Goal: Information Seeking & Learning: Learn about a topic

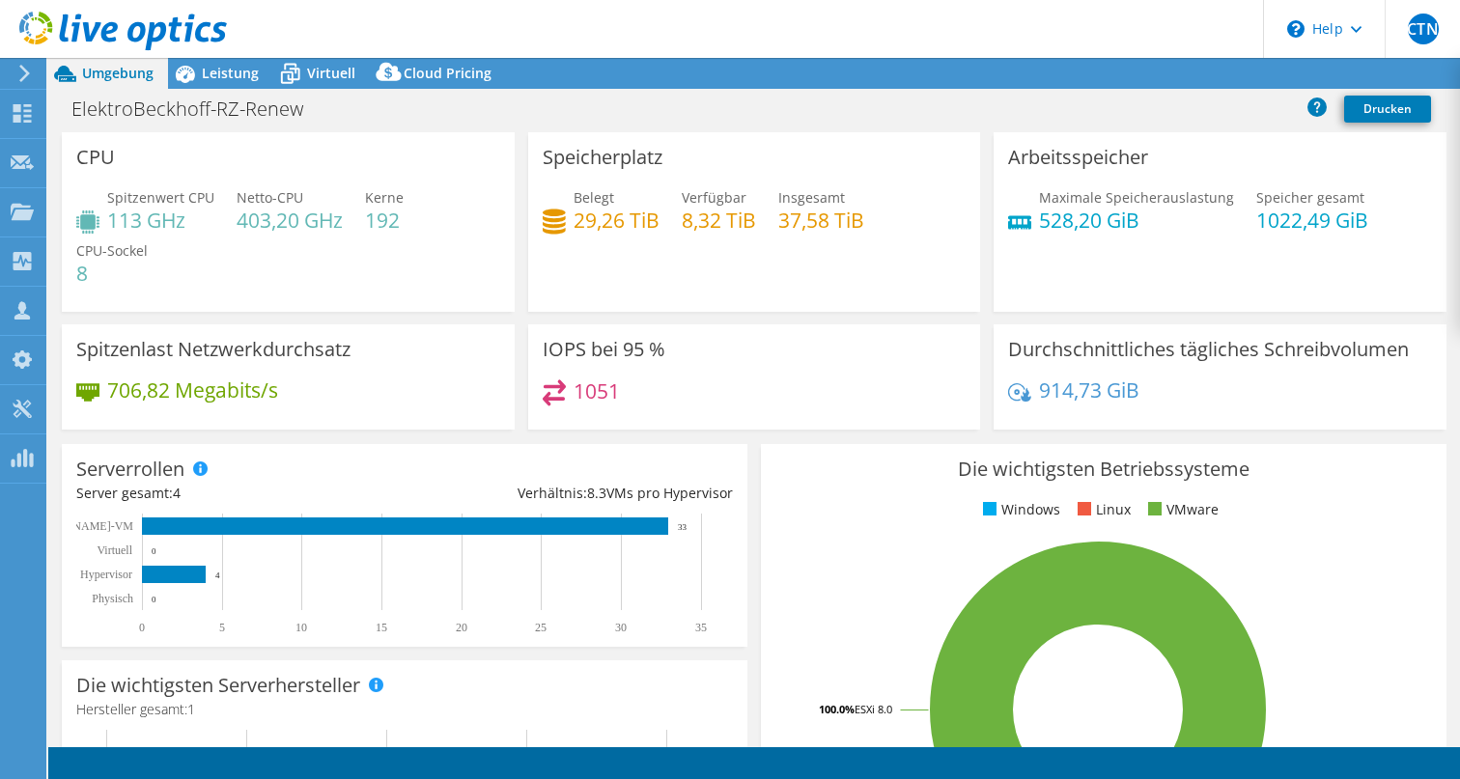
select select "USD"
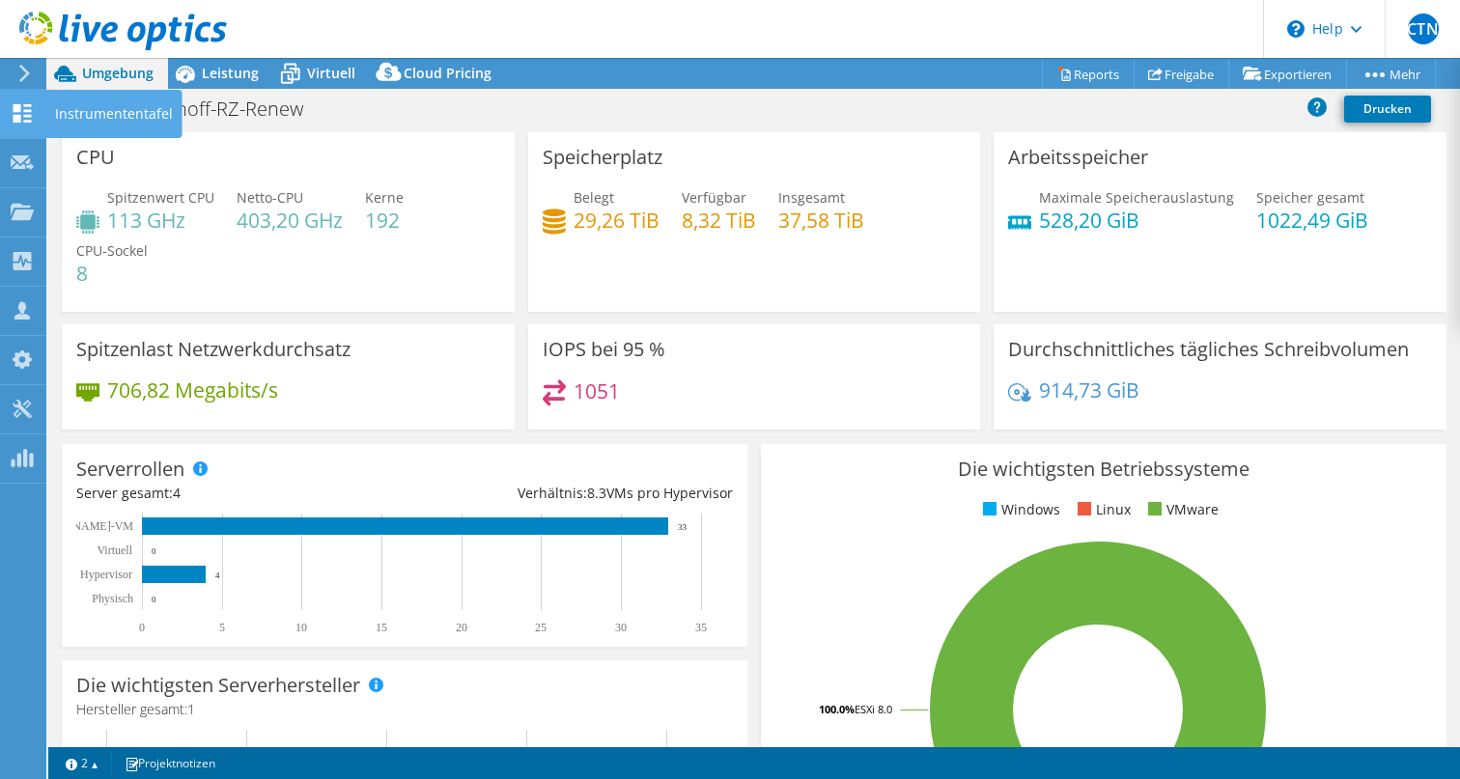
click at [30, 116] on use at bounding box center [23, 113] width 18 height 18
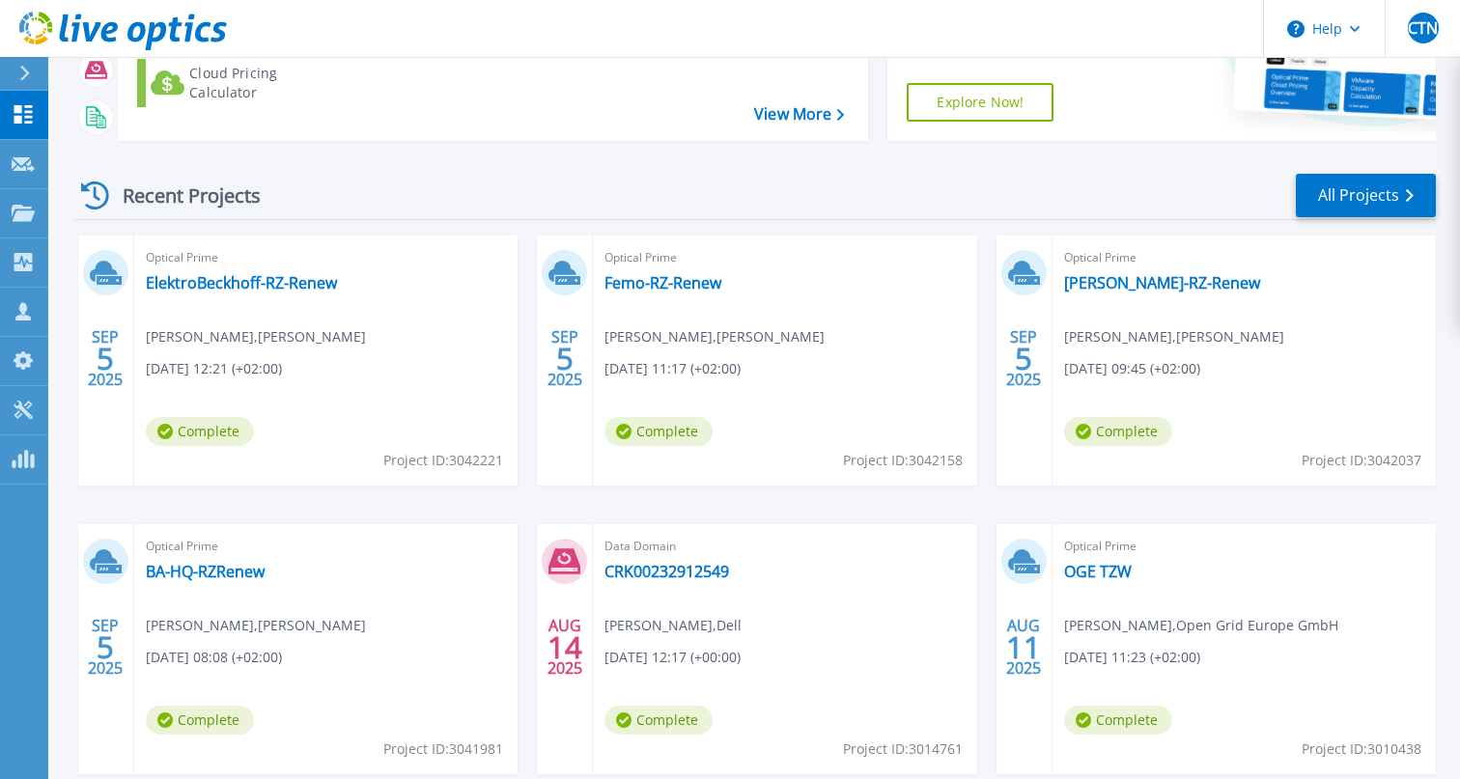
scroll to position [268, 0]
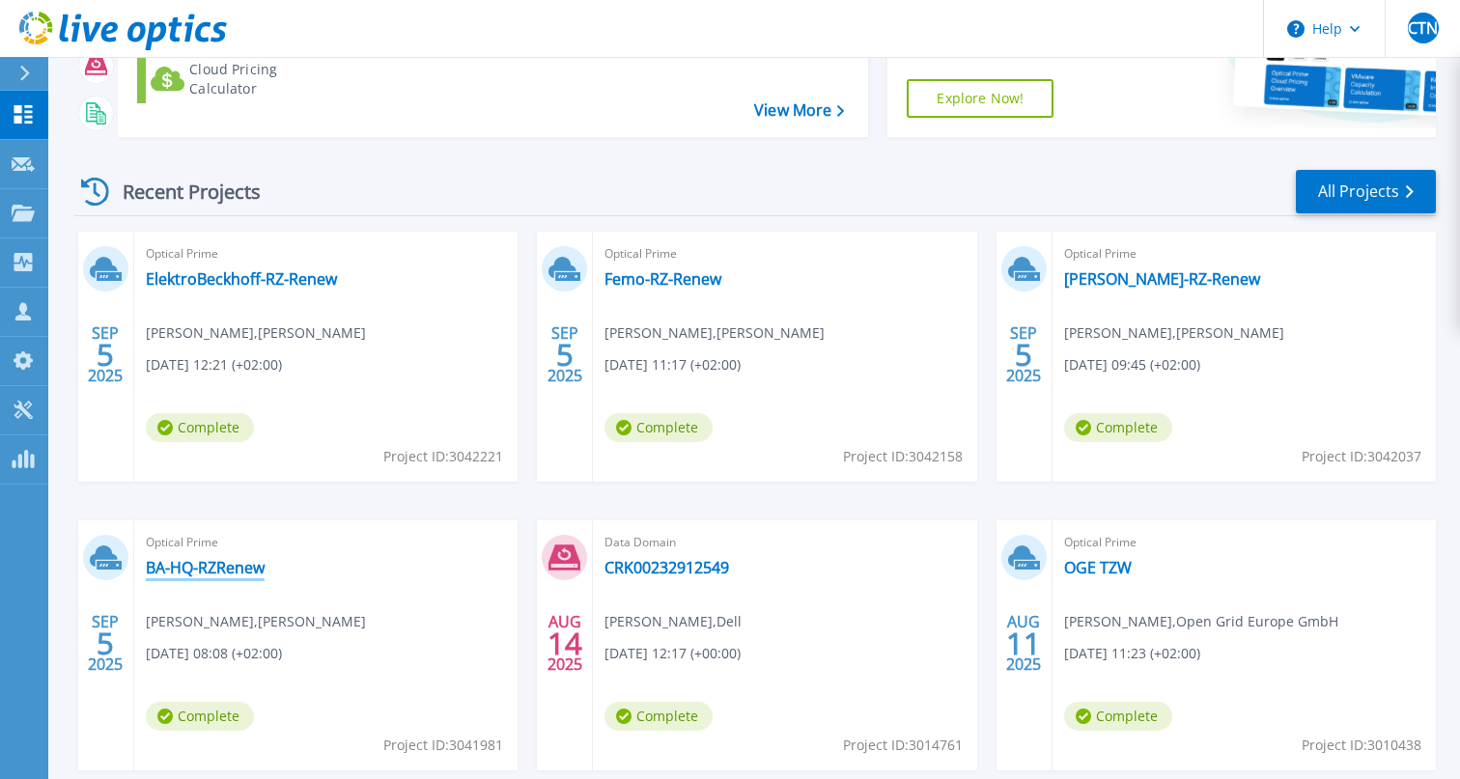
click at [213, 565] on link "BA-HQ-RZRenew" at bounding box center [205, 567] width 119 height 19
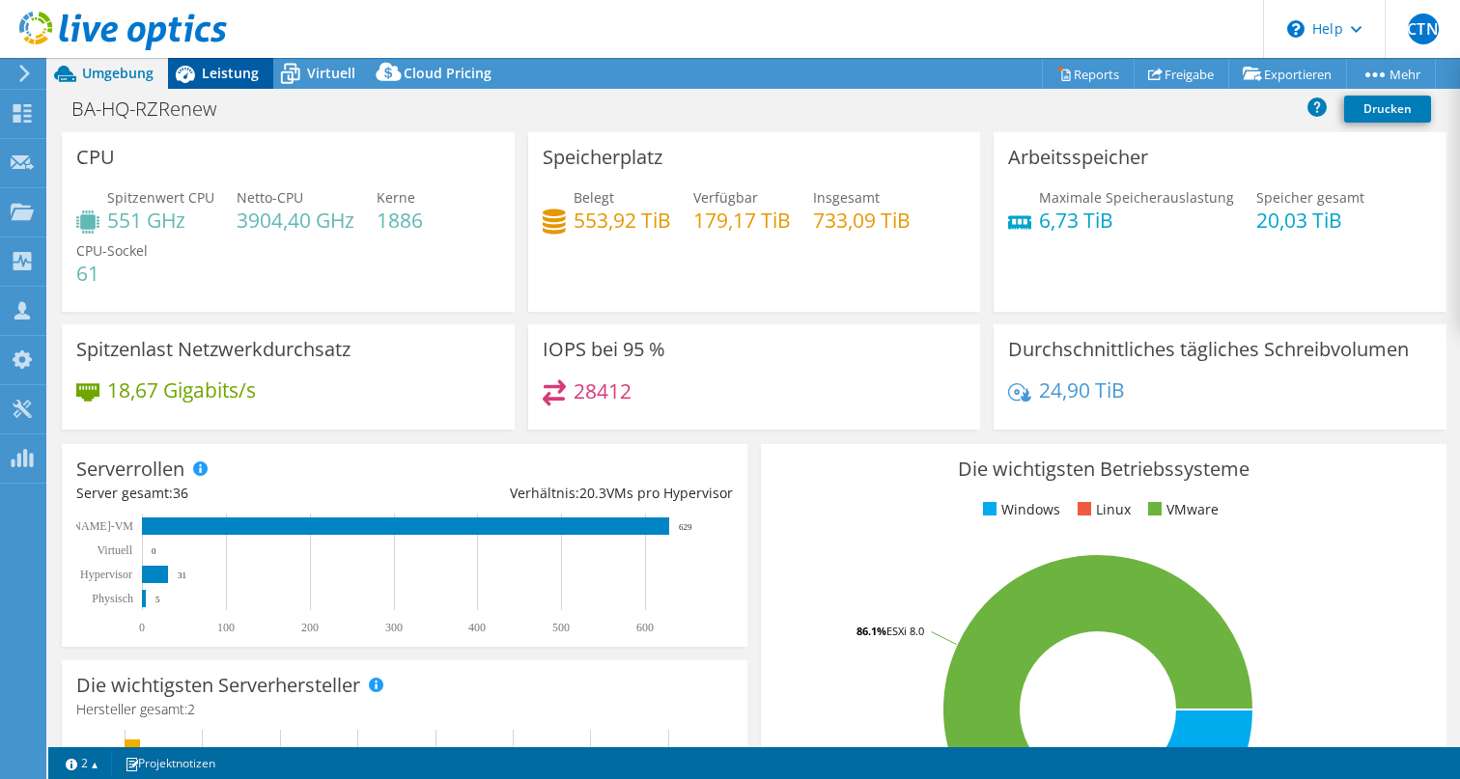
click at [223, 76] on span "Leistung" at bounding box center [230, 73] width 57 height 18
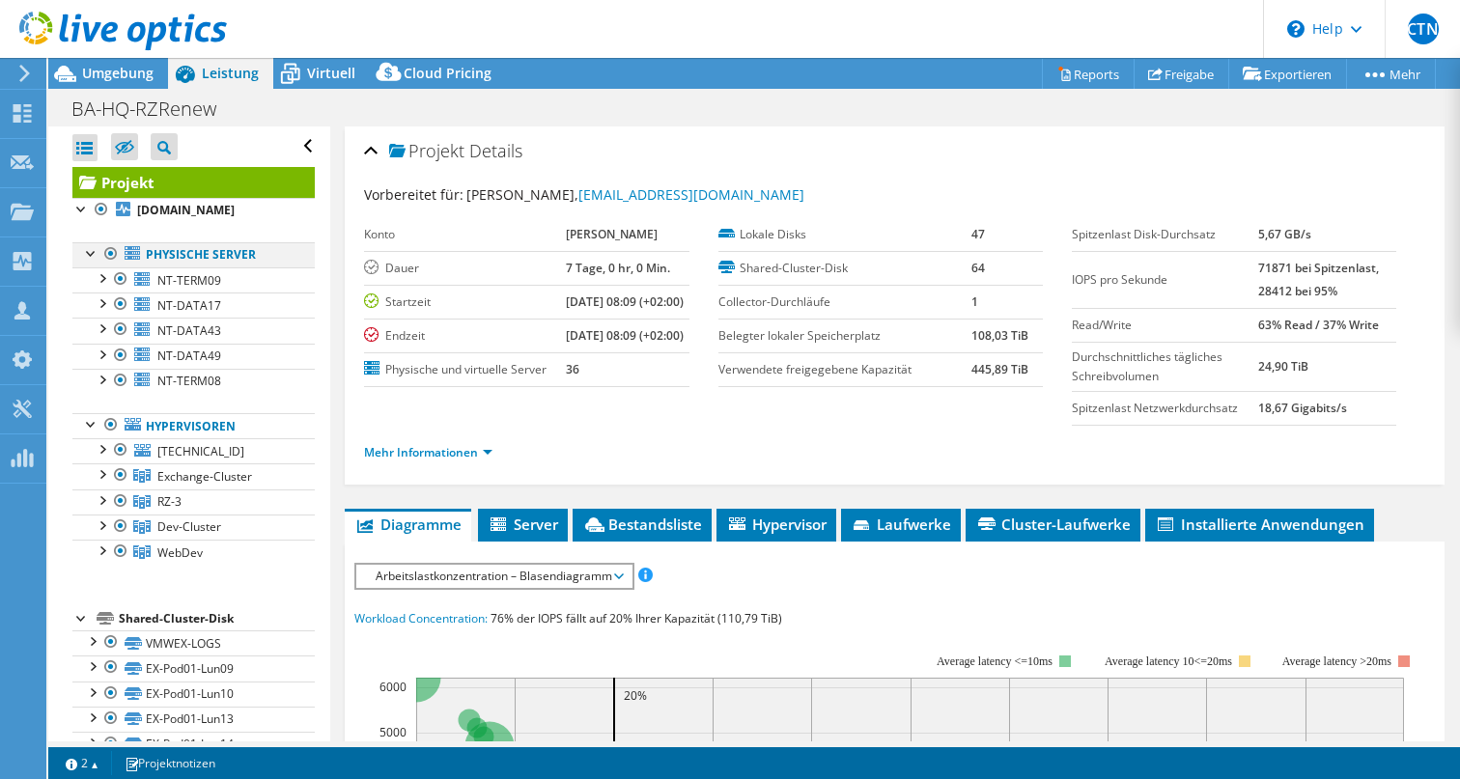
click at [113, 253] on div at bounding box center [110, 253] width 19 height 23
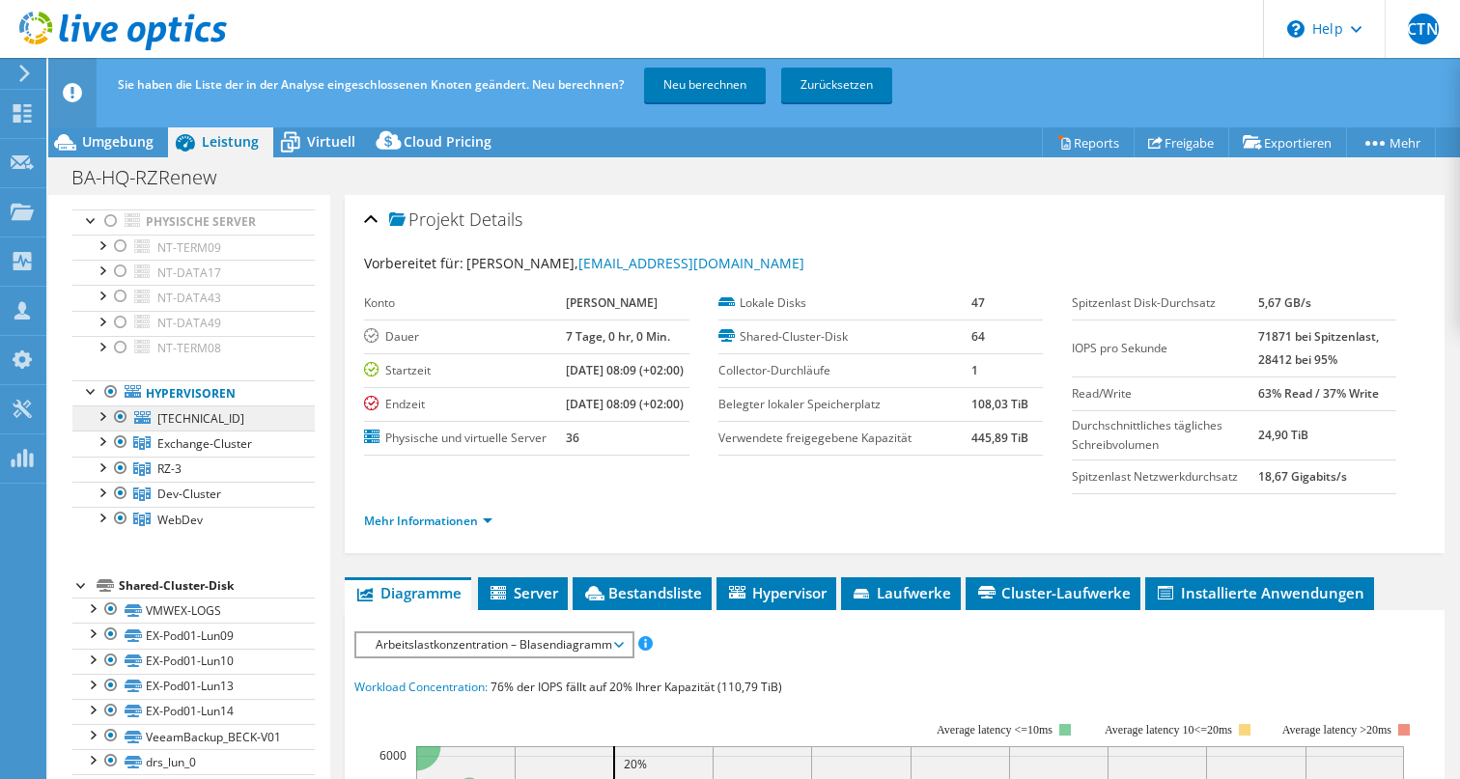
scroll to position [103, 0]
click at [706, 88] on link "Neu berechnen" at bounding box center [705, 85] width 122 height 35
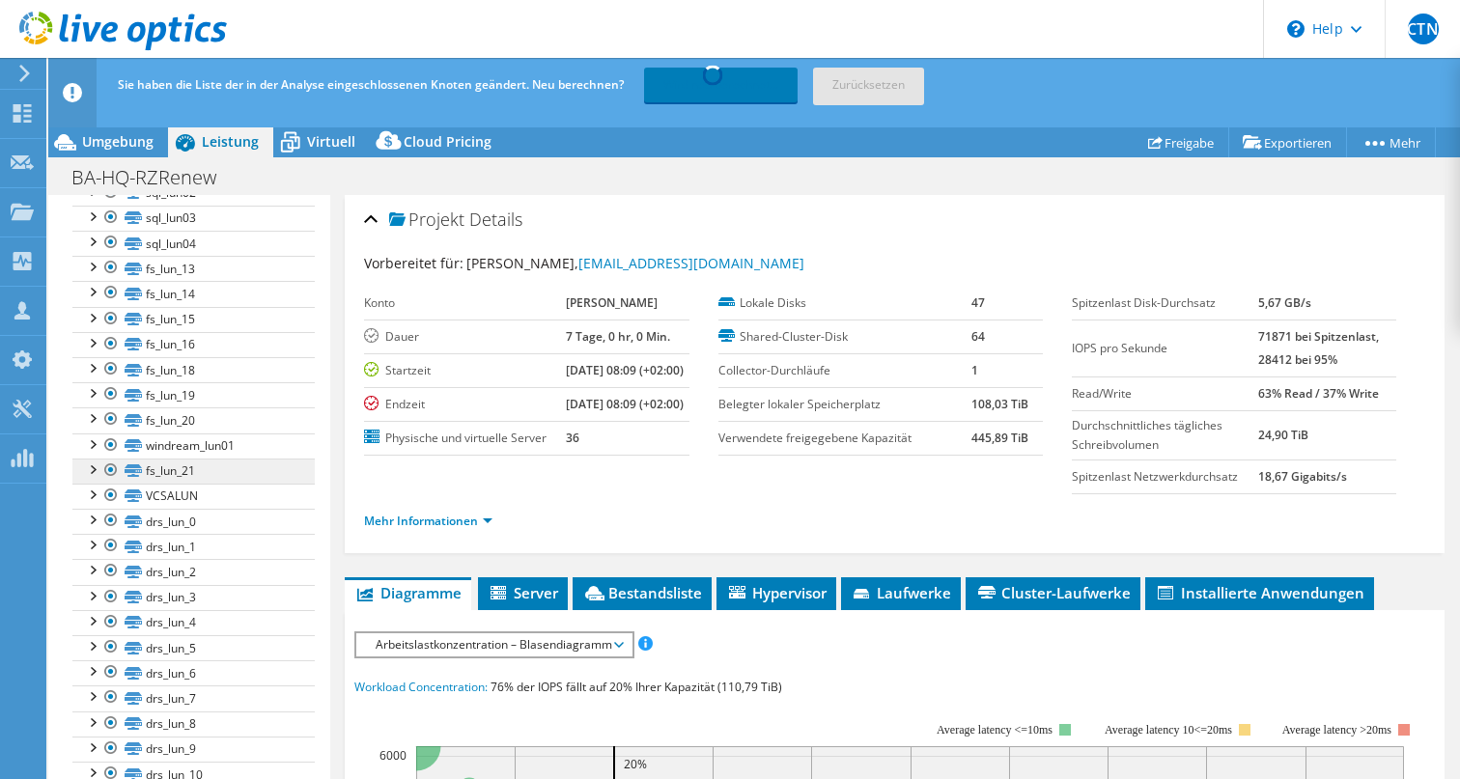
scroll to position [1530, 0]
click at [93, 490] on div at bounding box center [91, 493] width 19 height 19
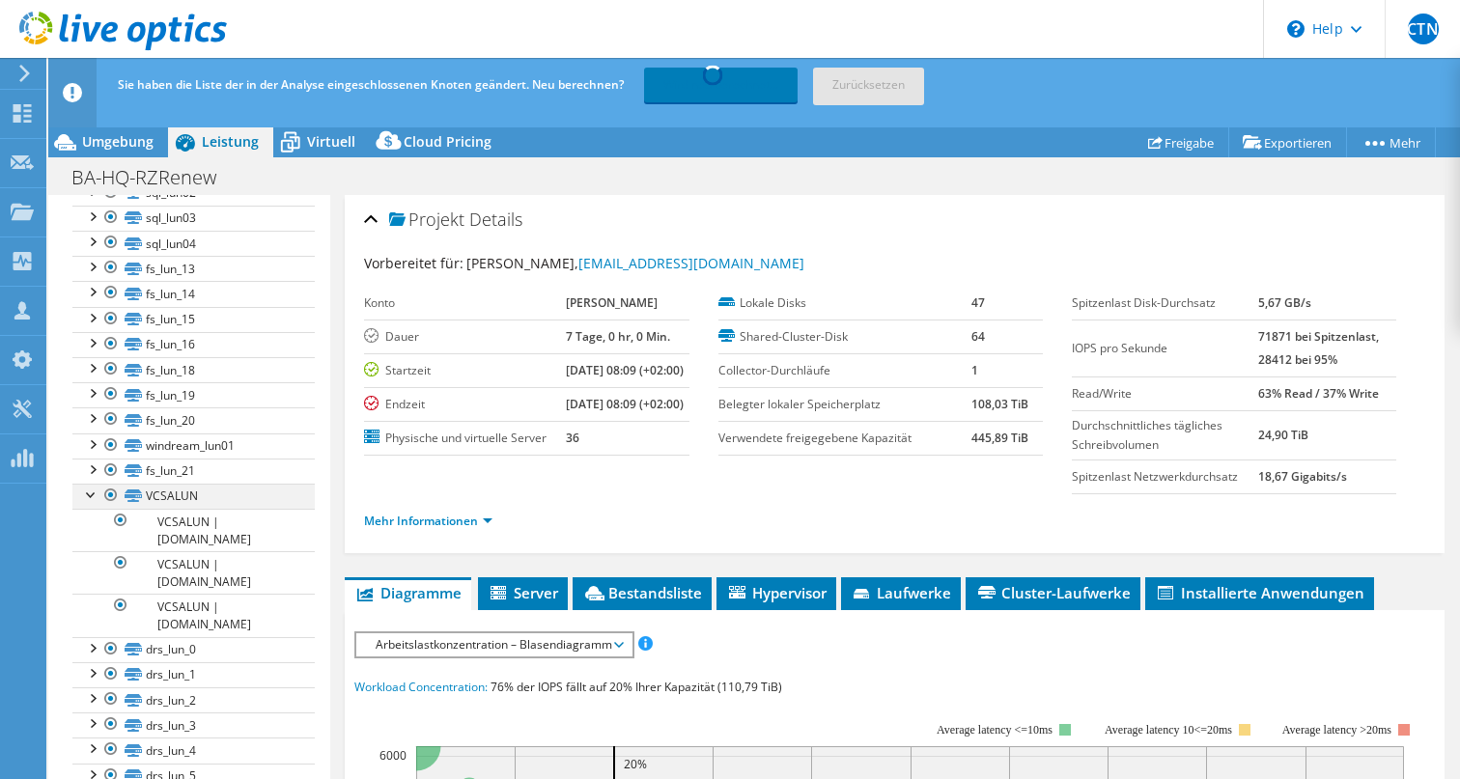
click at [94, 491] on div at bounding box center [91, 493] width 19 height 19
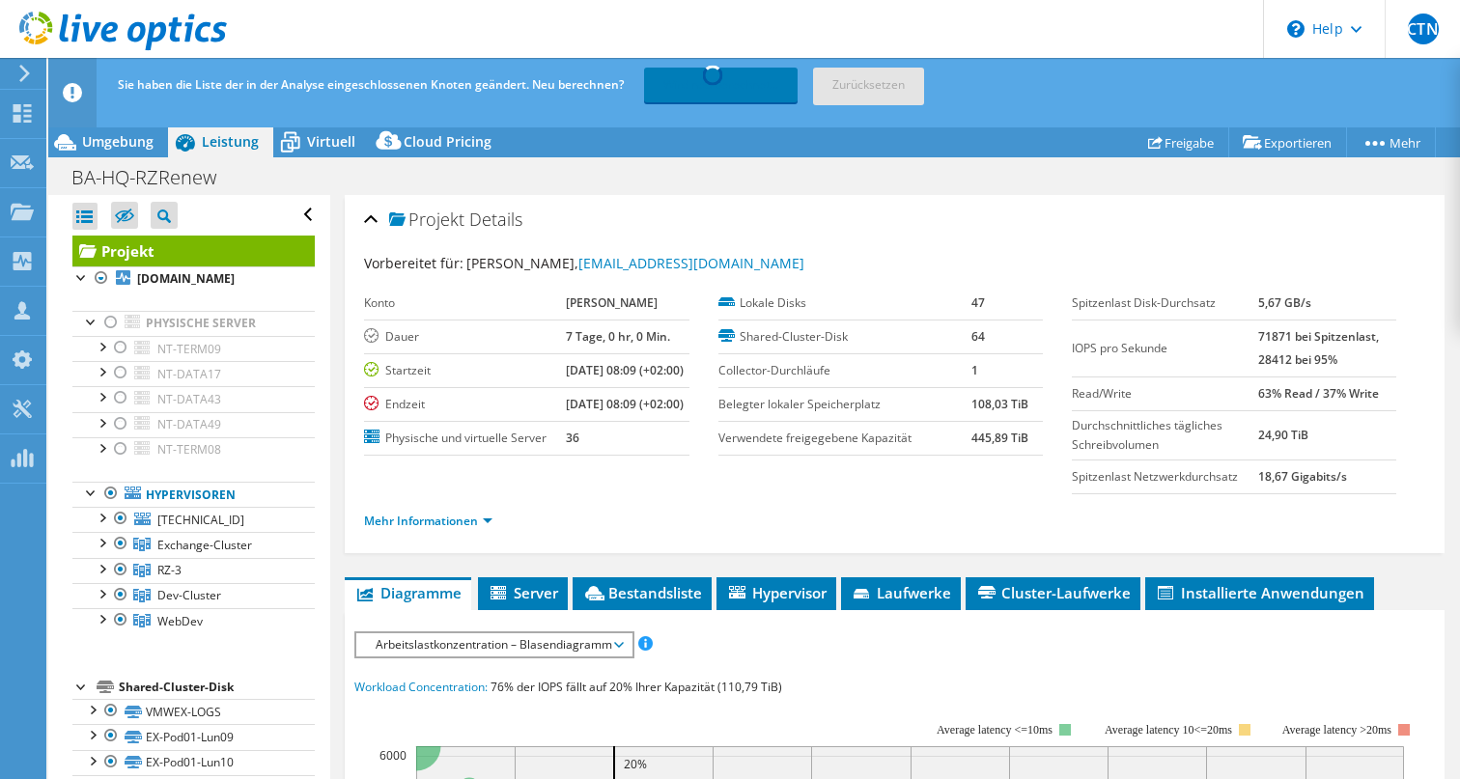
scroll to position [0, 0]
click at [925, 603] on span "Laufwerke" at bounding box center [901, 592] width 100 height 19
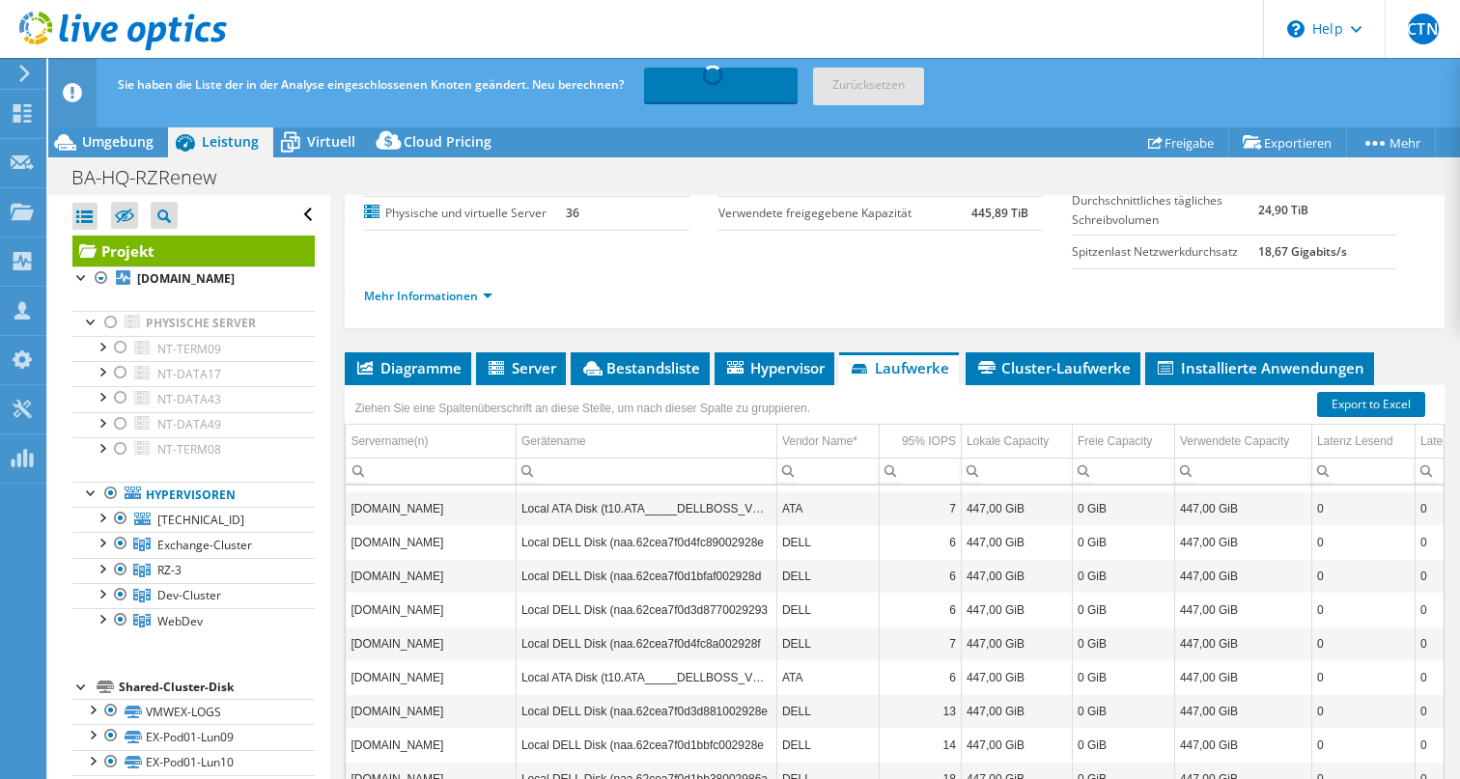
scroll to position [720, 0]
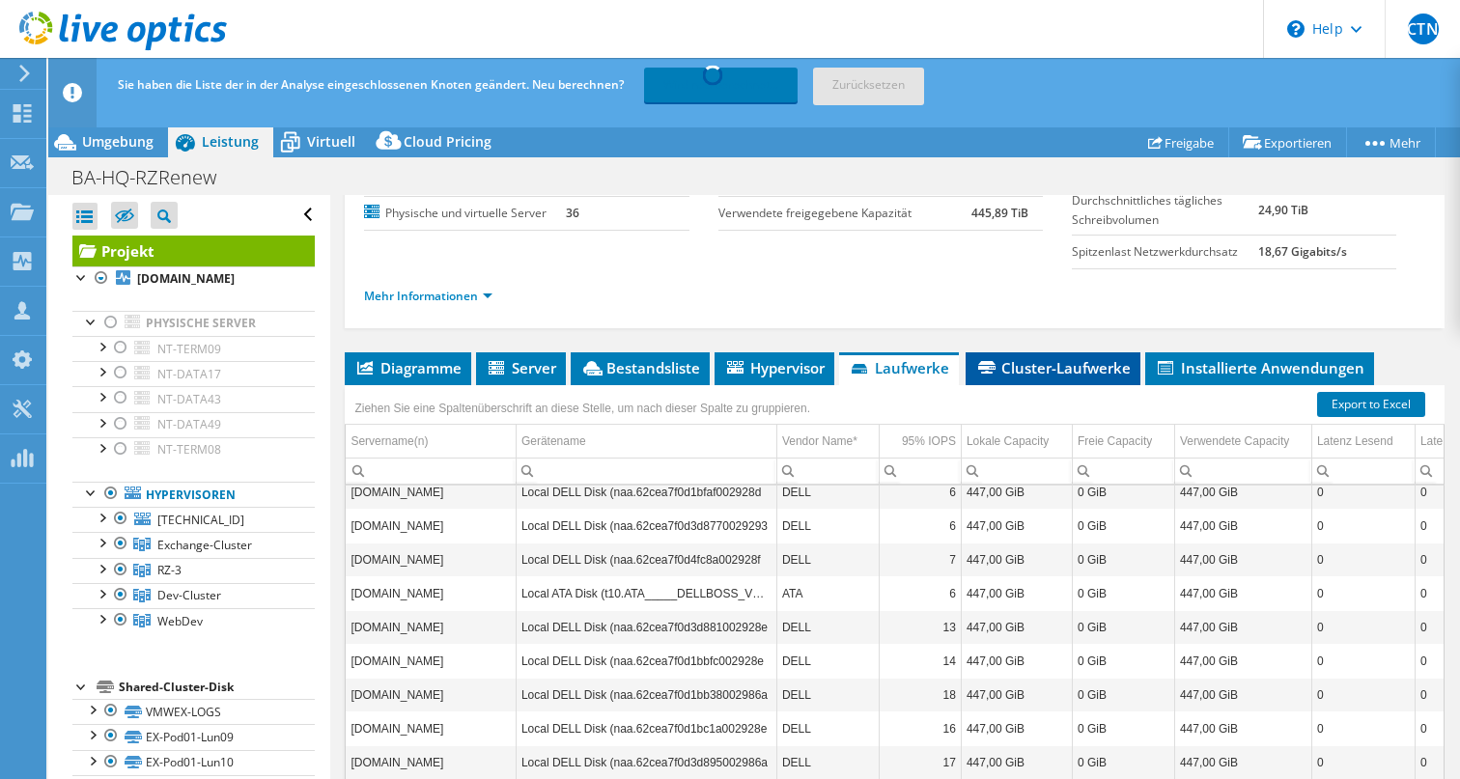
click at [1081, 378] on span "Cluster-Laufwerke" at bounding box center [1052, 367] width 155 height 19
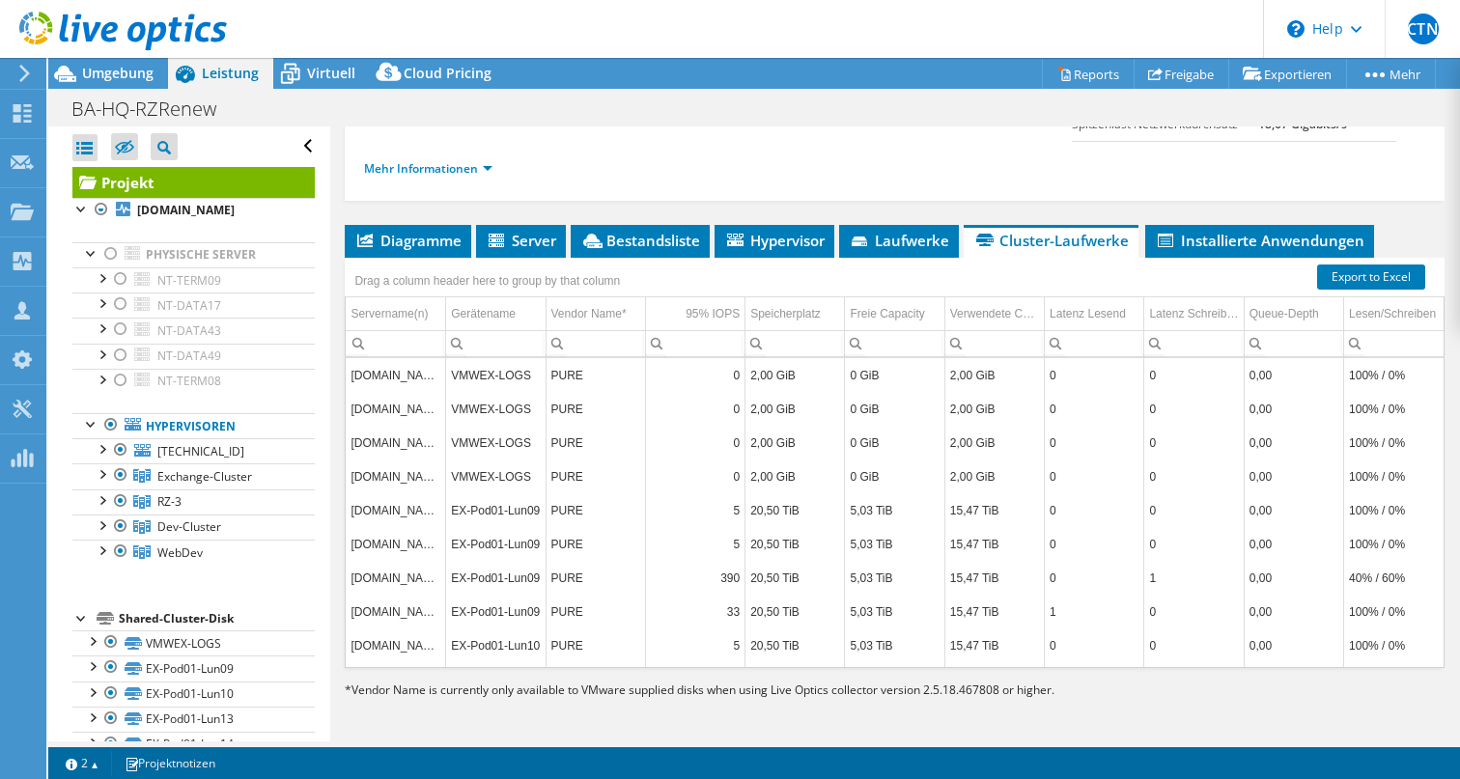
scroll to position [0, 0]
click at [124, 70] on span "Umgebung" at bounding box center [117, 73] width 71 height 18
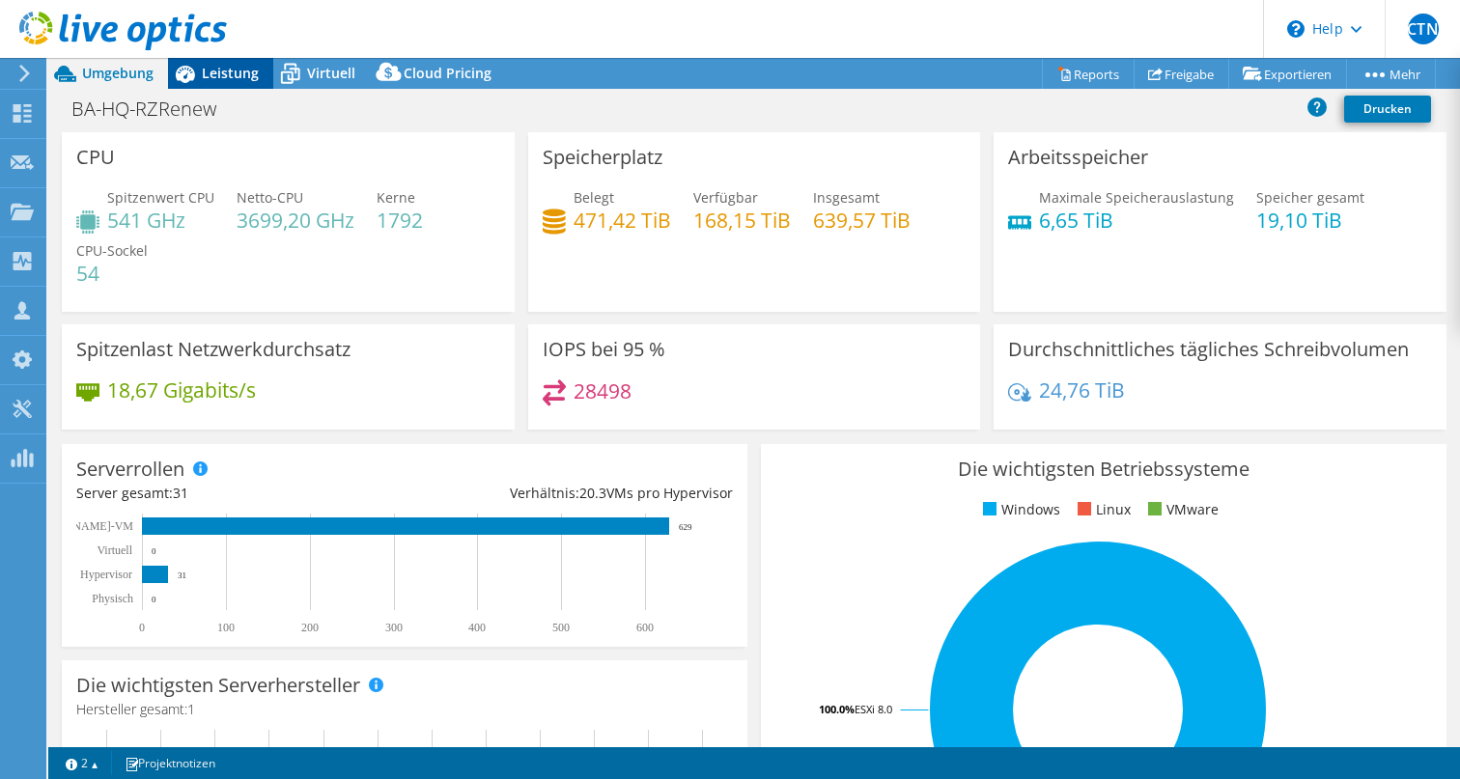
click at [229, 74] on span "Leistung" at bounding box center [230, 73] width 57 height 18
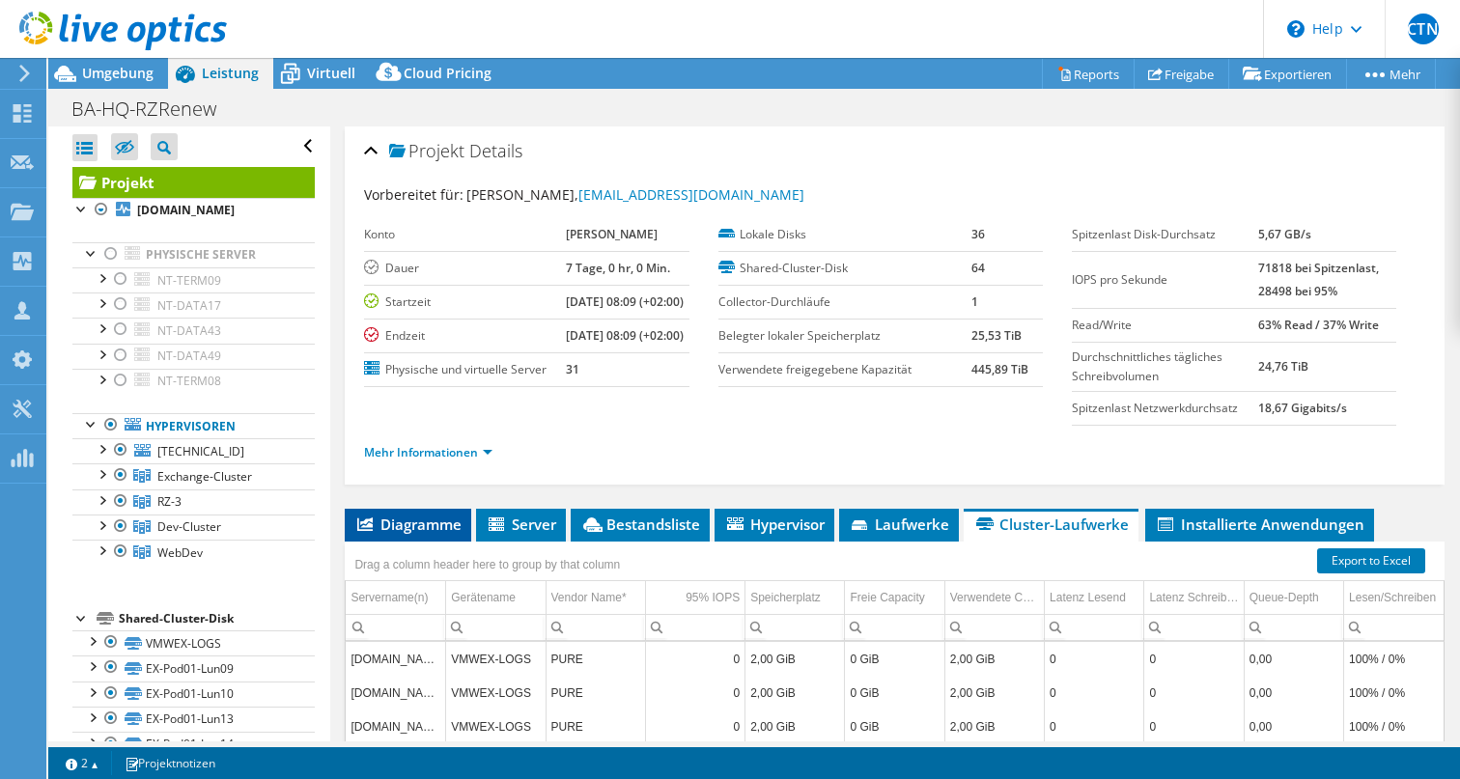
click at [424, 534] on span "Diagramme" at bounding box center [407, 524] width 107 height 19
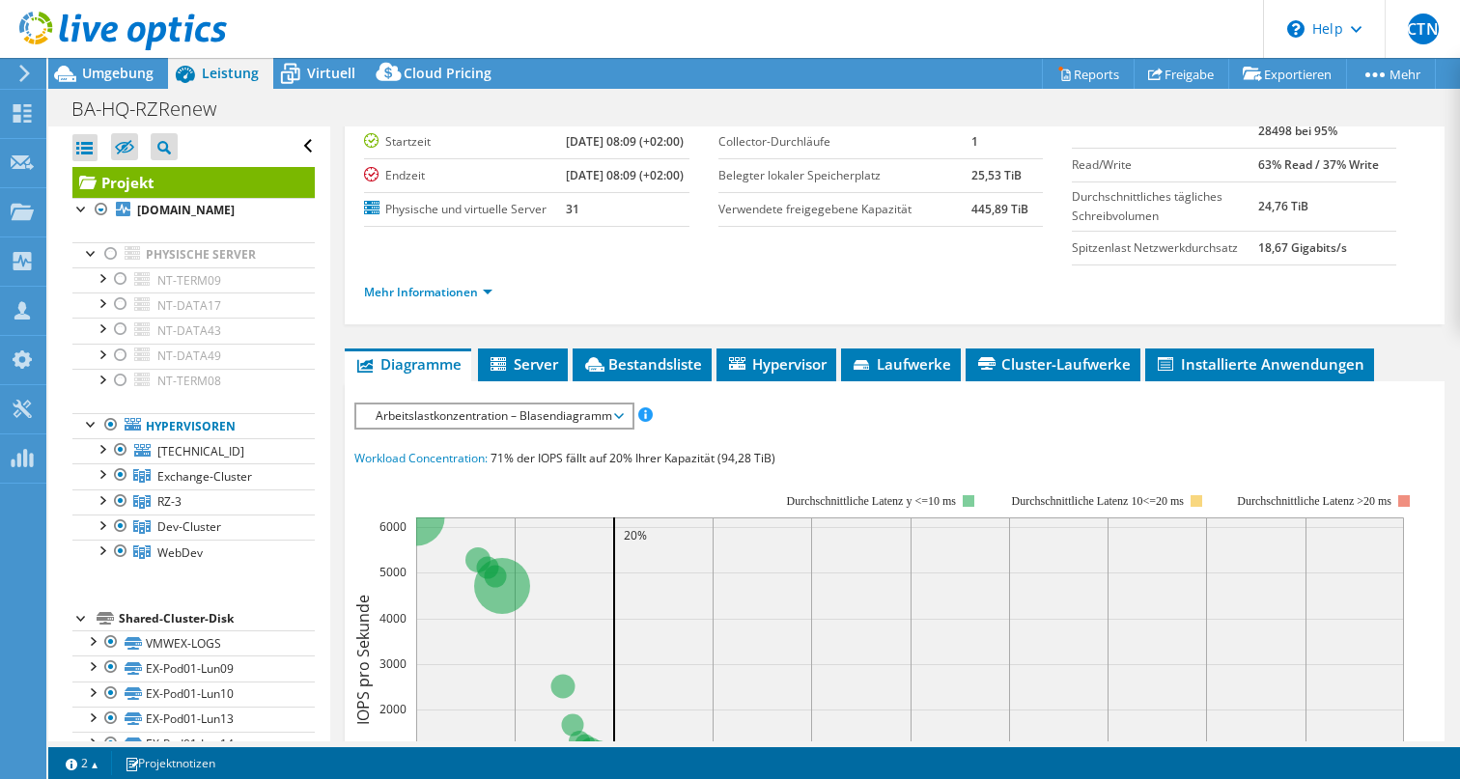
scroll to position [260, 0]
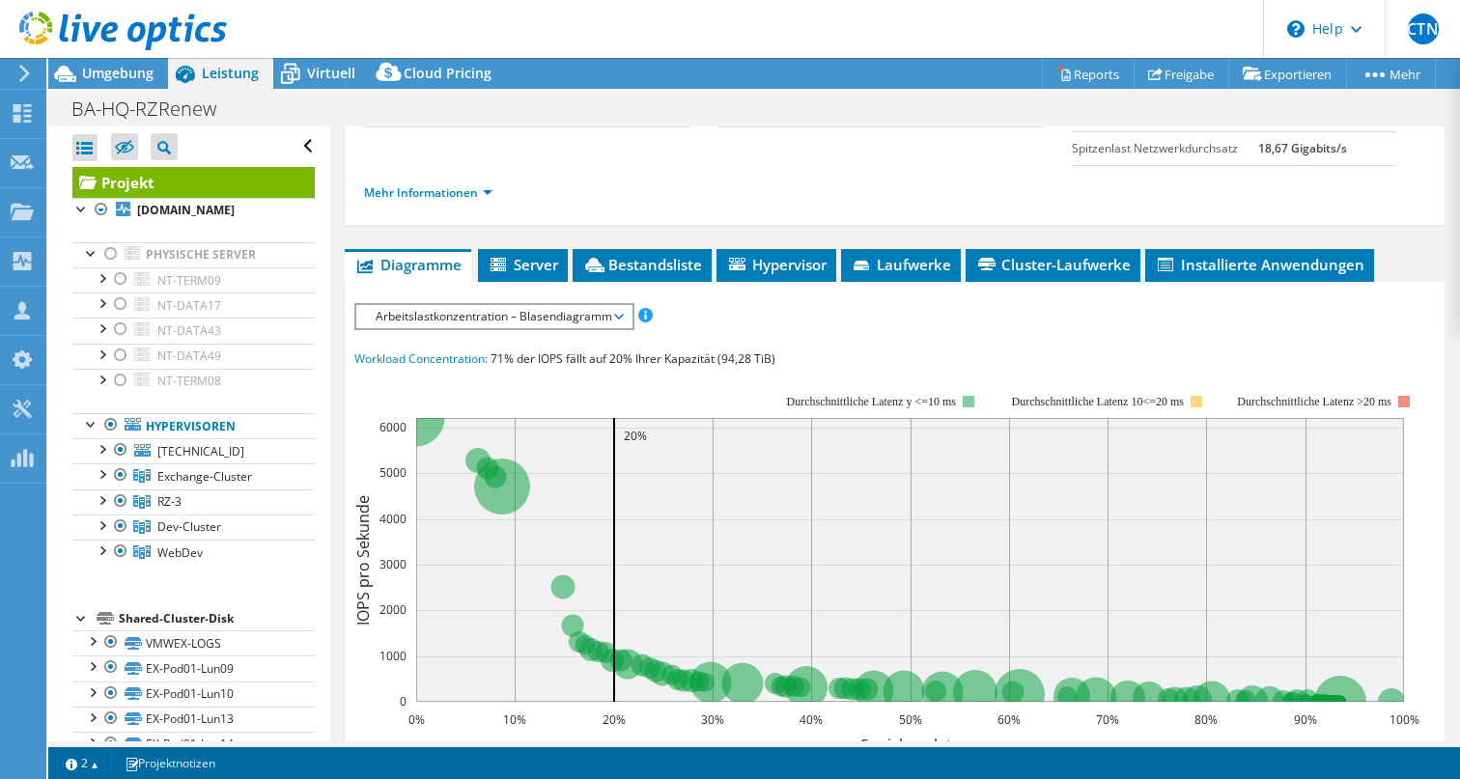
click at [625, 328] on span "Arbeitslastkonzentration – Blasendiagramm" at bounding box center [493, 316] width 275 height 23
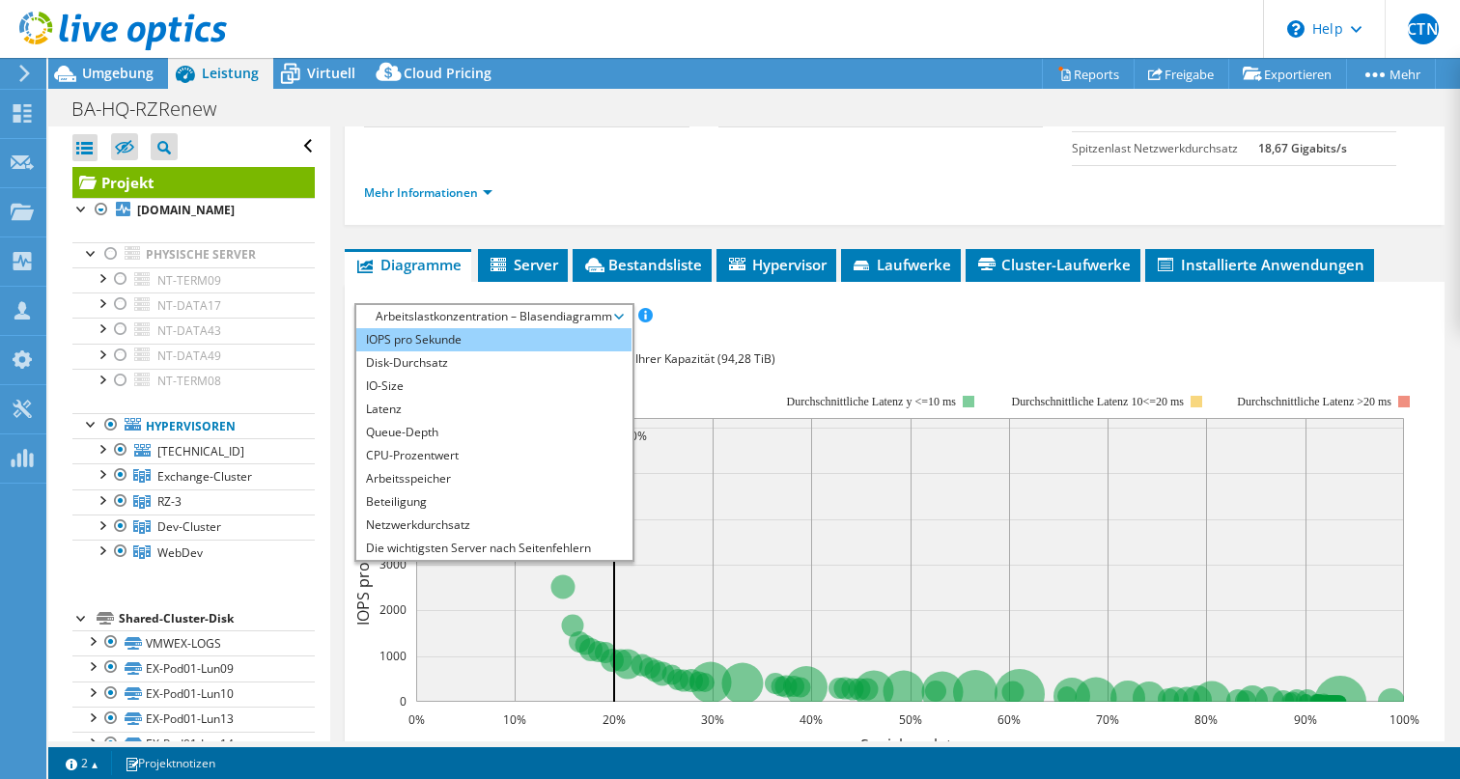
click at [524, 351] on li "IOPS pro Sekunde" at bounding box center [493, 339] width 275 height 23
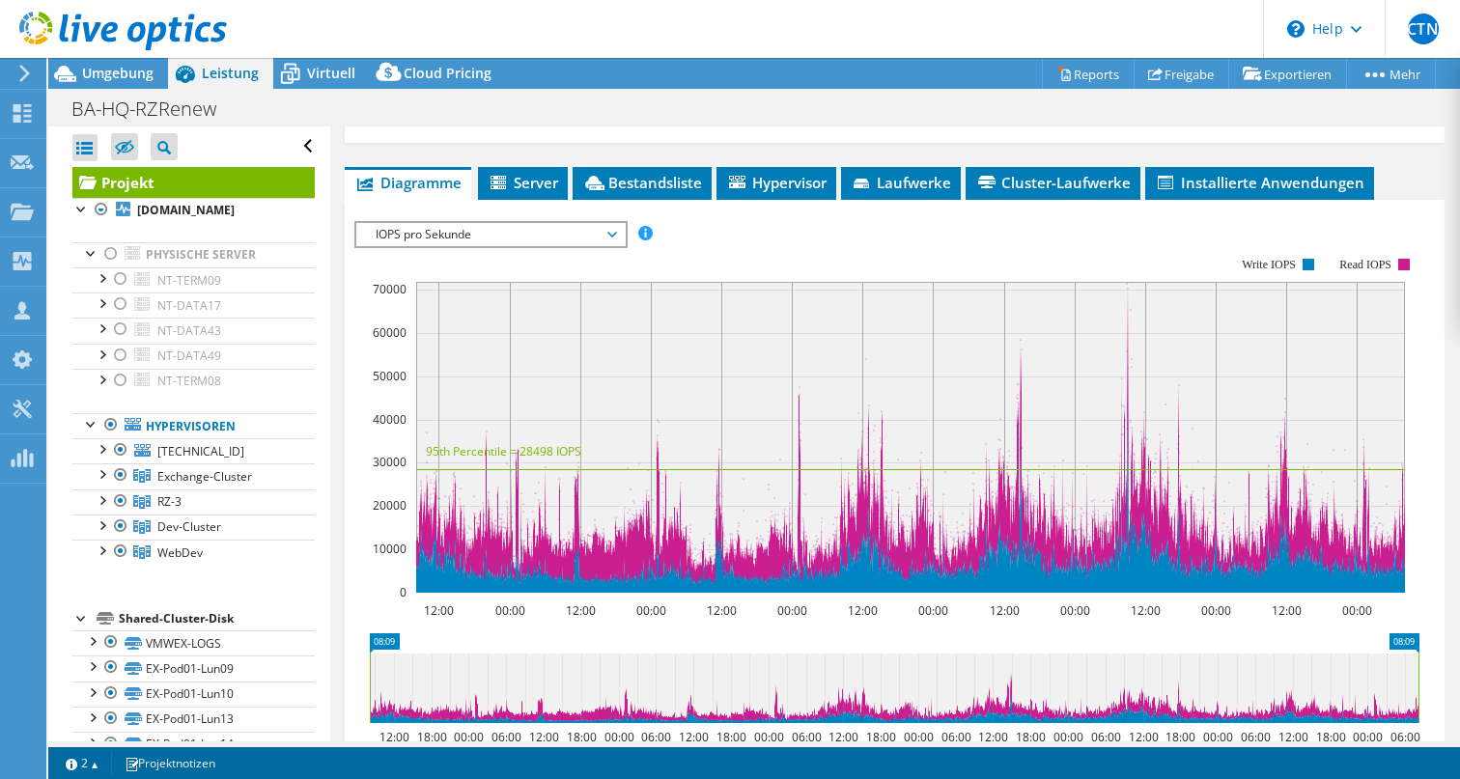
scroll to position [328, 0]
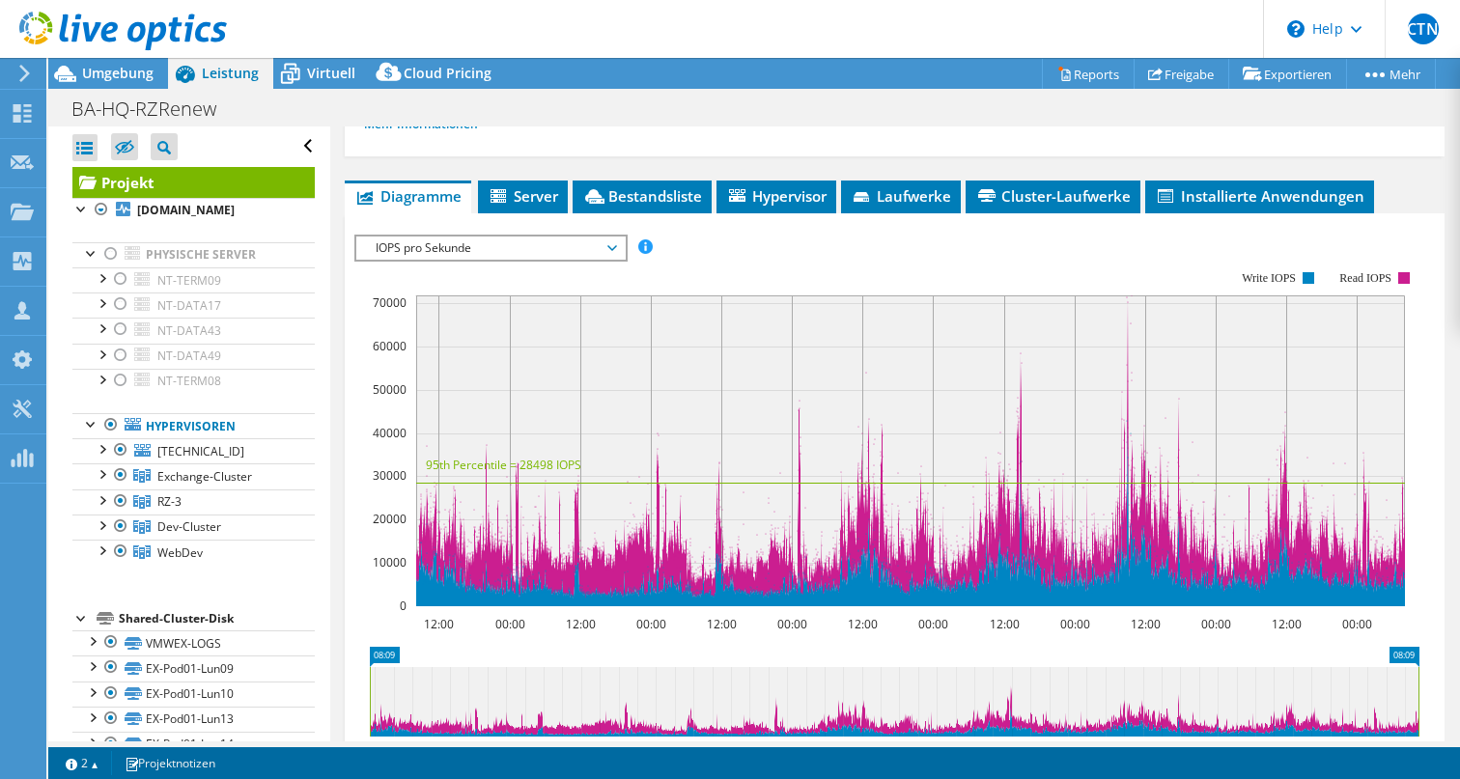
click at [1128, 335] on rect at bounding box center [910, 450] width 989 height 311
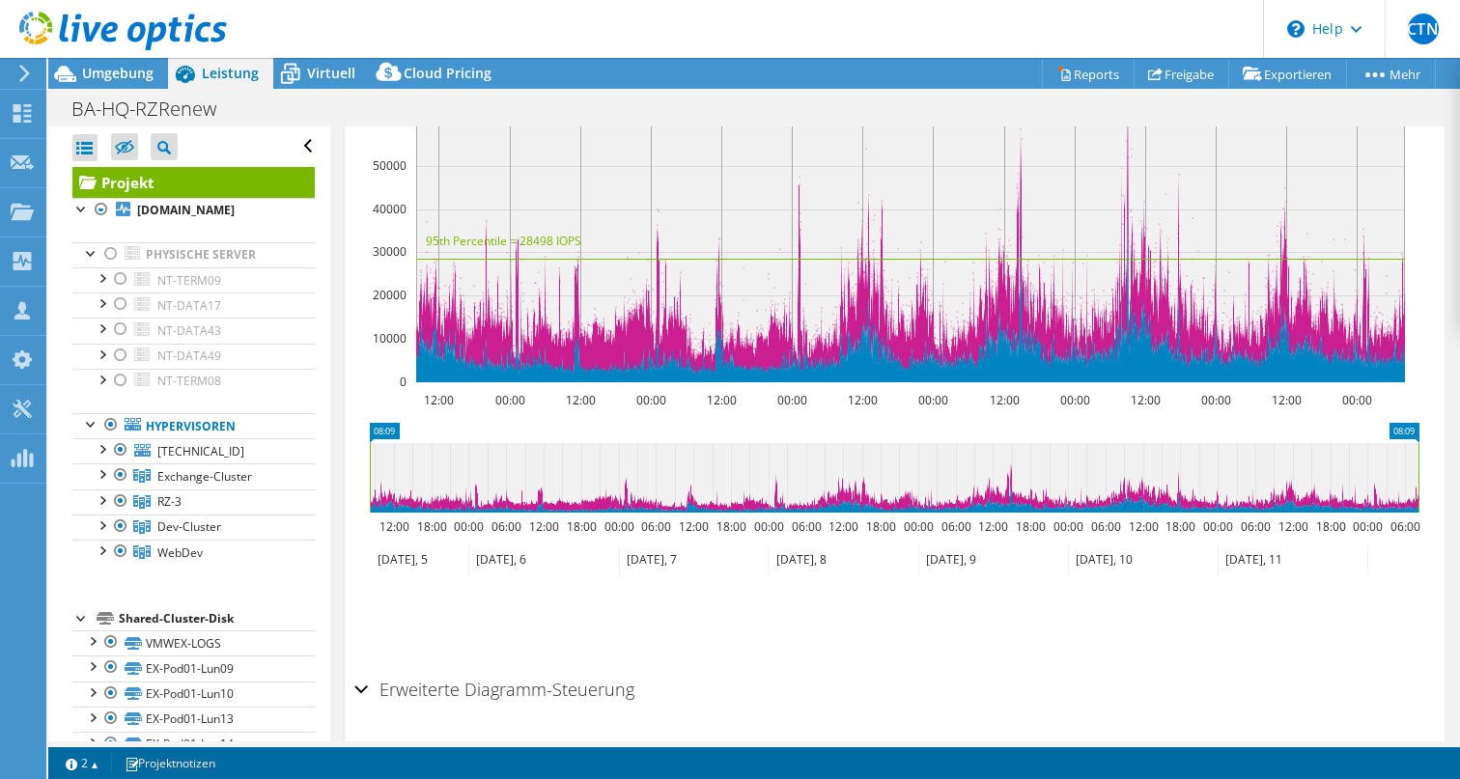
scroll to position [555, 0]
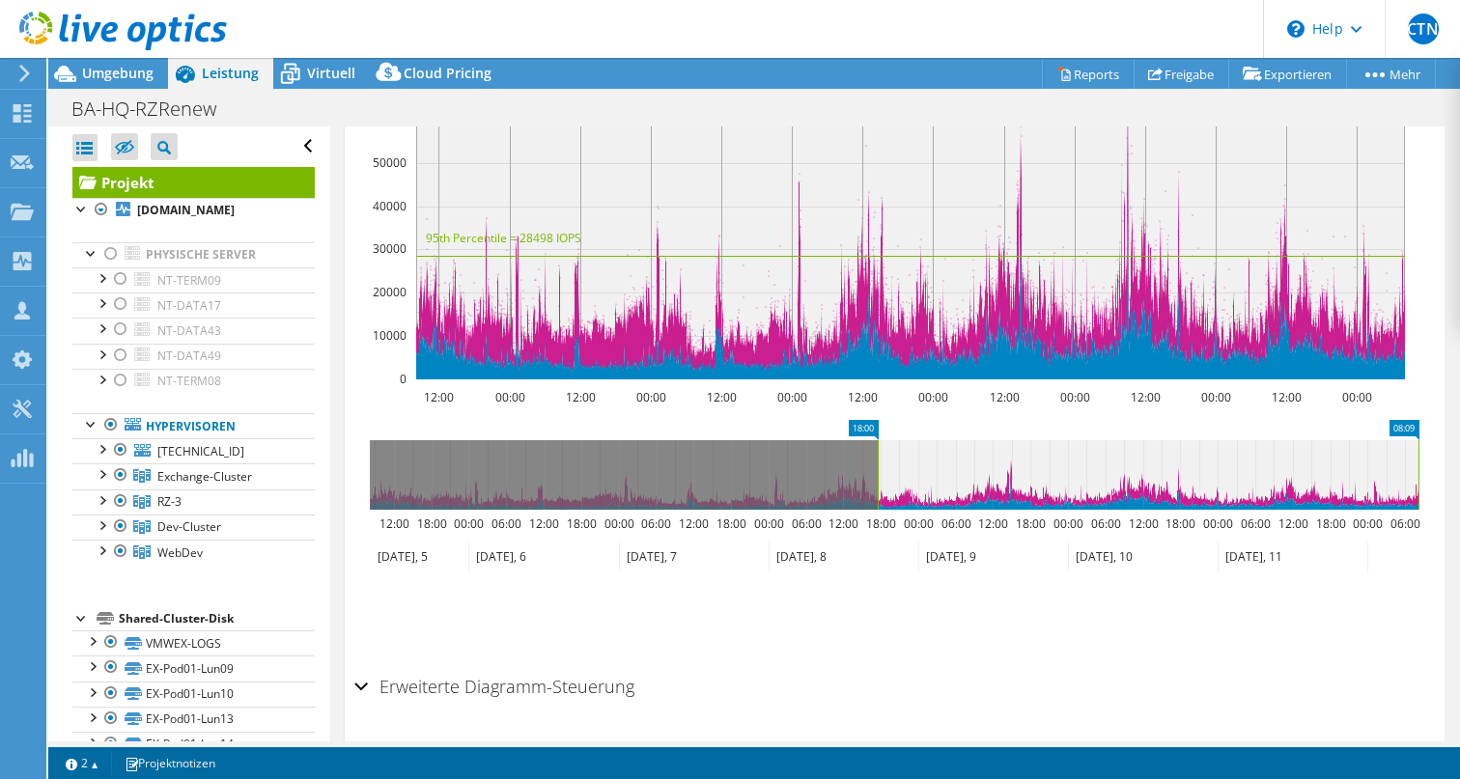
drag, startPoint x: 381, startPoint y: 446, endPoint x: 937, endPoint y: 497, distance: 557.5
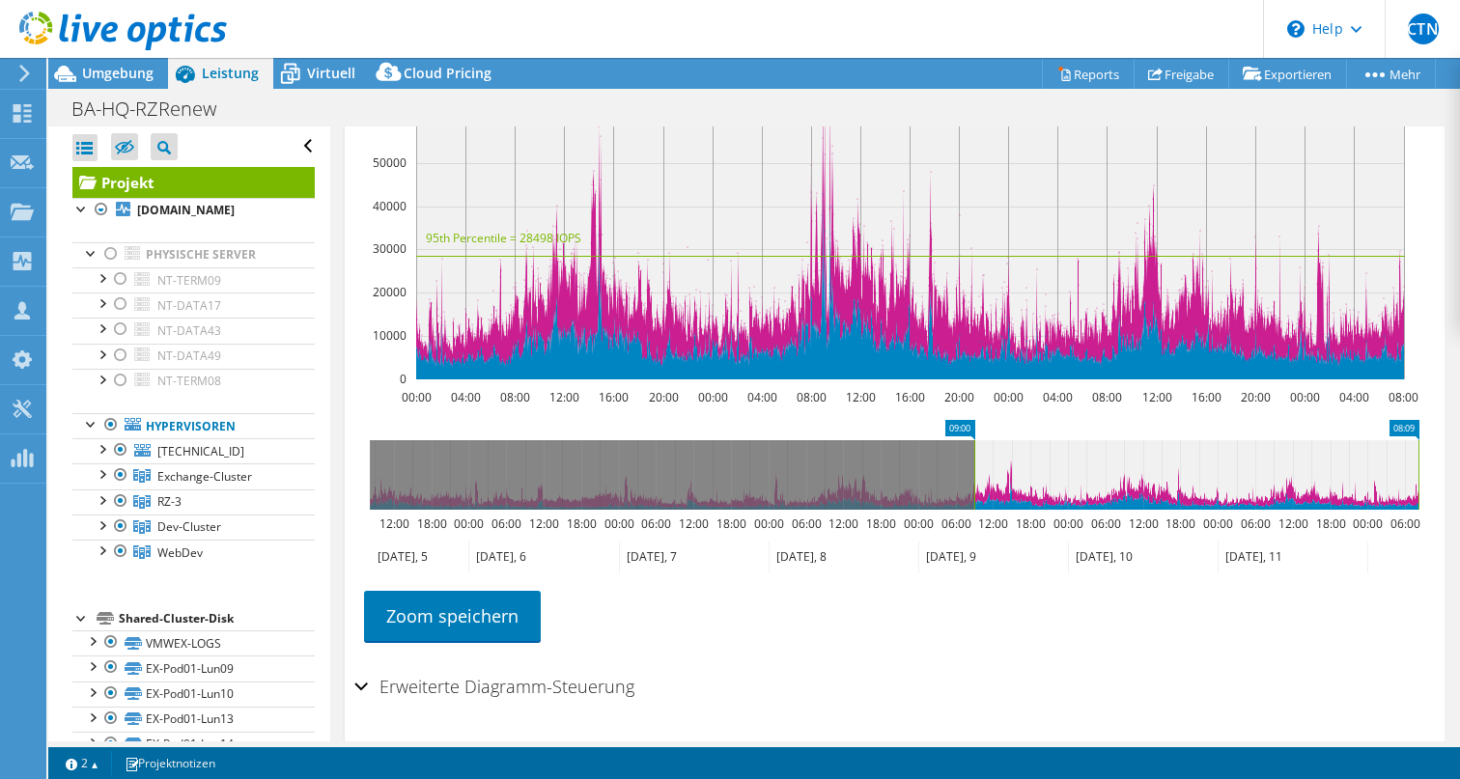
drag, startPoint x: 903, startPoint y: 447, endPoint x: 960, endPoint y: 448, distance: 57.0
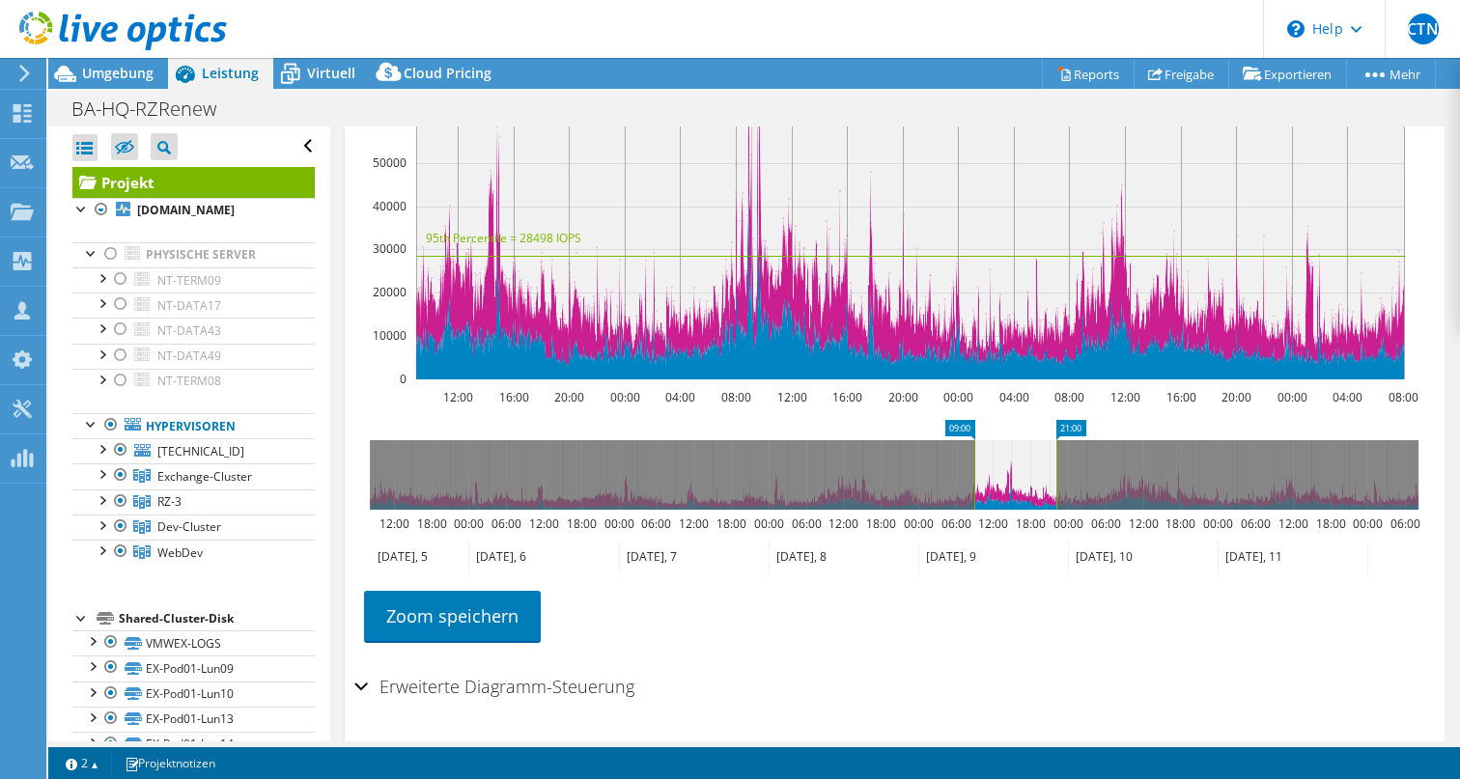
drag, startPoint x: 1407, startPoint y: 447, endPoint x: 1037, endPoint y: 471, distance: 370.6
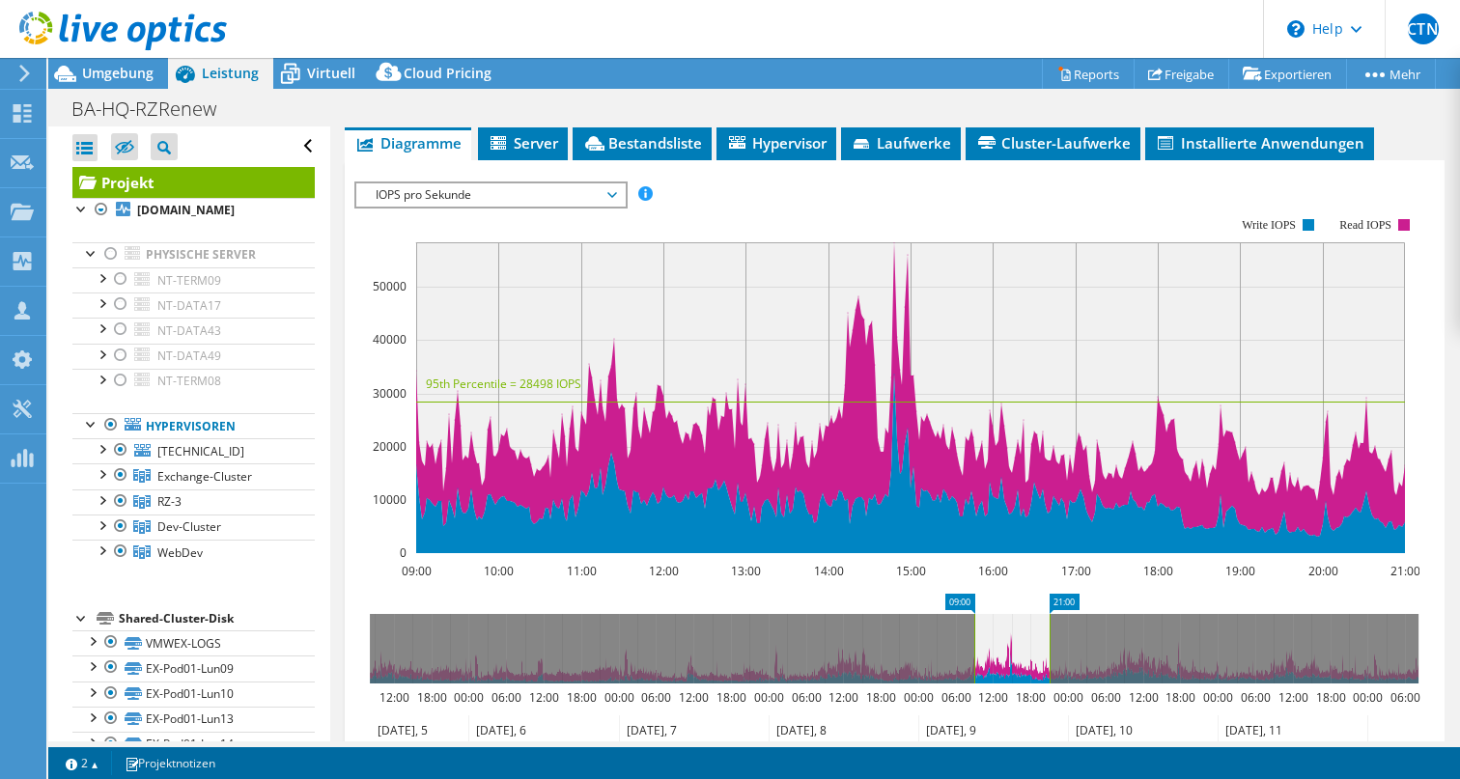
scroll to position [376, 0]
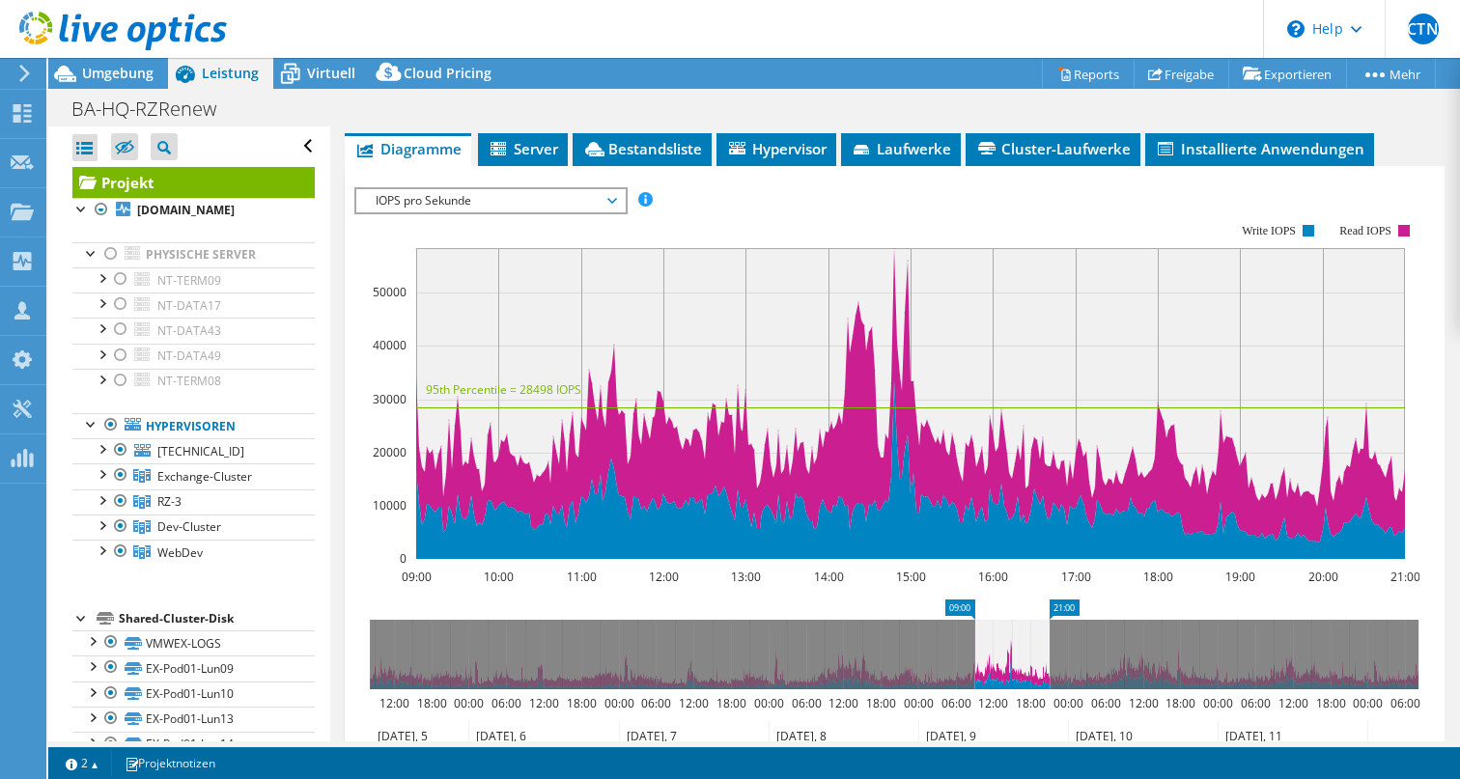
click at [894, 273] on rect at bounding box center [910, 403] width 989 height 311
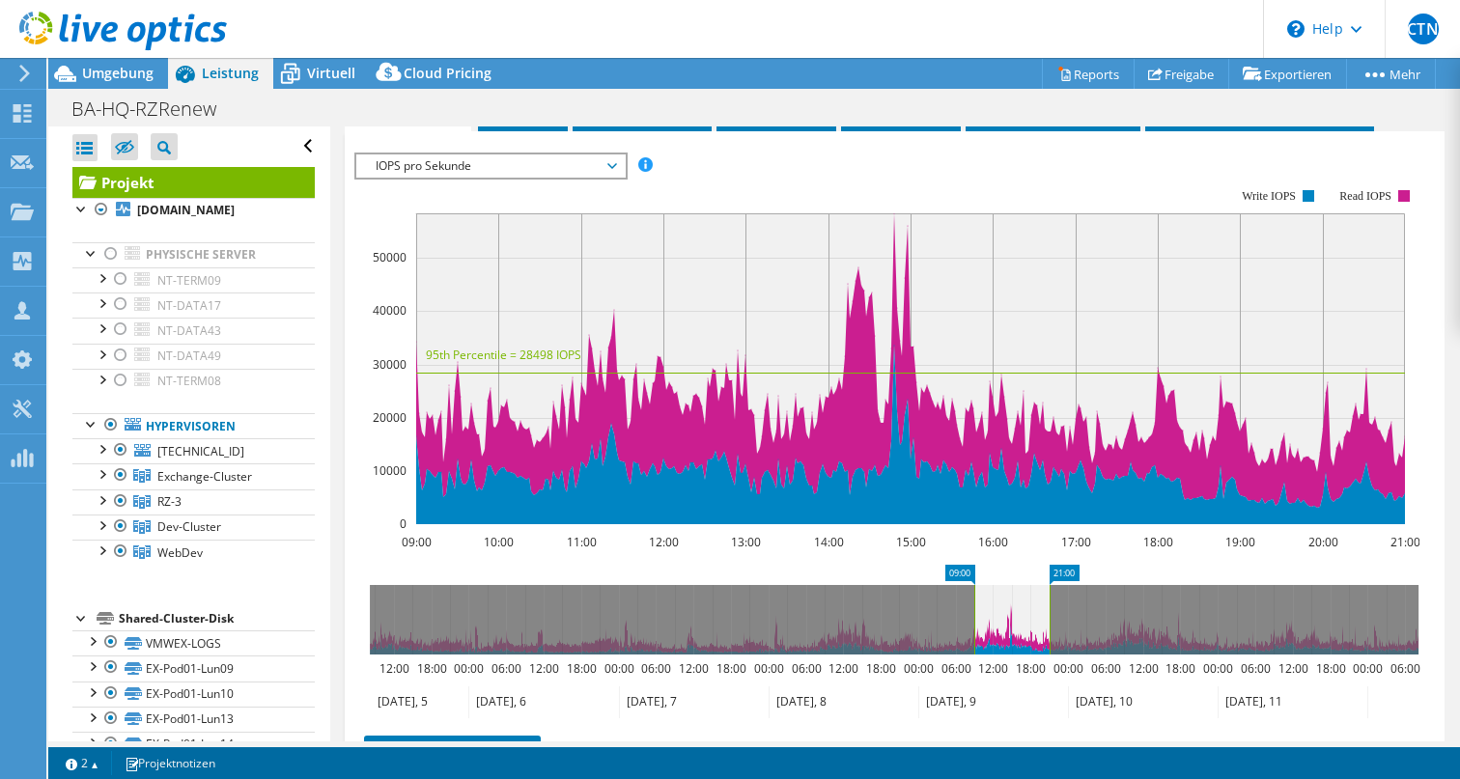
scroll to position [439, 0]
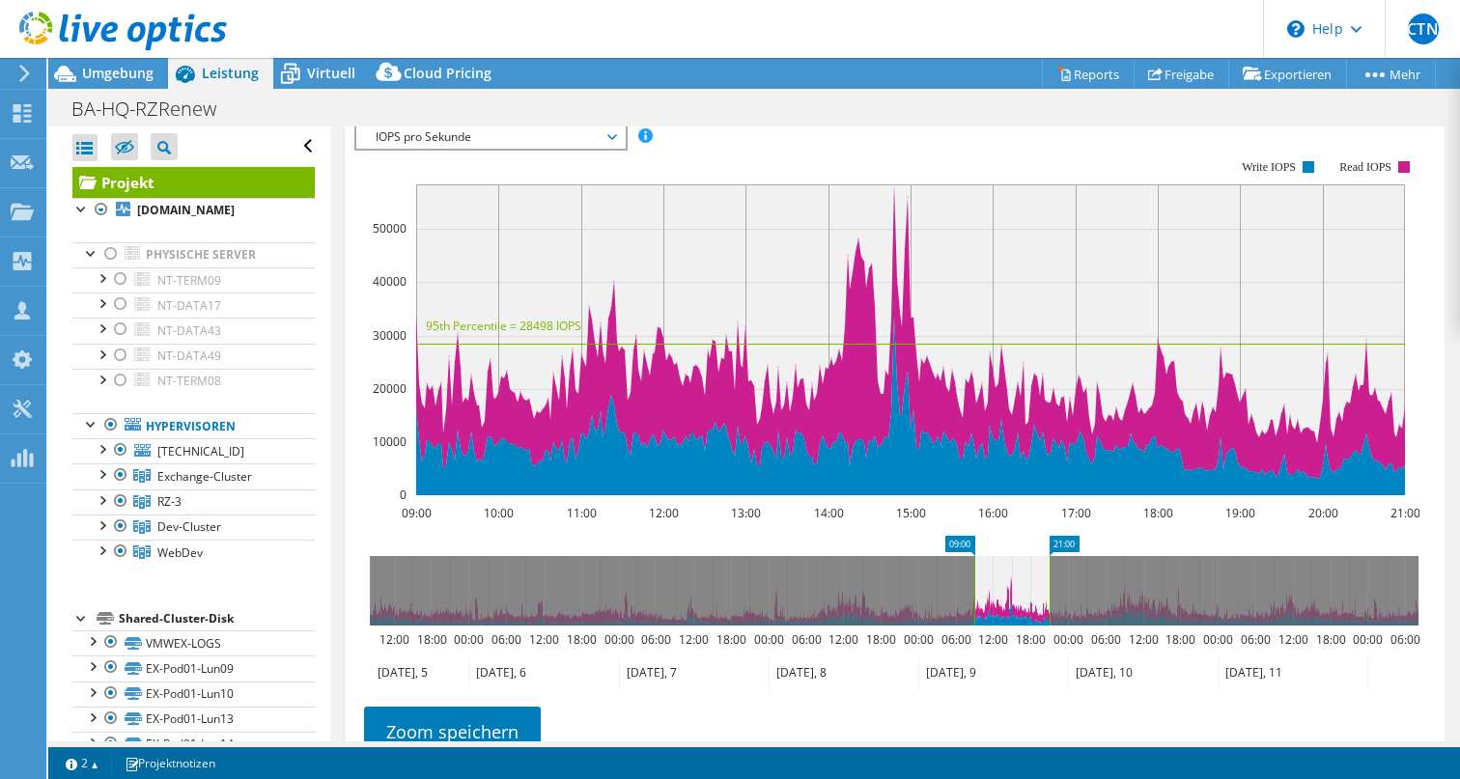
click at [616, 140] on icon at bounding box center [612, 137] width 10 height 6
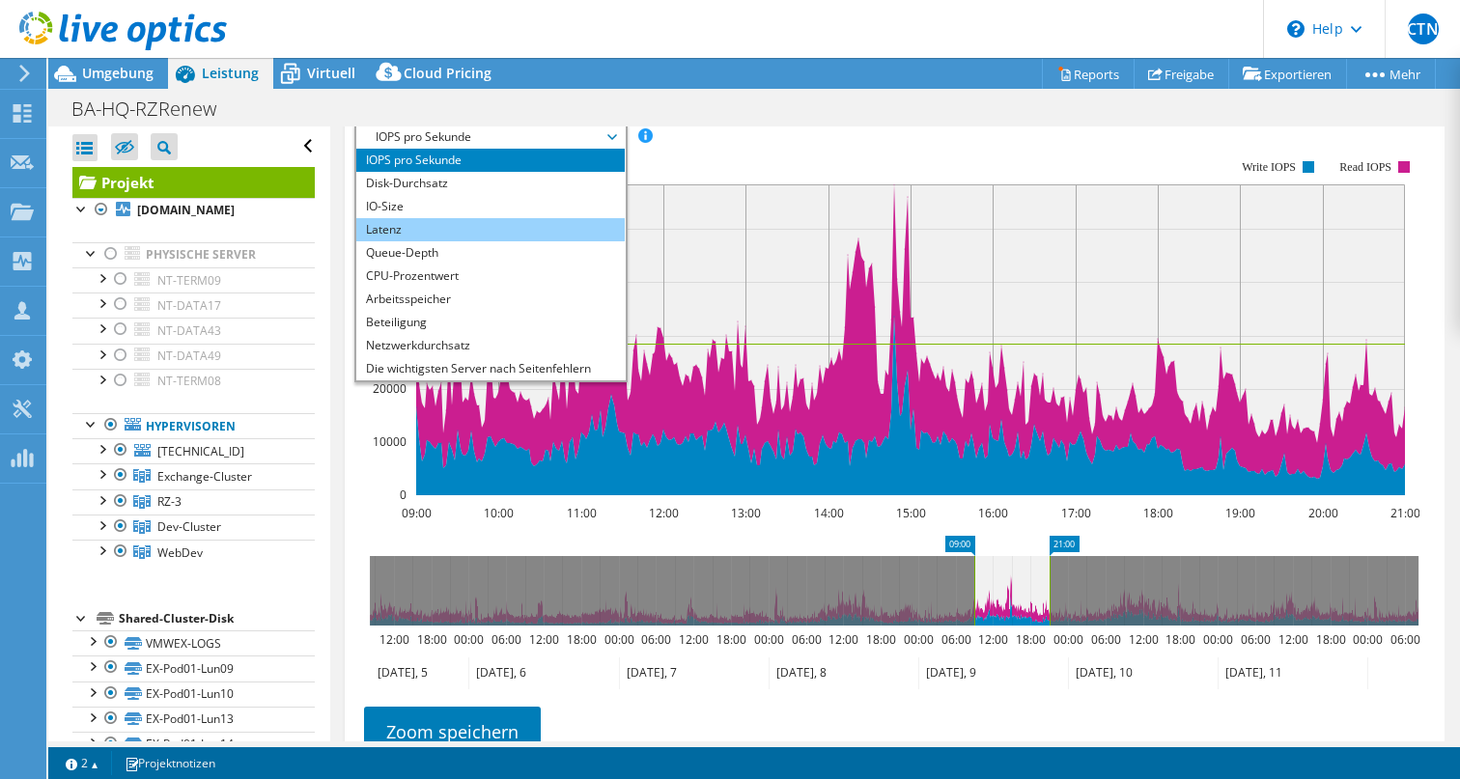
click at [569, 241] on li "Latenz" at bounding box center [489, 229] width 267 height 23
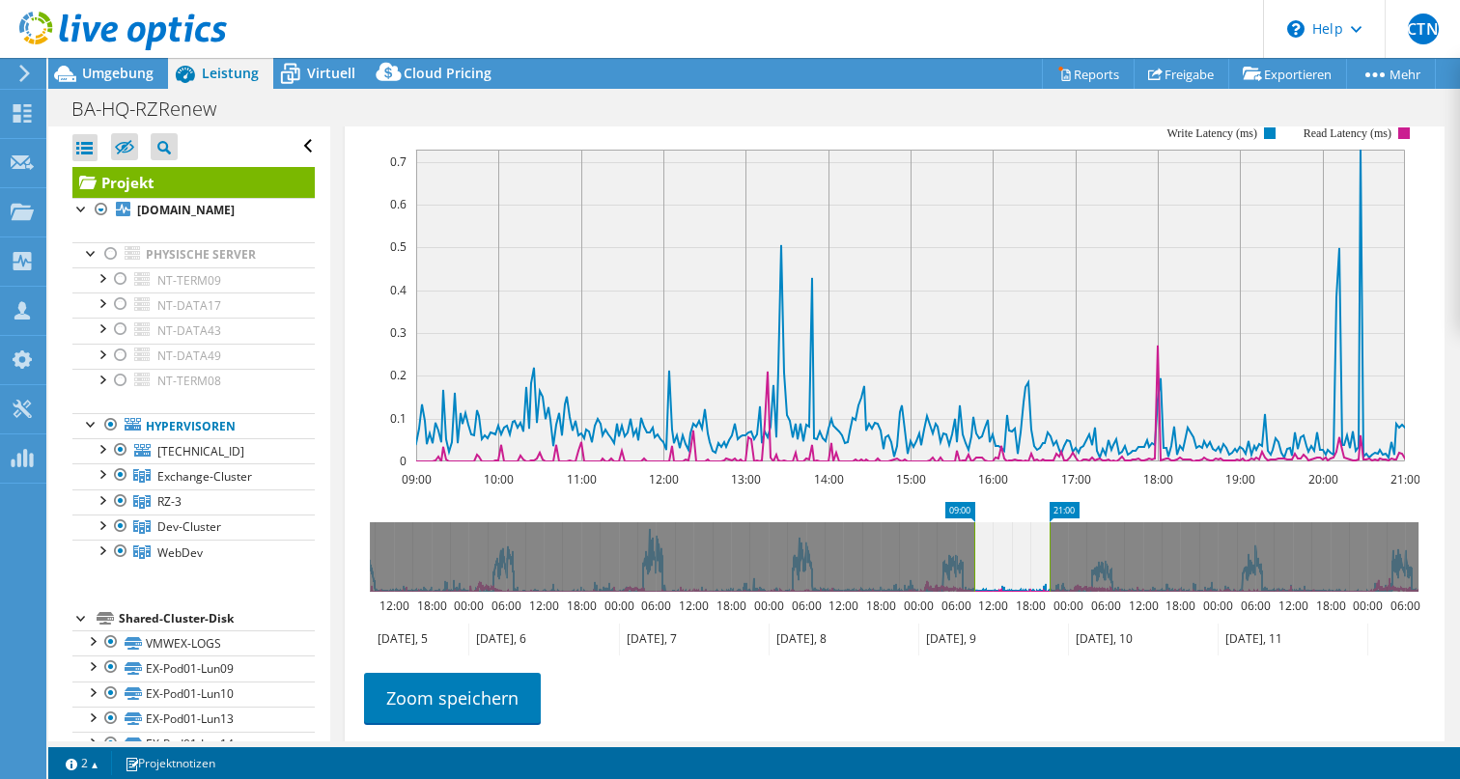
scroll to position [476, 0]
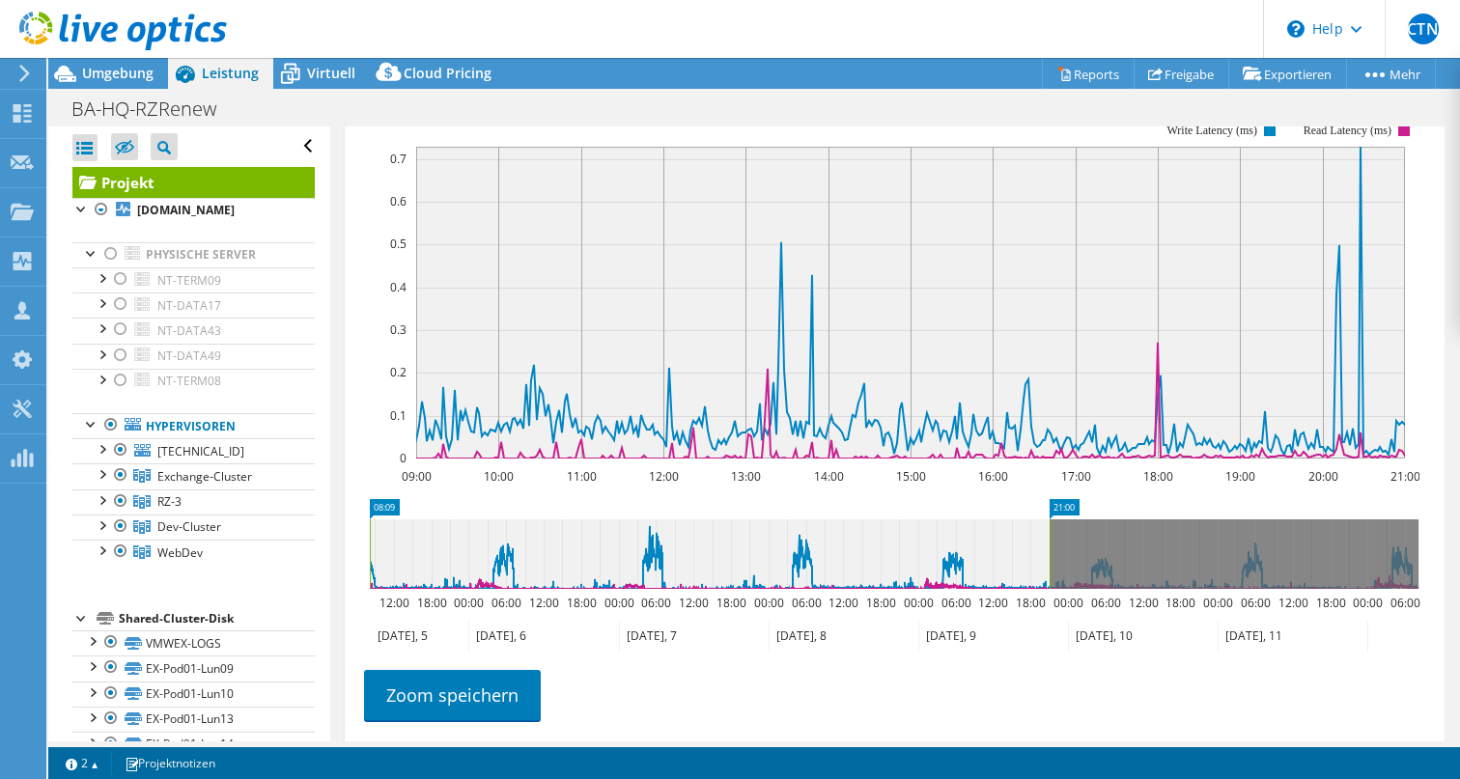
drag, startPoint x: 966, startPoint y: 529, endPoint x: 352, endPoint y: 540, distance: 613.2
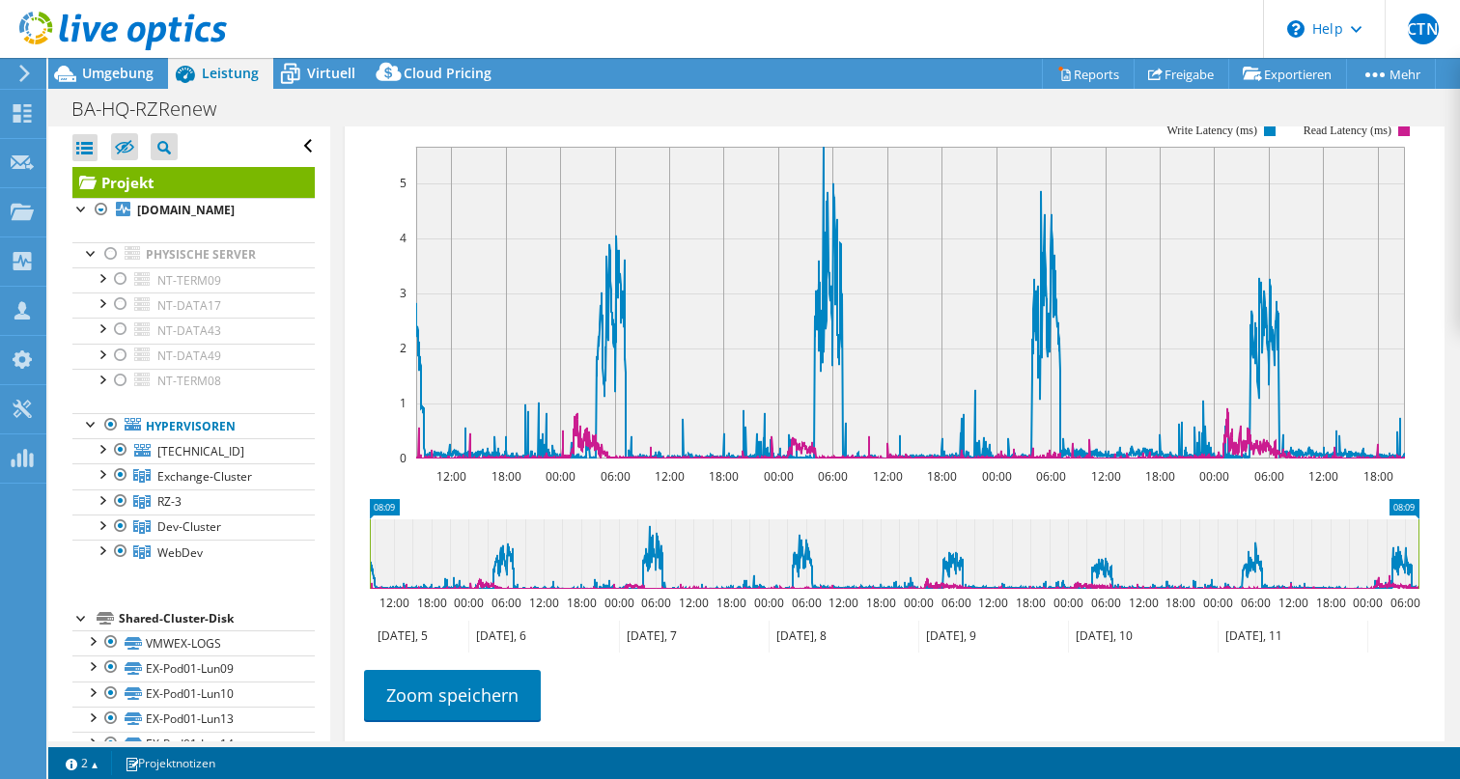
drag, startPoint x: 1068, startPoint y: 523, endPoint x: 1459, endPoint y: 606, distance: 399.8
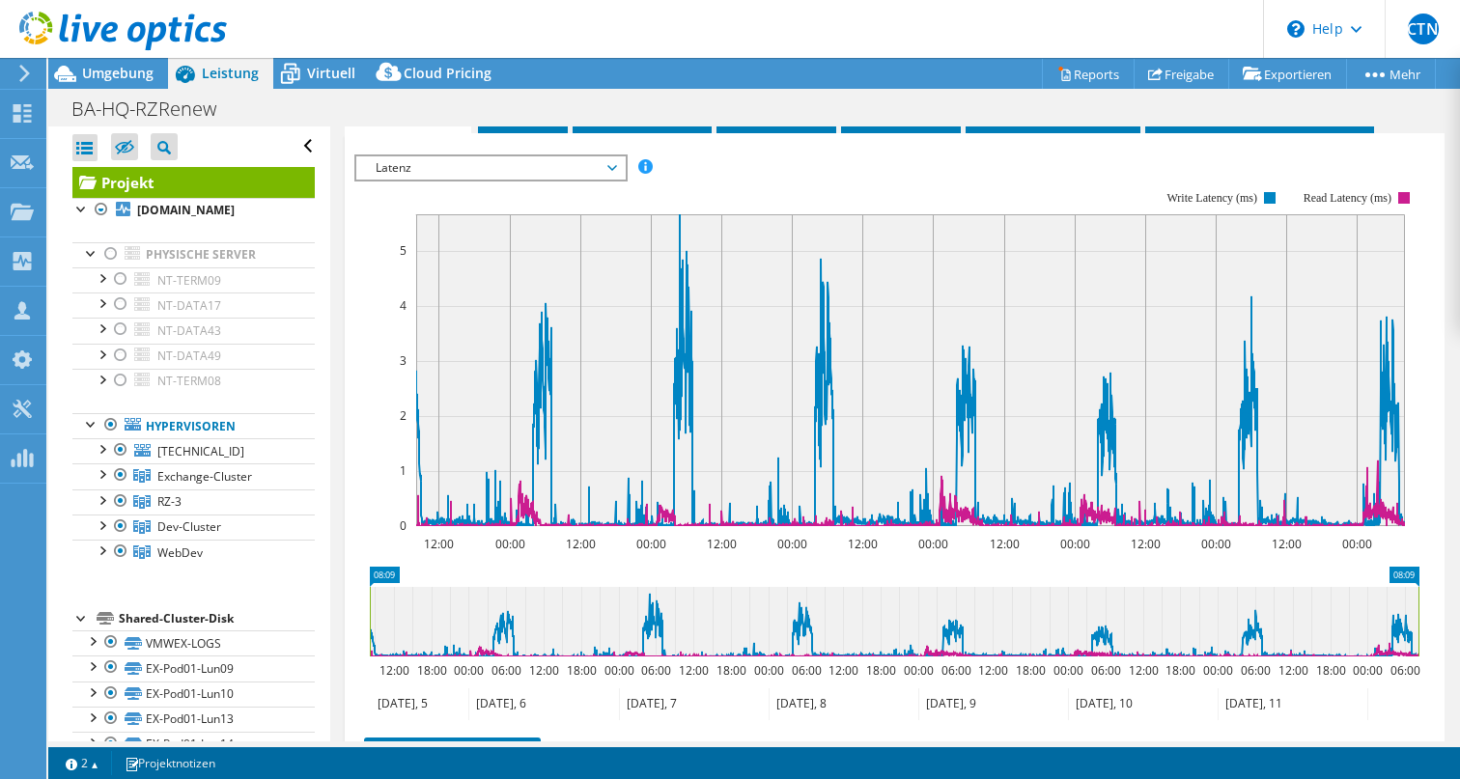
scroll to position [431, 0]
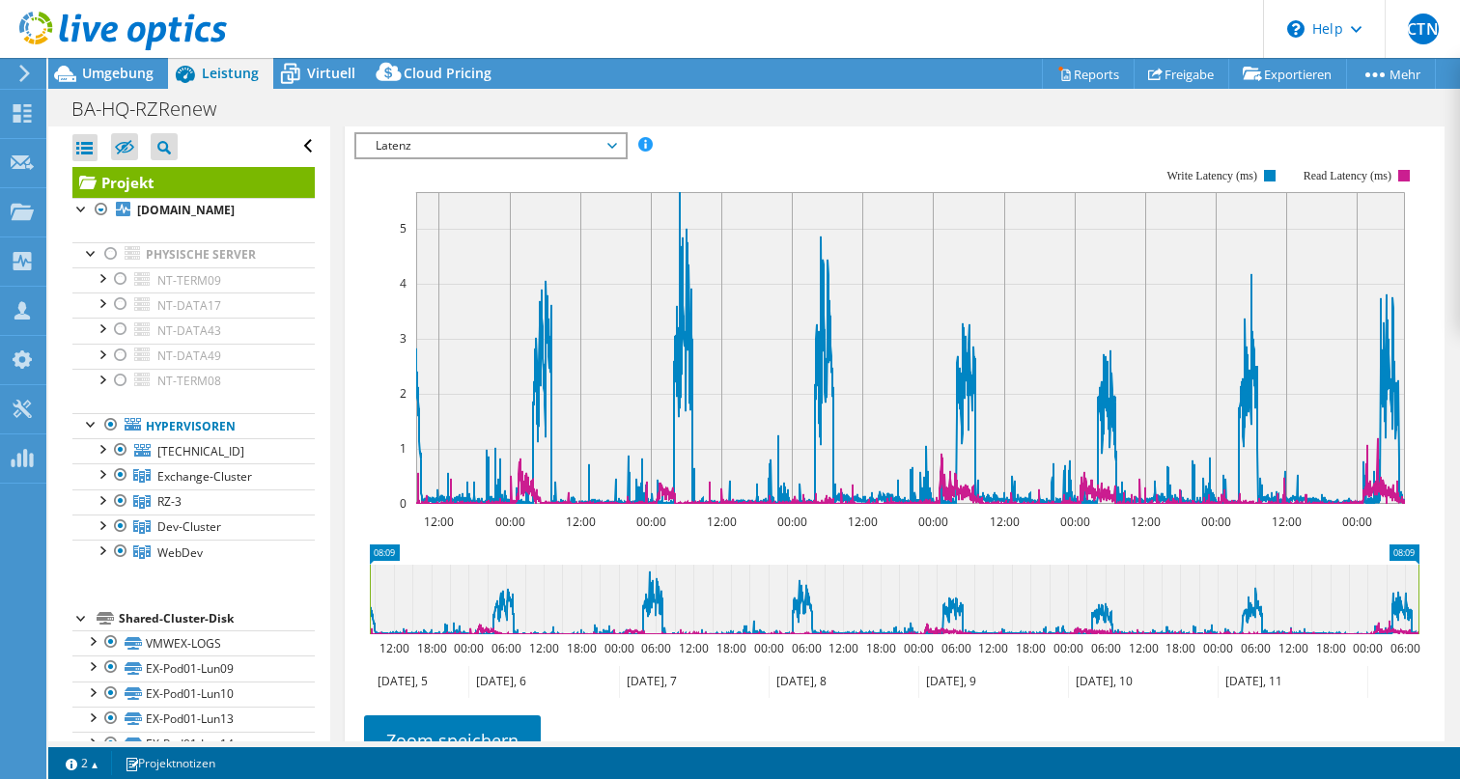
click at [615, 149] on icon at bounding box center [612, 146] width 10 height 6
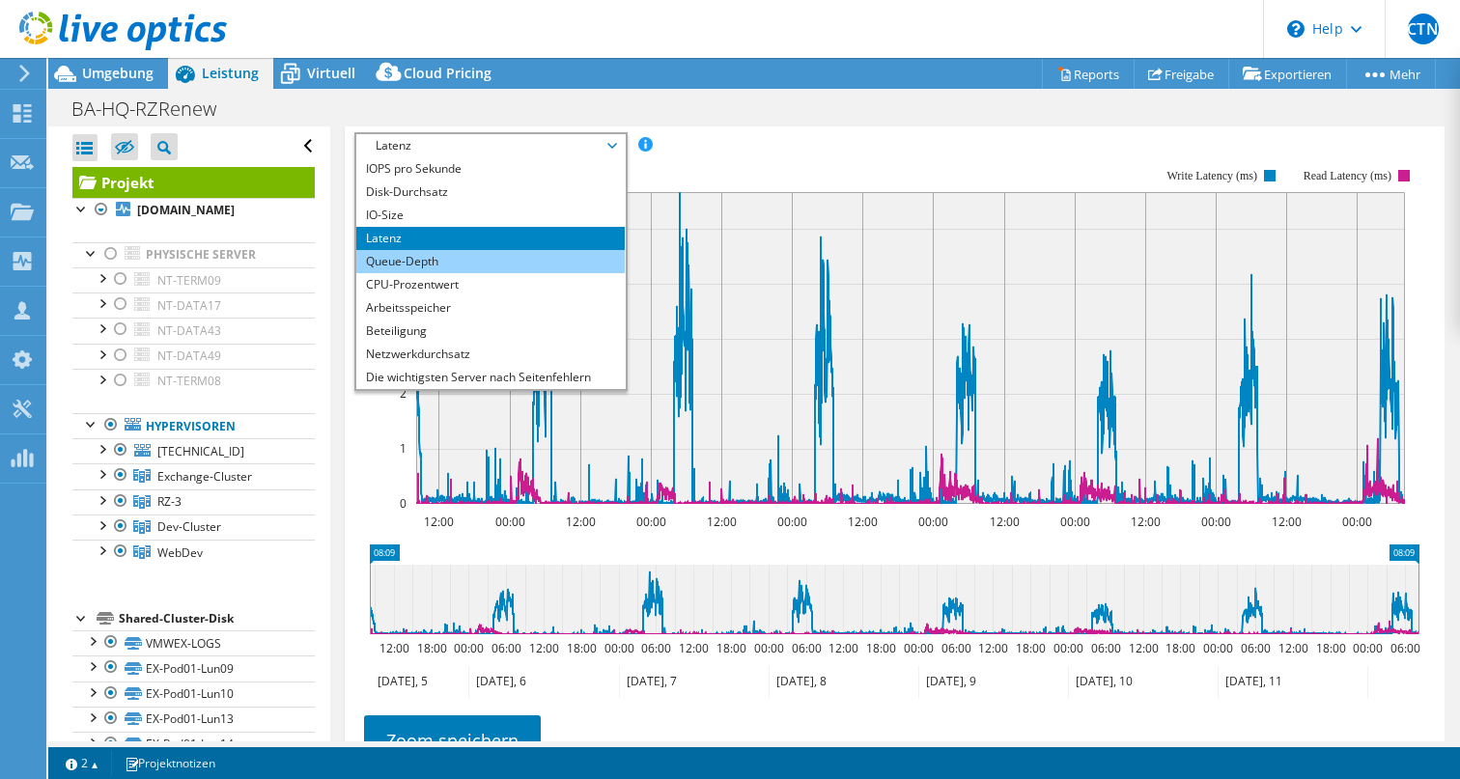
click at [509, 273] on li "Queue-Depth" at bounding box center [489, 261] width 267 height 23
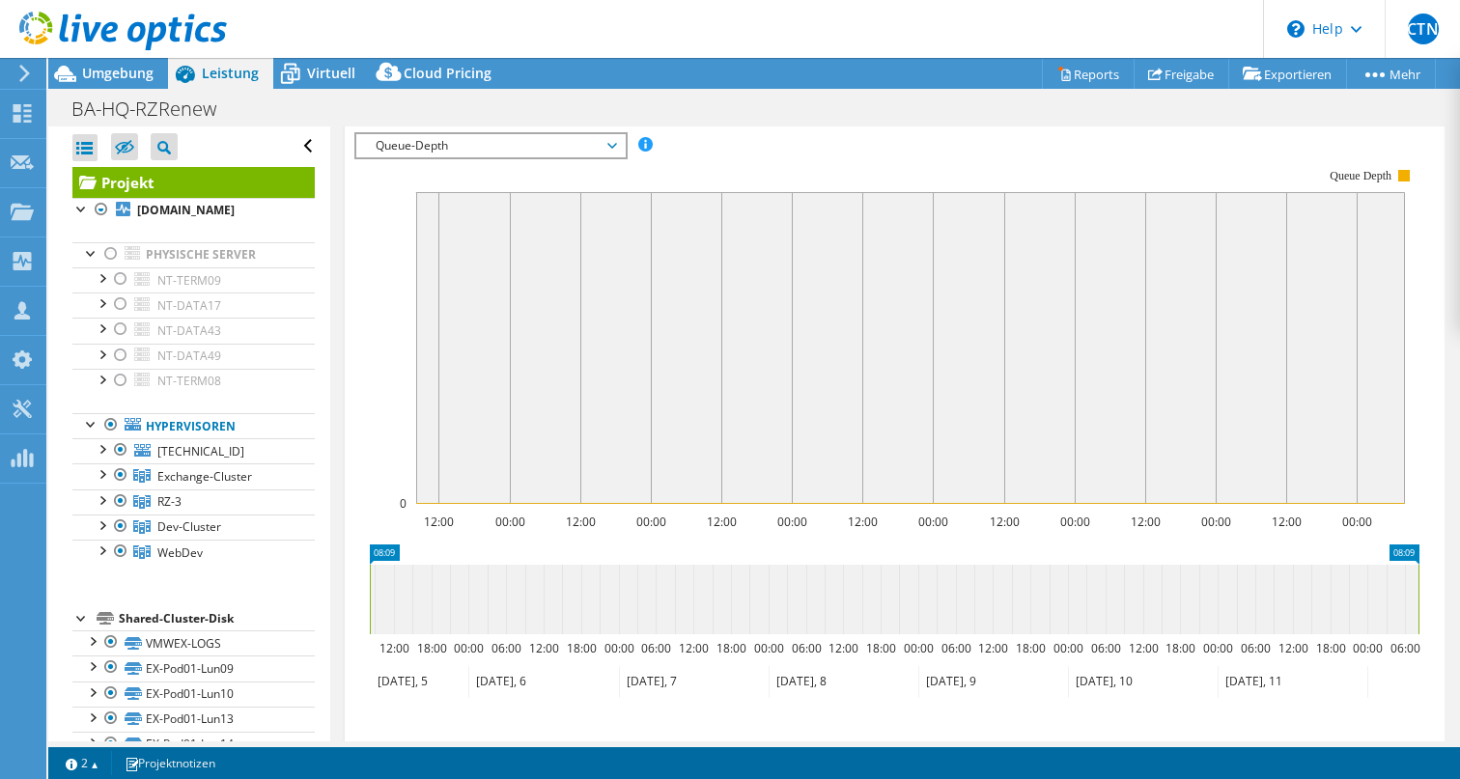
click at [617, 157] on span "Queue-Depth" at bounding box center [489, 145] width 267 height 23
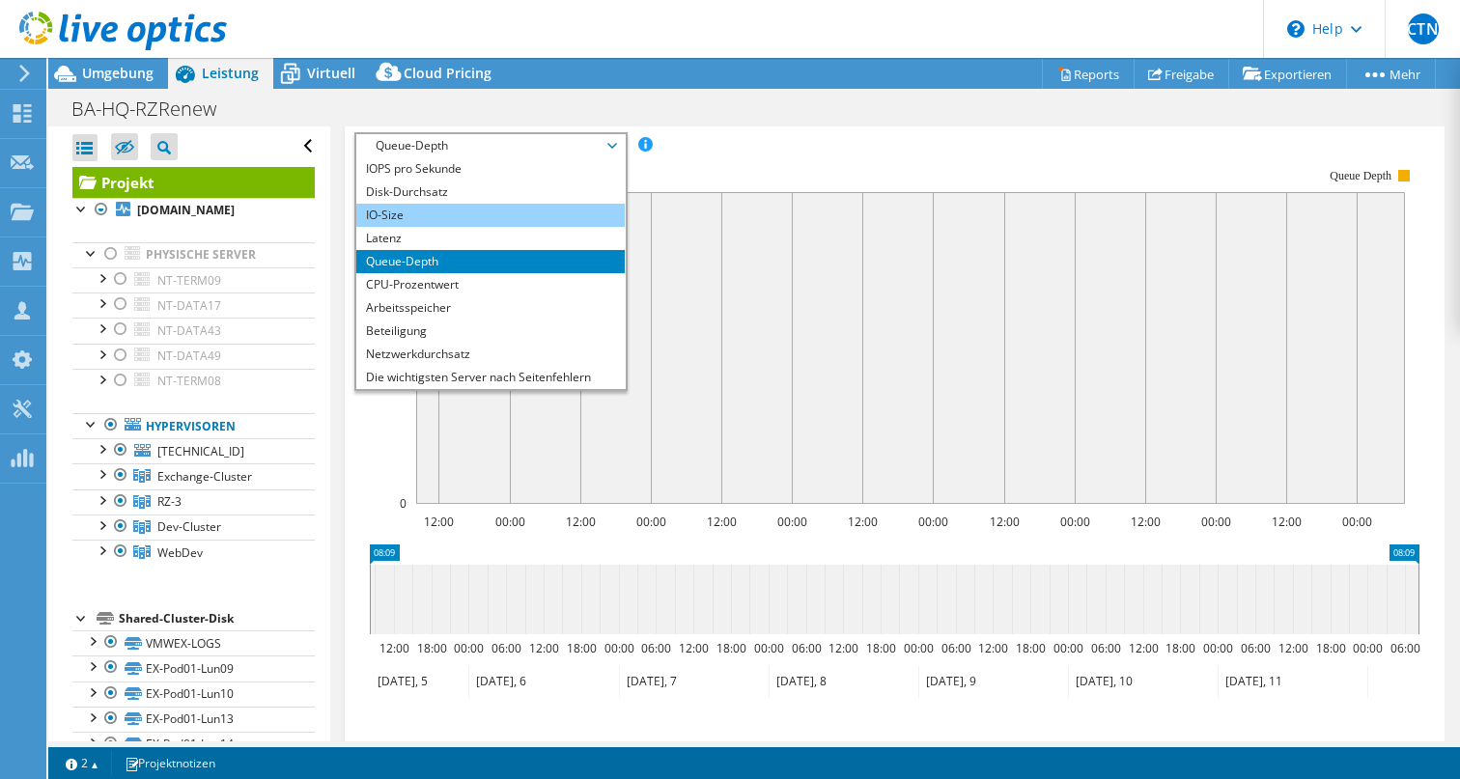
click at [420, 227] on li "IO-Size" at bounding box center [489, 215] width 267 height 23
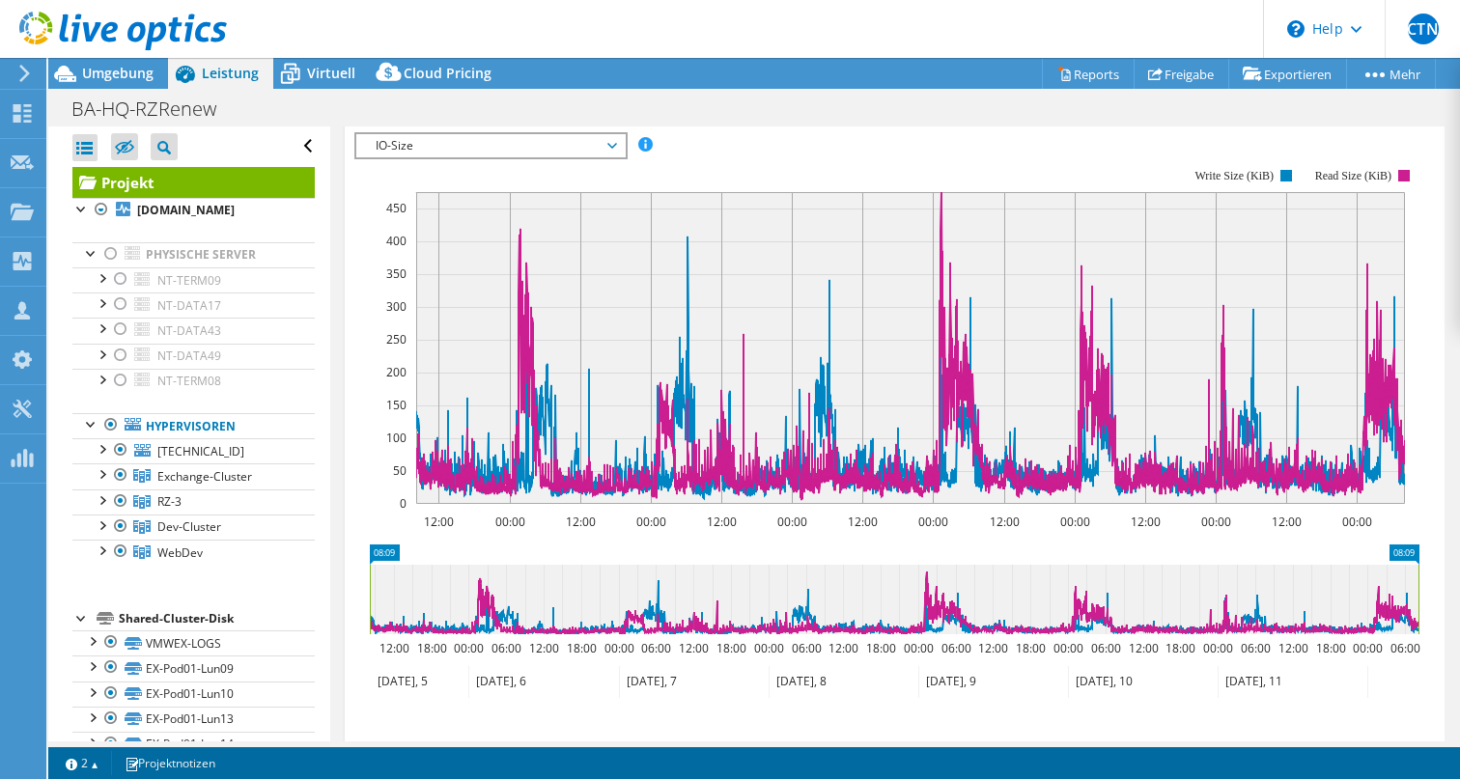
click at [130, 61] on div at bounding box center [113, 32] width 227 height 65
click at [121, 71] on span "Umgebung" at bounding box center [117, 73] width 71 height 18
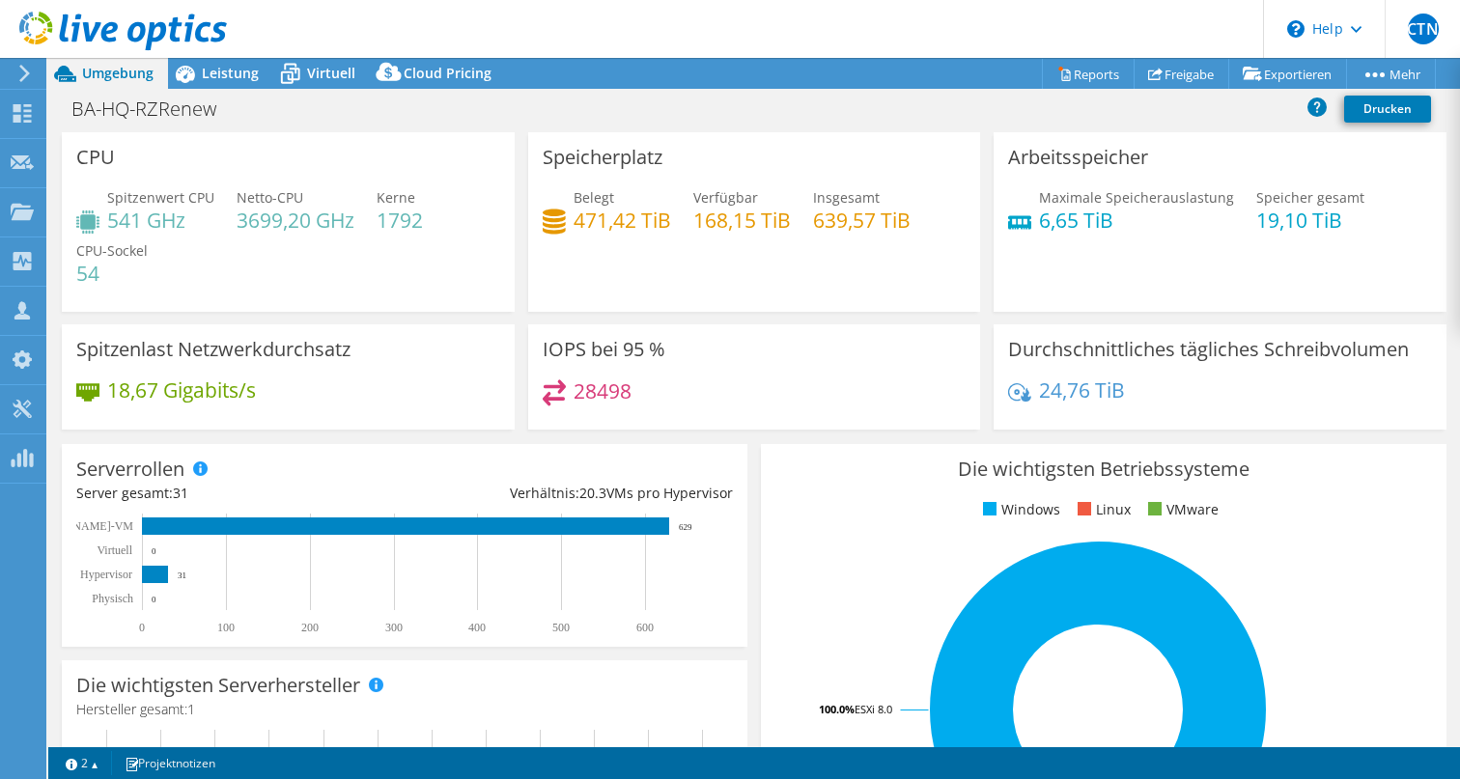
scroll to position [0, 0]
click at [223, 69] on span "Leistung" at bounding box center [230, 73] width 57 height 18
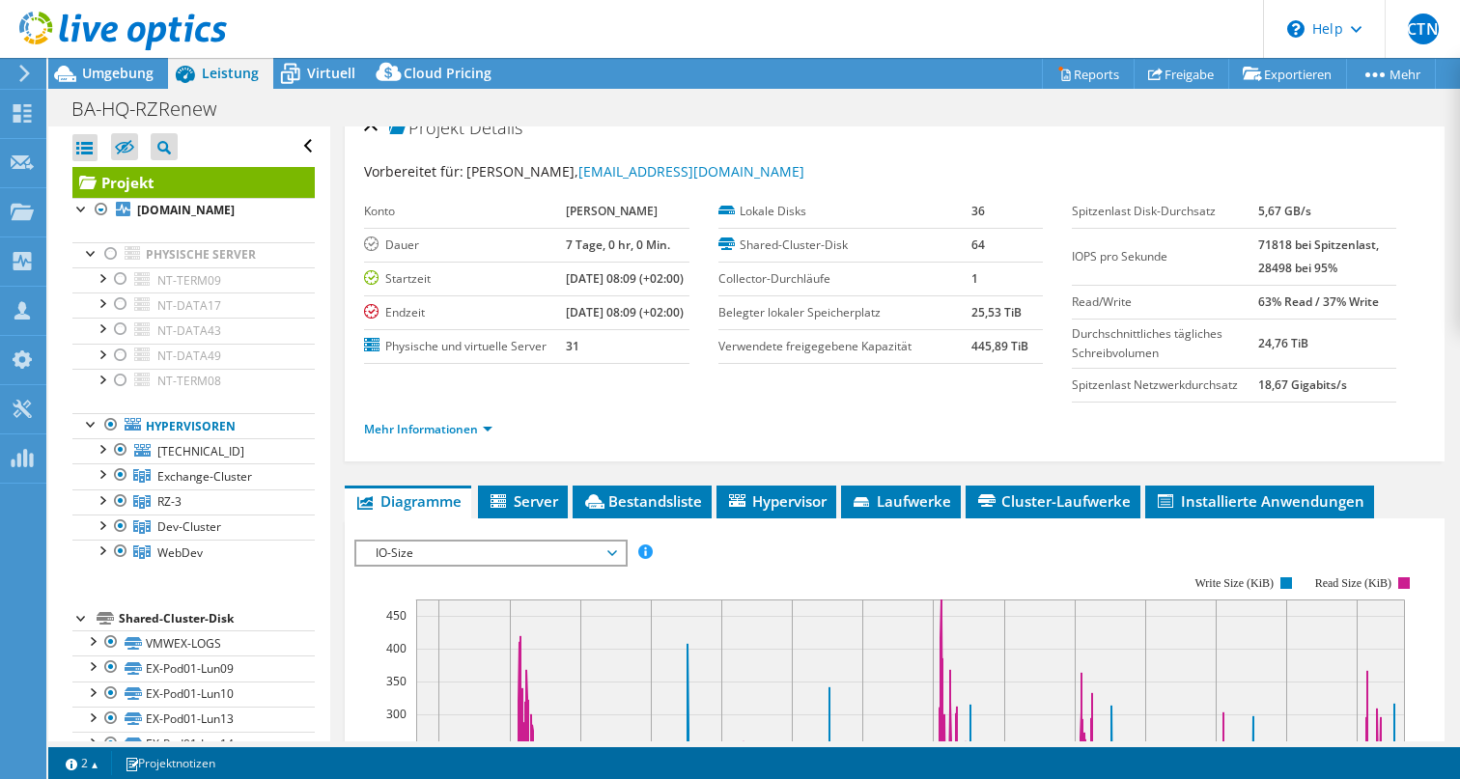
scroll to position [30, 0]
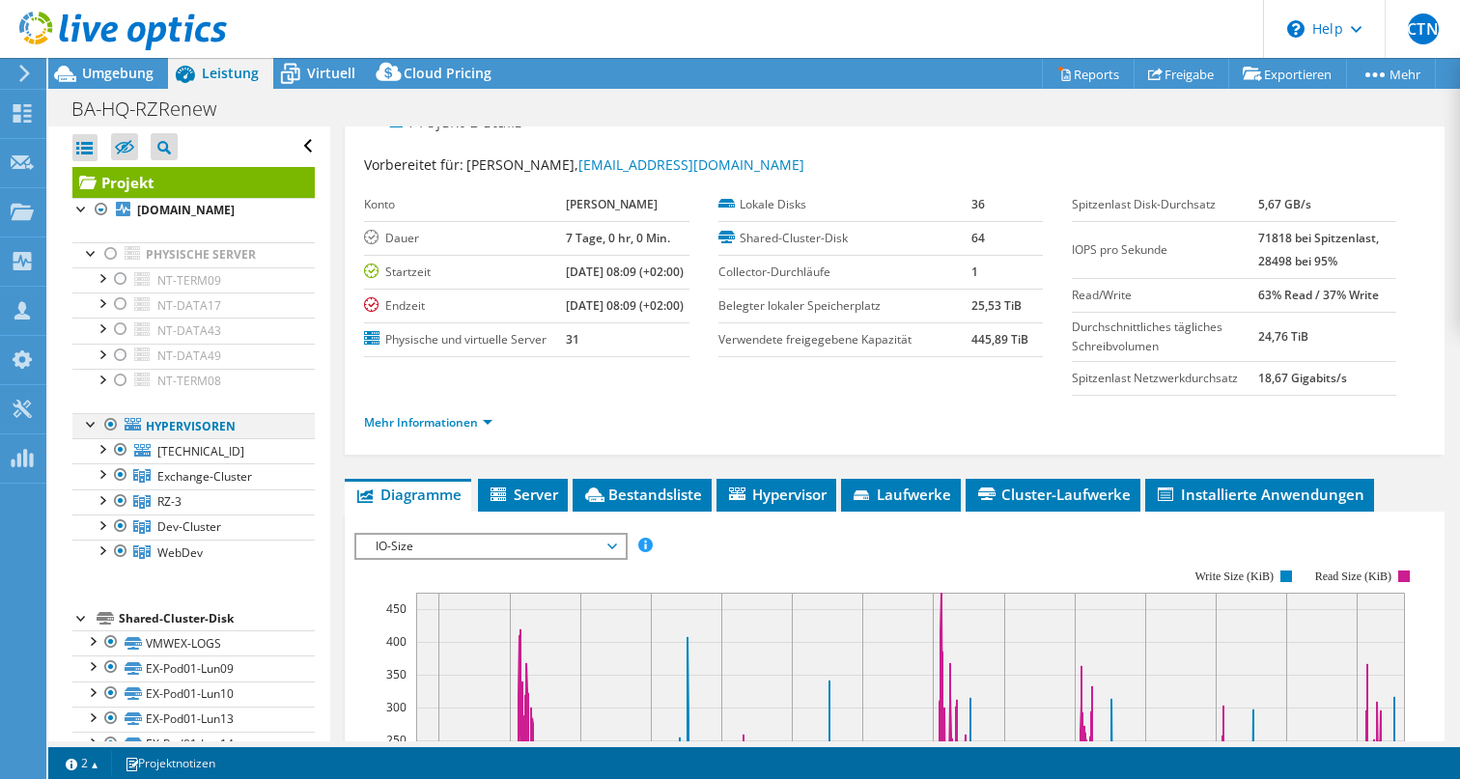
click at [109, 422] on div at bounding box center [110, 424] width 19 height 23
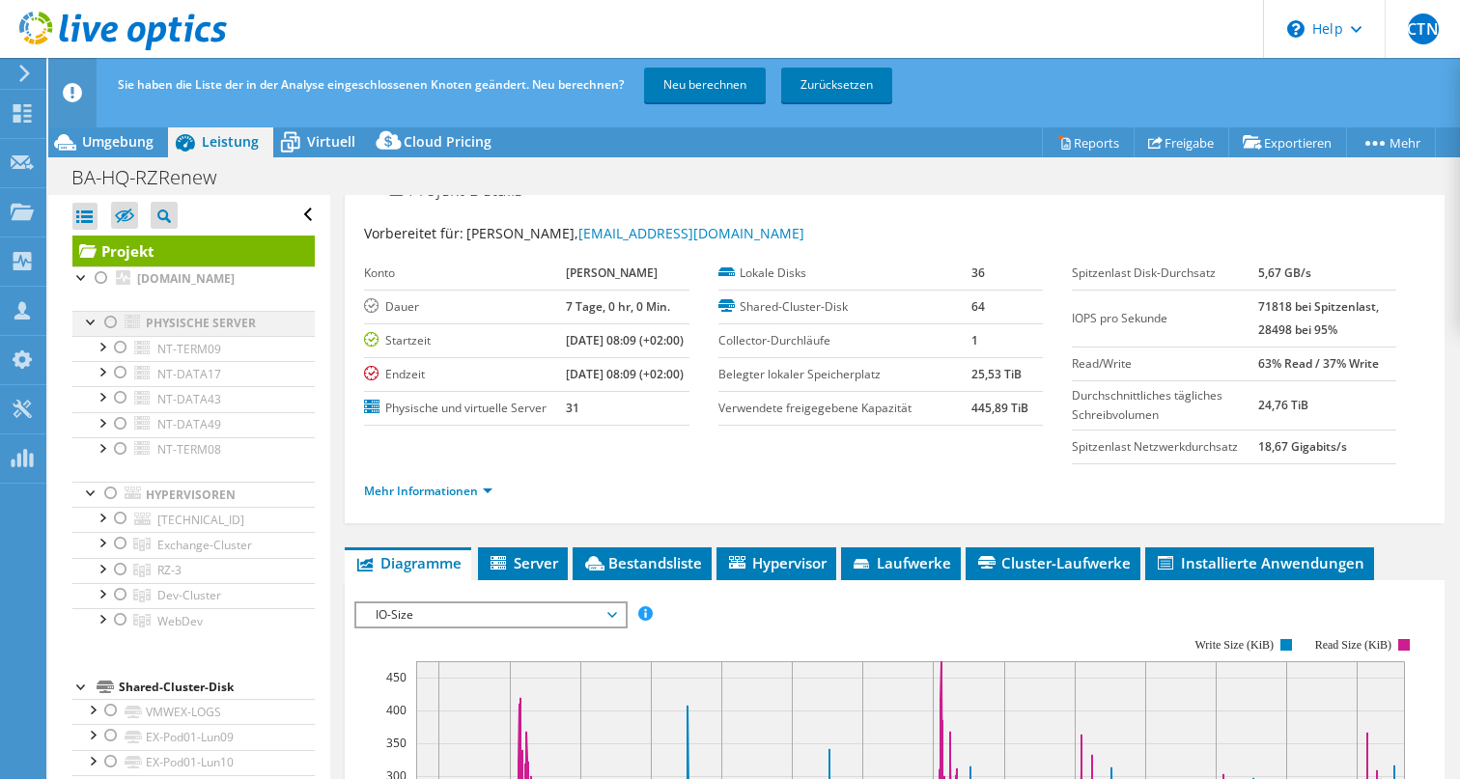
click at [110, 322] on div at bounding box center [110, 322] width 19 height 23
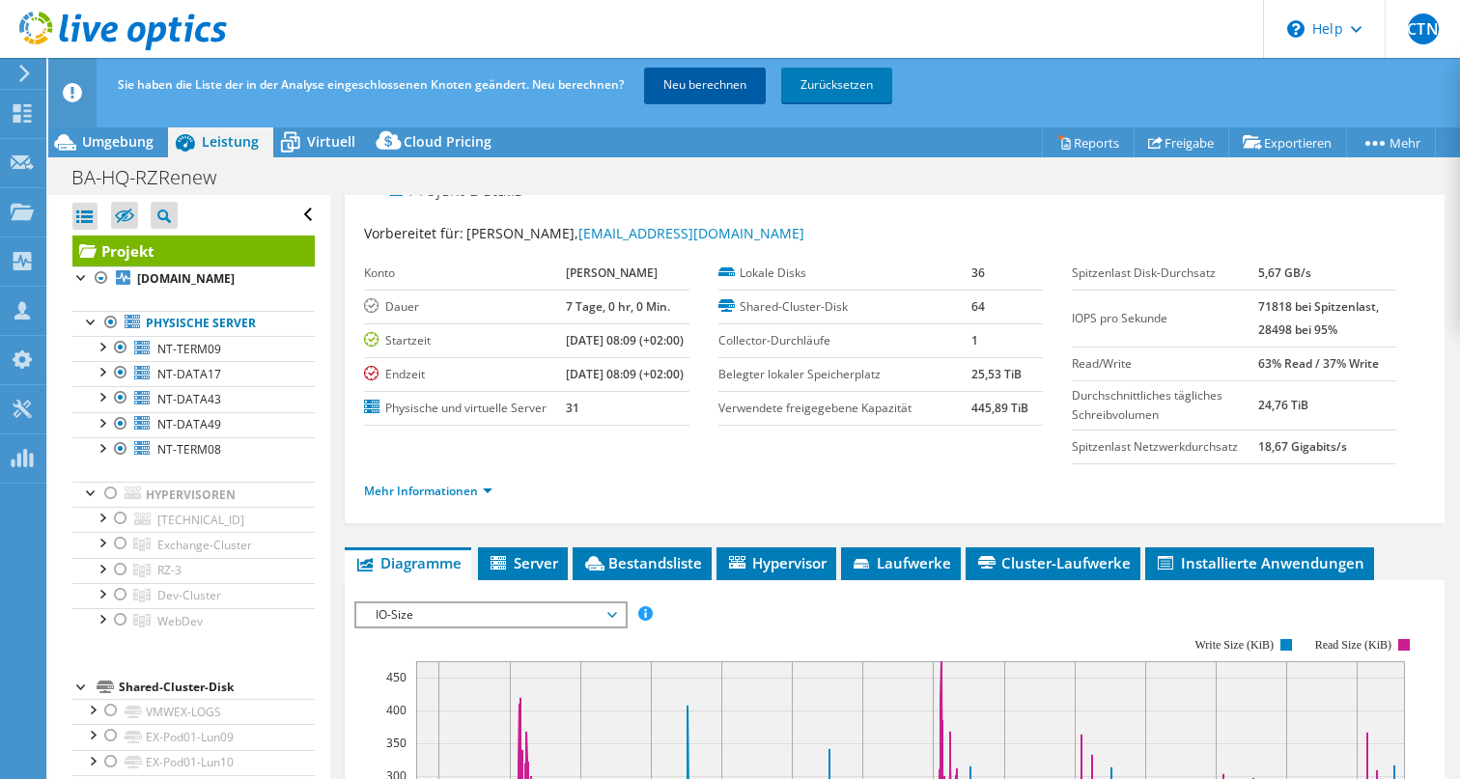
click at [726, 76] on link "Neu berechnen" at bounding box center [705, 85] width 122 height 35
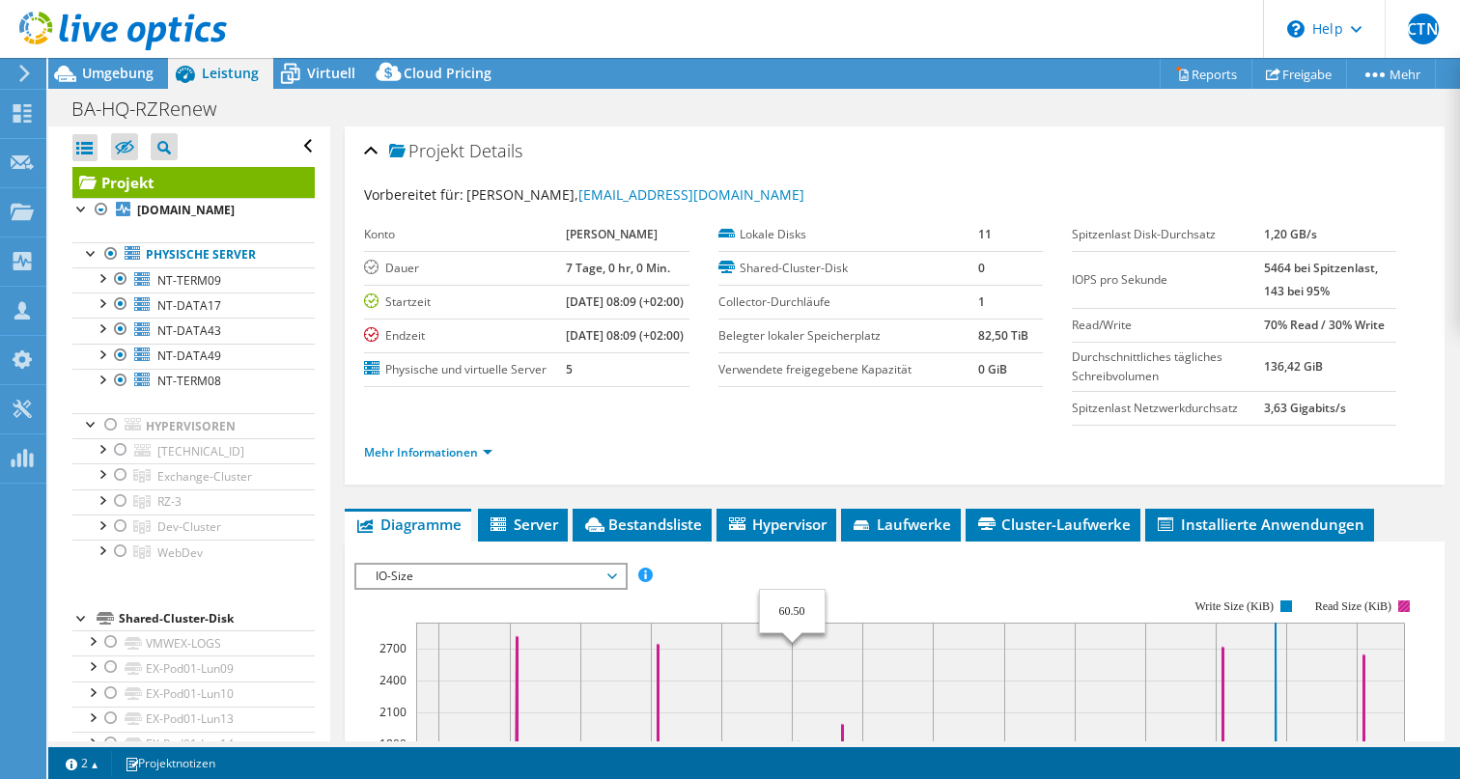
select select "USD"
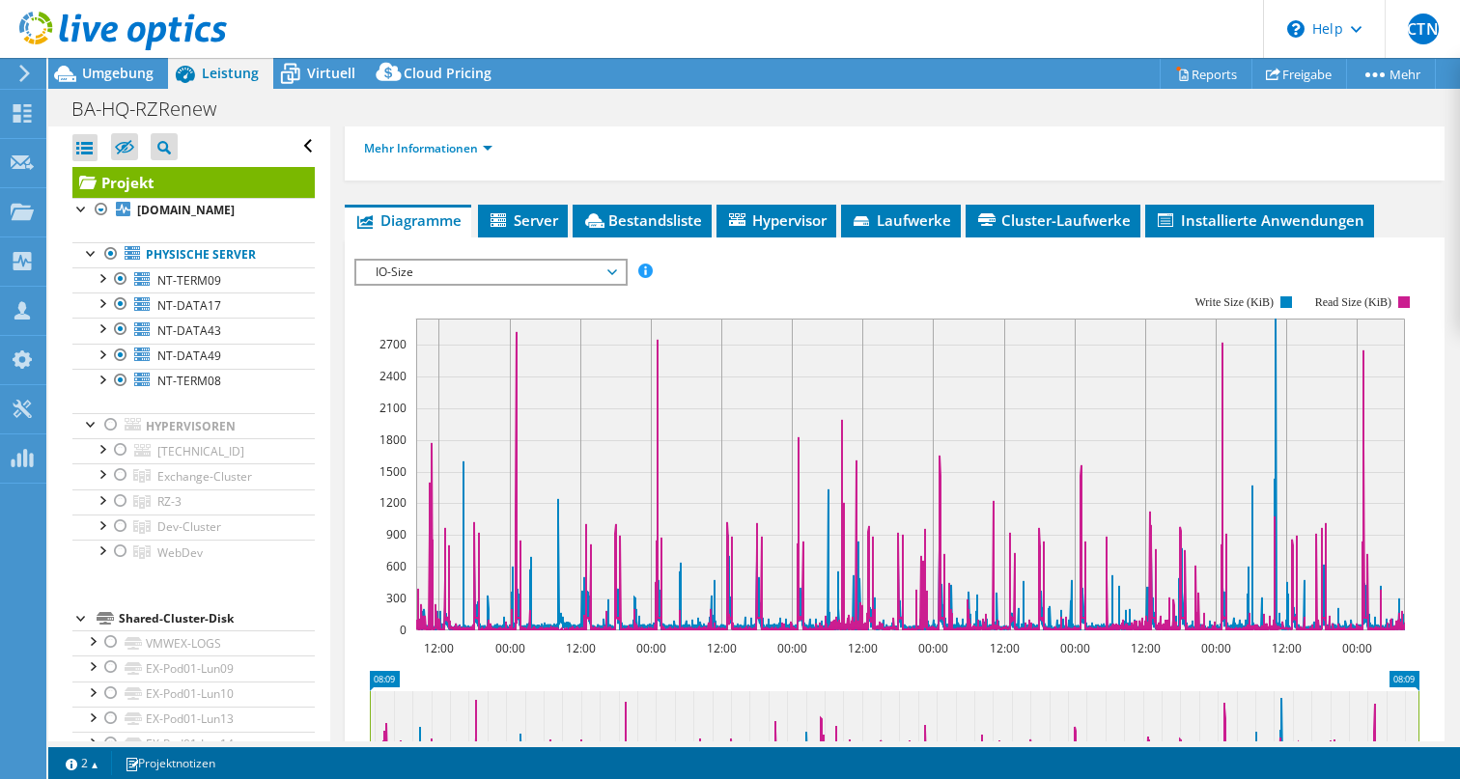
scroll to position [350, 0]
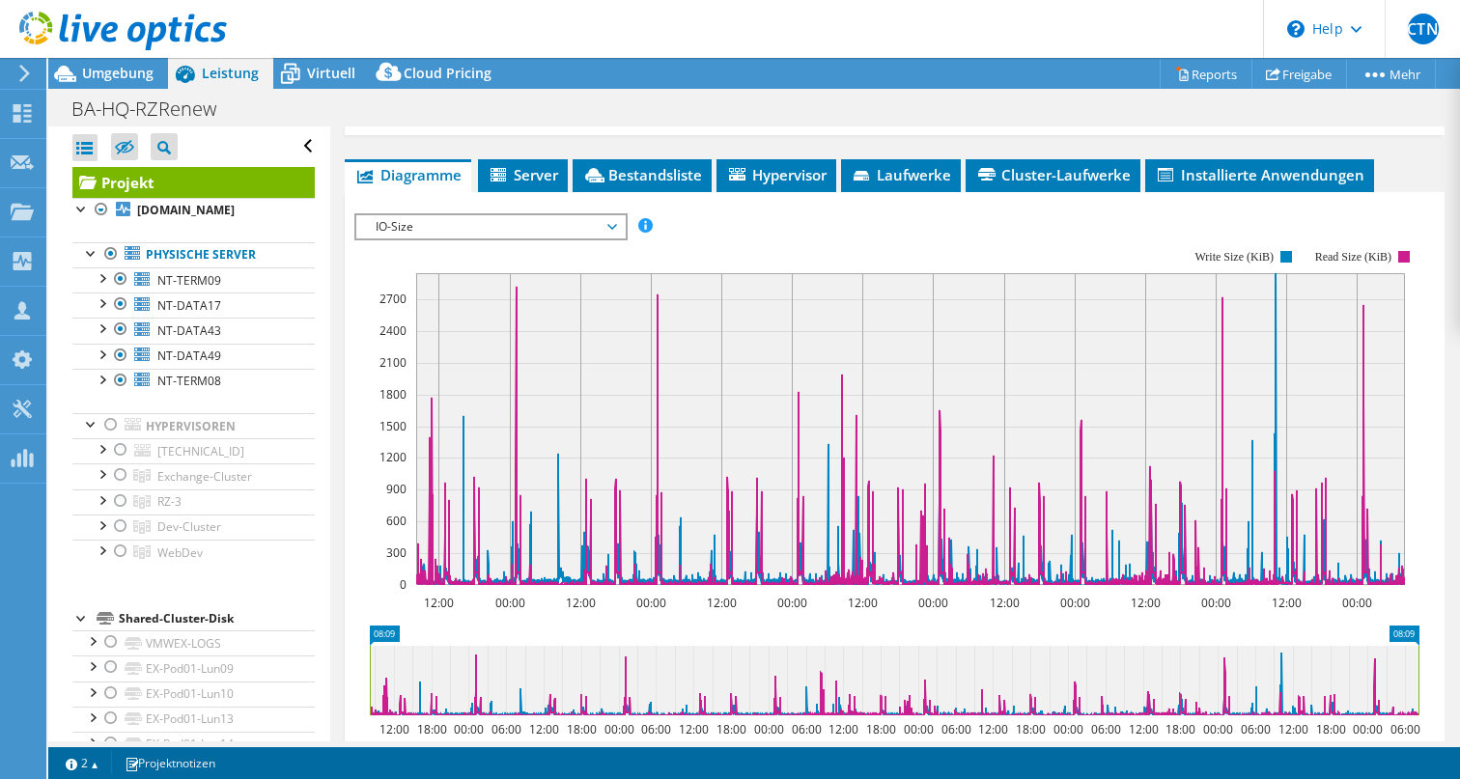
click at [616, 230] on icon at bounding box center [612, 227] width 10 height 6
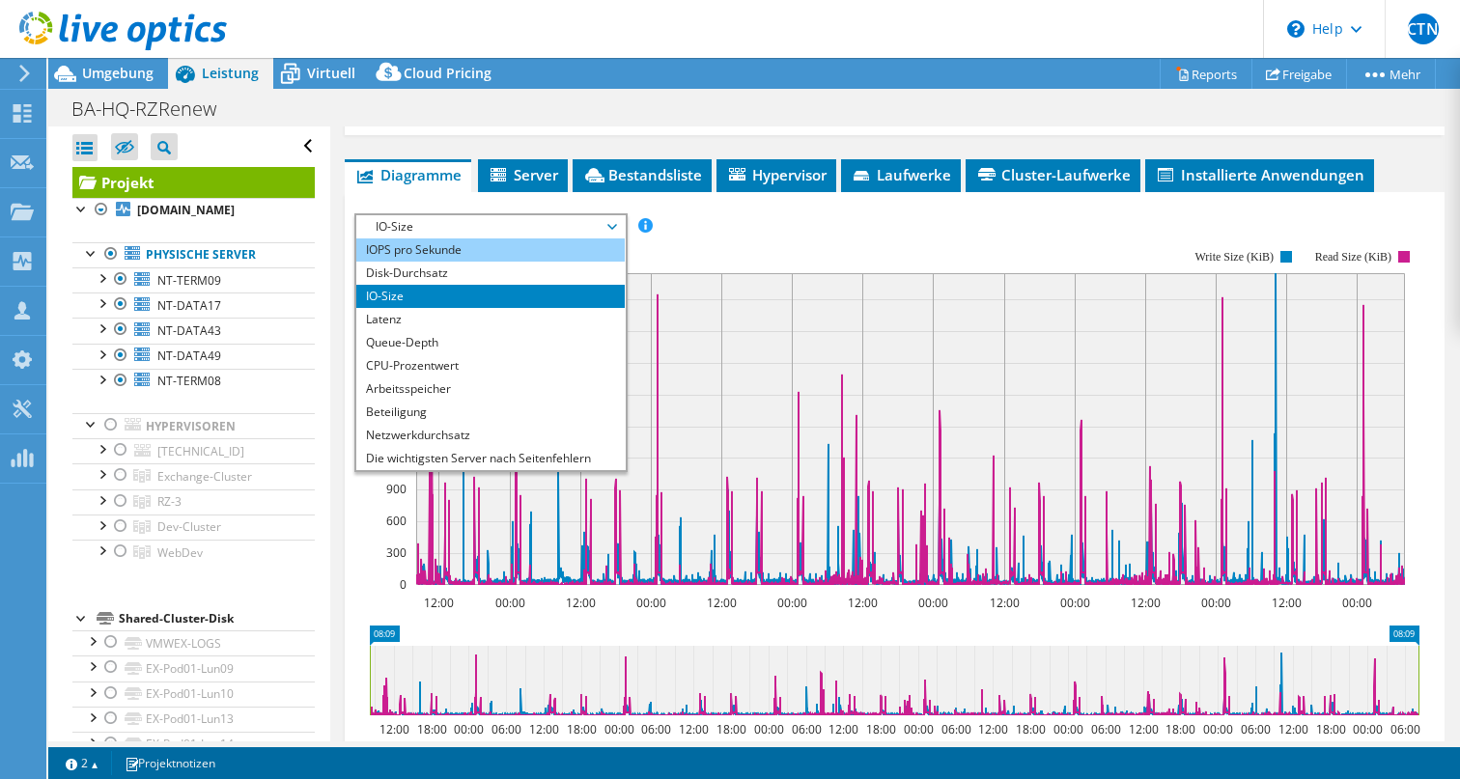
click at [574, 262] on li "IOPS pro Sekunde" at bounding box center [489, 249] width 267 height 23
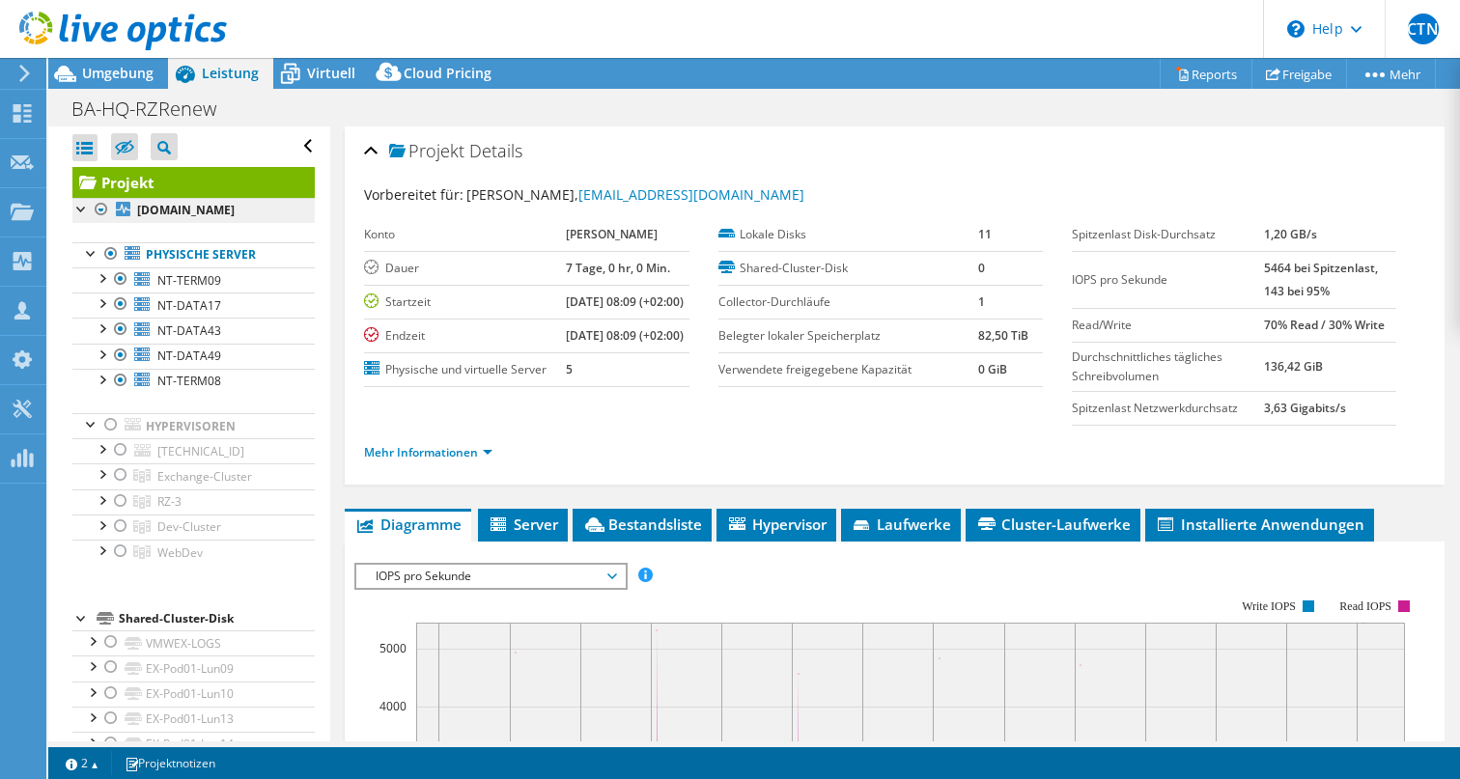
scroll to position [0, 0]
click at [98, 71] on span "Umgebung" at bounding box center [117, 73] width 71 height 18
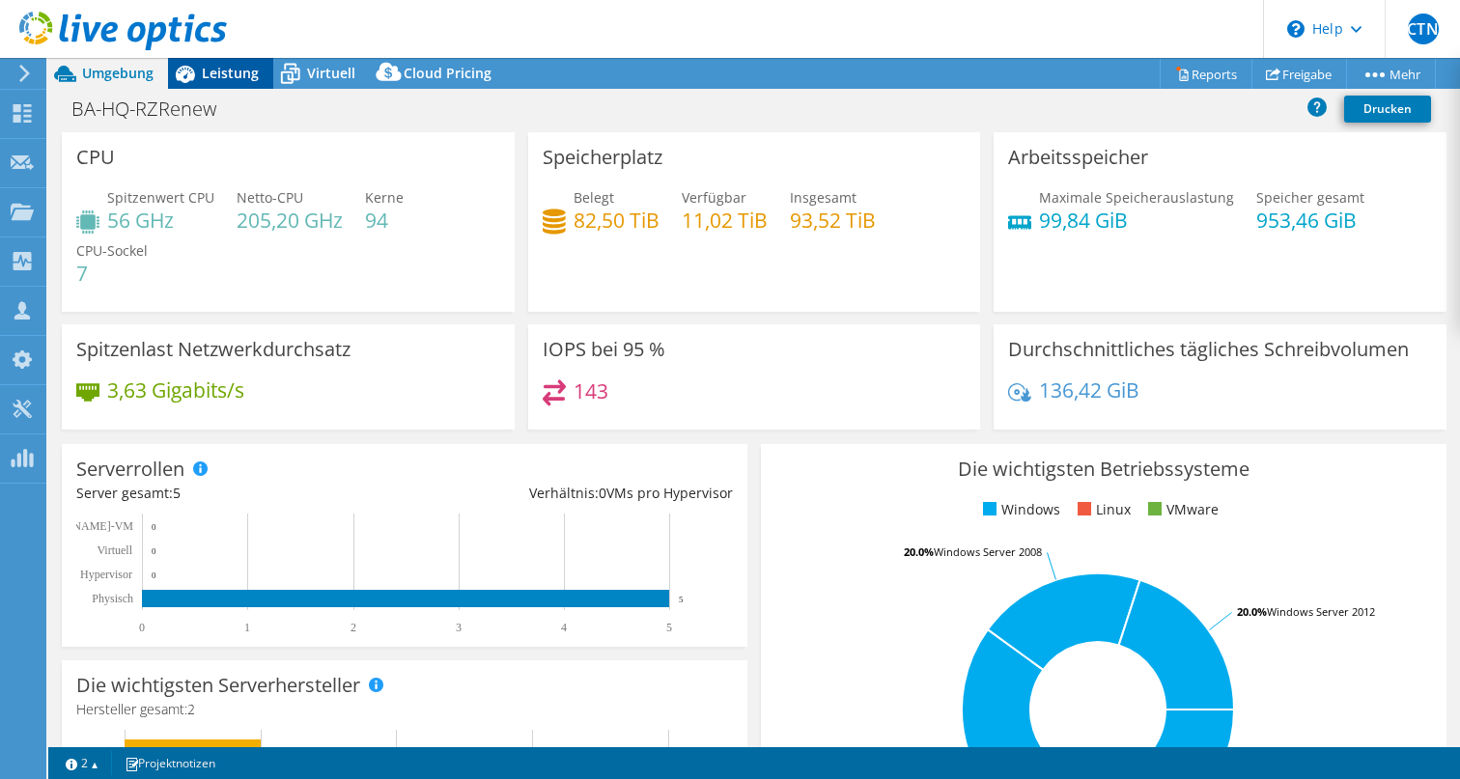
click at [236, 75] on span "Leistung" at bounding box center [230, 73] width 57 height 18
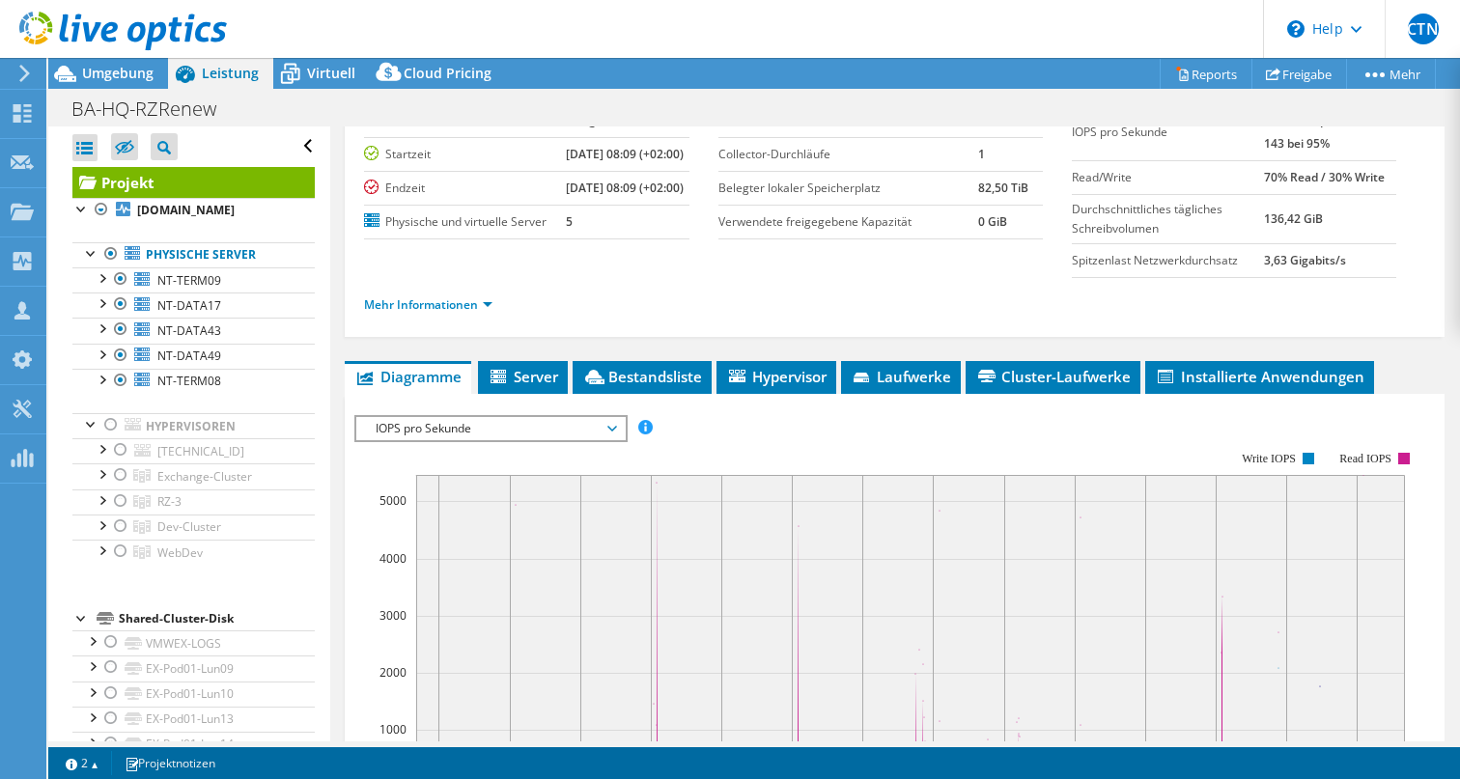
scroll to position [207, 0]
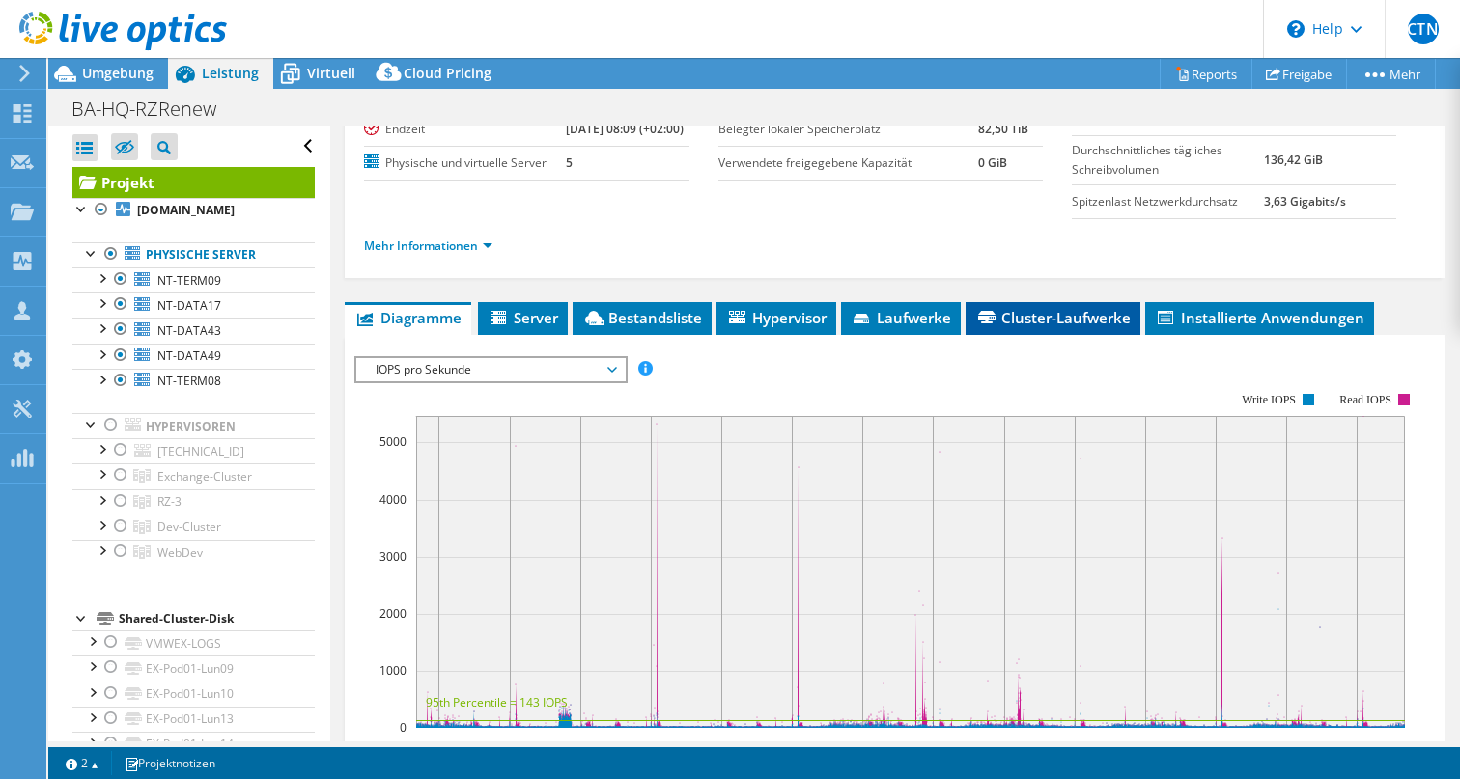
click at [1023, 327] on span "Cluster-Laufwerke" at bounding box center [1052, 317] width 155 height 19
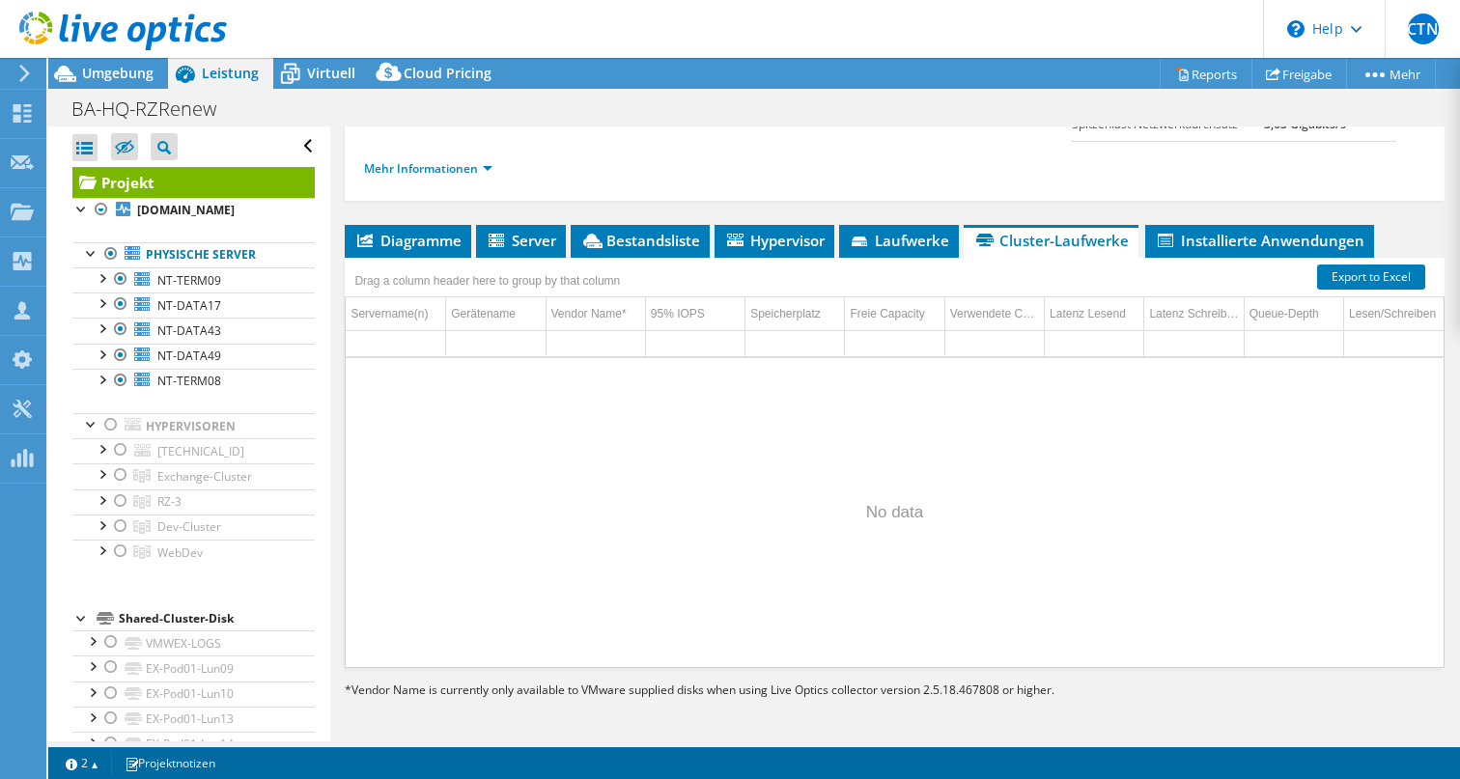
scroll to position [319, 0]
click at [871, 237] on icon at bounding box center [861, 243] width 19 height 13
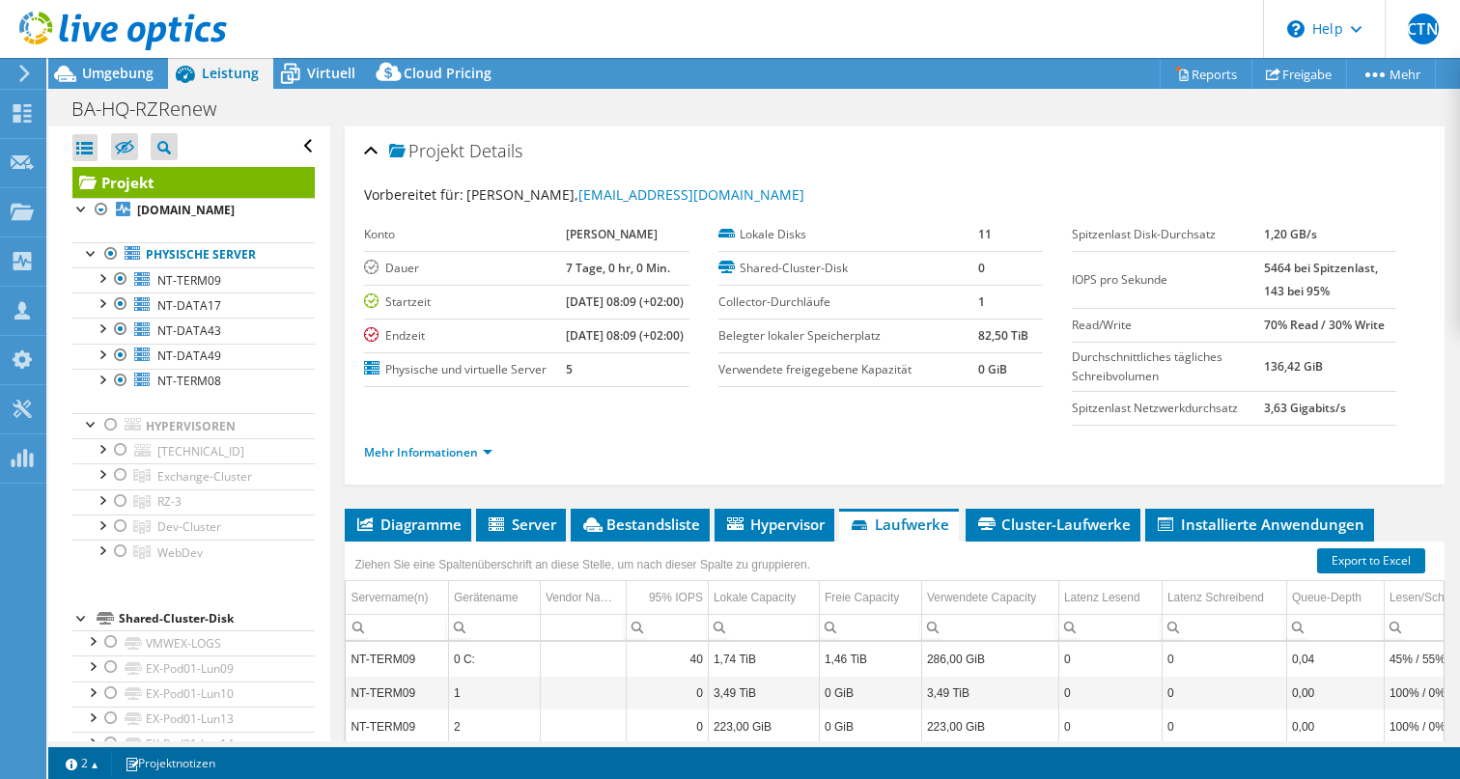
scroll to position [0, 0]
click at [110, 251] on div at bounding box center [110, 253] width 19 height 23
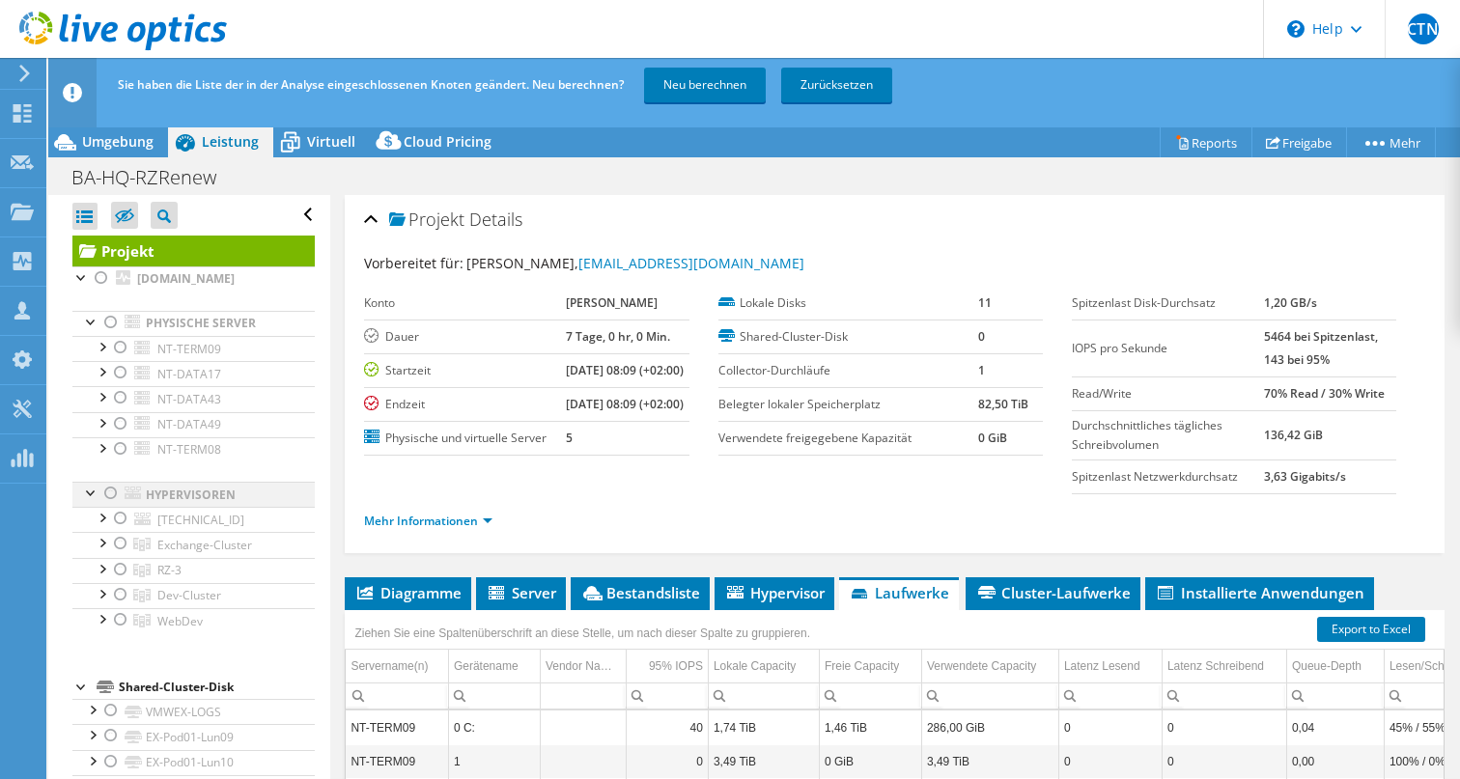
click at [115, 490] on div at bounding box center [110, 493] width 19 height 23
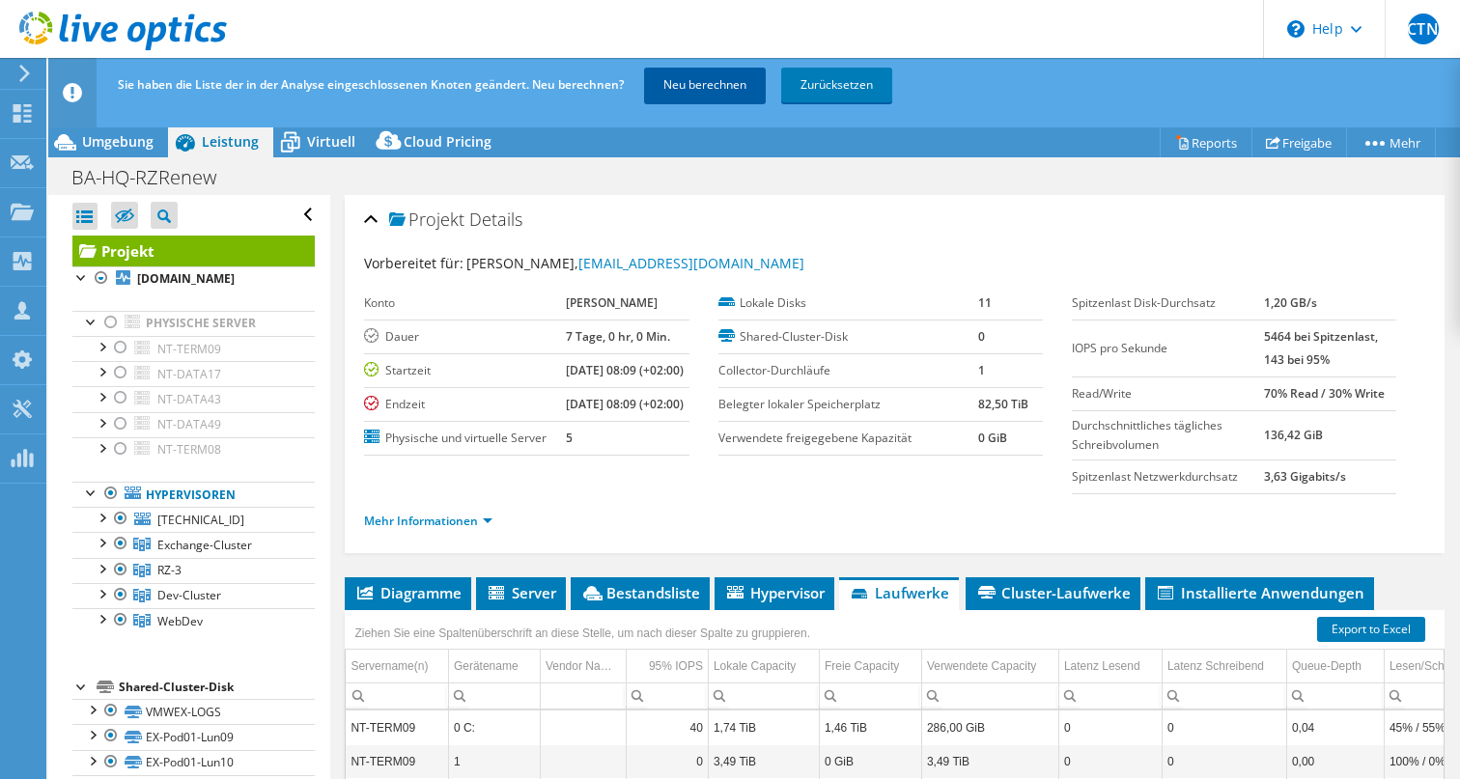
click at [707, 75] on link "Neu berechnen" at bounding box center [705, 85] width 122 height 35
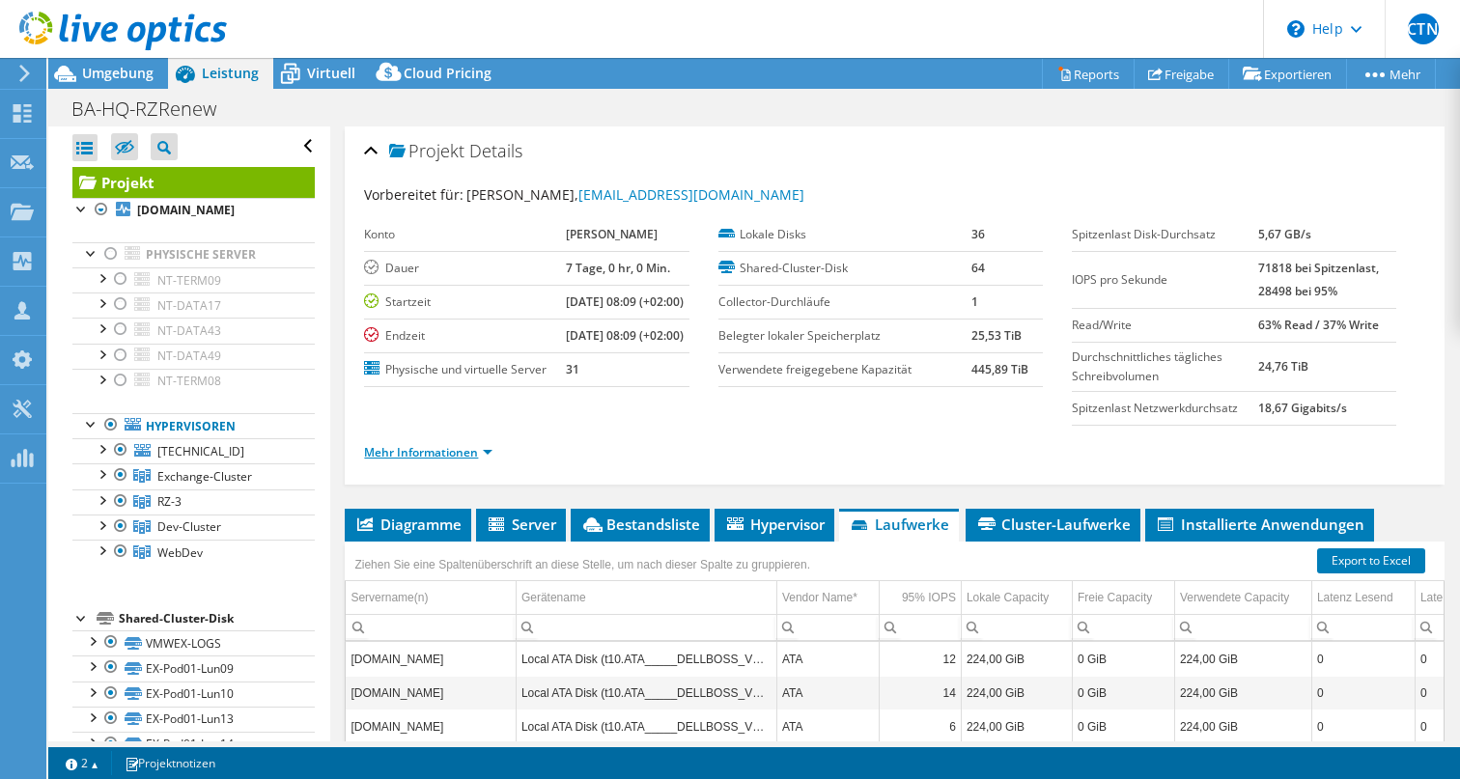
click at [487, 461] on link "Mehr Informationen" at bounding box center [428, 452] width 128 height 16
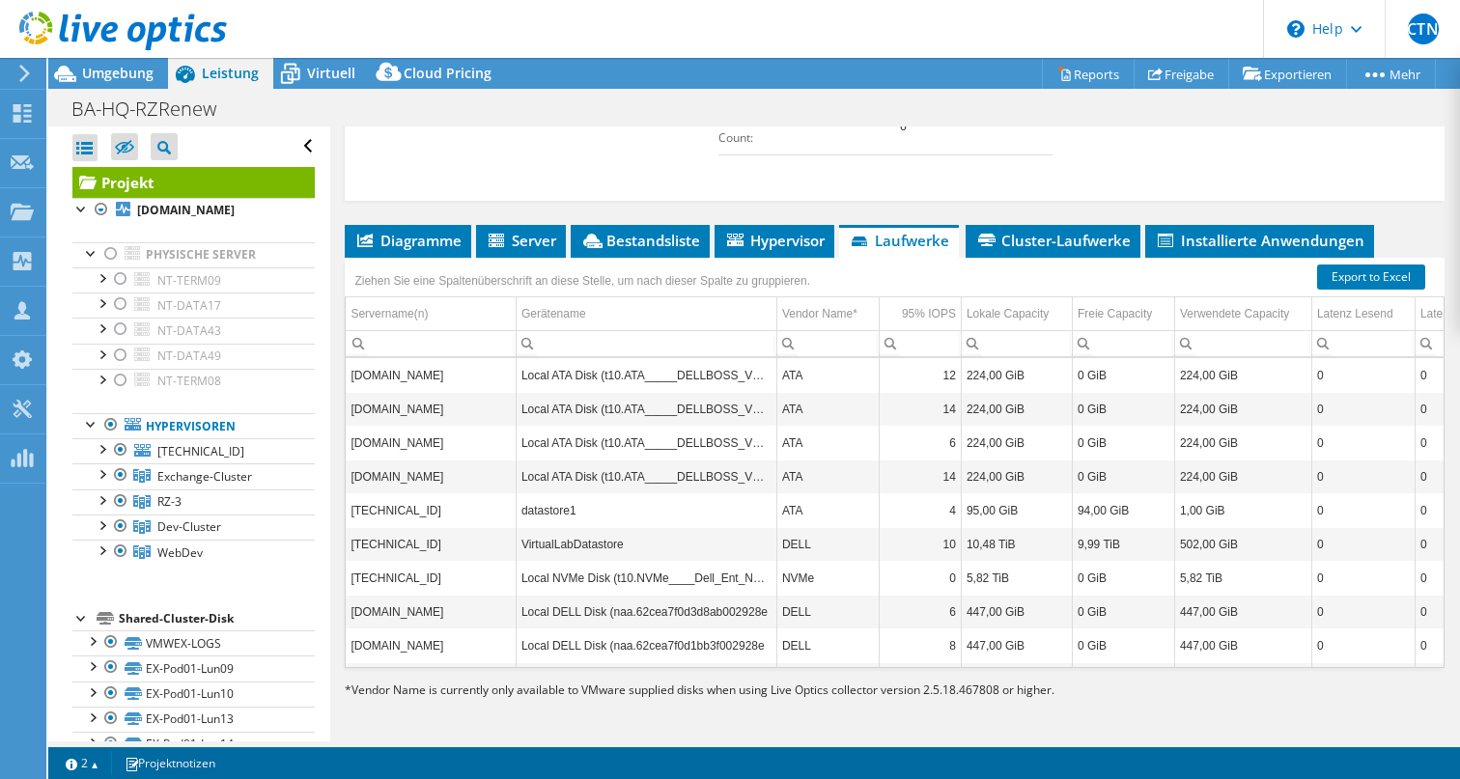
scroll to position [707, 0]
click at [418, 233] on span "Diagramme" at bounding box center [407, 240] width 107 height 19
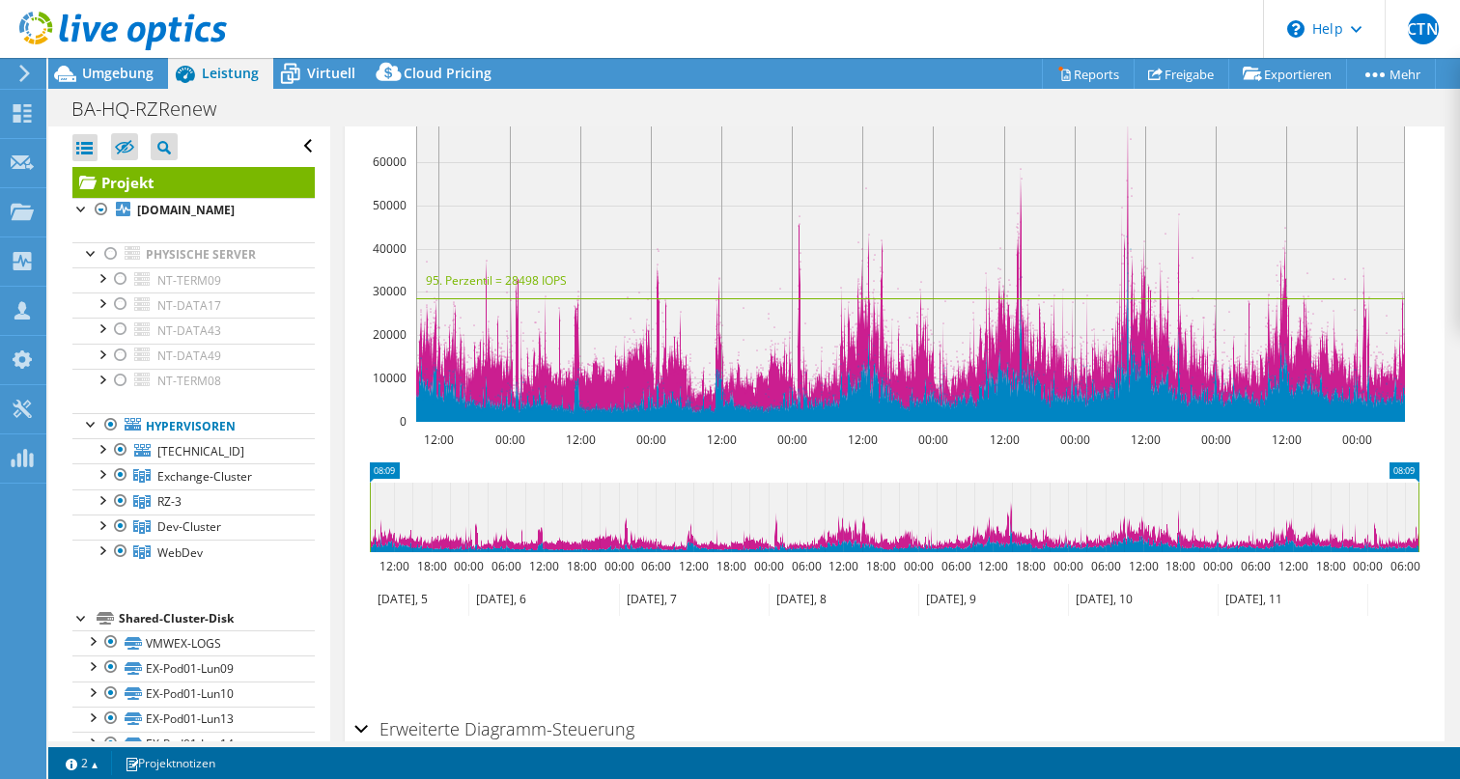
scroll to position [927, 0]
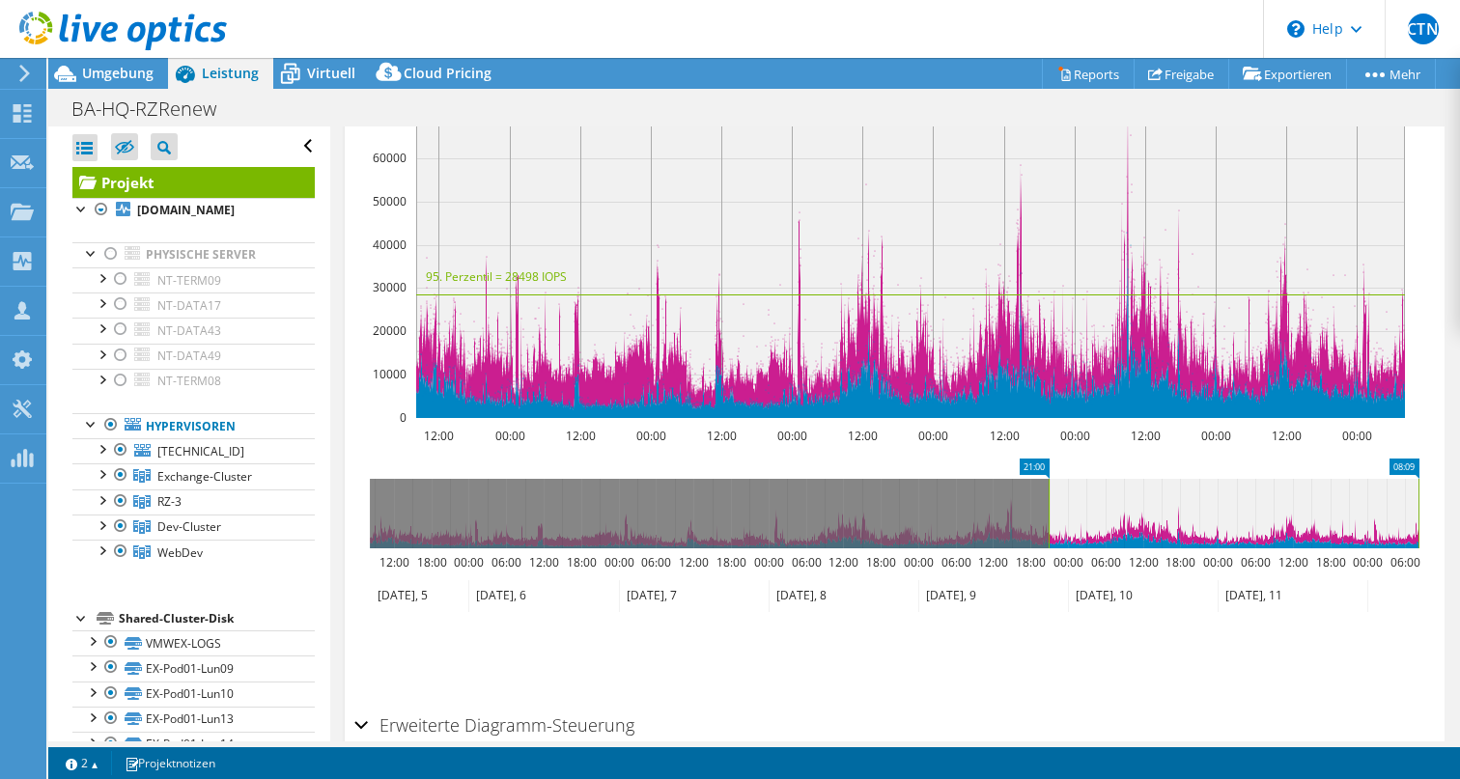
drag, startPoint x: 378, startPoint y: 486, endPoint x: 1060, endPoint y: 566, distance: 686.4
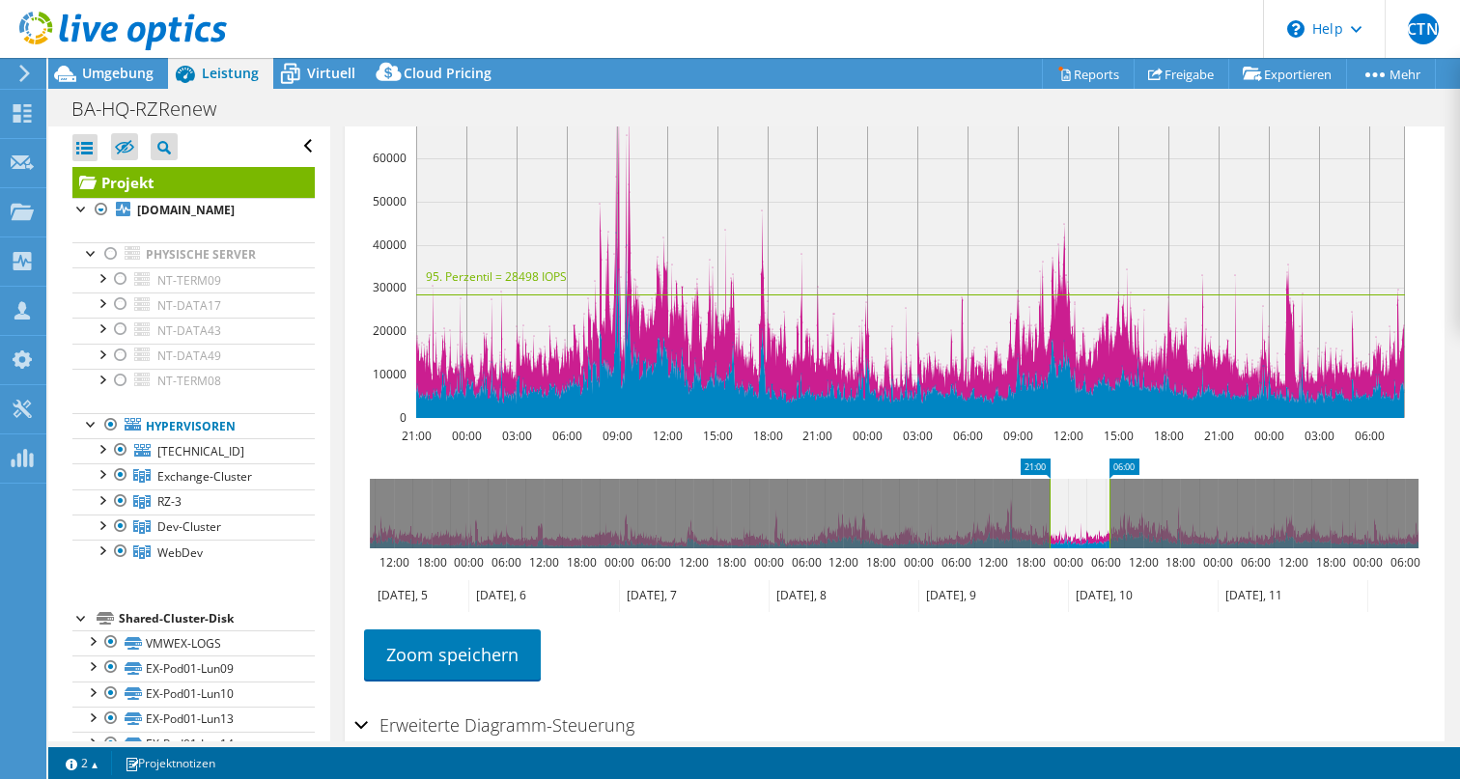
drag, startPoint x: 1413, startPoint y: 483, endPoint x: 1104, endPoint y: 527, distance: 312.2
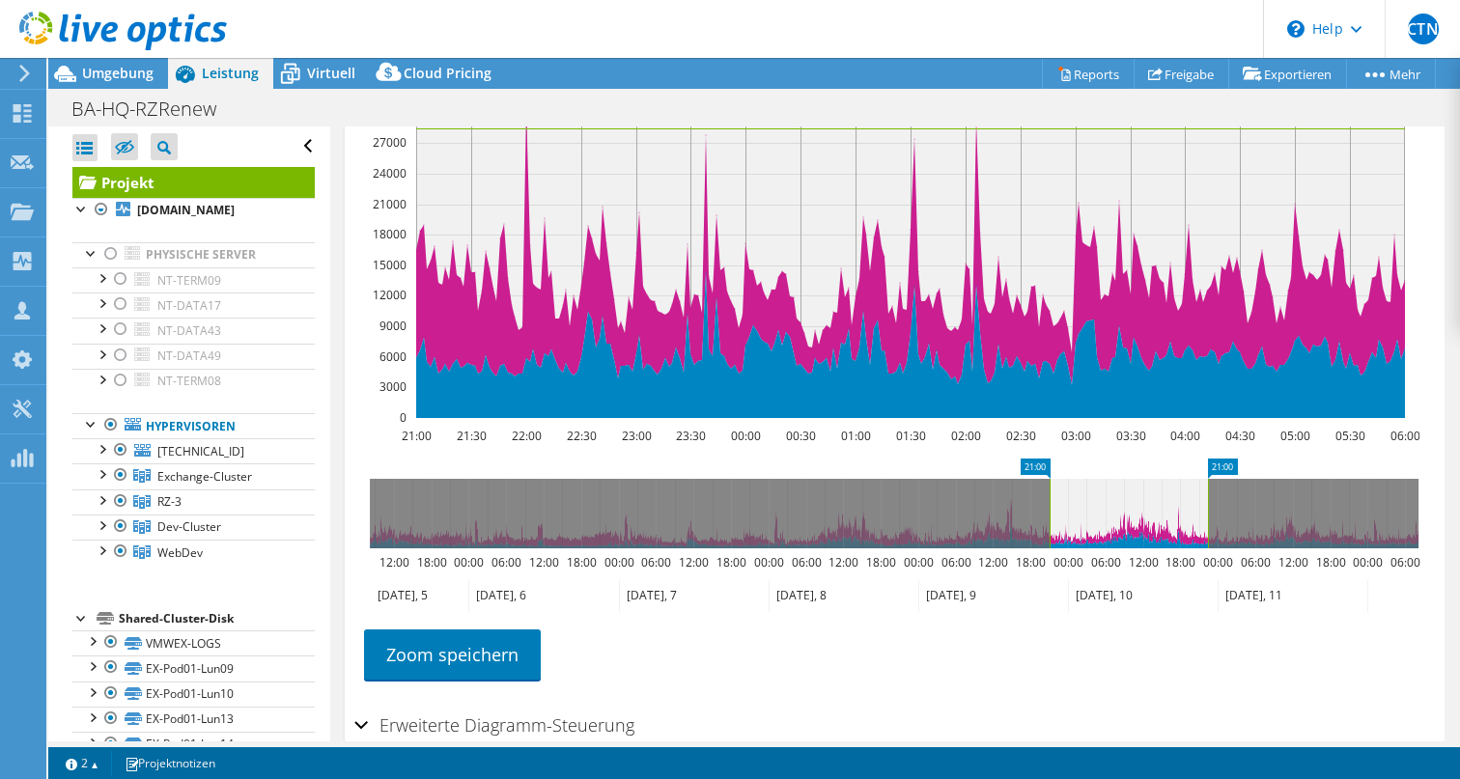
drag, startPoint x: 1121, startPoint y: 487, endPoint x: 1223, endPoint y: 491, distance: 102.5
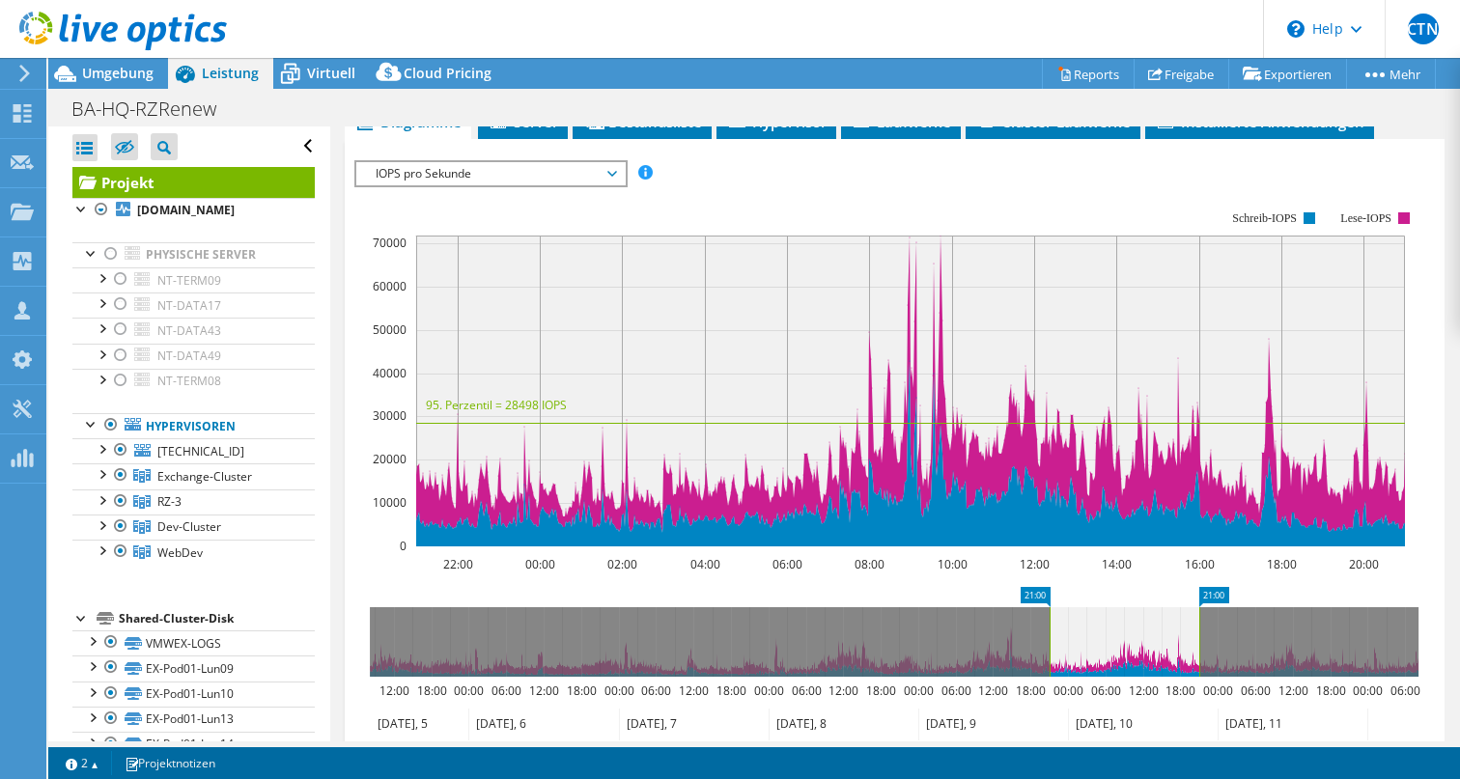
scroll to position [808, 0]
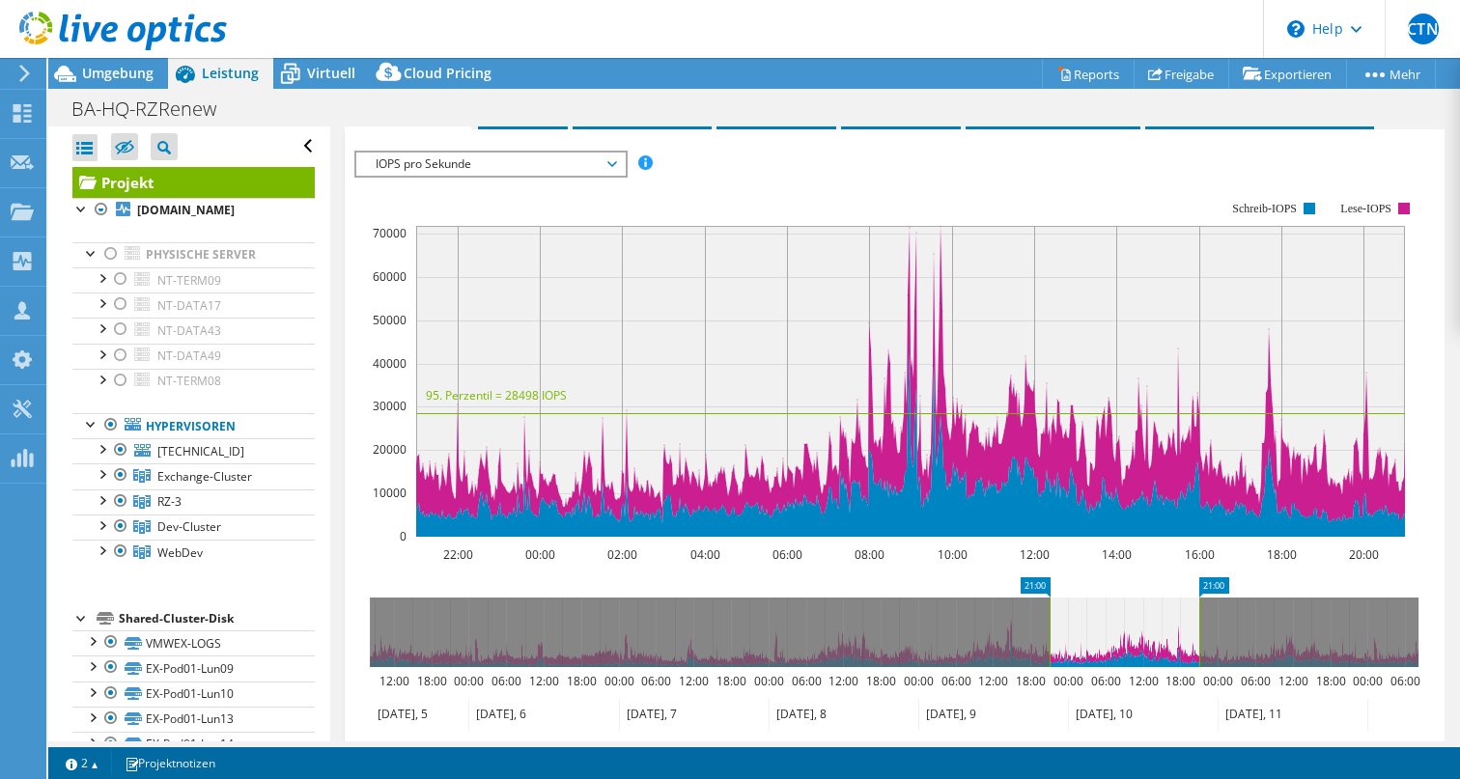
click at [615, 167] on icon at bounding box center [612, 164] width 10 height 6
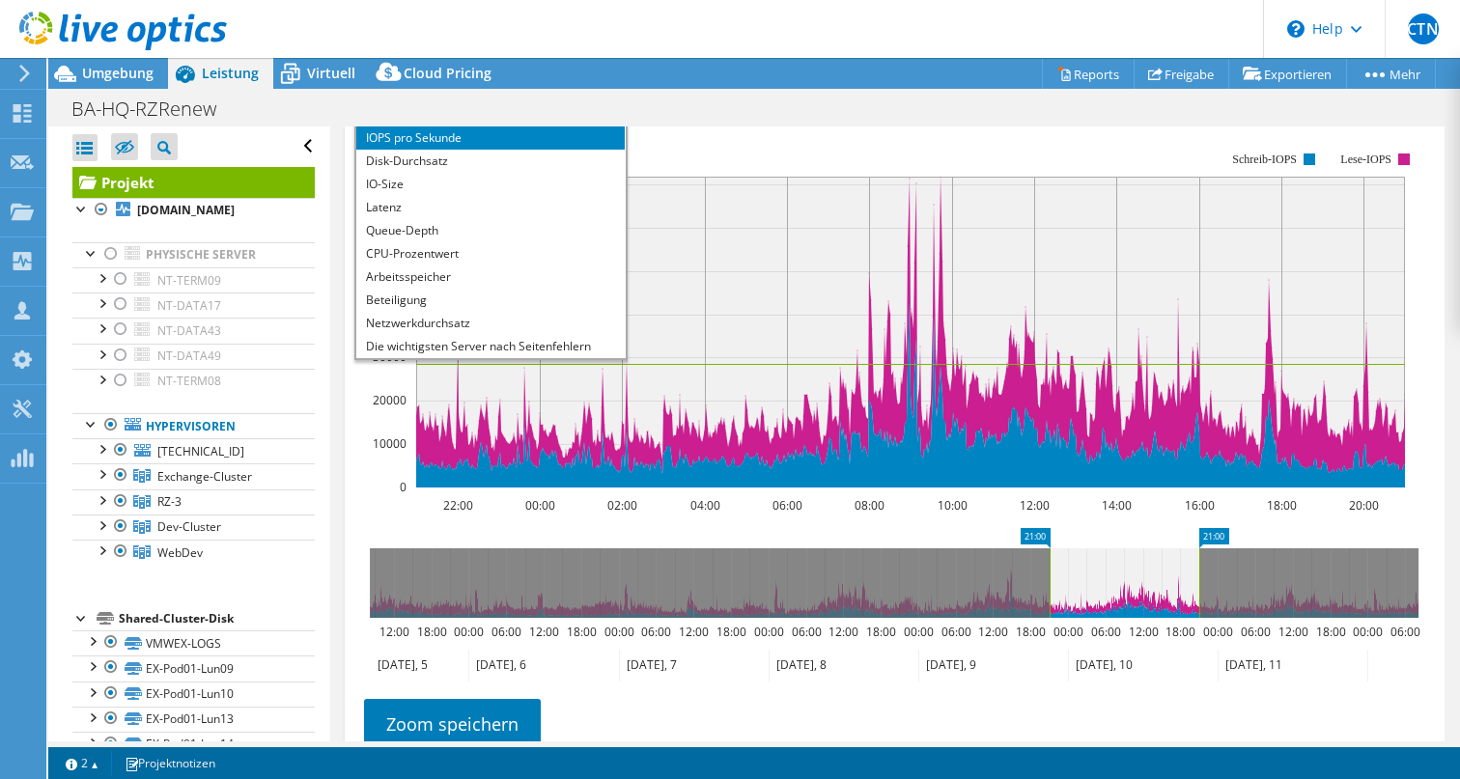
scroll to position [870, 0]
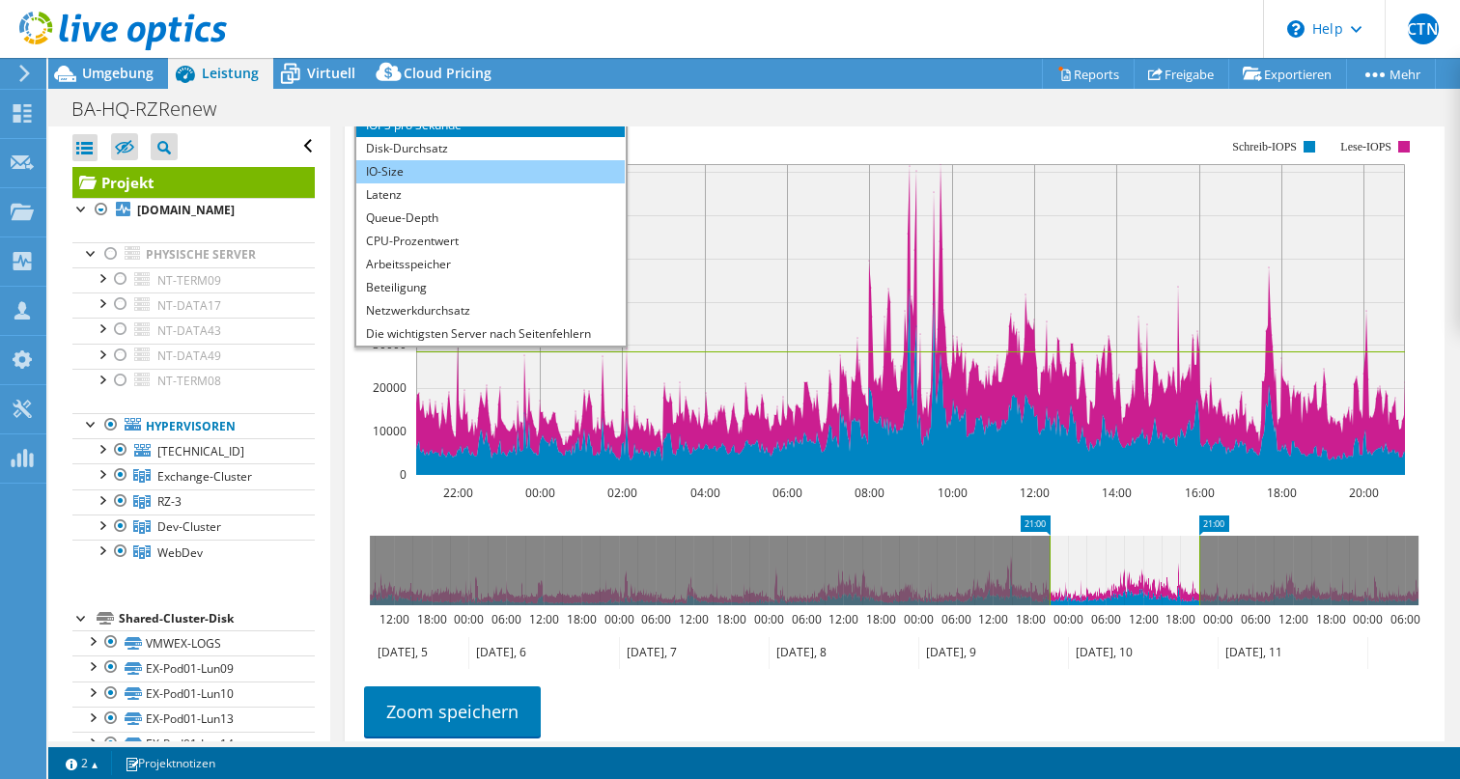
click at [507, 183] on li "IO-Size" at bounding box center [489, 171] width 267 height 23
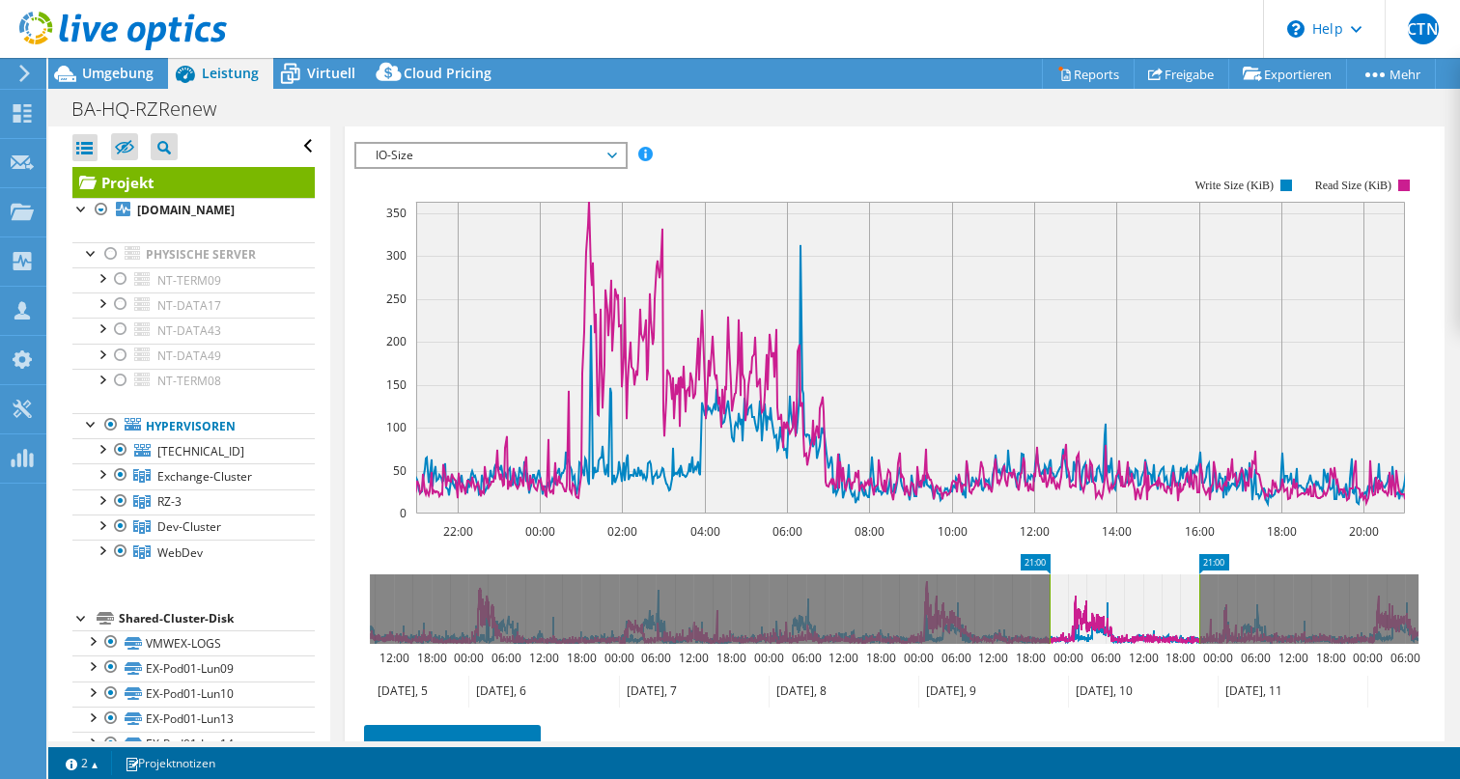
scroll to position [821, 0]
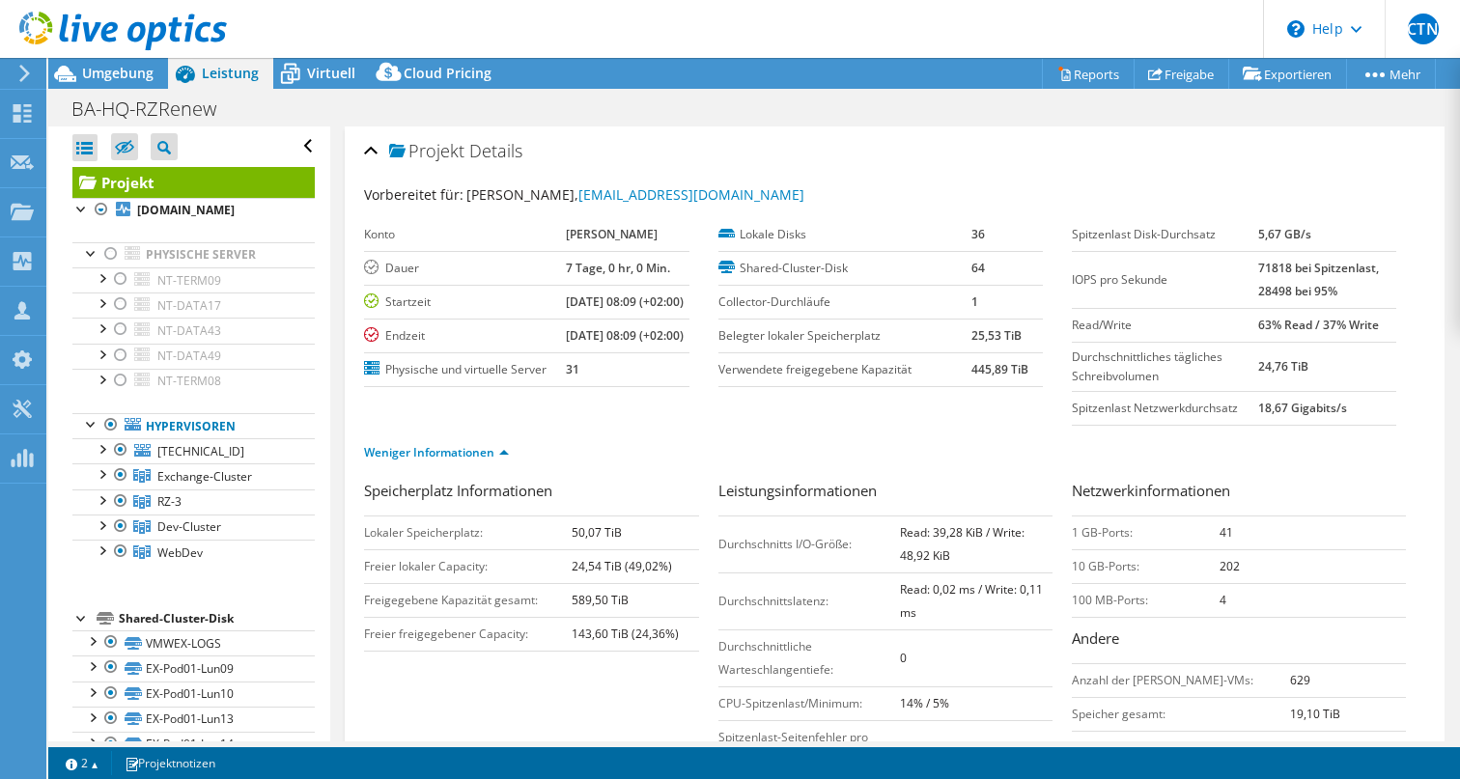
select select "USD"
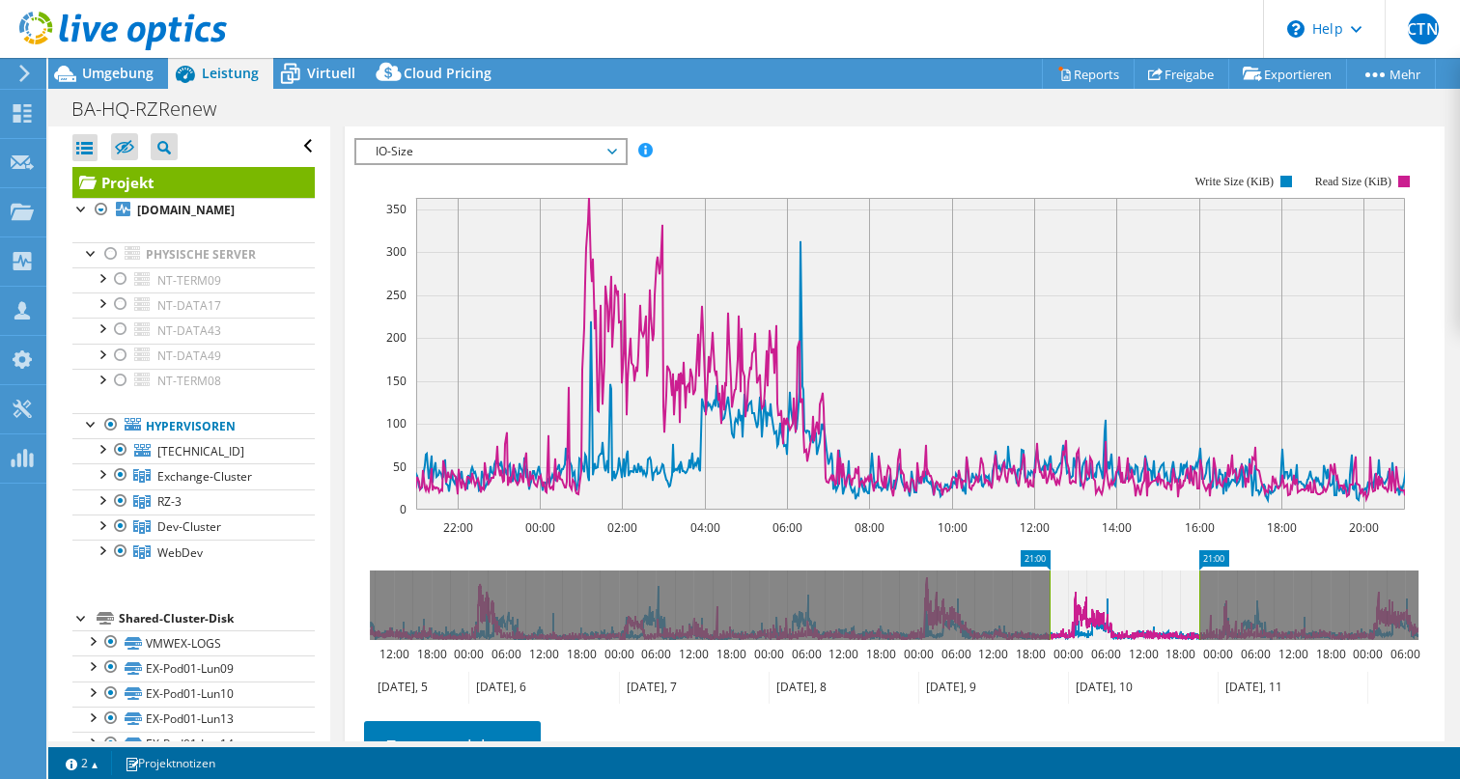
scroll to position [843, 0]
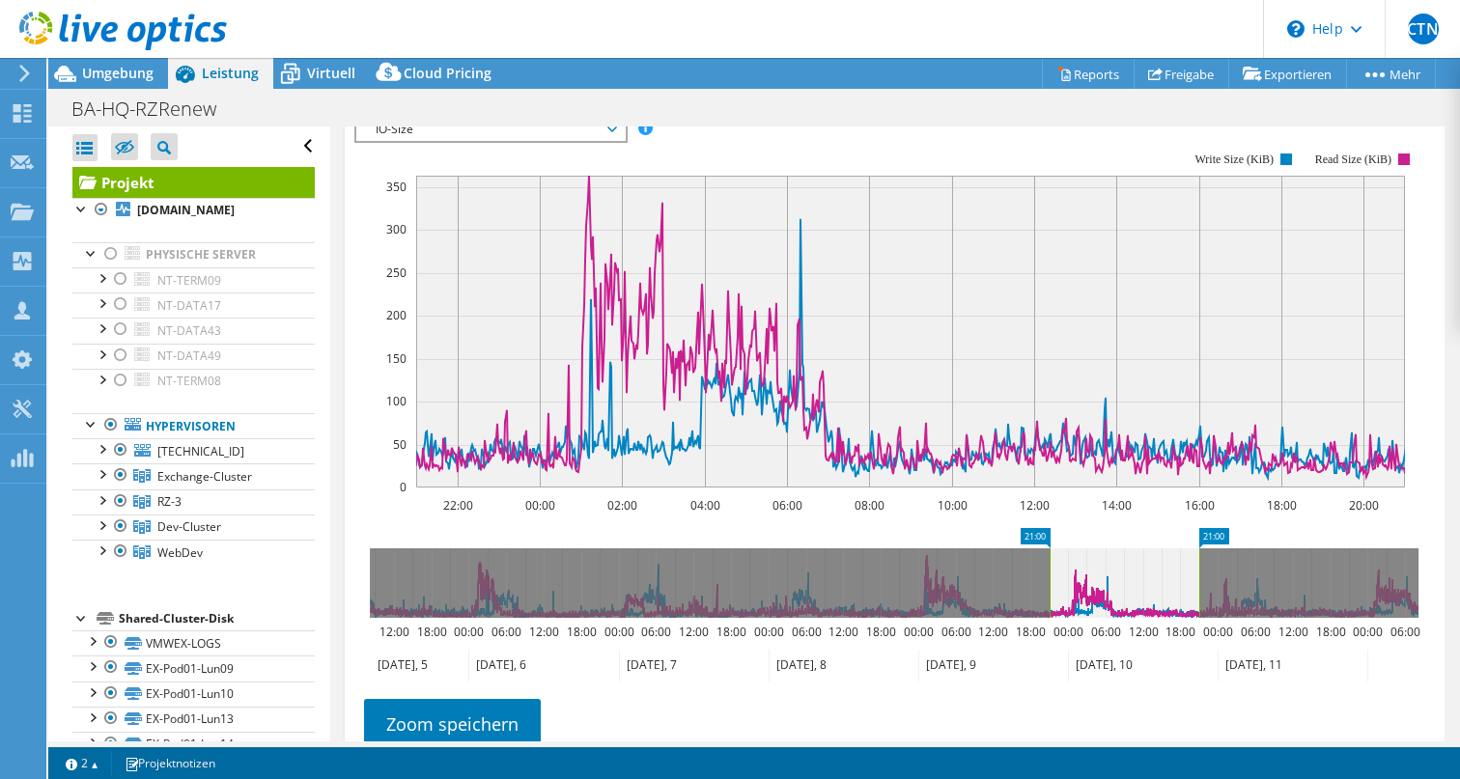
click at [618, 141] on span "IO-Size" at bounding box center [489, 129] width 267 height 23
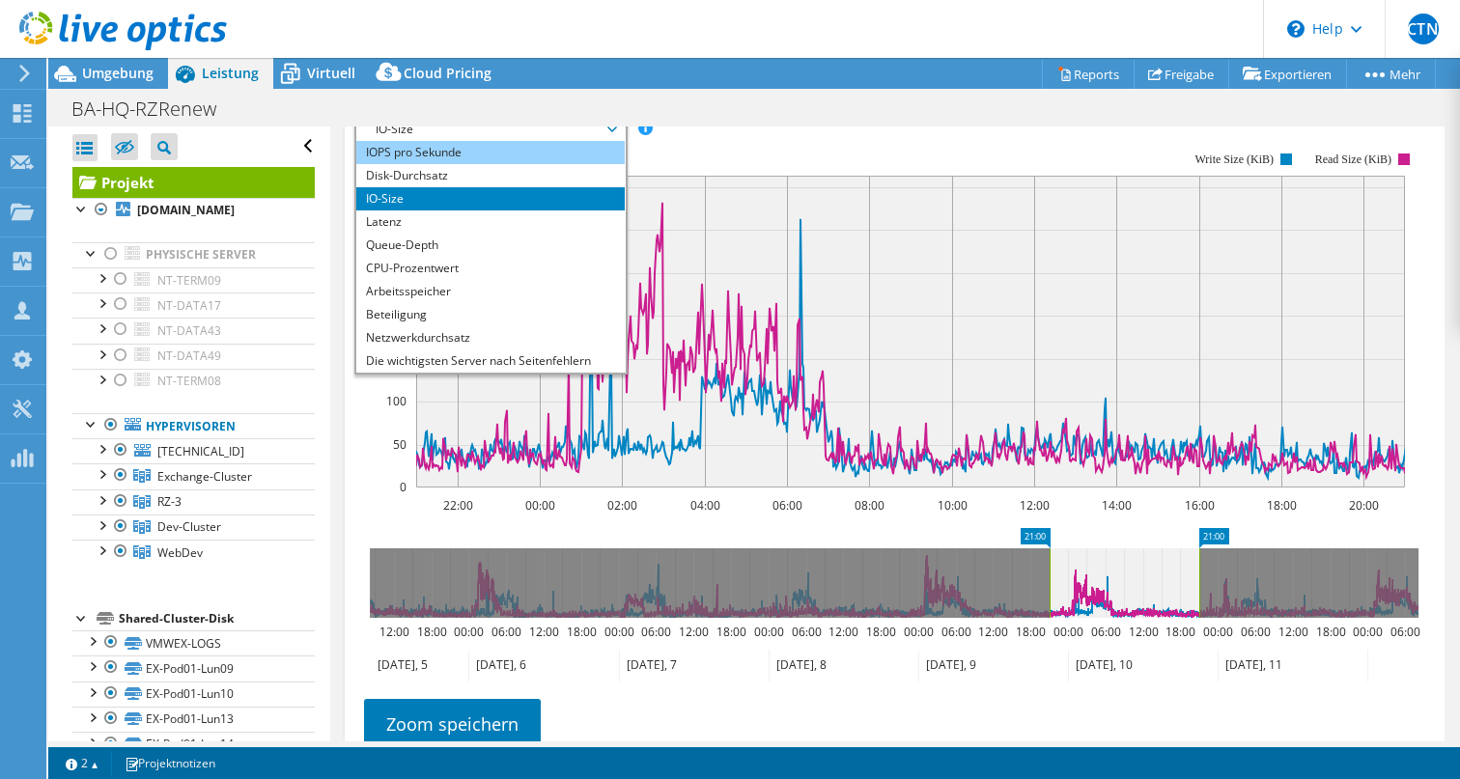
click at [511, 164] on li "IOPS pro Sekunde" at bounding box center [489, 152] width 267 height 23
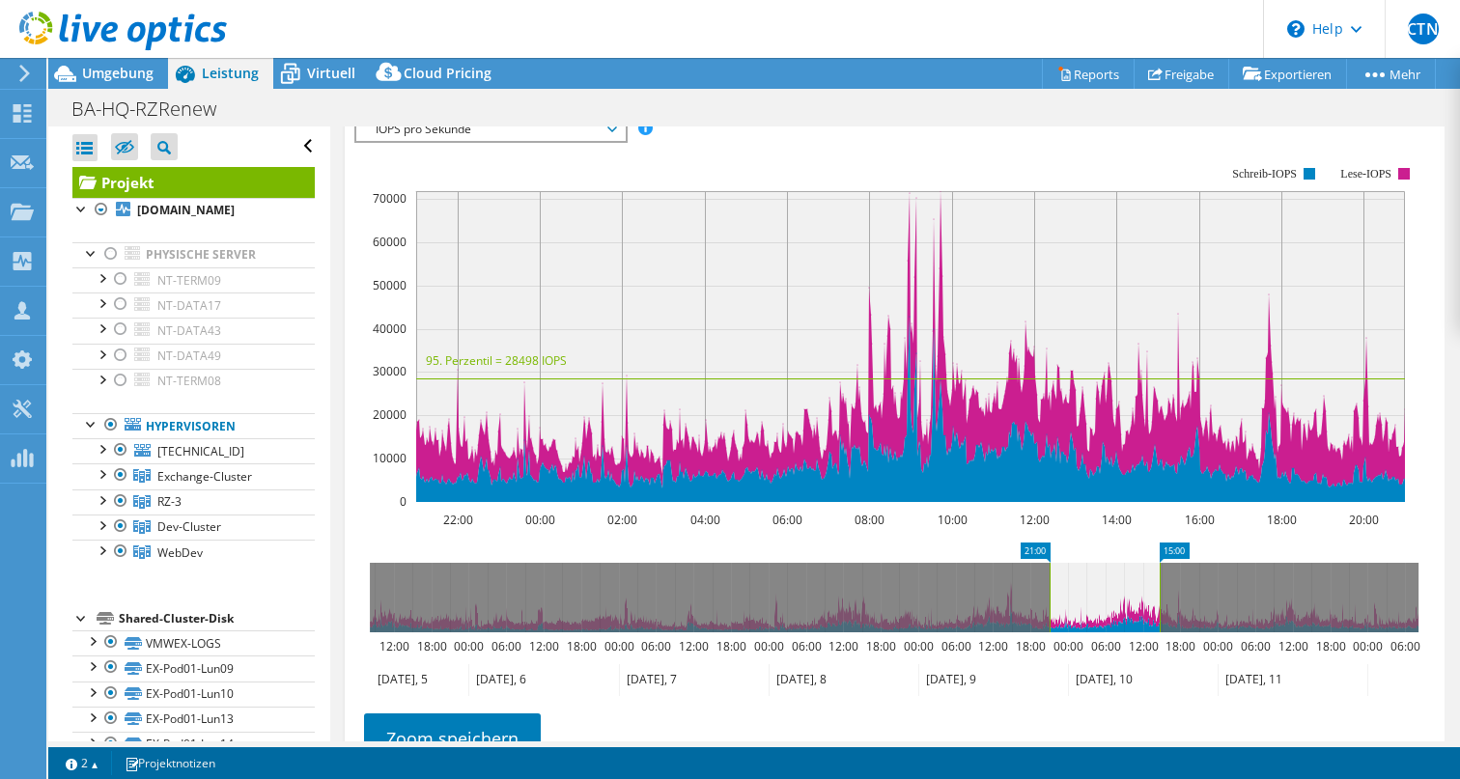
drag, startPoint x: 1220, startPoint y: 572, endPoint x: 1181, endPoint y: 574, distance: 39.6
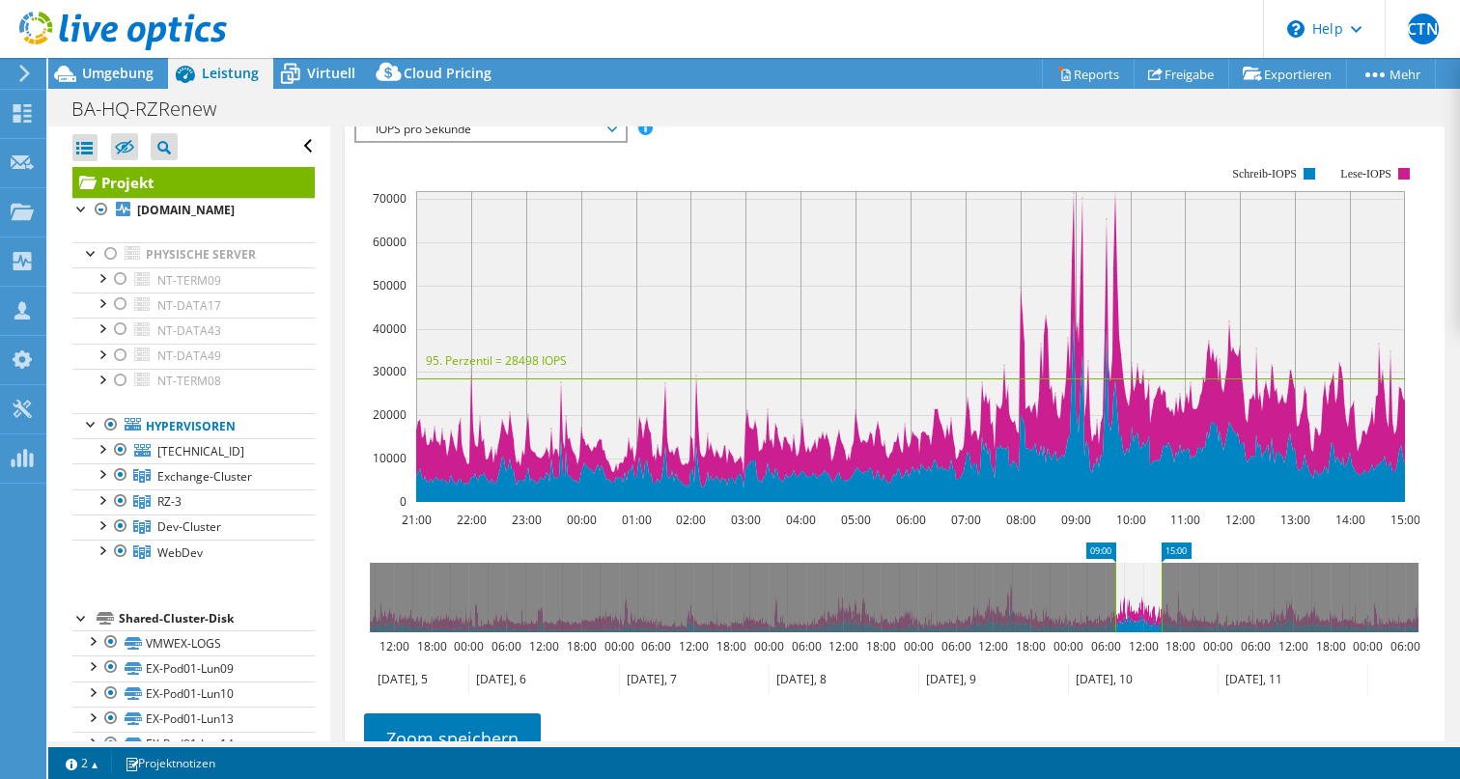
drag, startPoint x: 1033, startPoint y: 574, endPoint x: 1099, endPoint y: 569, distance: 65.8
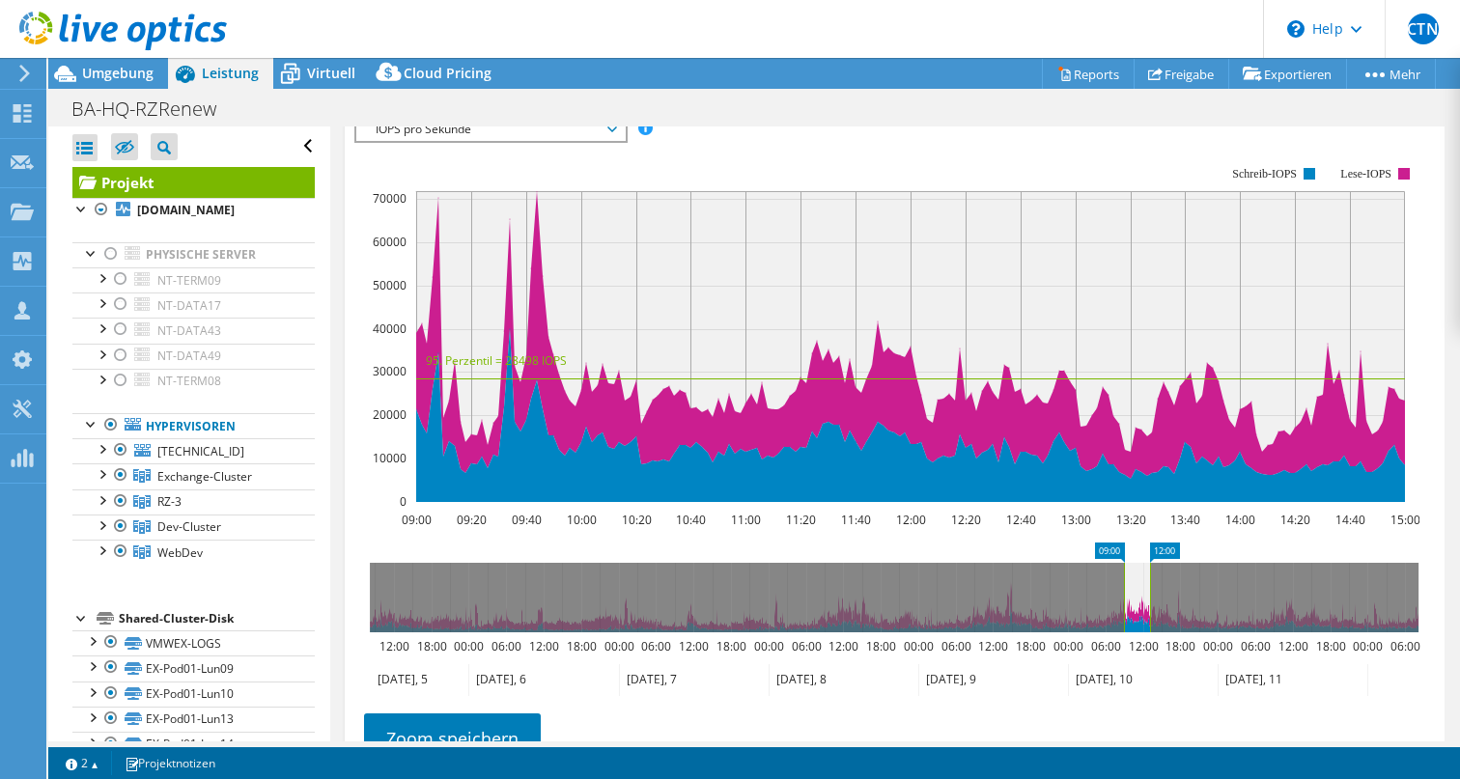
drag, startPoint x: 1178, startPoint y: 567, endPoint x: 1166, endPoint y: 568, distance: 11.6
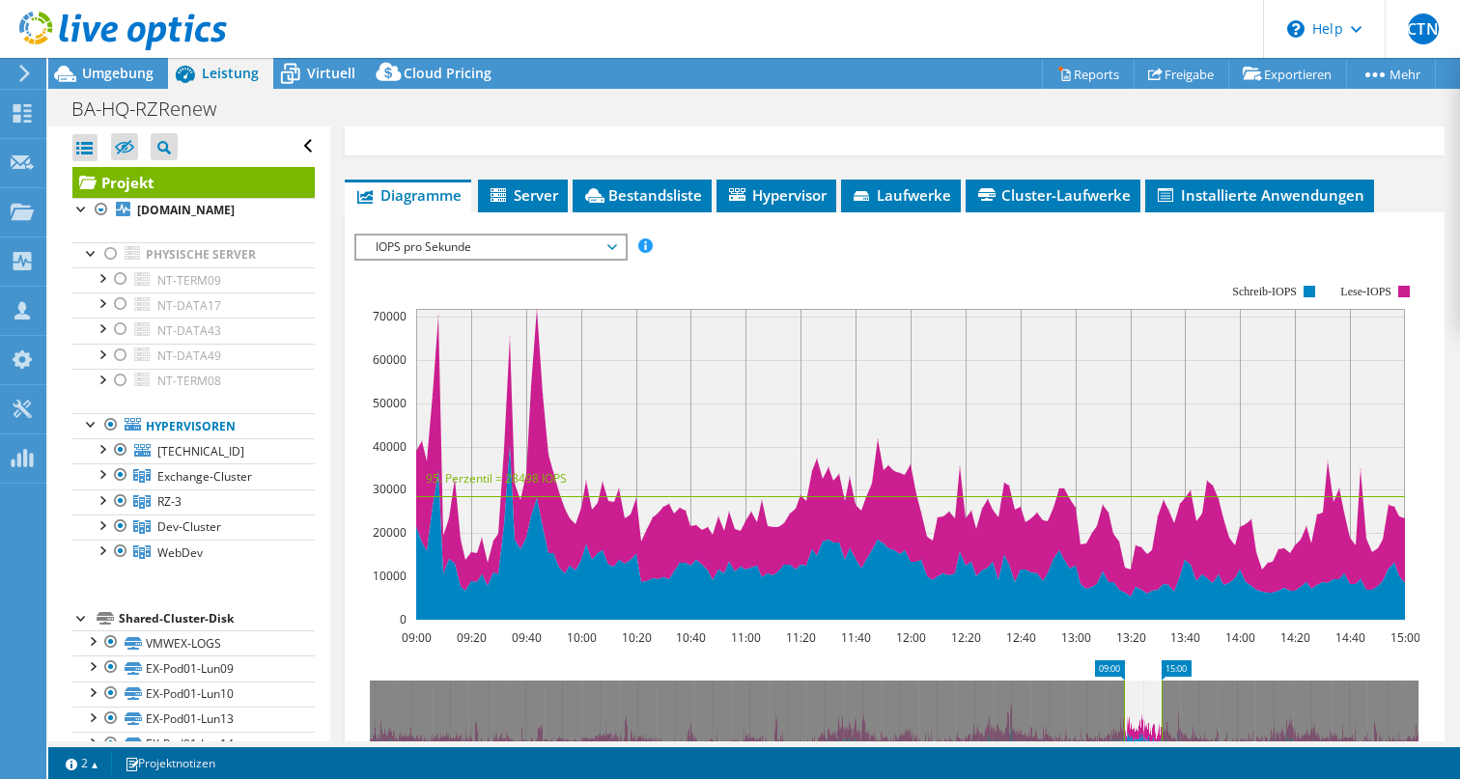
scroll to position [747, 0]
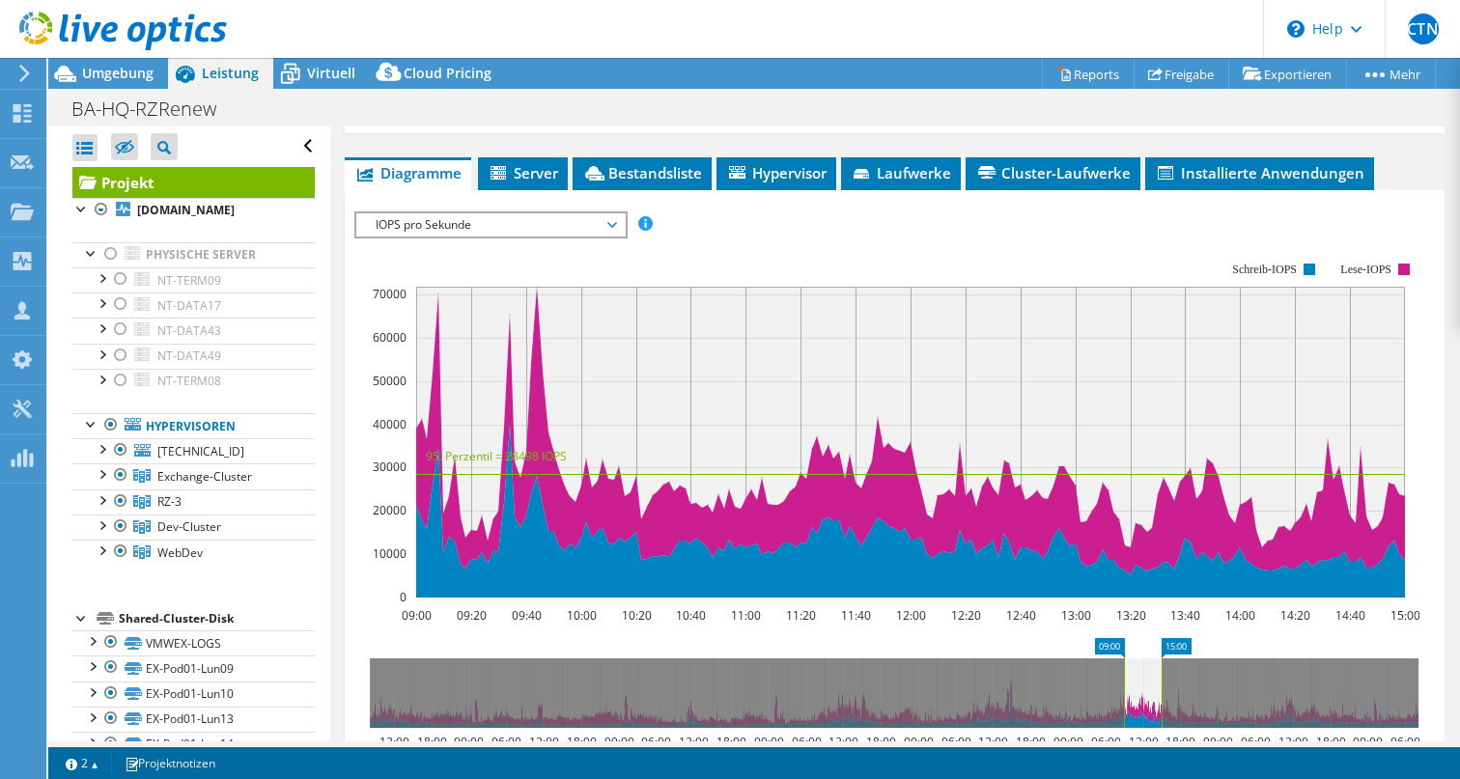
click at [614, 237] on span "IOPS pro Sekunde" at bounding box center [490, 224] width 248 height 23
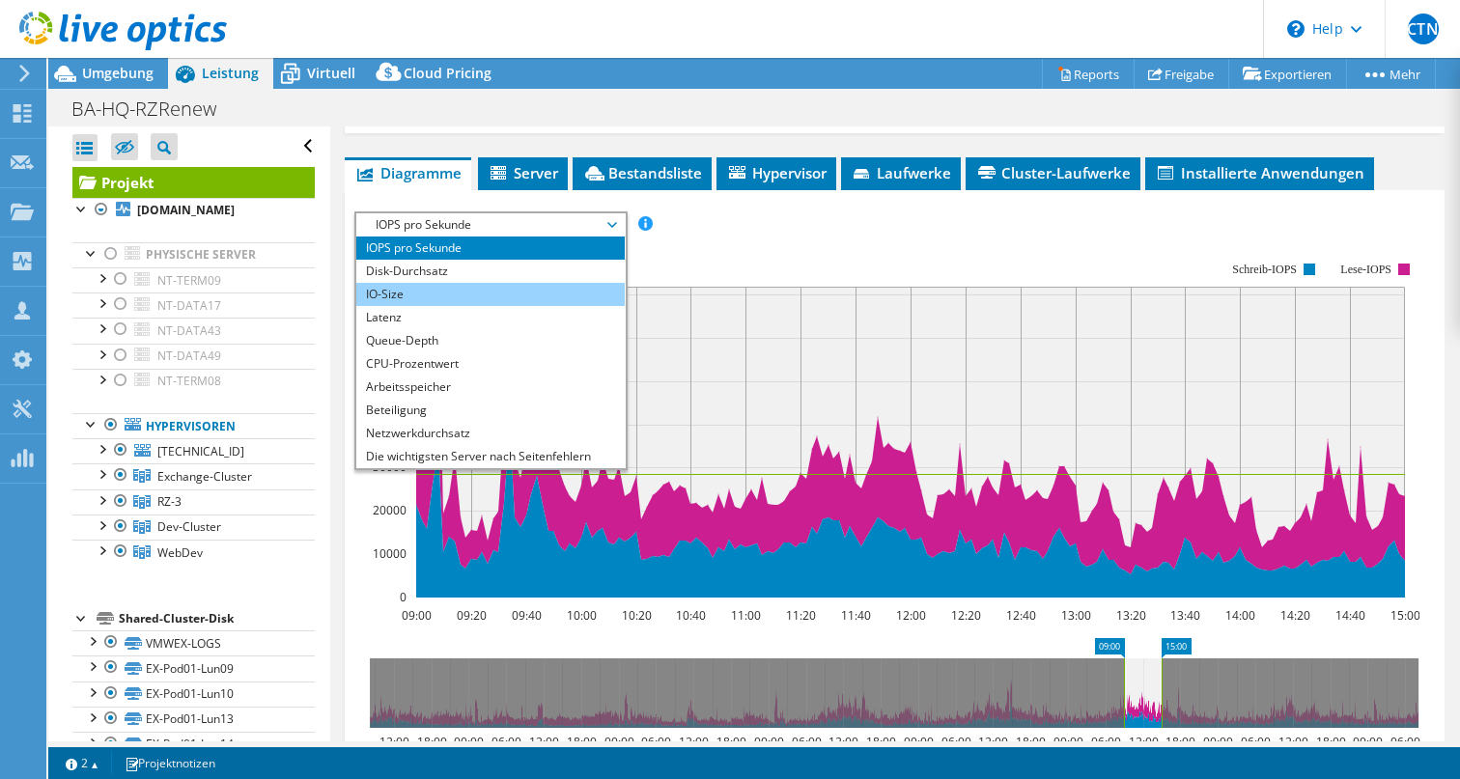
click at [565, 306] on li "IO-Size" at bounding box center [489, 294] width 267 height 23
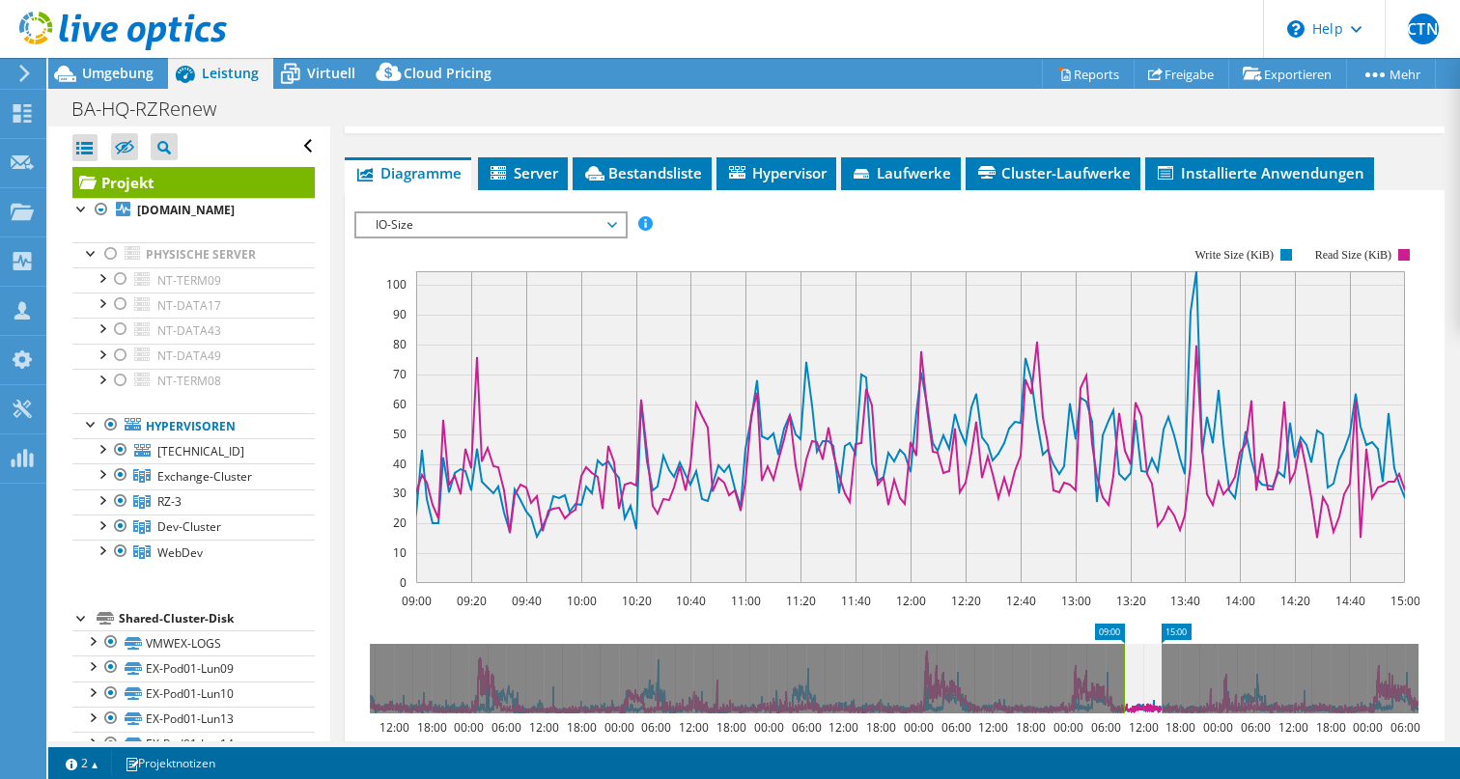
click at [614, 237] on span "IO-Size" at bounding box center [490, 224] width 248 height 23
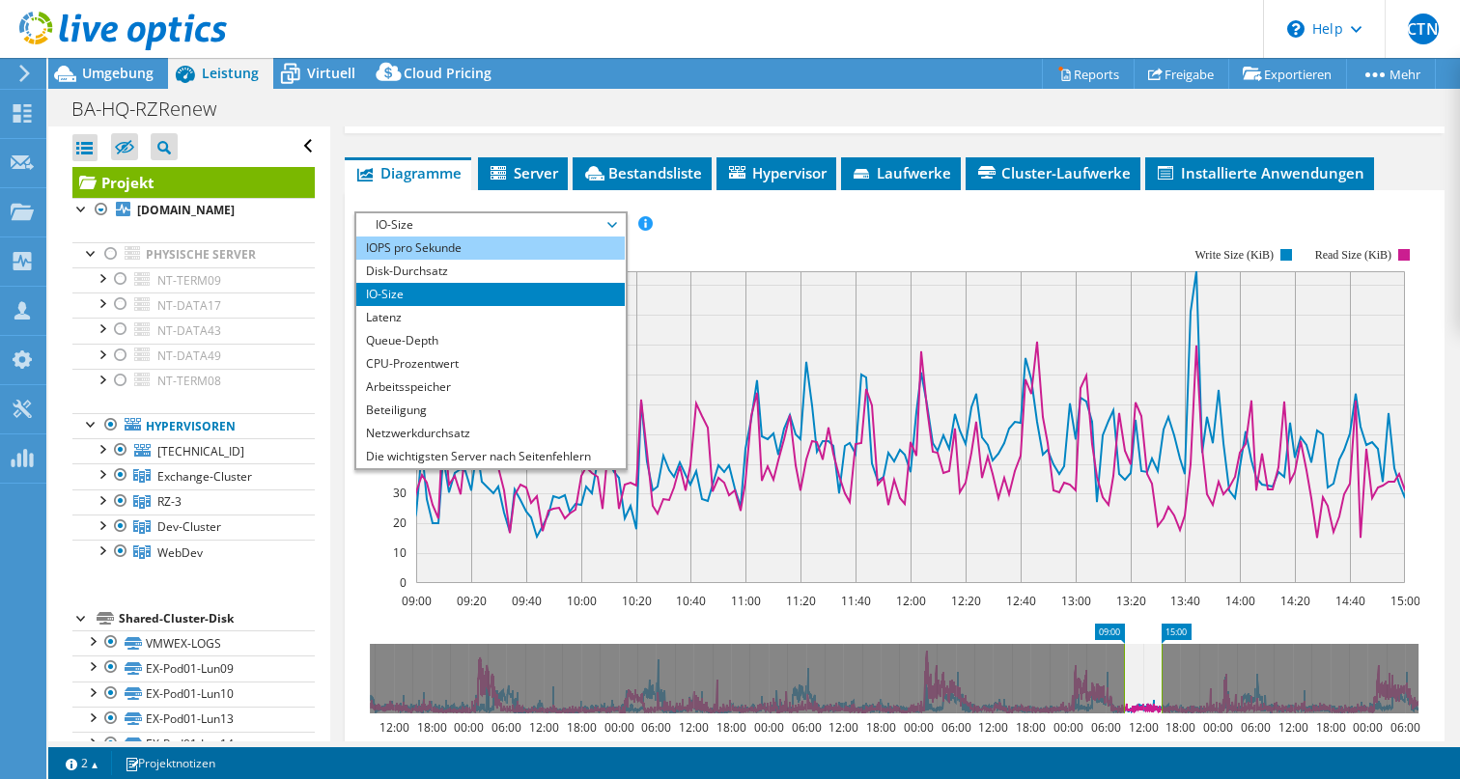
click at [574, 260] on li "IOPS pro Sekunde" at bounding box center [489, 248] width 267 height 23
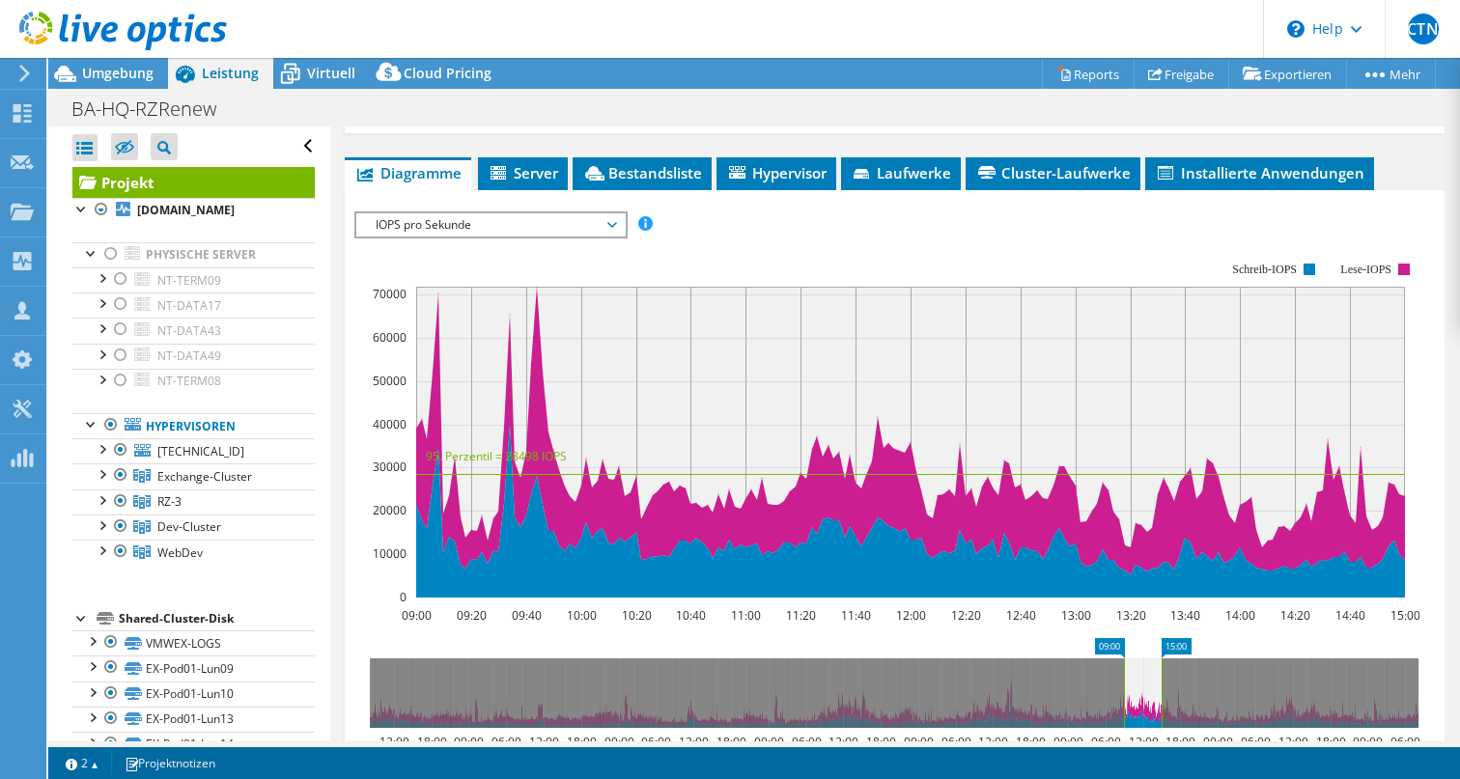
click at [614, 237] on span "IOPS pro Sekunde" at bounding box center [490, 224] width 248 height 23
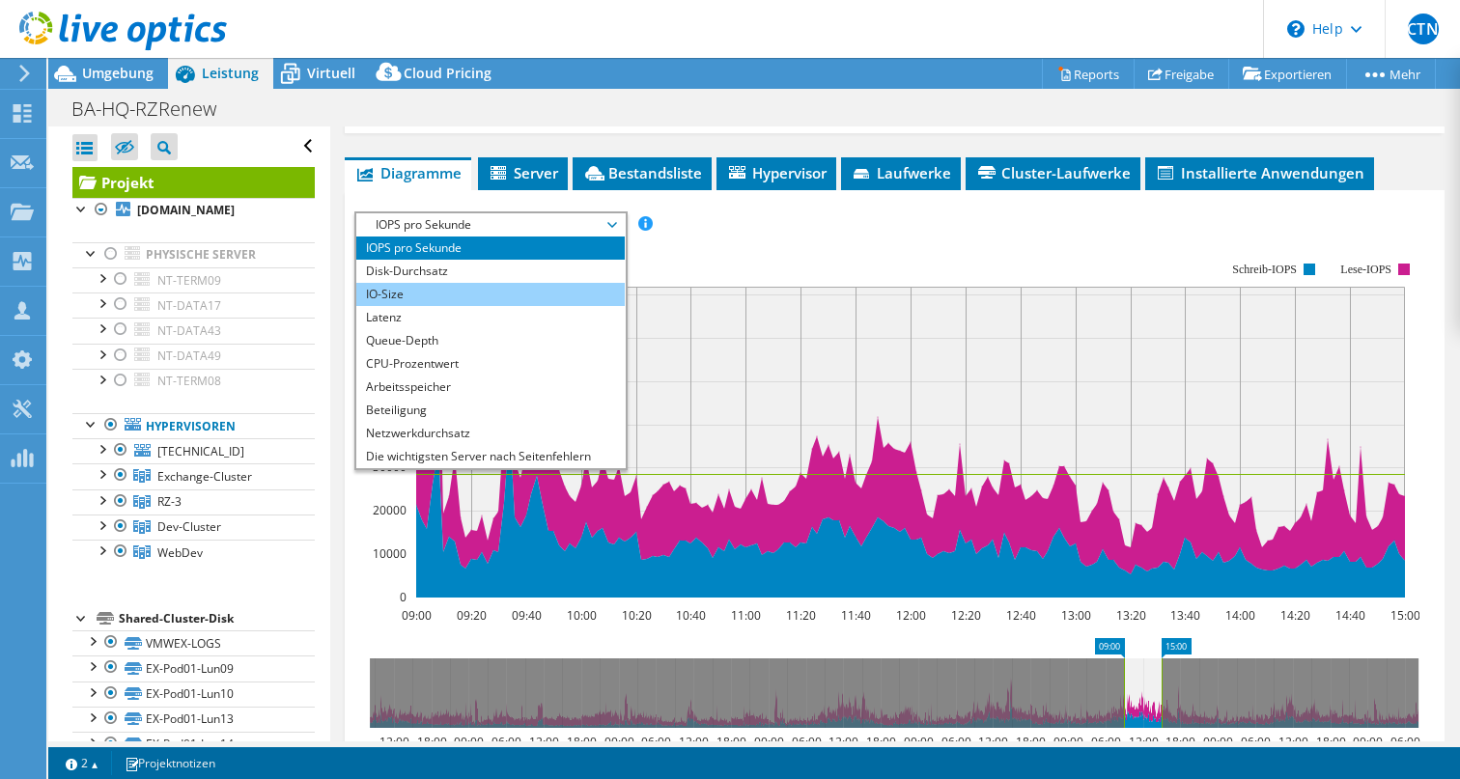
click at [573, 306] on li "IO-Size" at bounding box center [489, 294] width 267 height 23
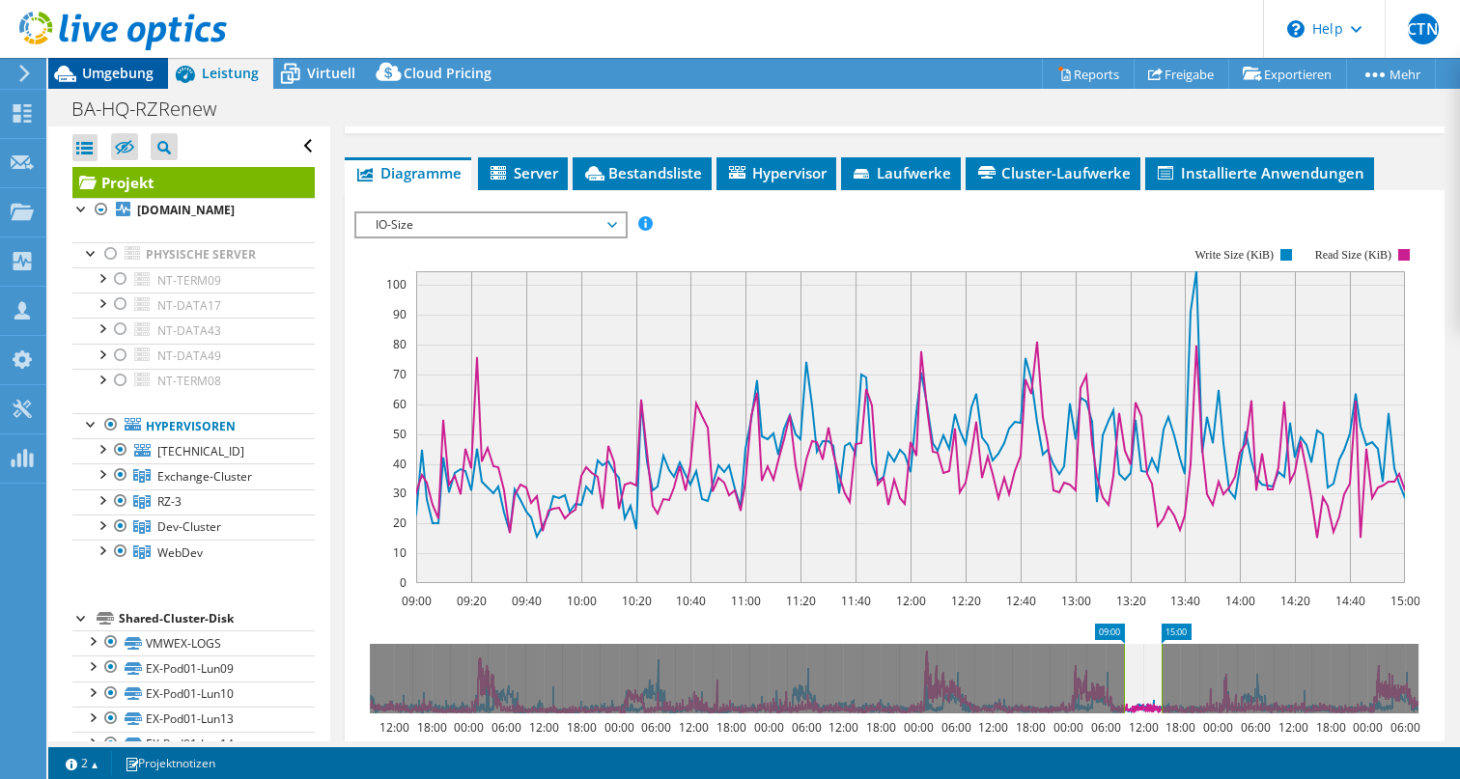
click at [132, 70] on span "Umgebung" at bounding box center [117, 73] width 71 height 18
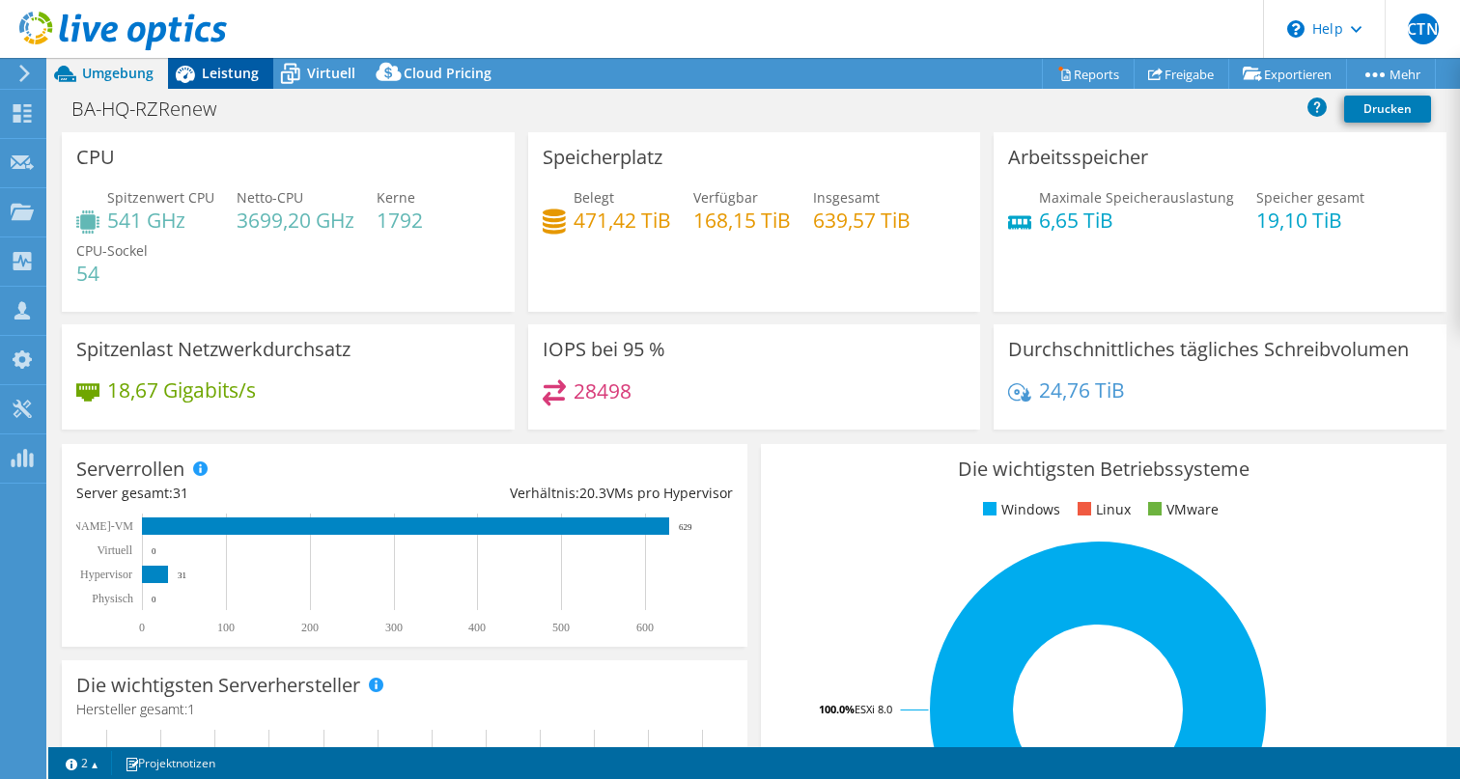
click at [213, 71] on span "Leistung" at bounding box center [230, 73] width 57 height 18
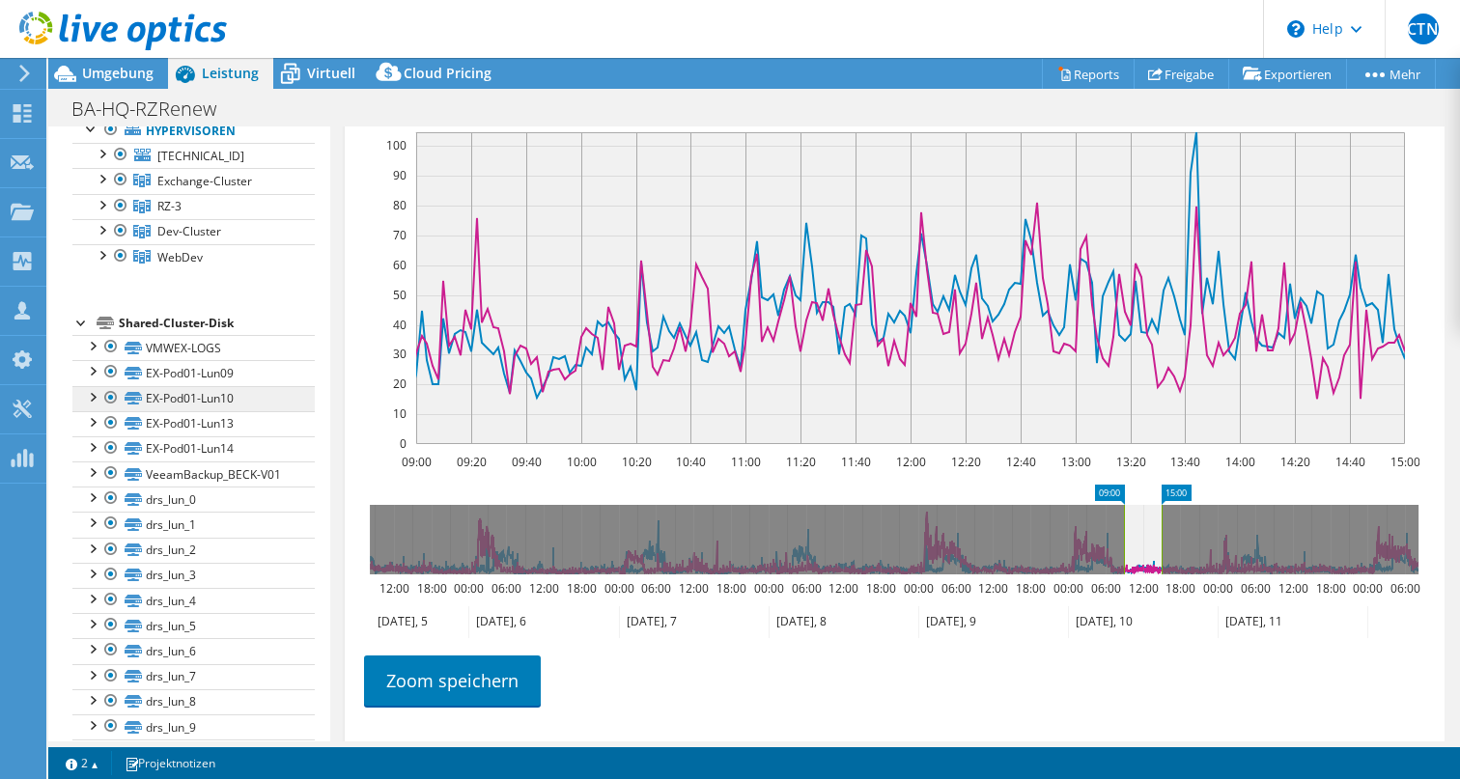
scroll to position [339, 0]
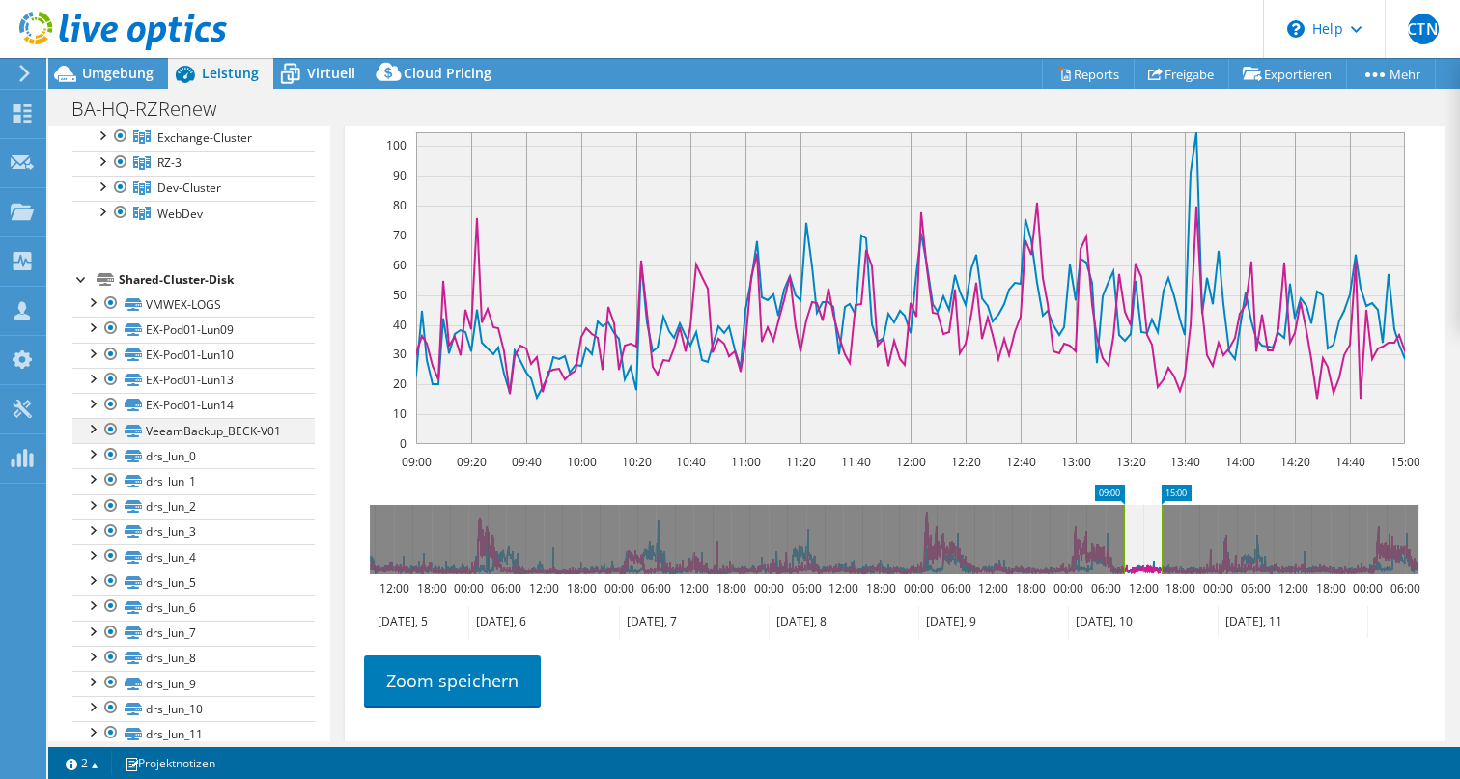
click at [109, 429] on div at bounding box center [110, 429] width 19 height 23
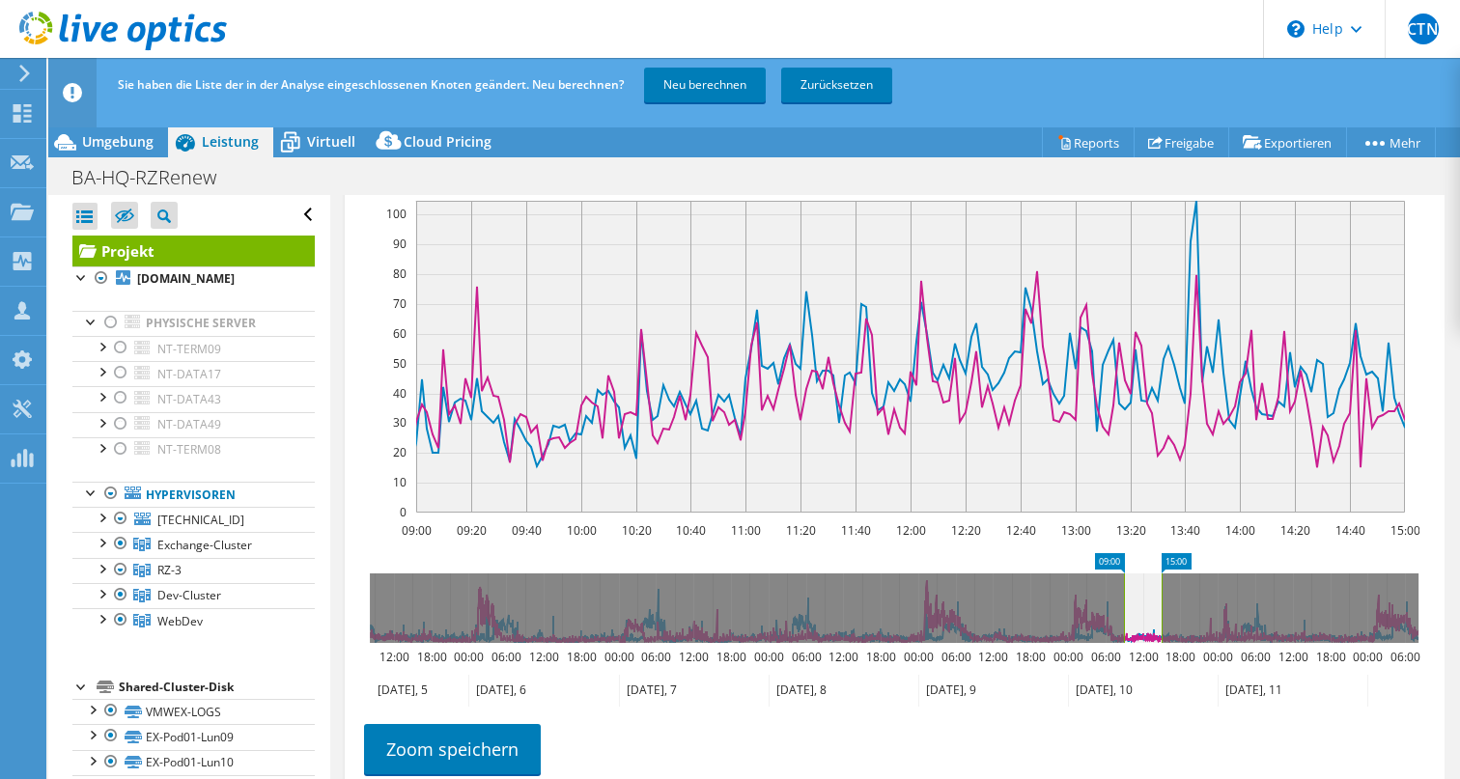
scroll to position [0, 0]
click at [697, 85] on link "Neu berechnen" at bounding box center [705, 85] width 122 height 35
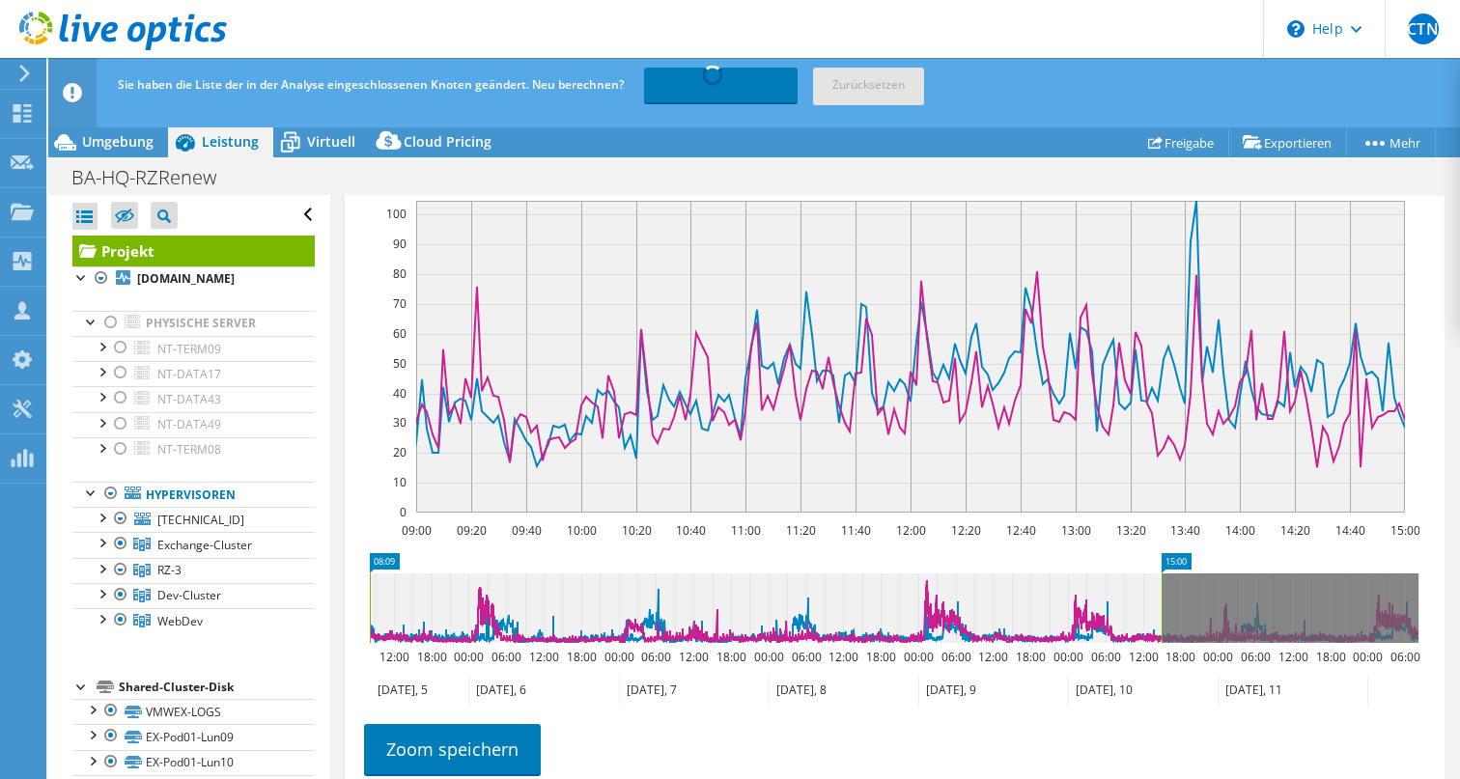
drag, startPoint x: 1113, startPoint y: 581, endPoint x: 341, endPoint y: 542, distance: 773.5
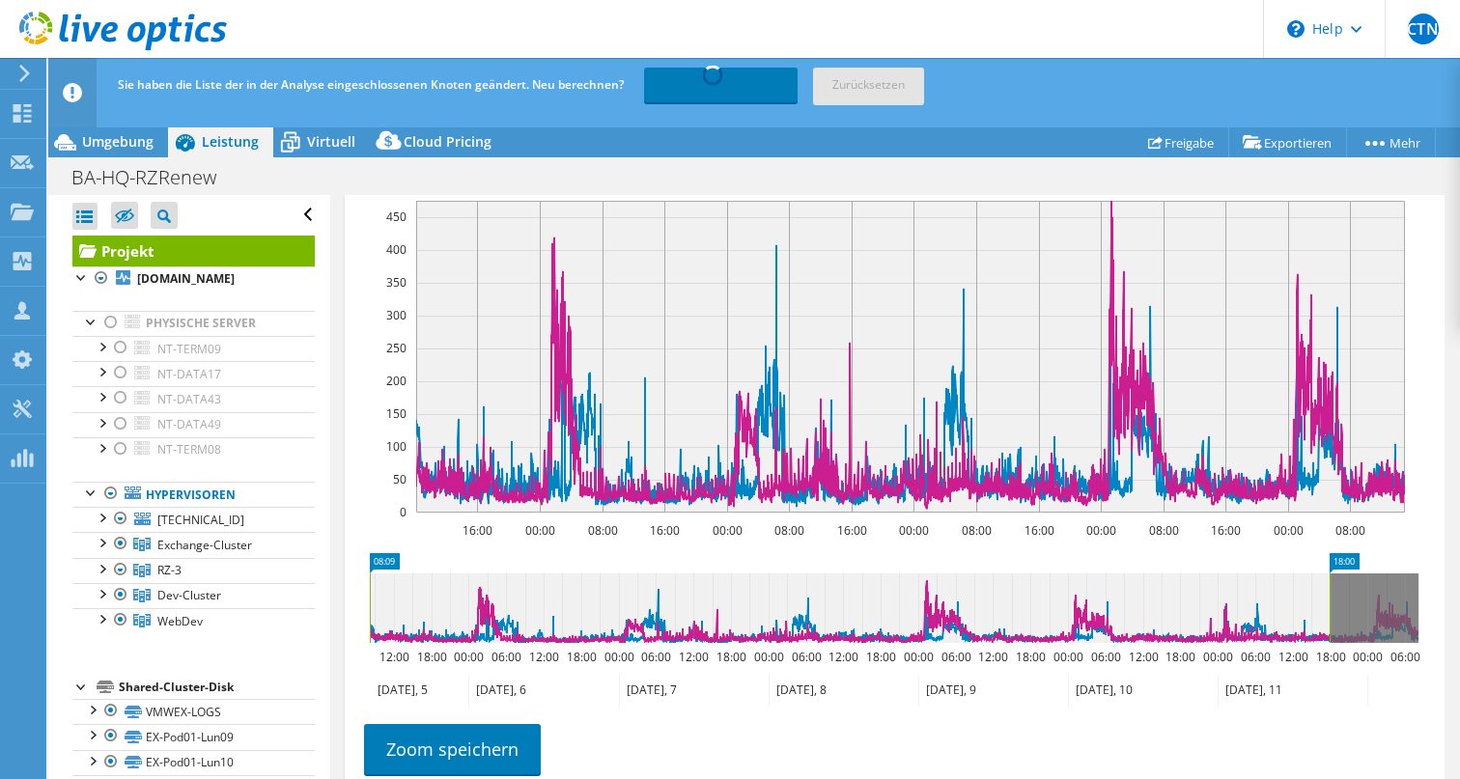
drag, startPoint x: 1172, startPoint y: 579, endPoint x: 1459, endPoint y: 598, distance: 287.4
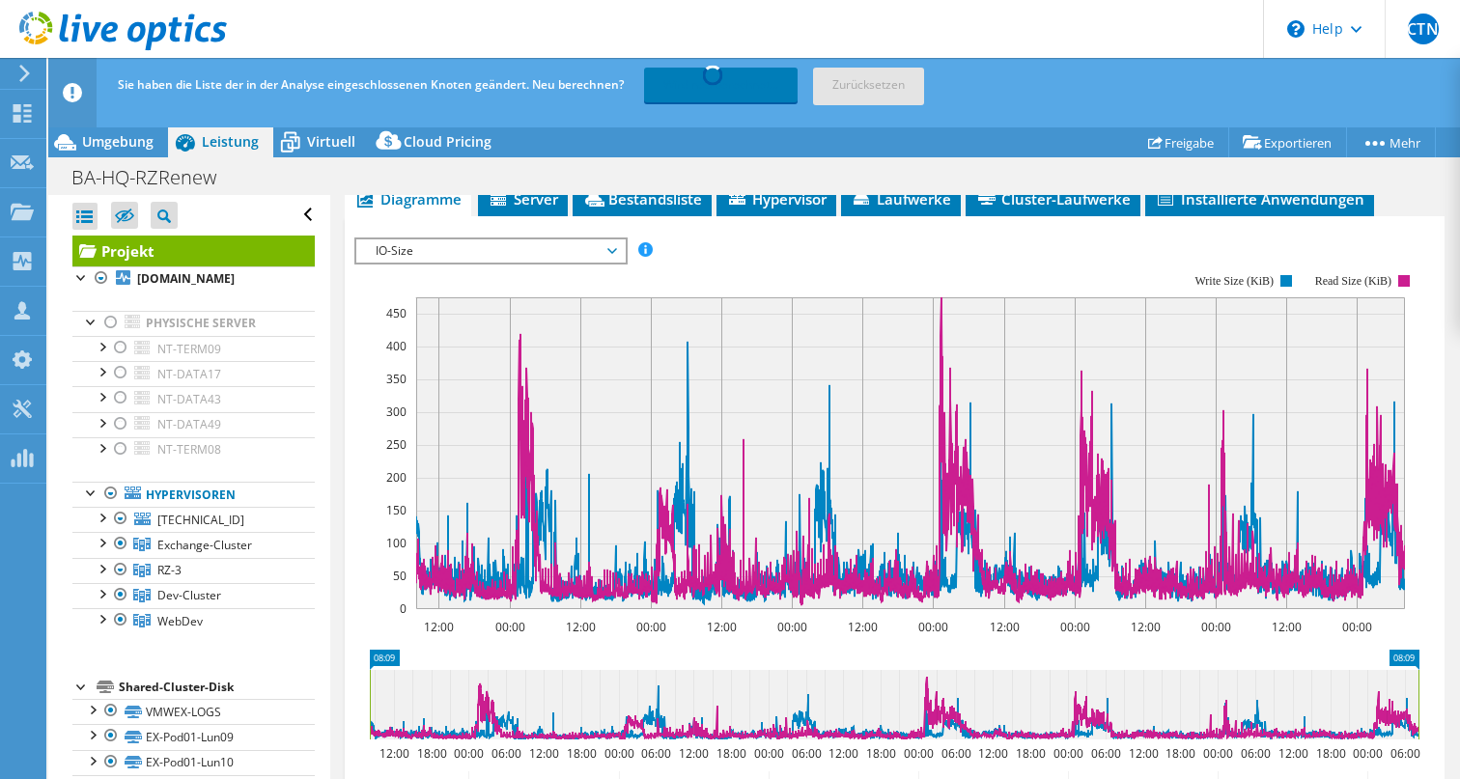
scroll to position [792, 0]
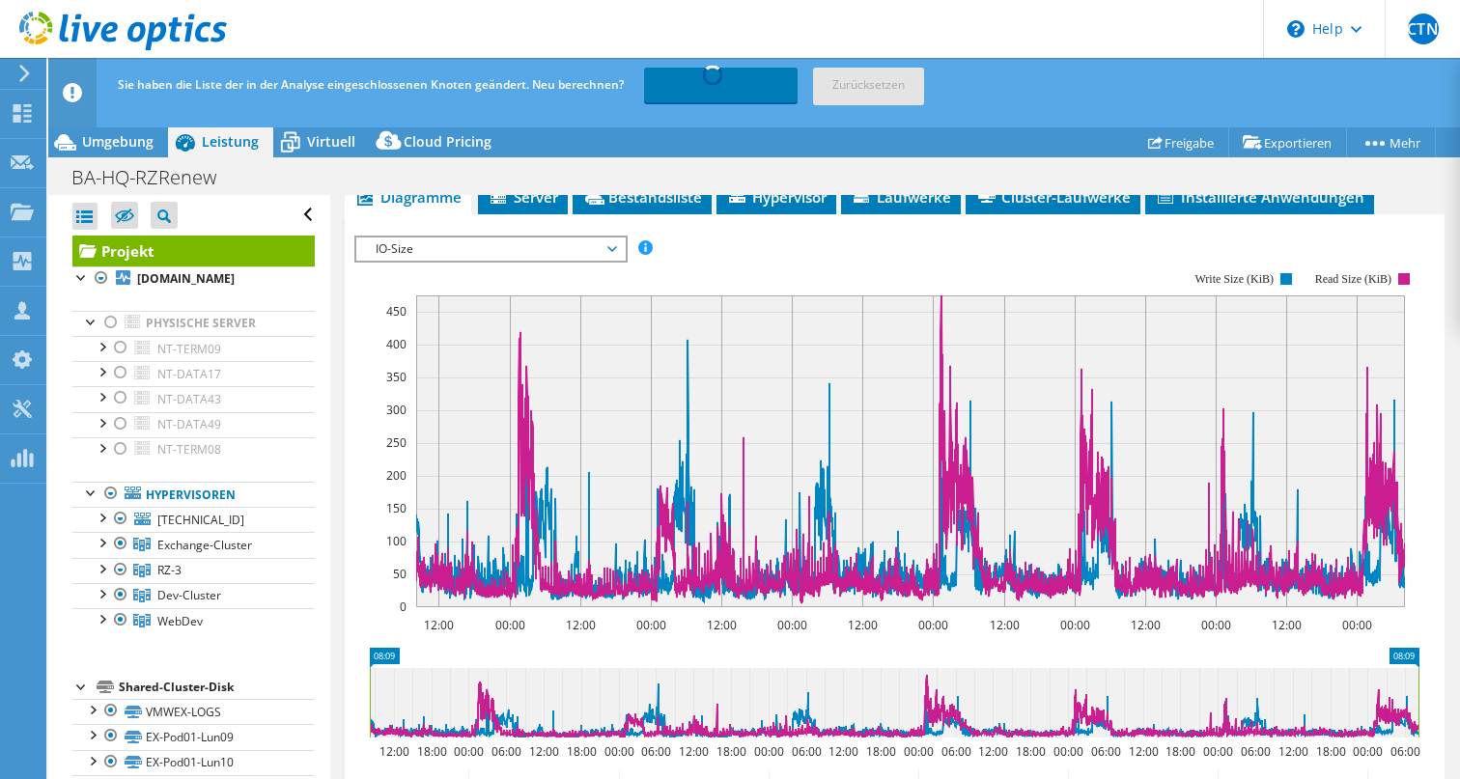
click at [613, 261] on span "IO-Size" at bounding box center [490, 249] width 248 height 23
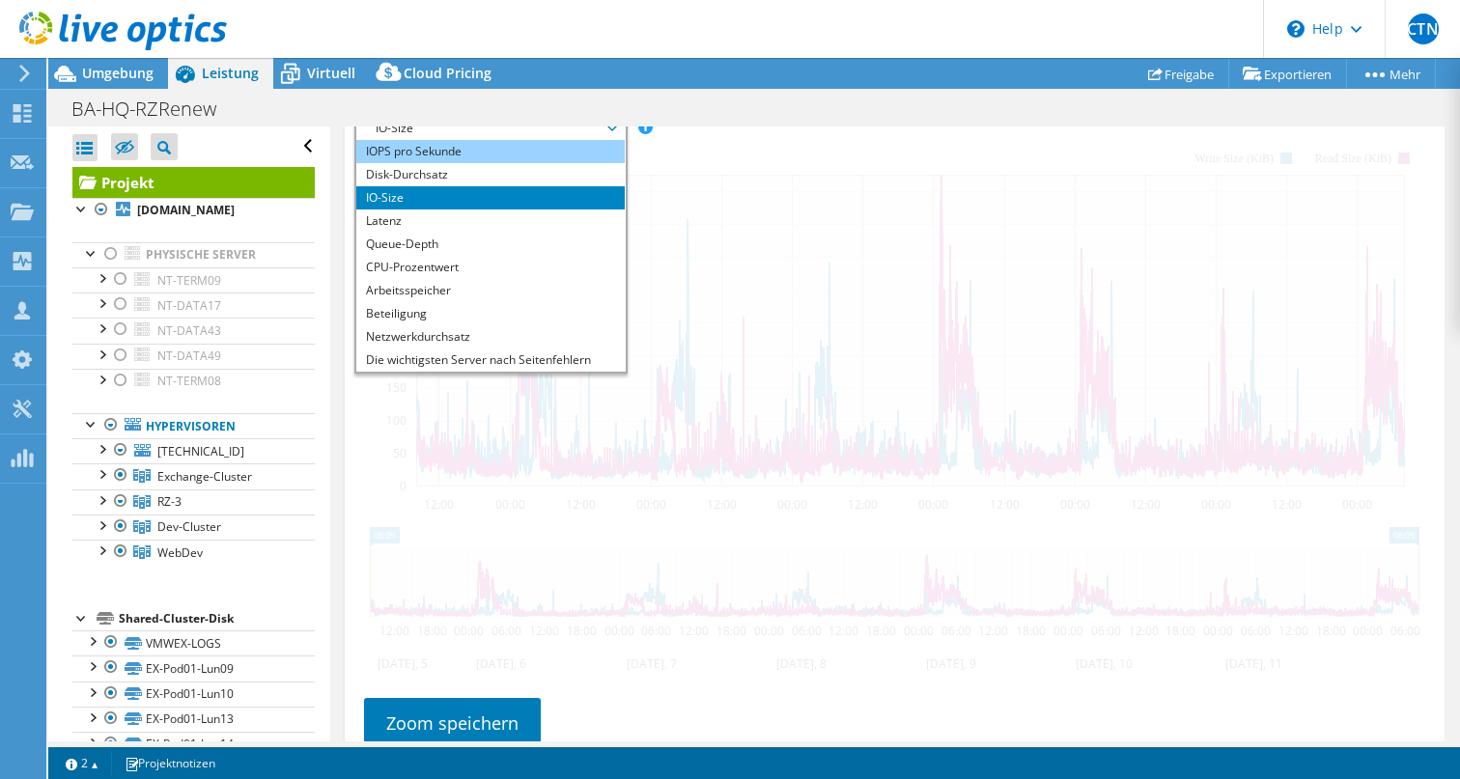
click at [561, 229] on ul "IOPS pro Sekunde Disk-Durchsatz IO-Size Latenz Queue-Depth CPU-Prozentwert Arbe…" at bounding box center [489, 256] width 267 height 232
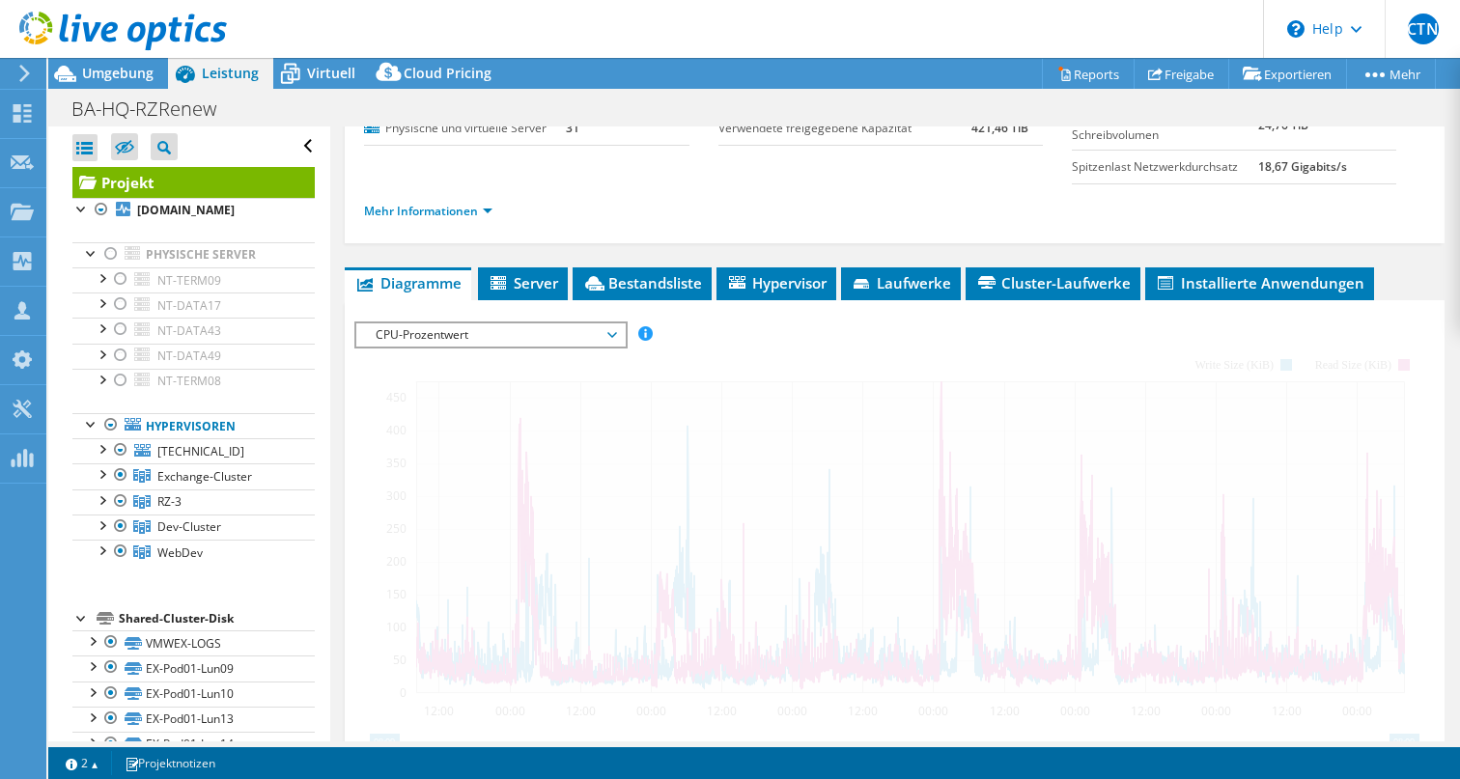
scroll to position [-5, 0]
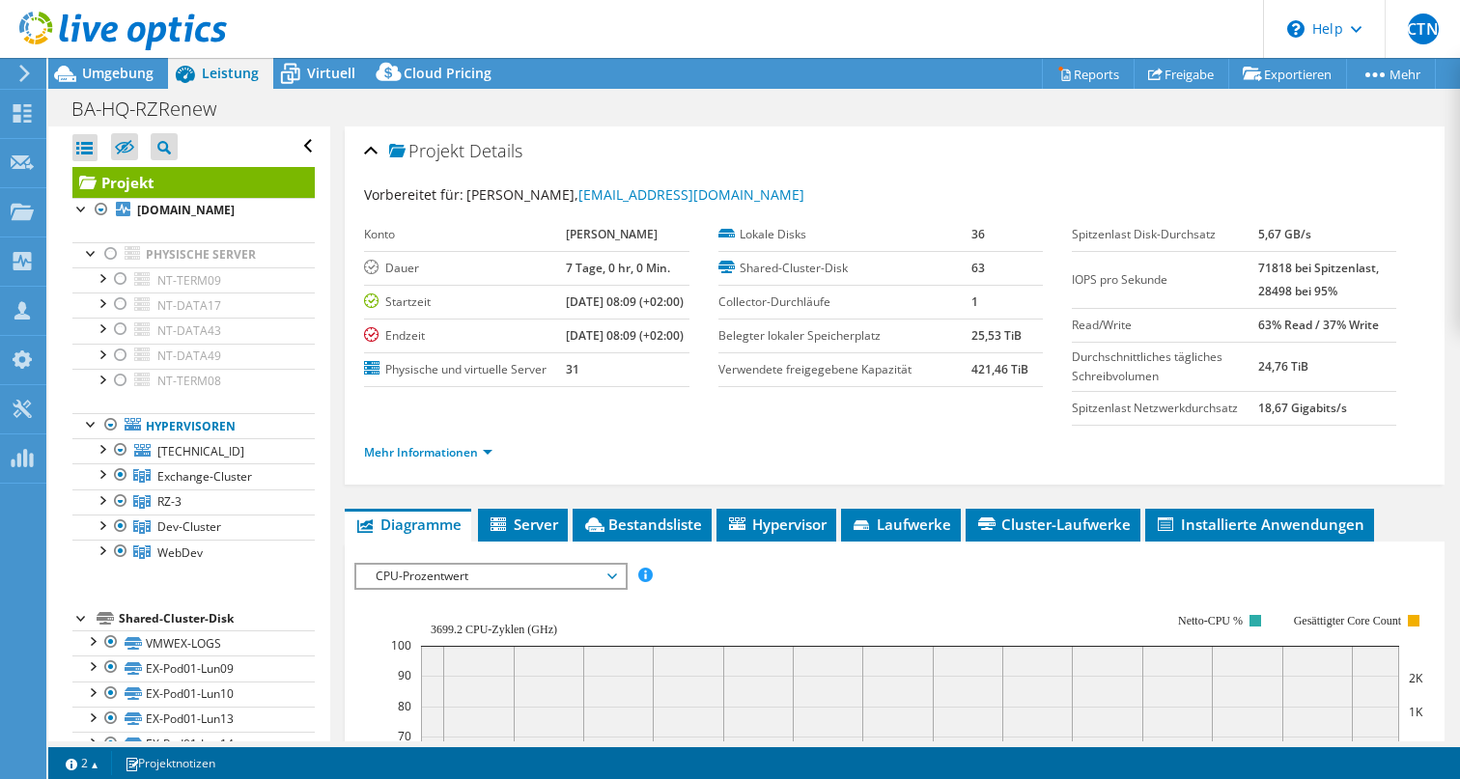
select select "USD"
click at [126, 76] on span "Umgebung" at bounding box center [117, 73] width 71 height 18
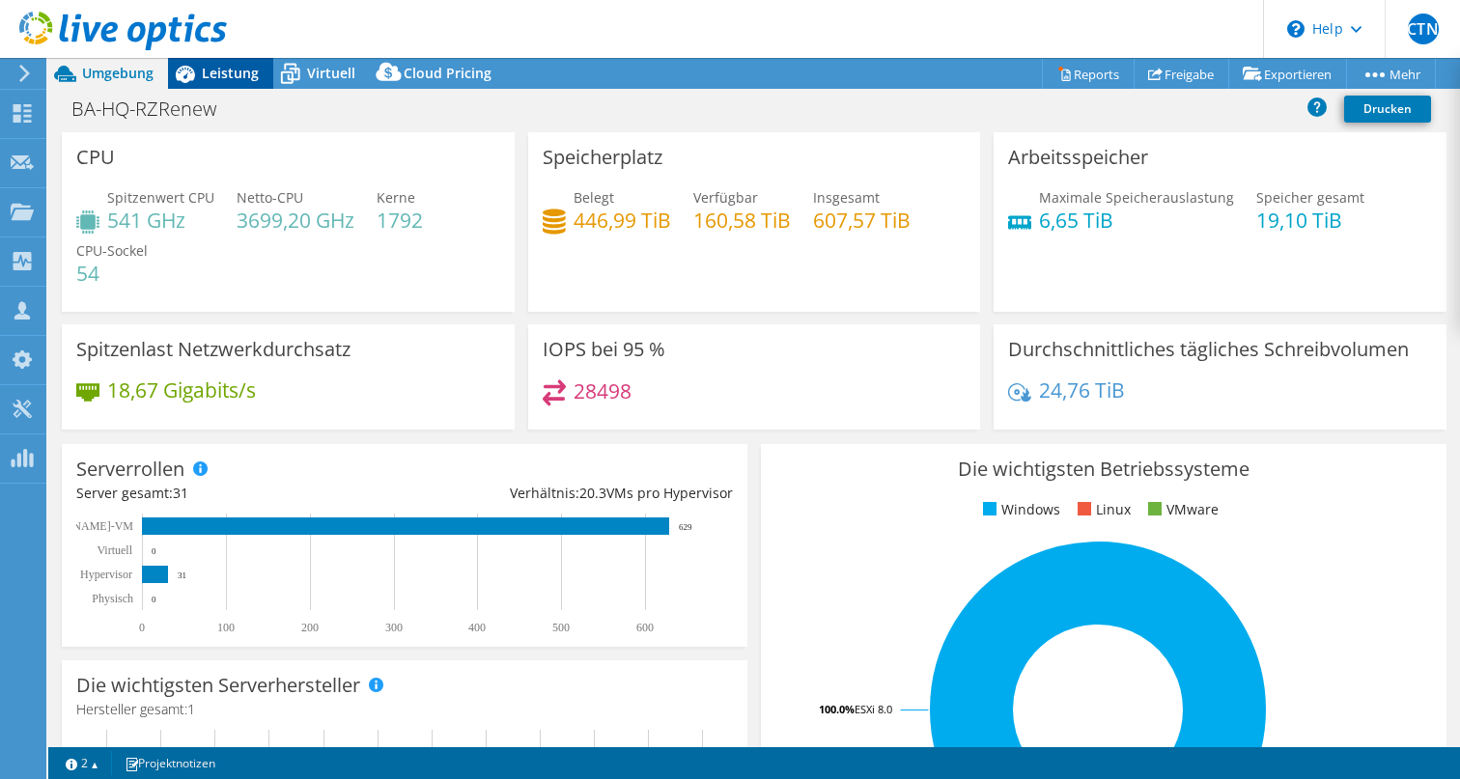
click at [226, 75] on span "Leistung" at bounding box center [230, 73] width 57 height 18
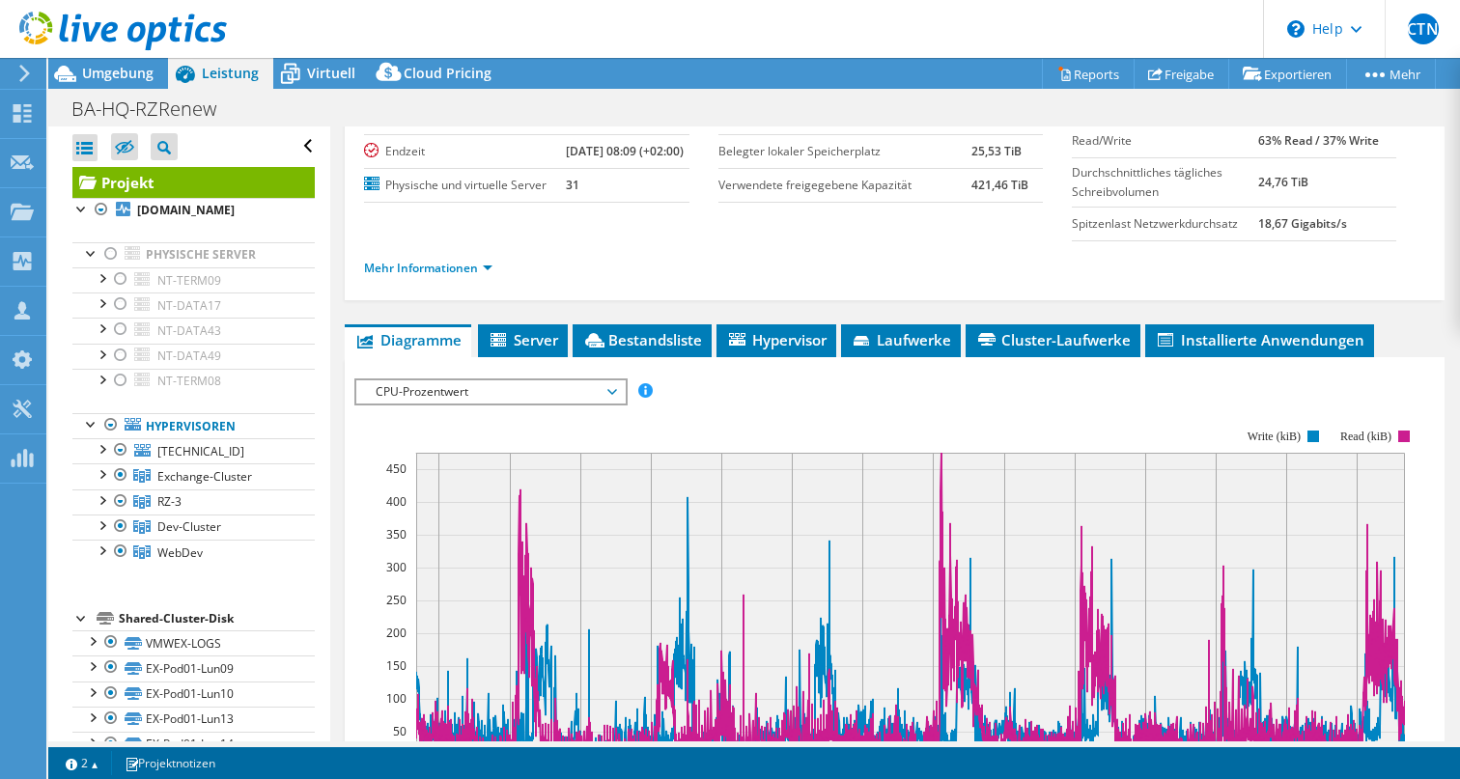
scroll to position [442, 0]
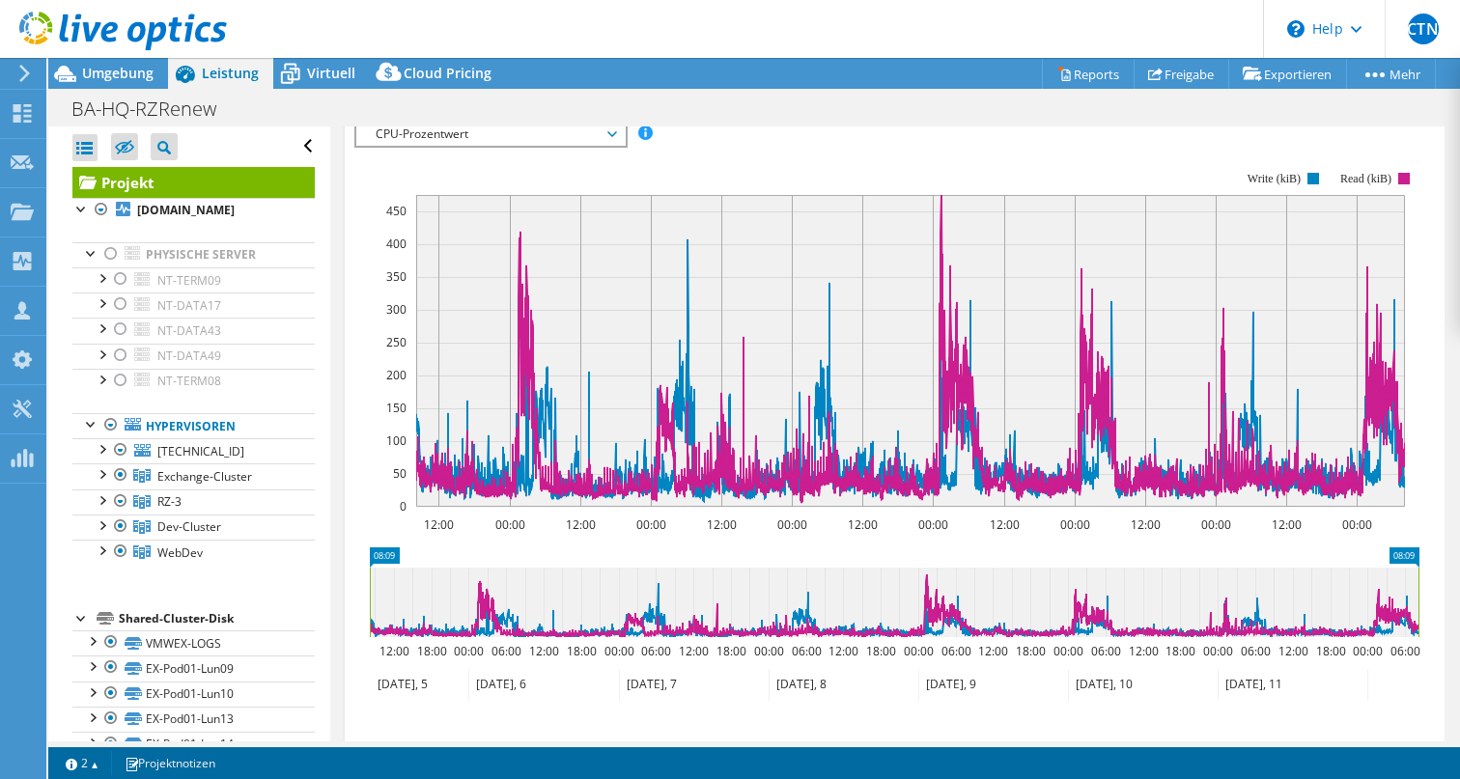
click at [615, 137] on icon at bounding box center [612, 134] width 10 height 6
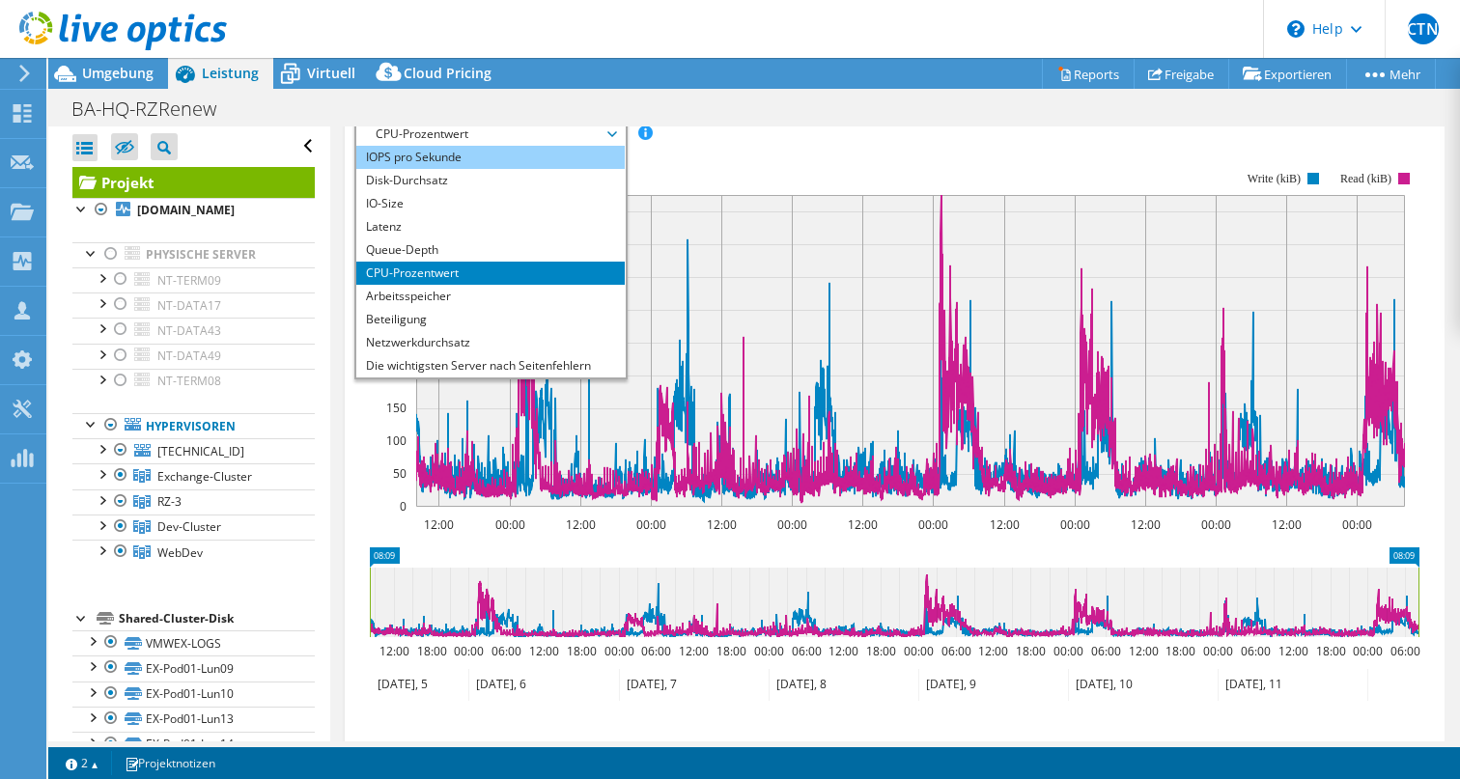
click at [571, 169] on li "IOPS pro Sekunde" at bounding box center [489, 157] width 267 height 23
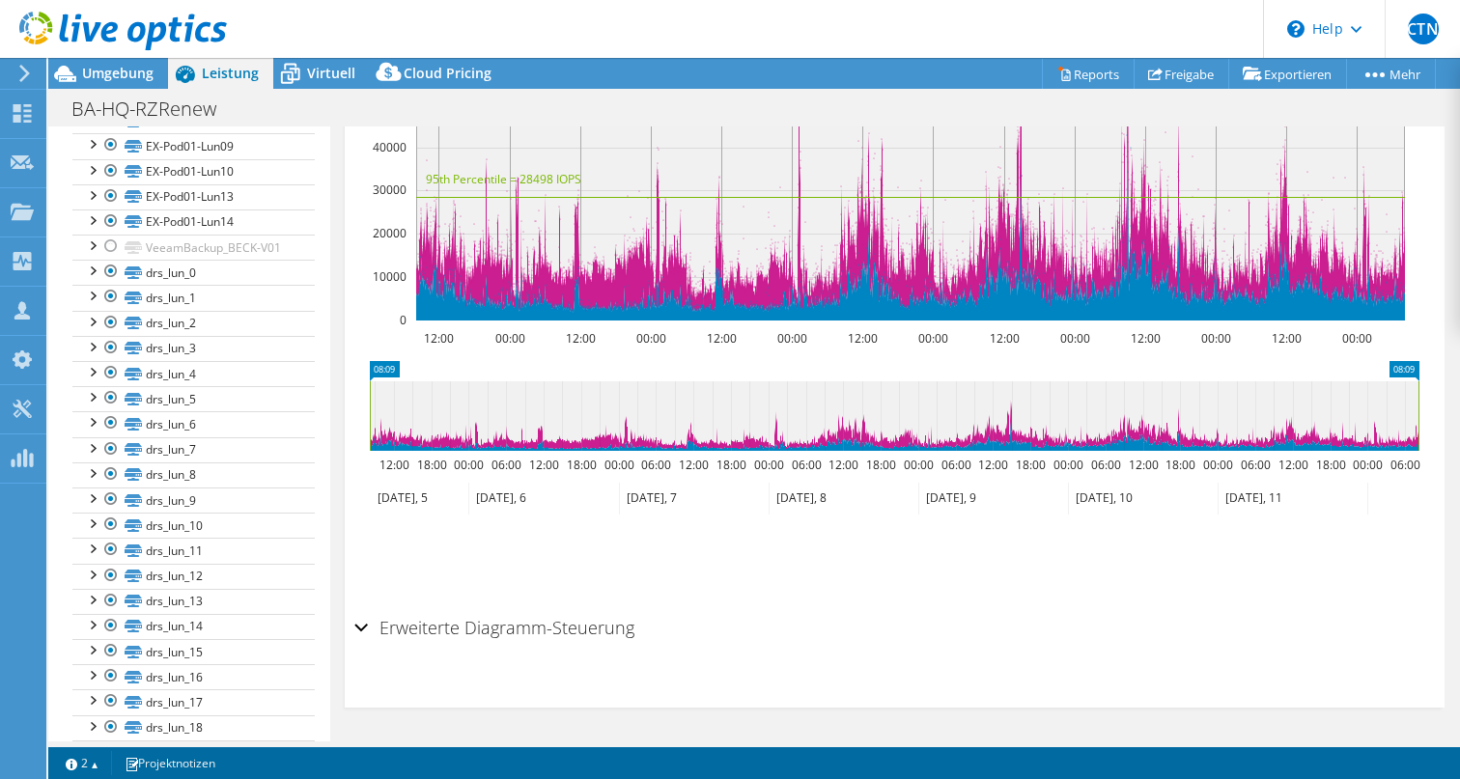
scroll to position [527, 0]
click at [111, 237] on div at bounding box center [110, 241] width 19 height 23
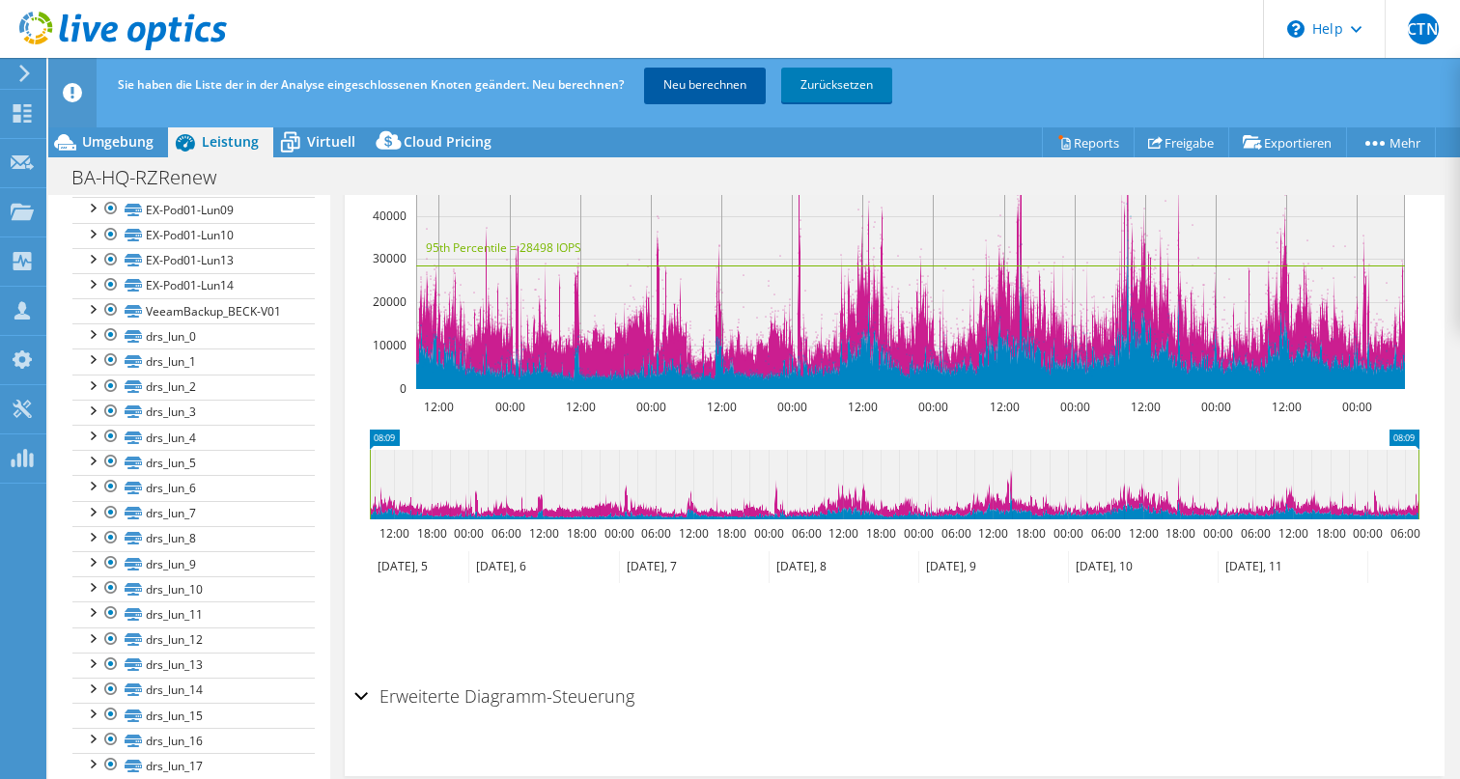
click at [715, 86] on link "Neu berechnen" at bounding box center [705, 85] width 122 height 35
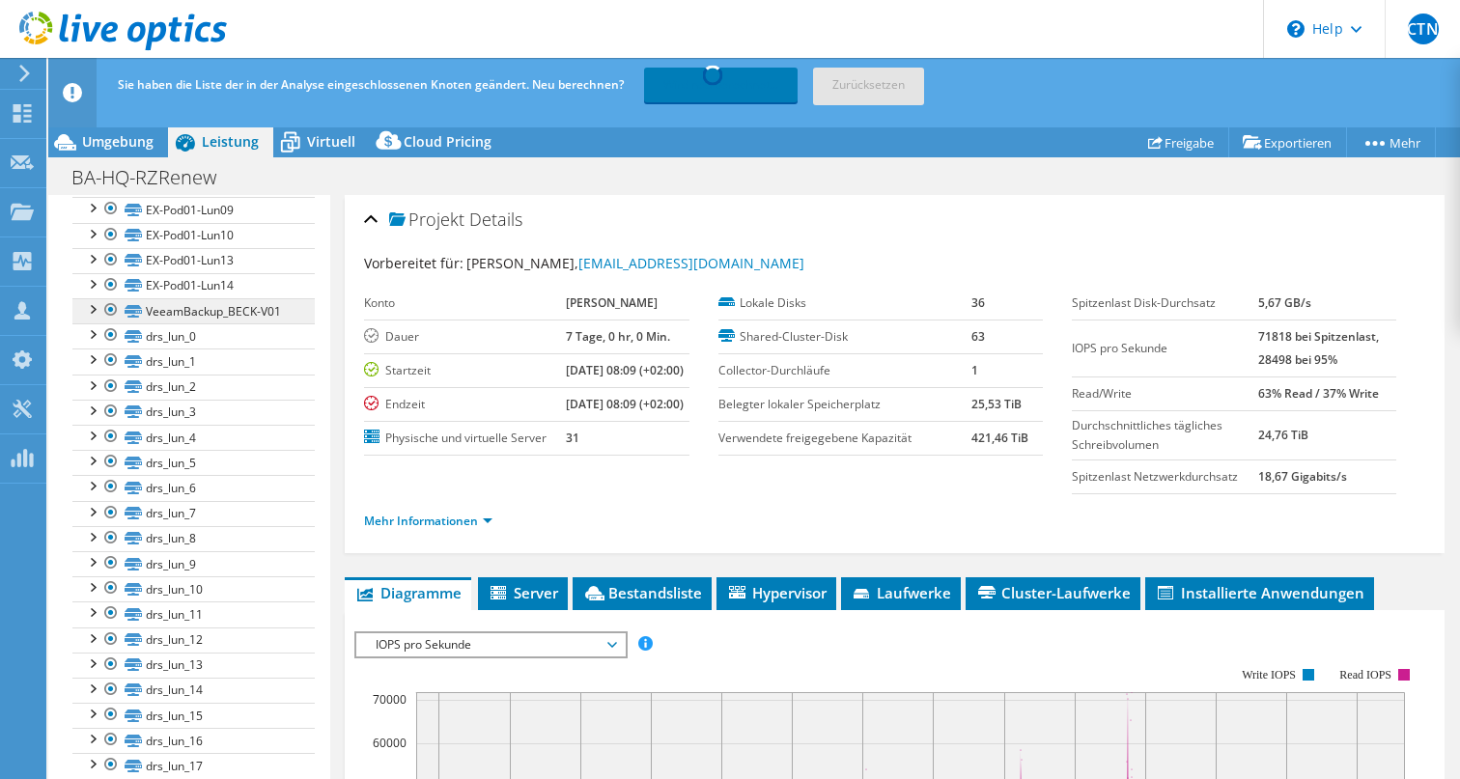
scroll to position [0, 0]
click at [1037, 603] on span "Cluster-Laufwerke" at bounding box center [1052, 592] width 155 height 19
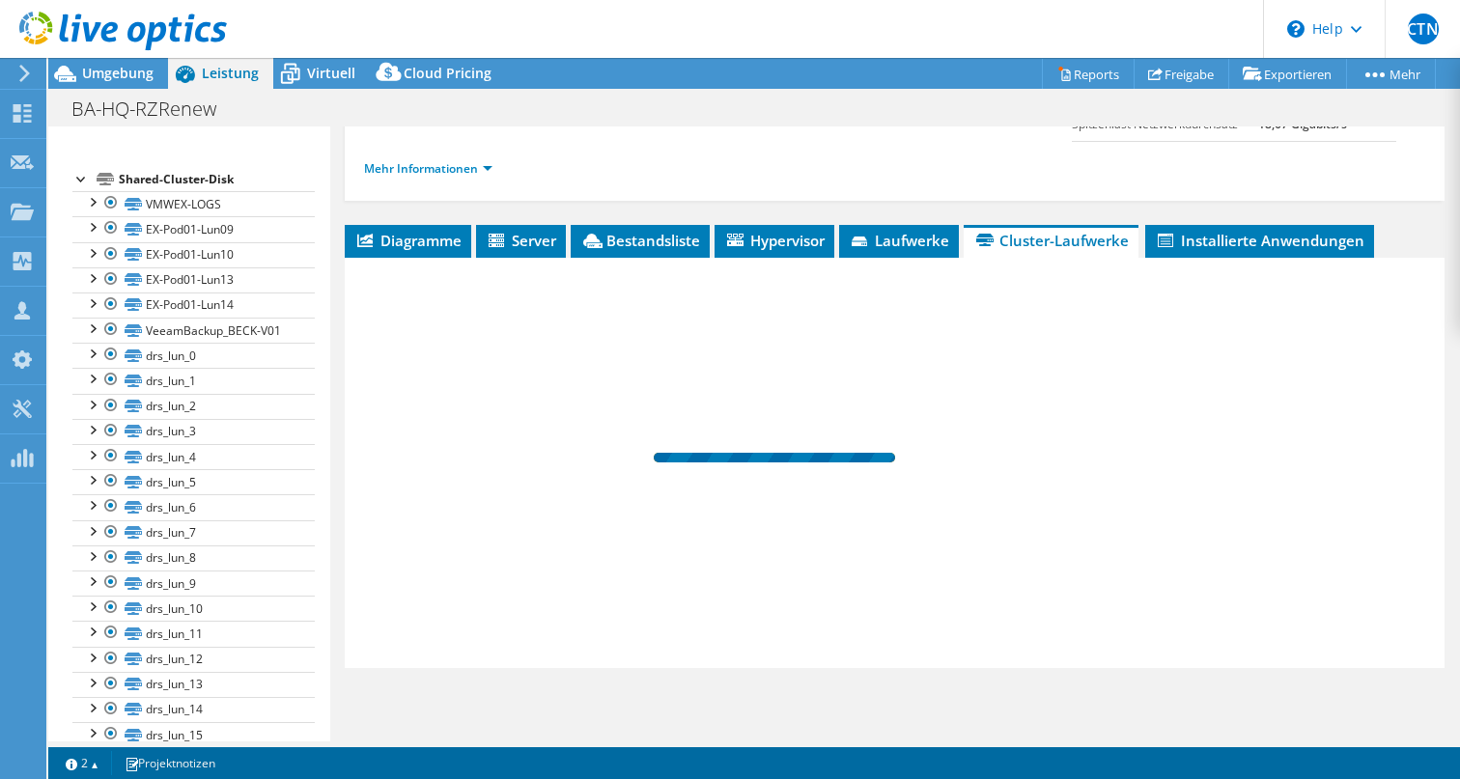
scroll to position [415, 0]
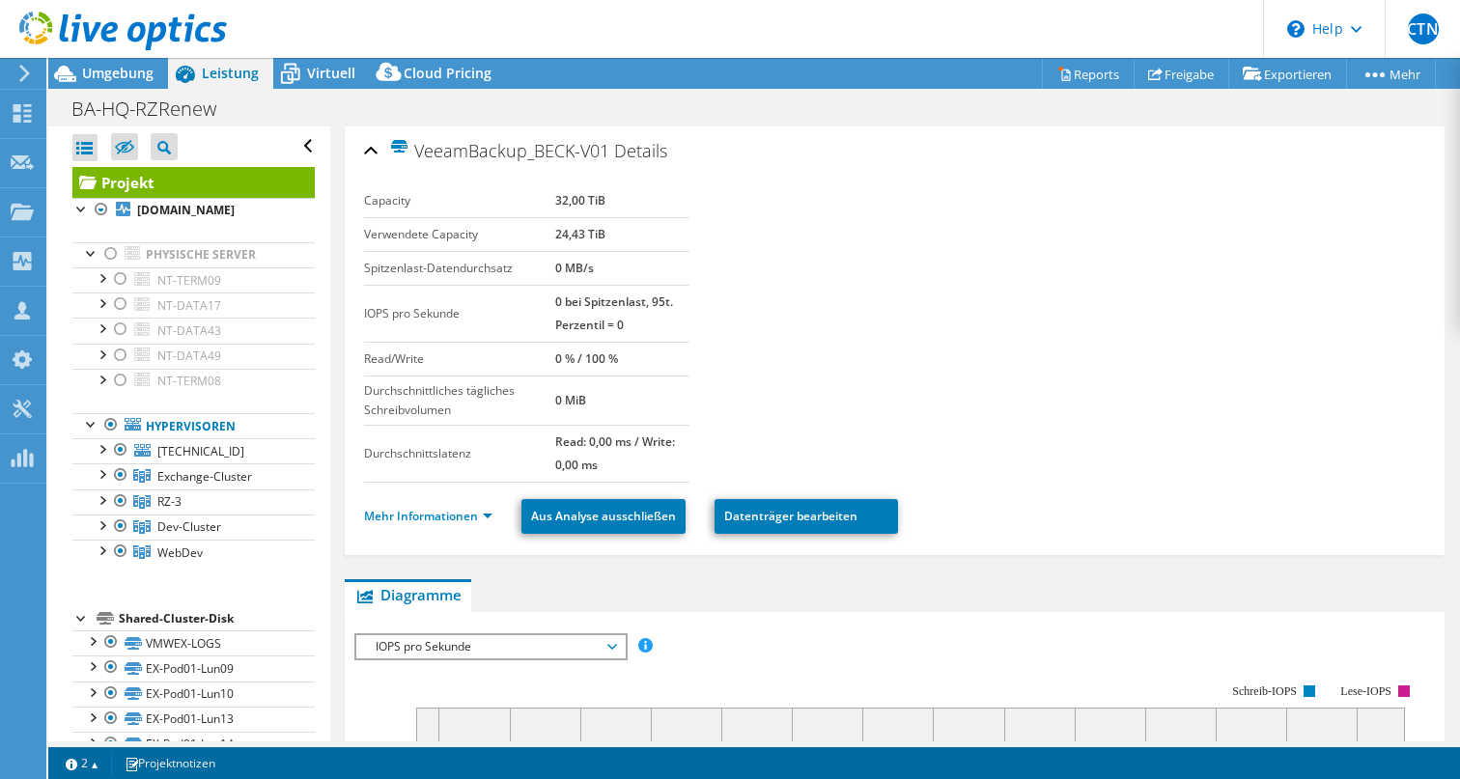
select select "USD"
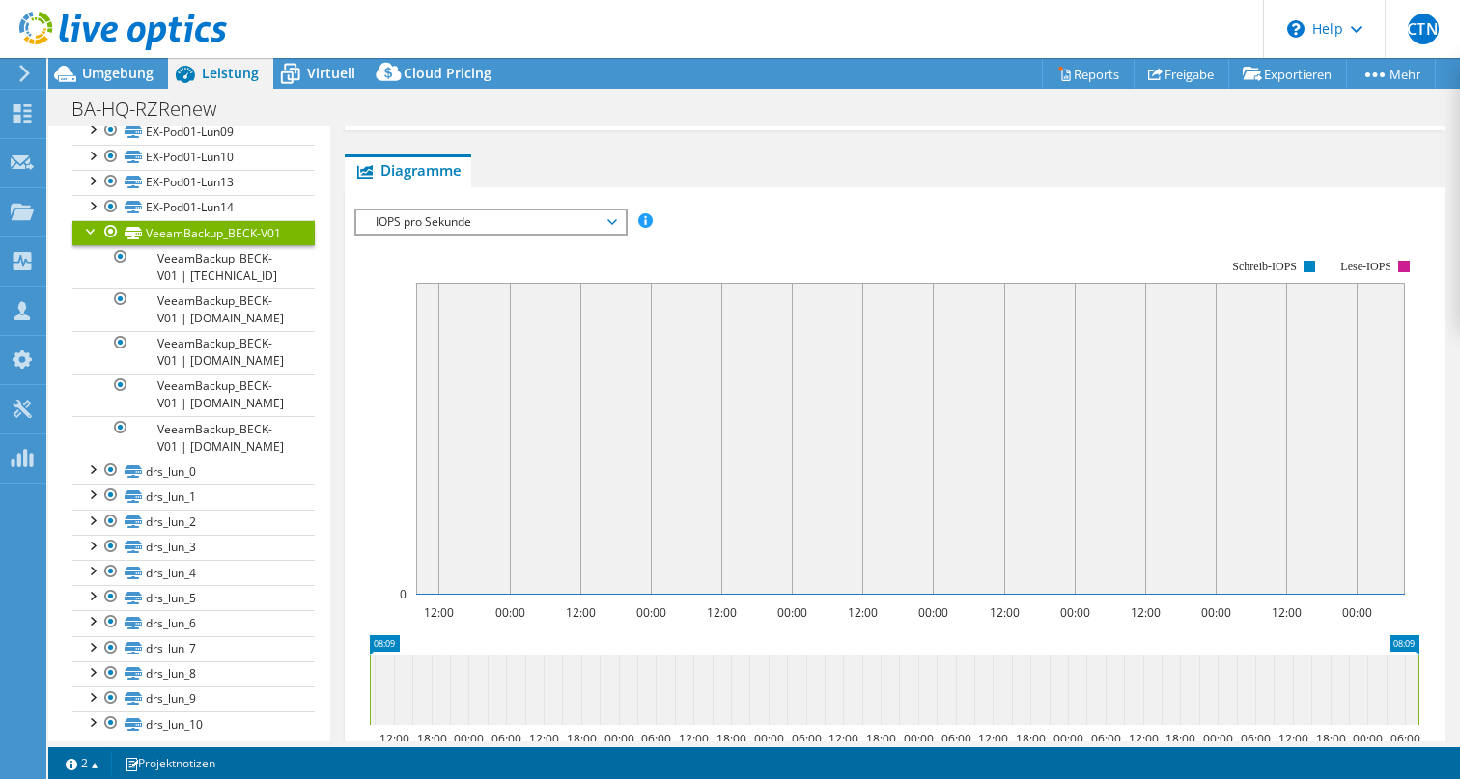
scroll to position [390, 0]
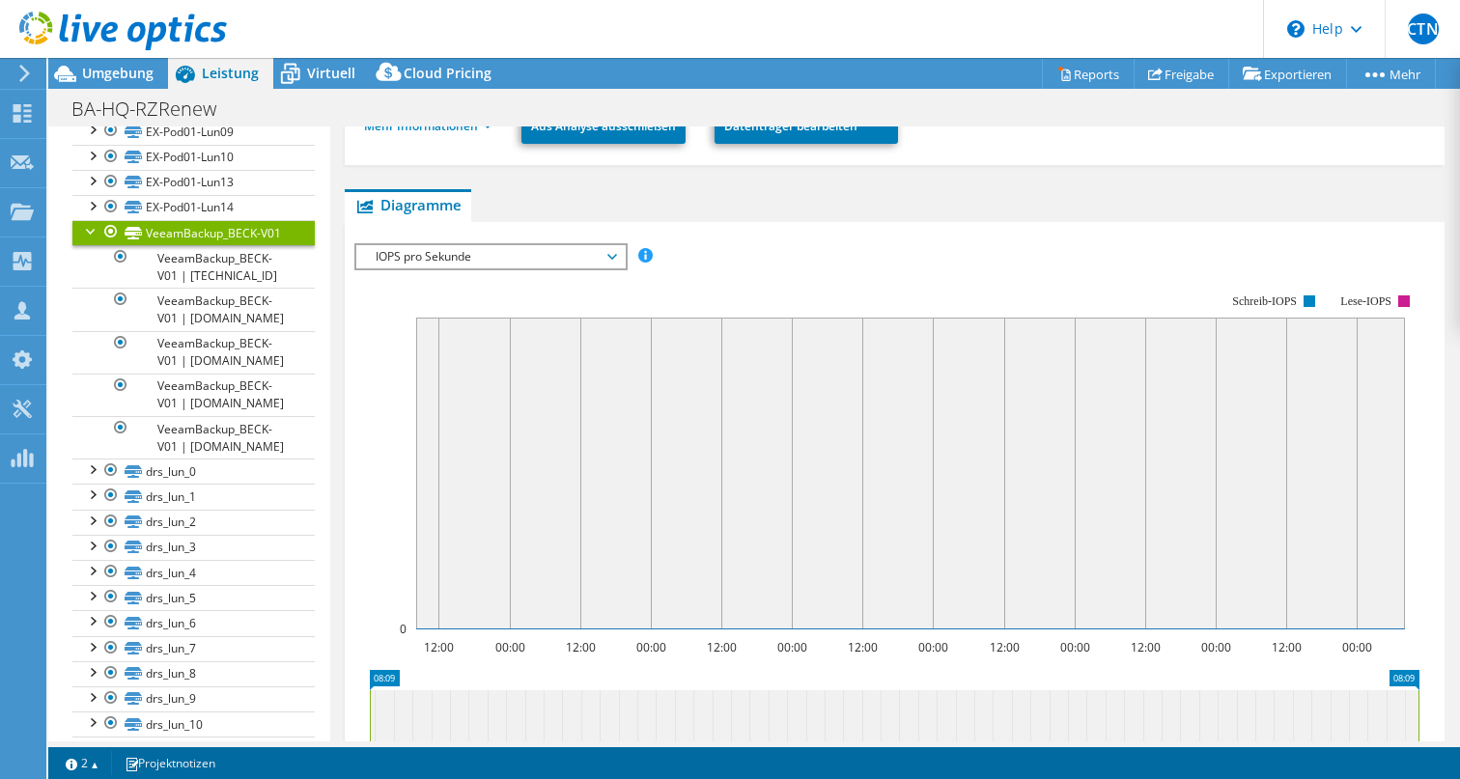
click at [615, 255] on icon at bounding box center [612, 257] width 10 height 6
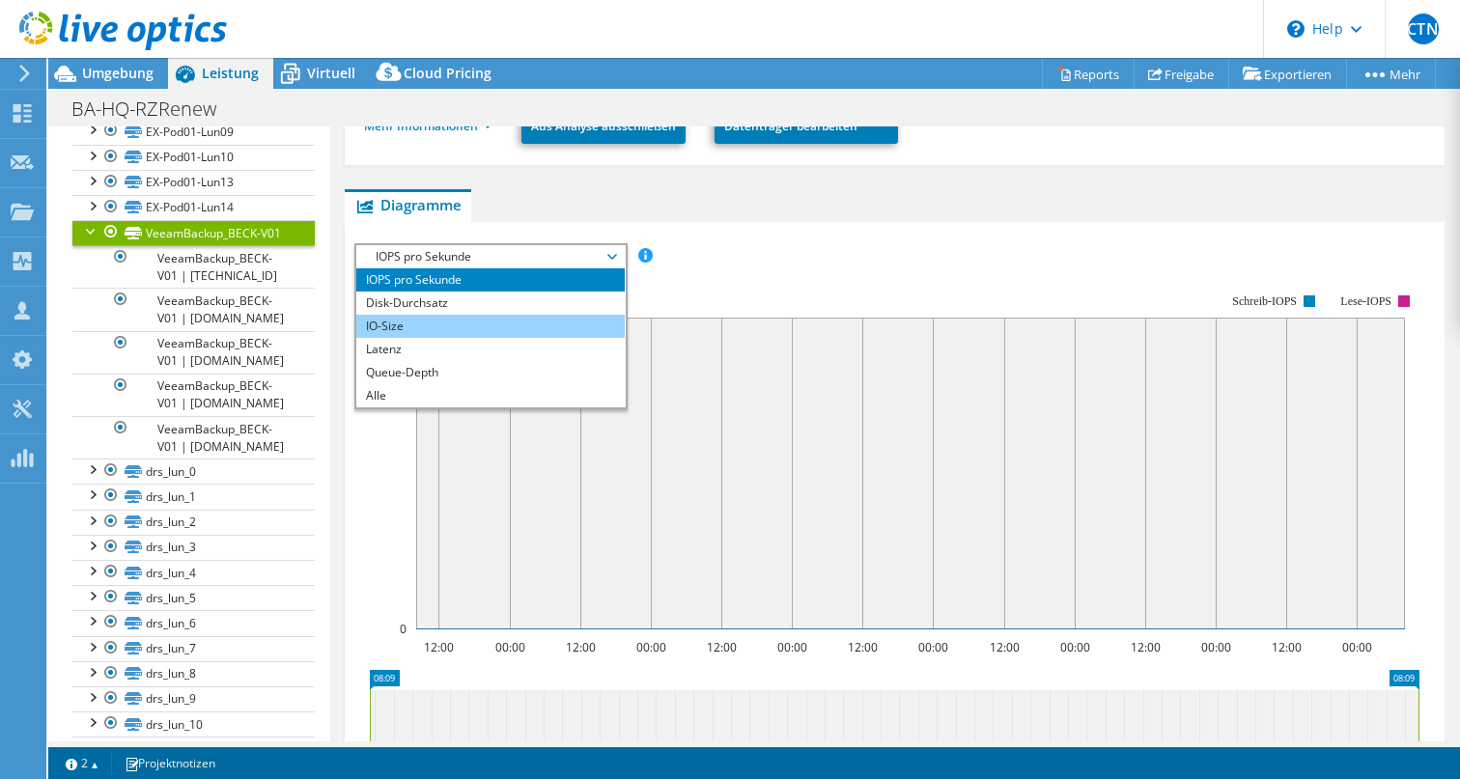
click at [565, 324] on li "IO-Size" at bounding box center [489, 326] width 267 height 23
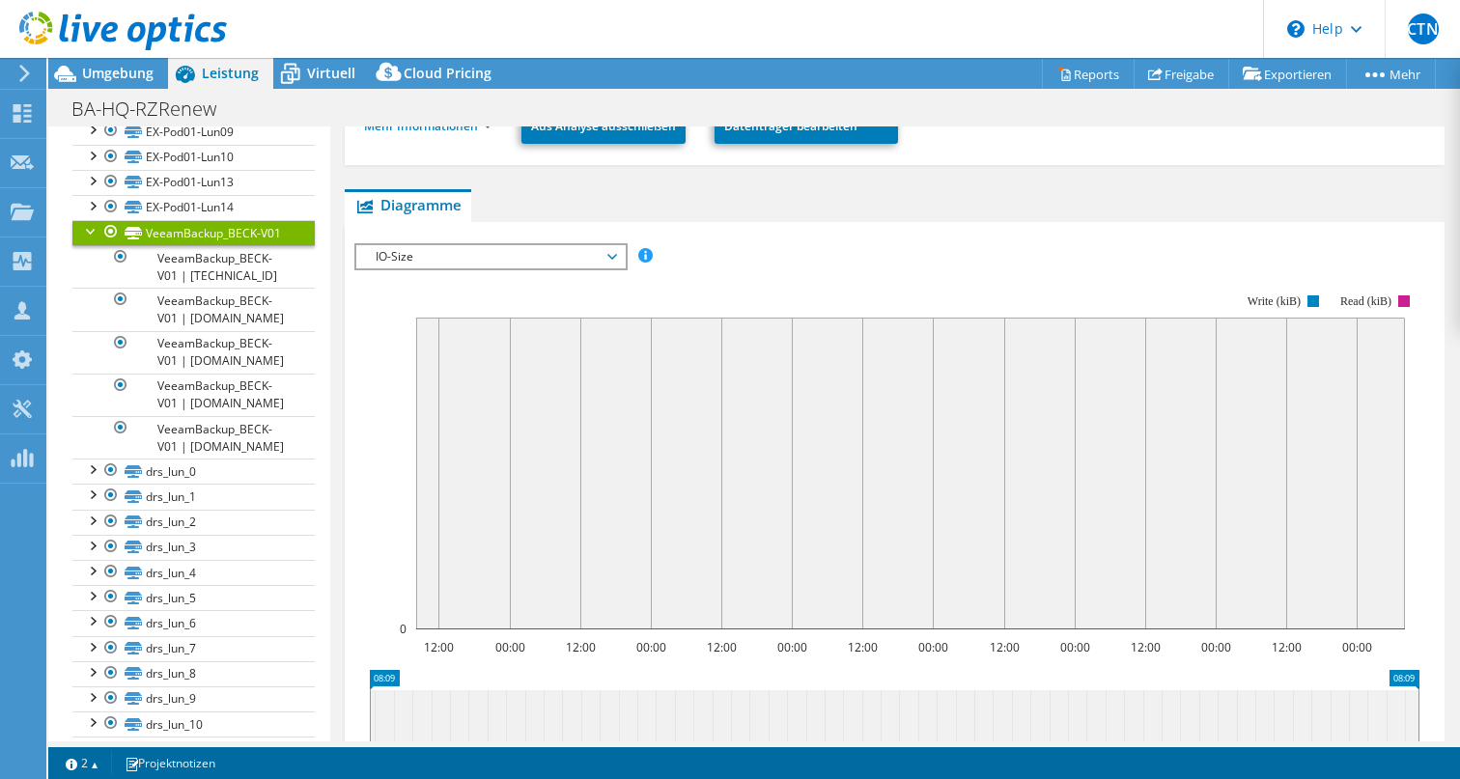
click at [615, 251] on span "IO-Size" at bounding box center [489, 256] width 267 height 23
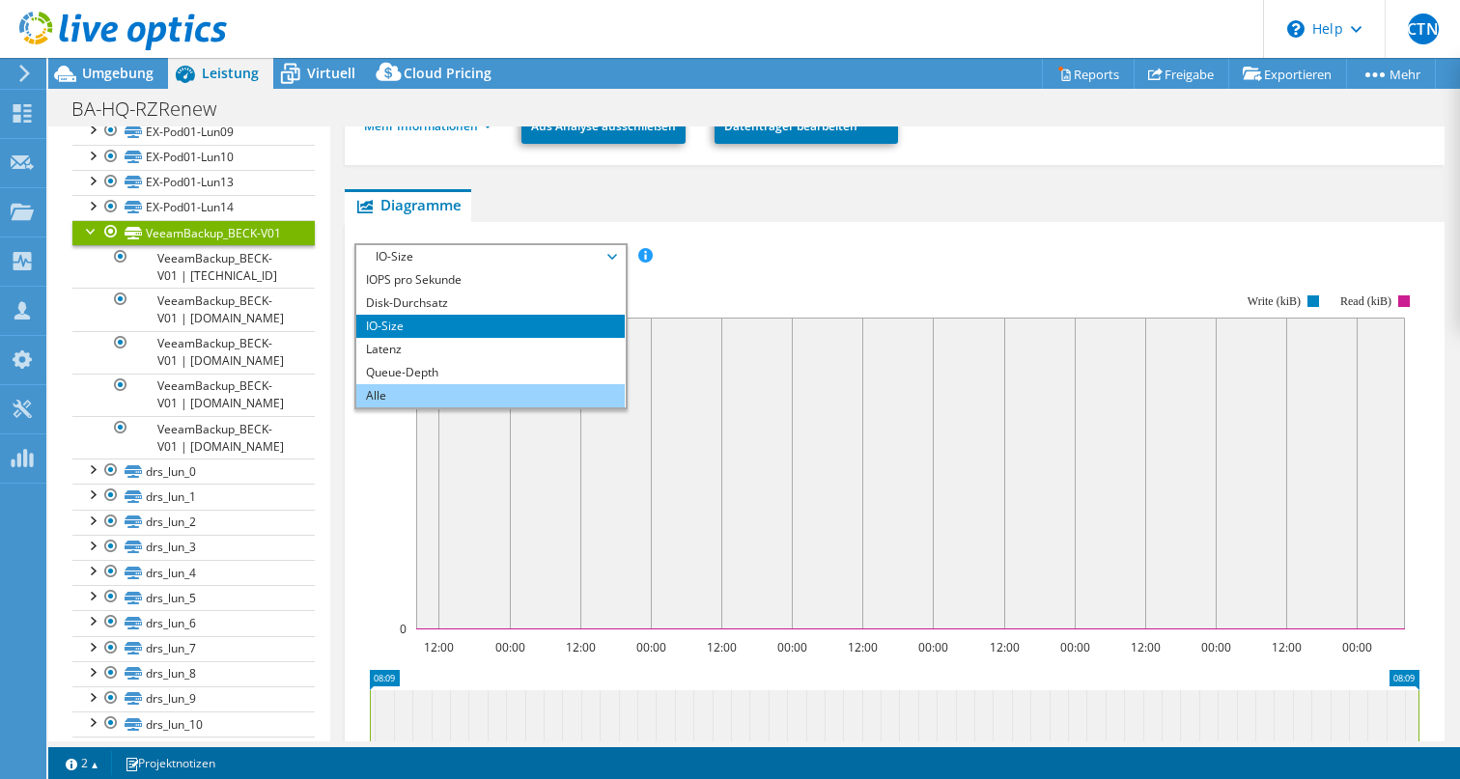
click at [487, 394] on li "Alle" at bounding box center [489, 395] width 267 height 23
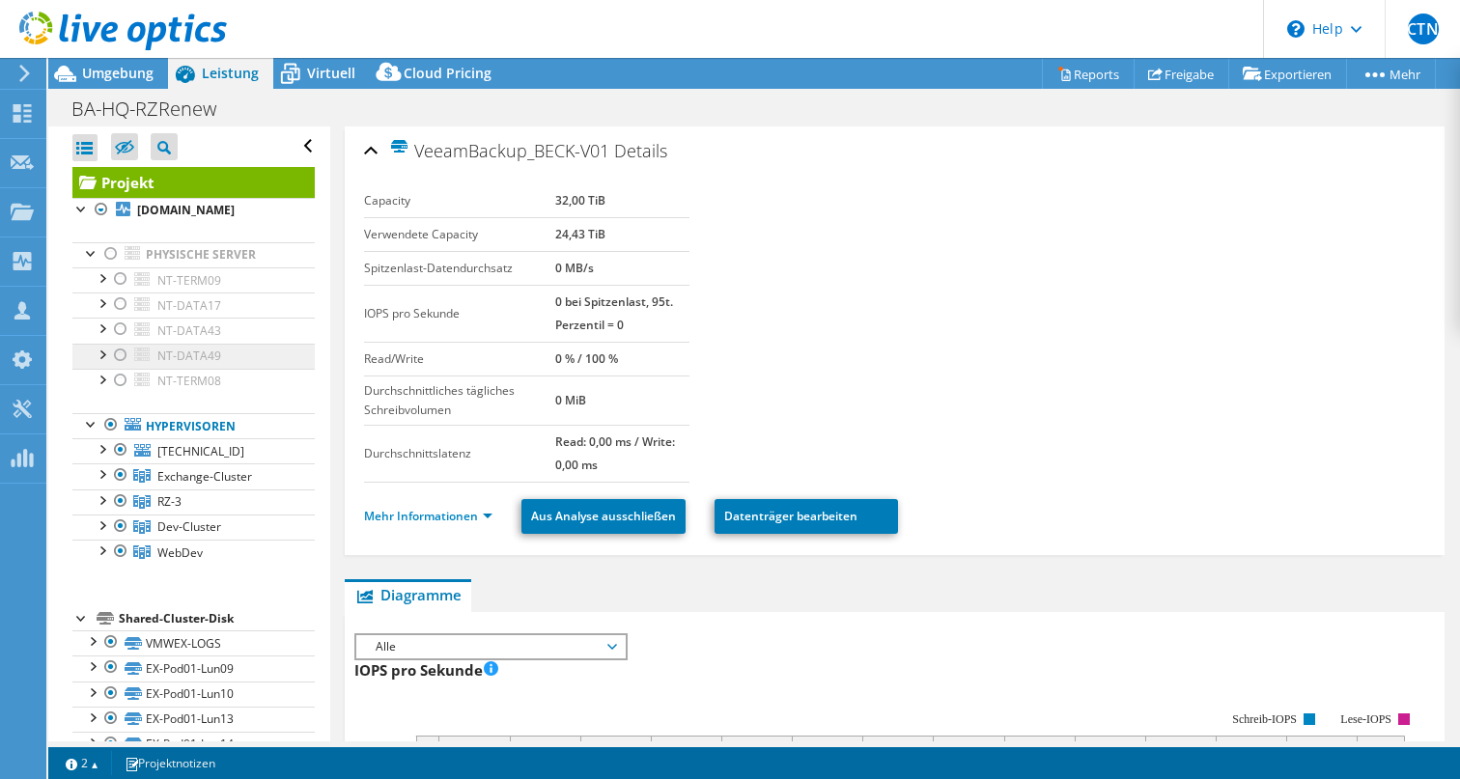
scroll to position [0, 0]
click at [136, 67] on span "Umgebung" at bounding box center [117, 73] width 71 height 18
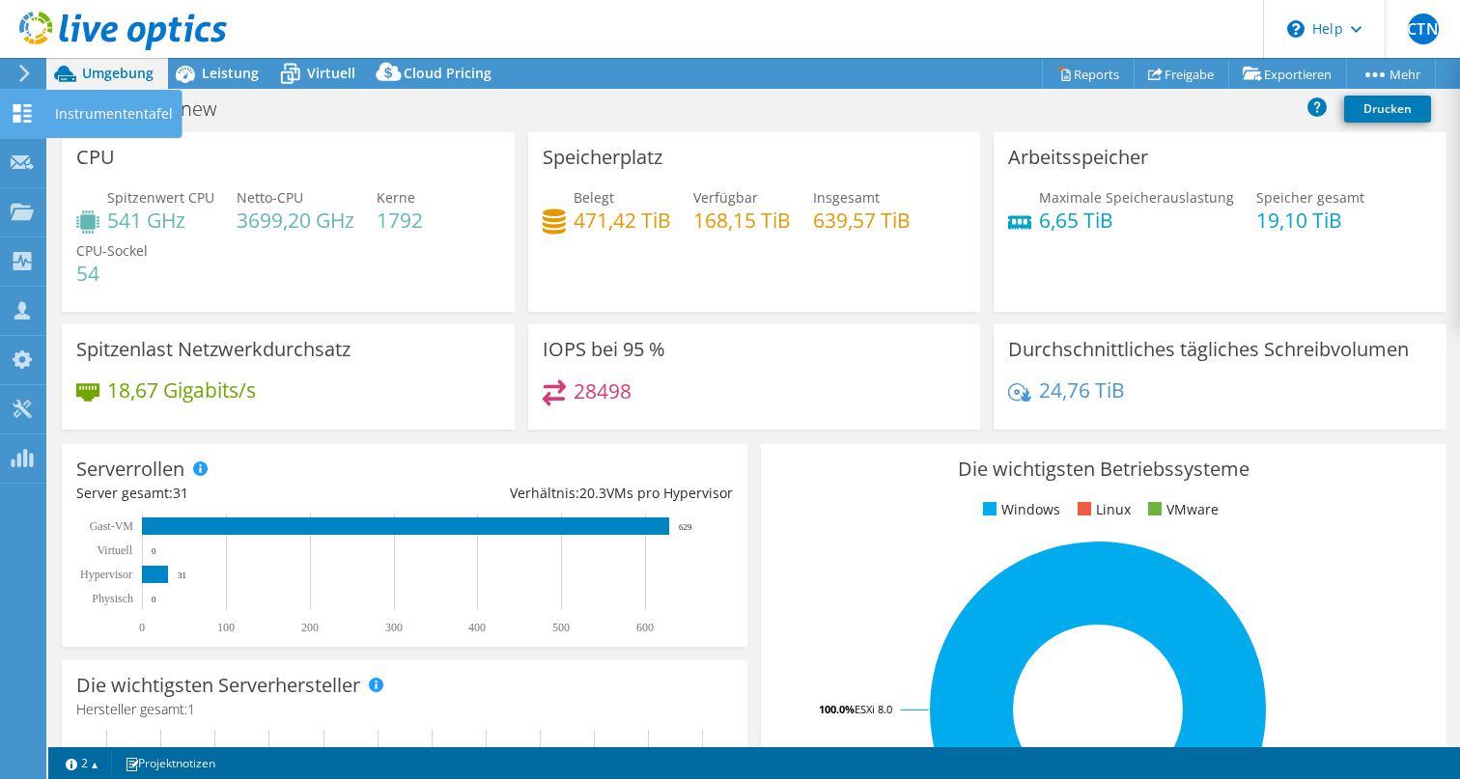
click at [18, 112] on use at bounding box center [23, 113] width 18 height 18
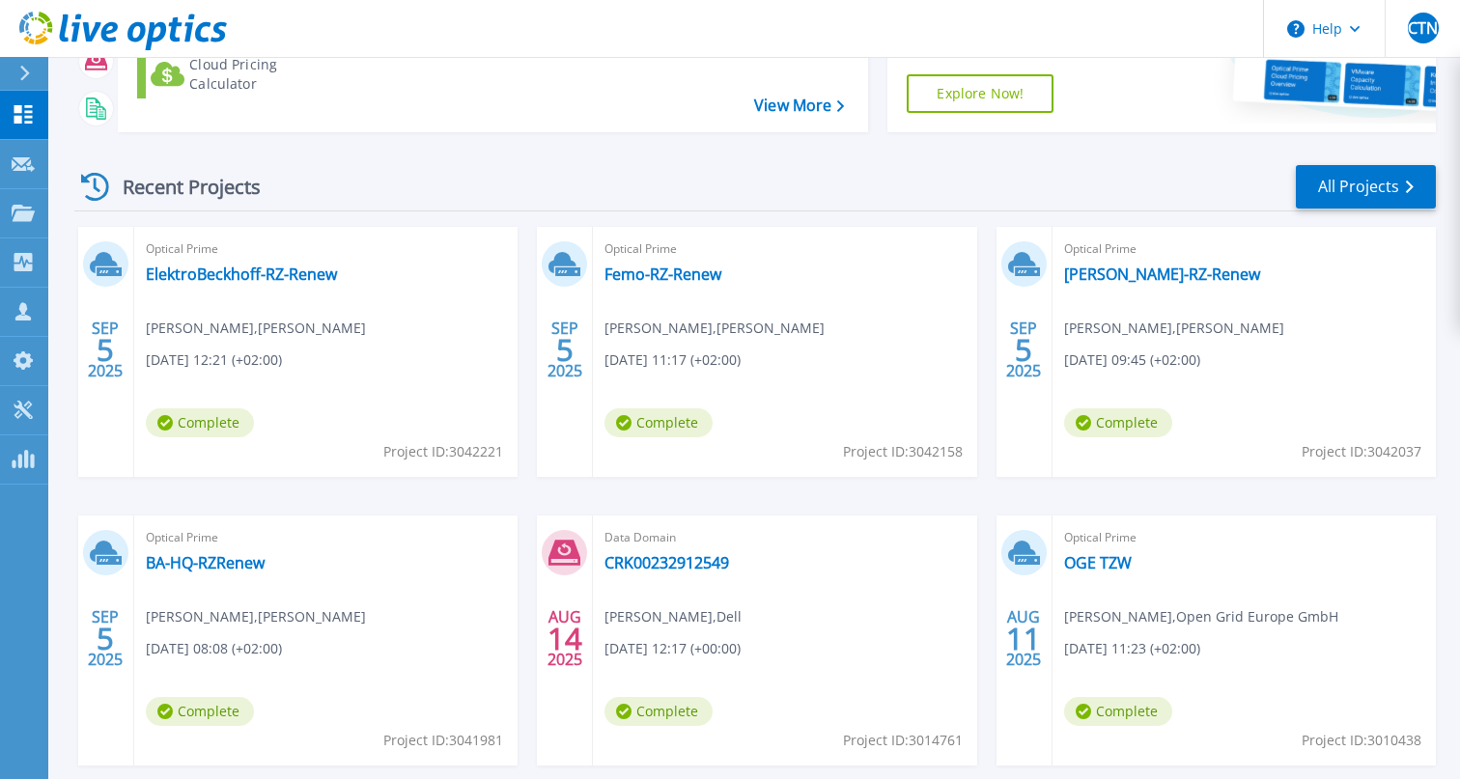
scroll to position [306, 0]
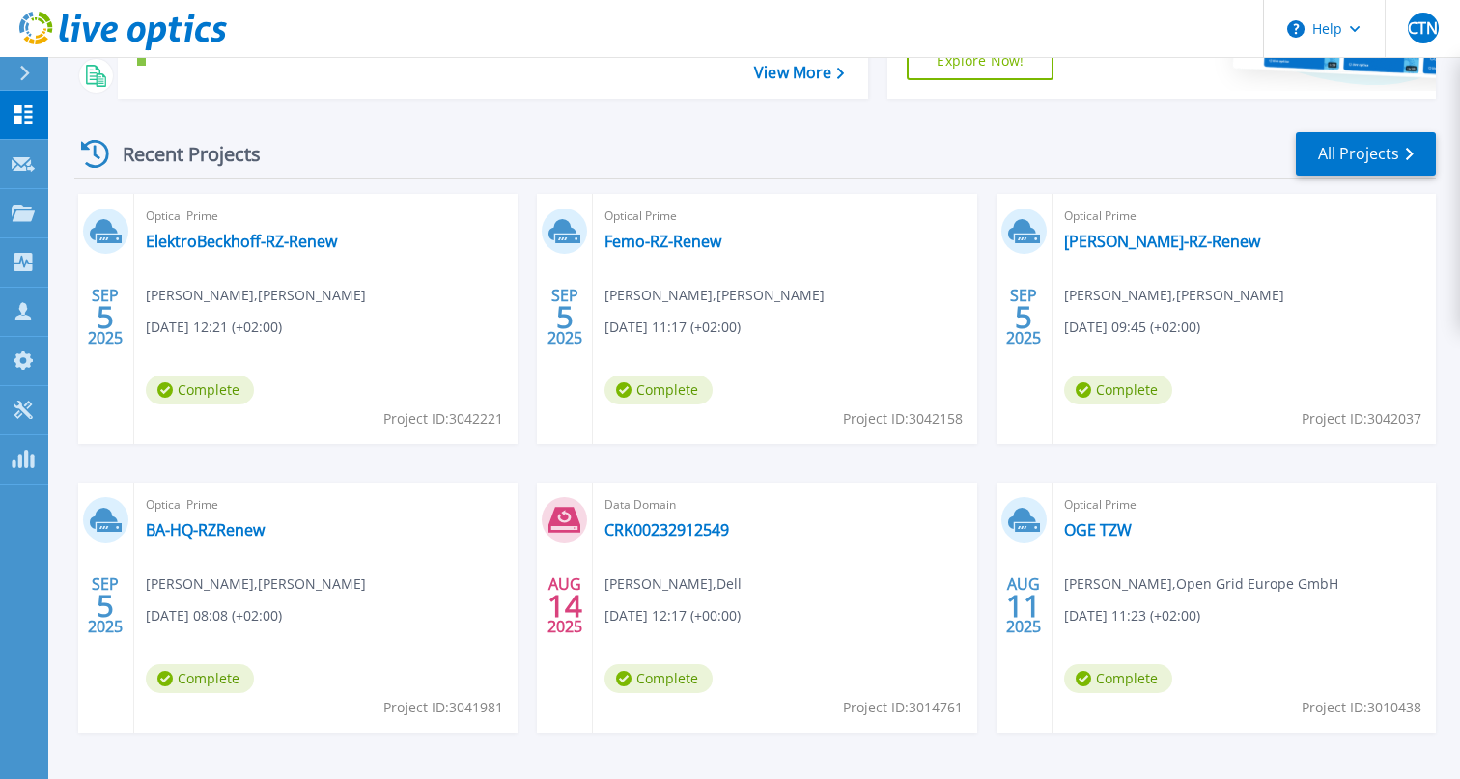
click at [1199, 290] on span "[PERSON_NAME] , [PERSON_NAME]" at bounding box center [1174, 295] width 220 height 21
click at [1123, 238] on link "[PERSON_NAME]-RZ-Renew" at bounding box center [1162, 241] width 196 height 19
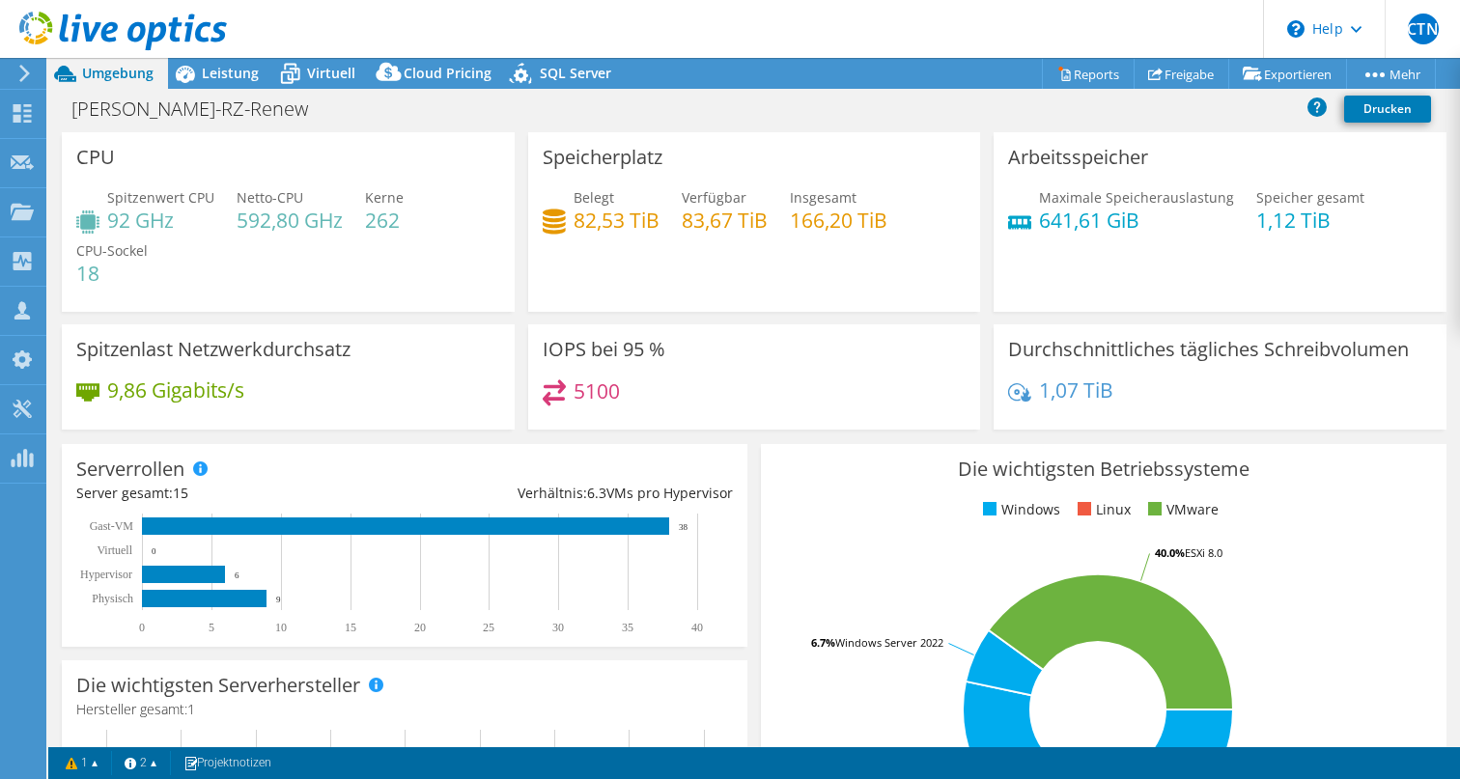
select select "EUFrankfurt"
select select "USD"
click at [233, 74] on span "Leistung" at bounding box center [230, 73] width 57 height 18
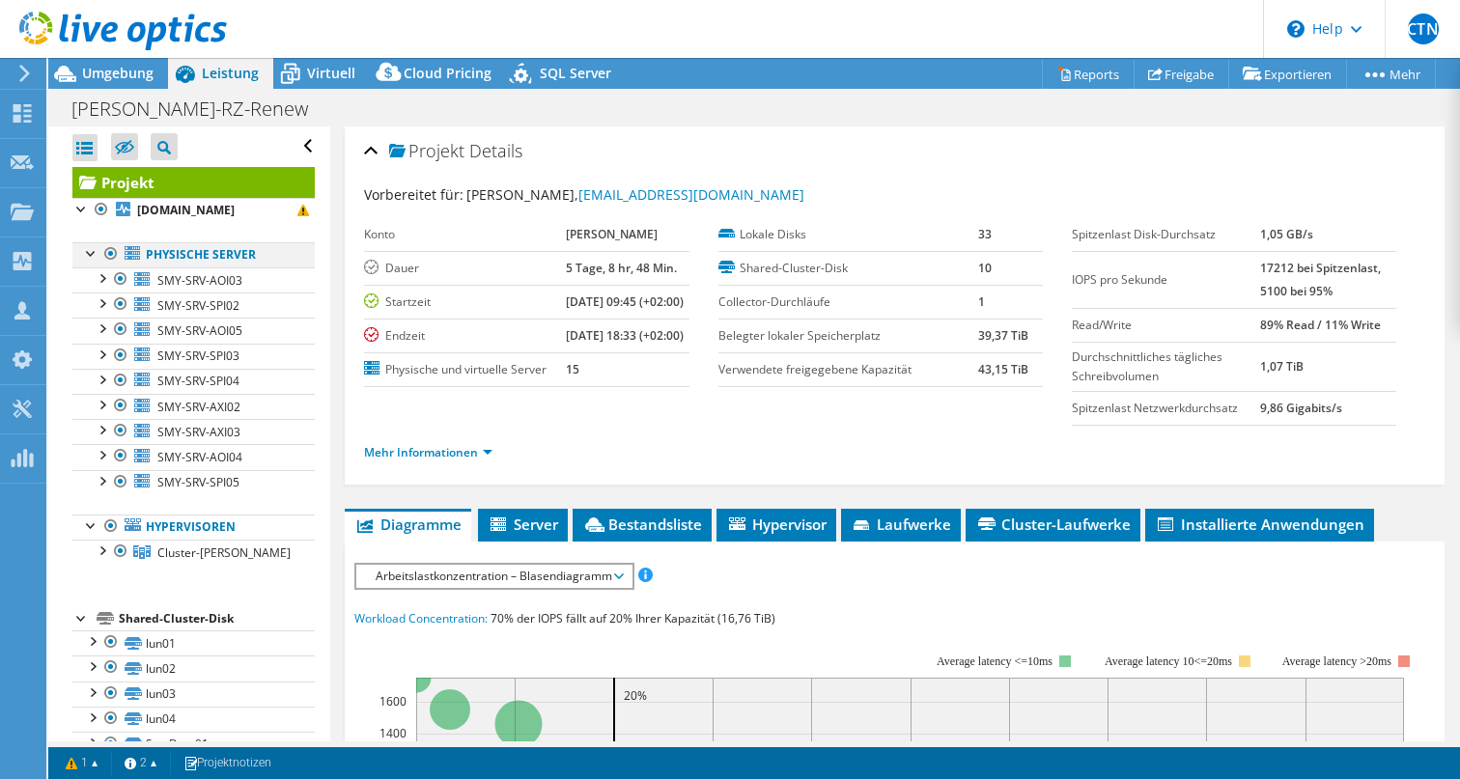
click at [112, 266] on div at bounding box center [110, 253] width 19 height 23
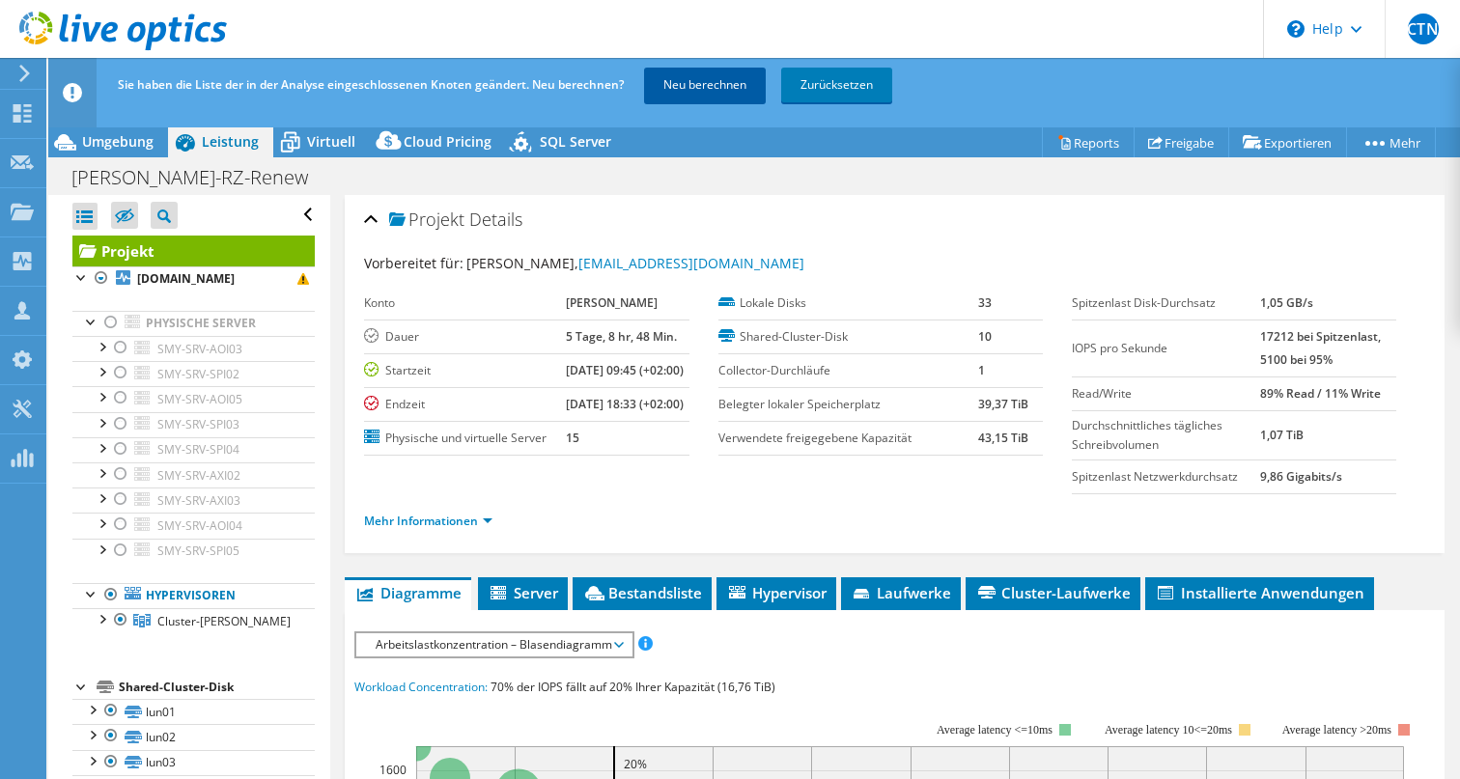
click at [717, 92] on link "Neu berechnen" at bounding box center [705, 85] width 122 height 35
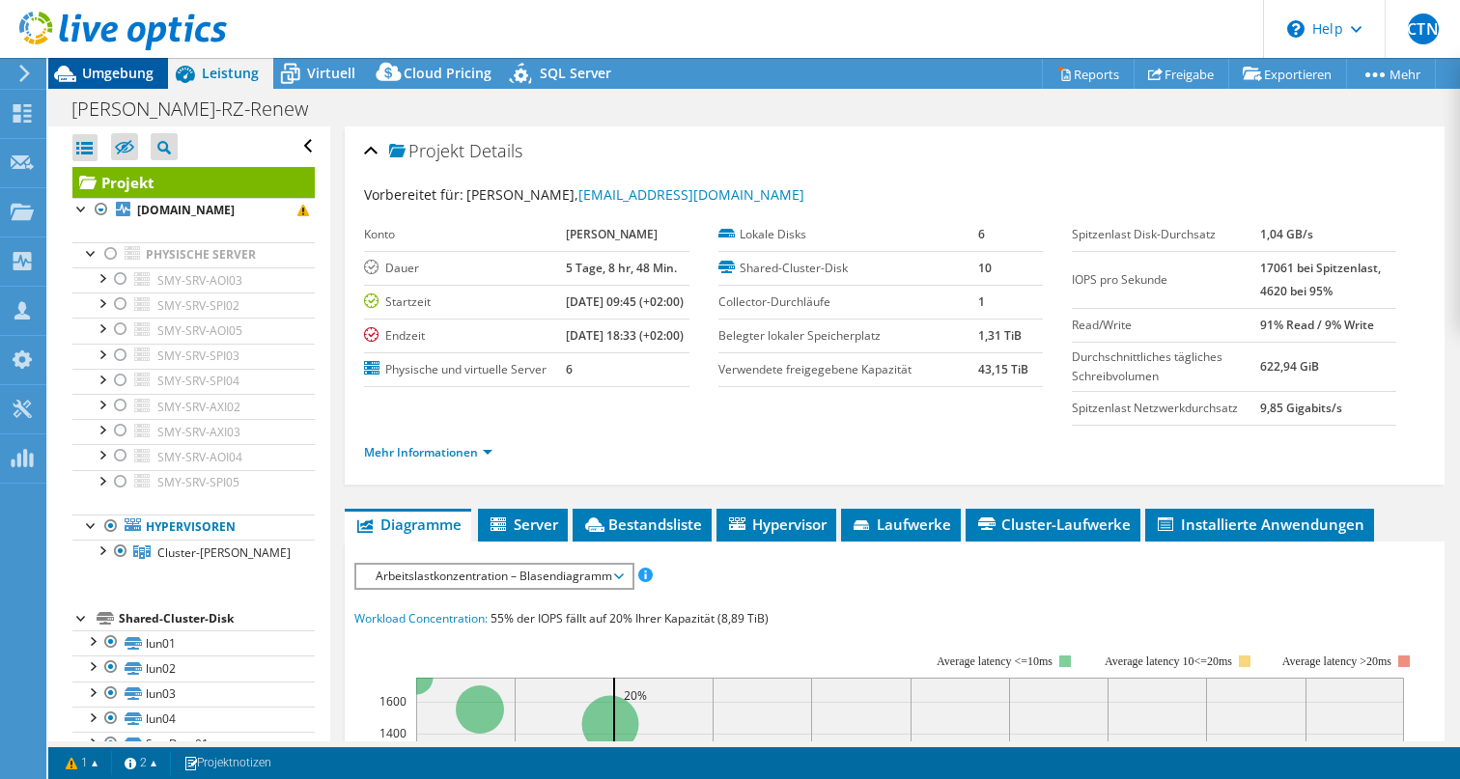
click at [113, 70] on span "Umgebung" at bounding box center [117, 73] width 71 height 18
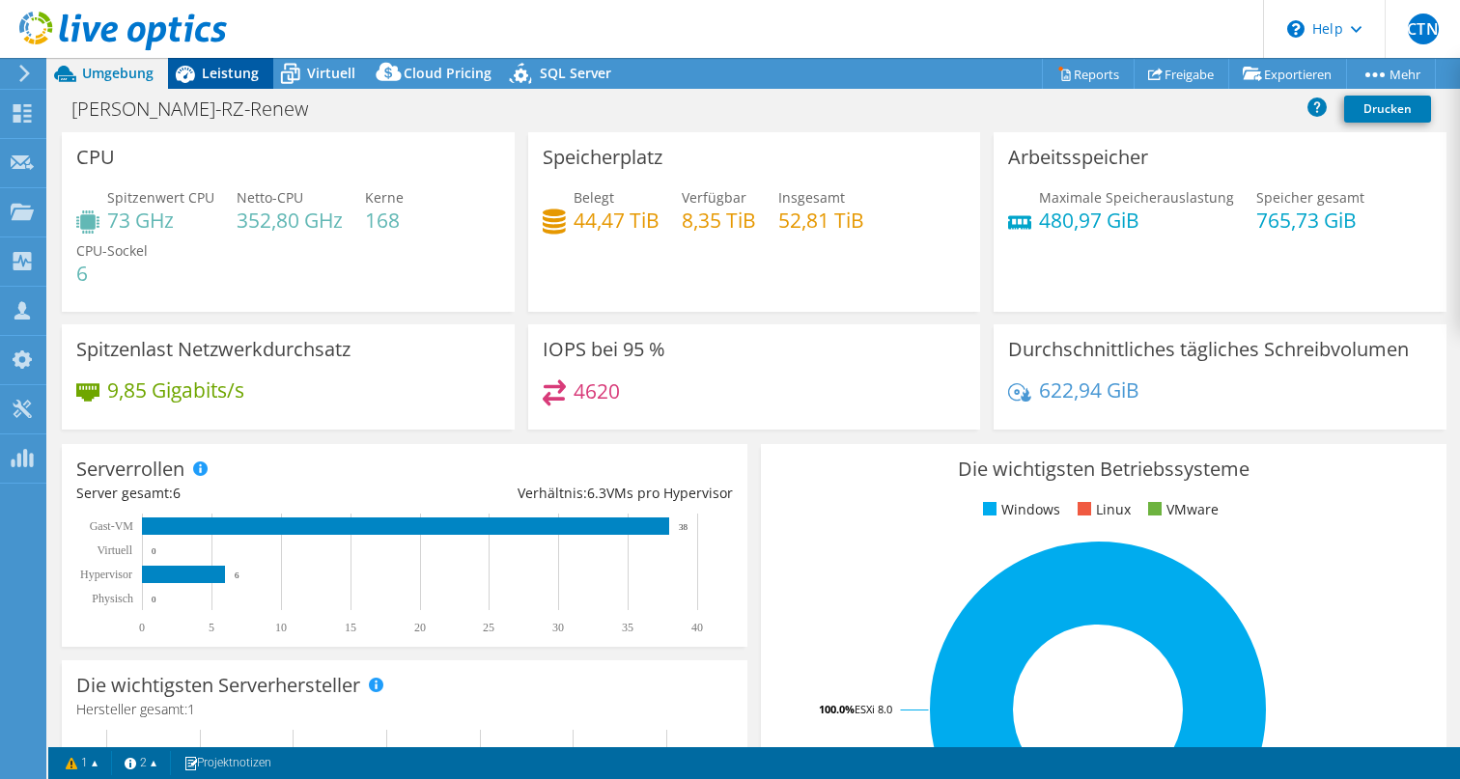
click at [225, 71] on span "Leistung" at bounding box center [230, 73] width 57 height 18
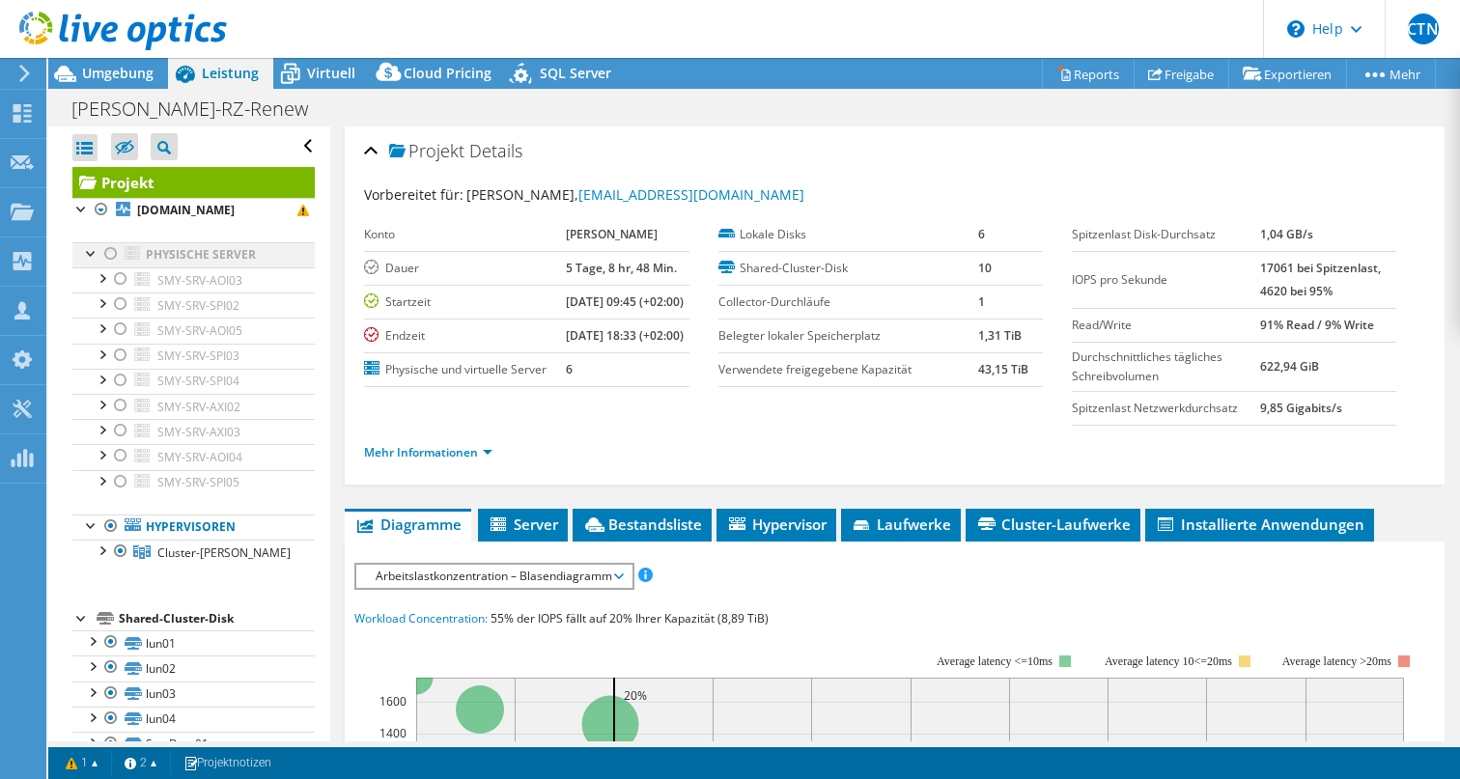
click at [116, 266] on div at bounding box center [110, 253] width 19 height 23
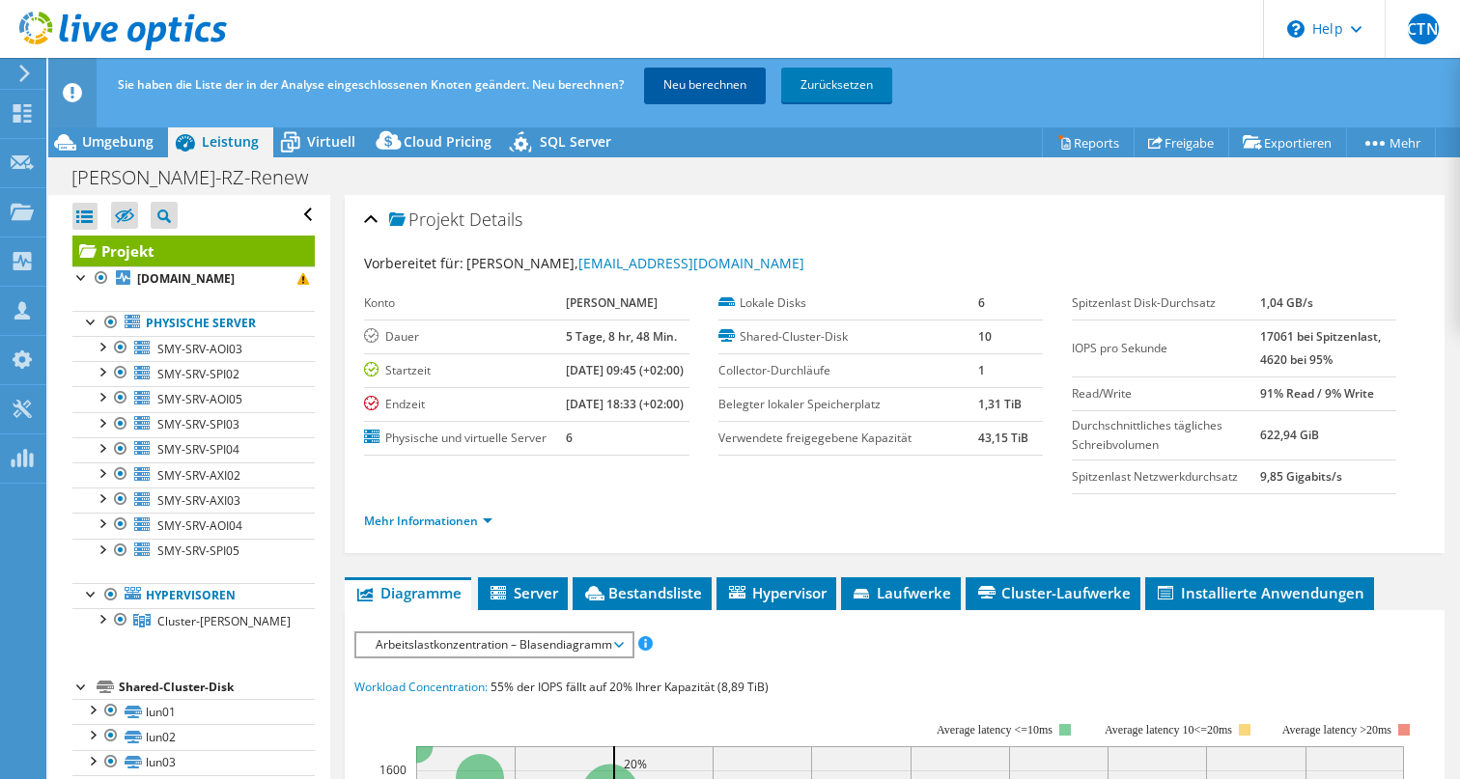
click at [713, 83] on link "Neu berechnen" at bounding box center [705, 85] width 122 height 35
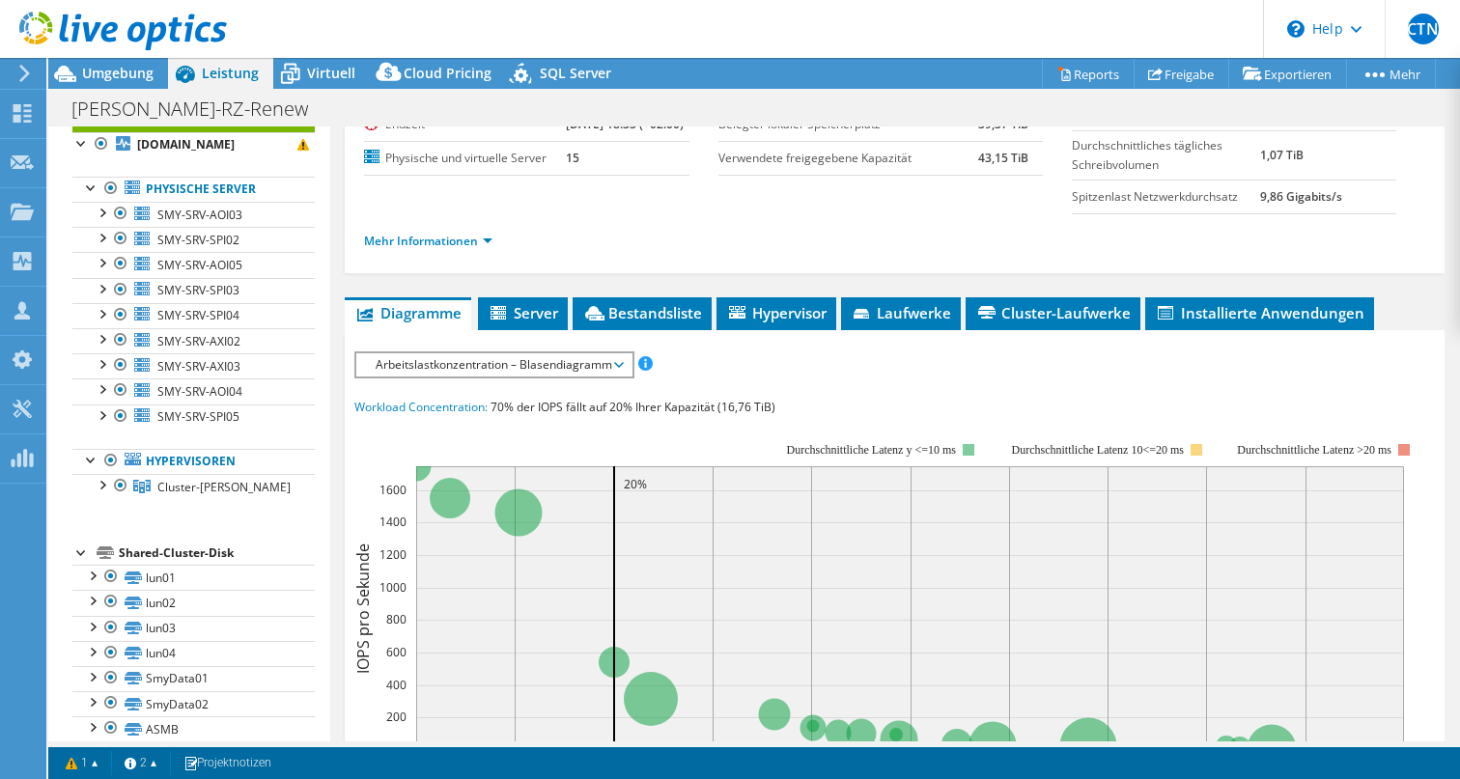
scroll to position [216, 0]
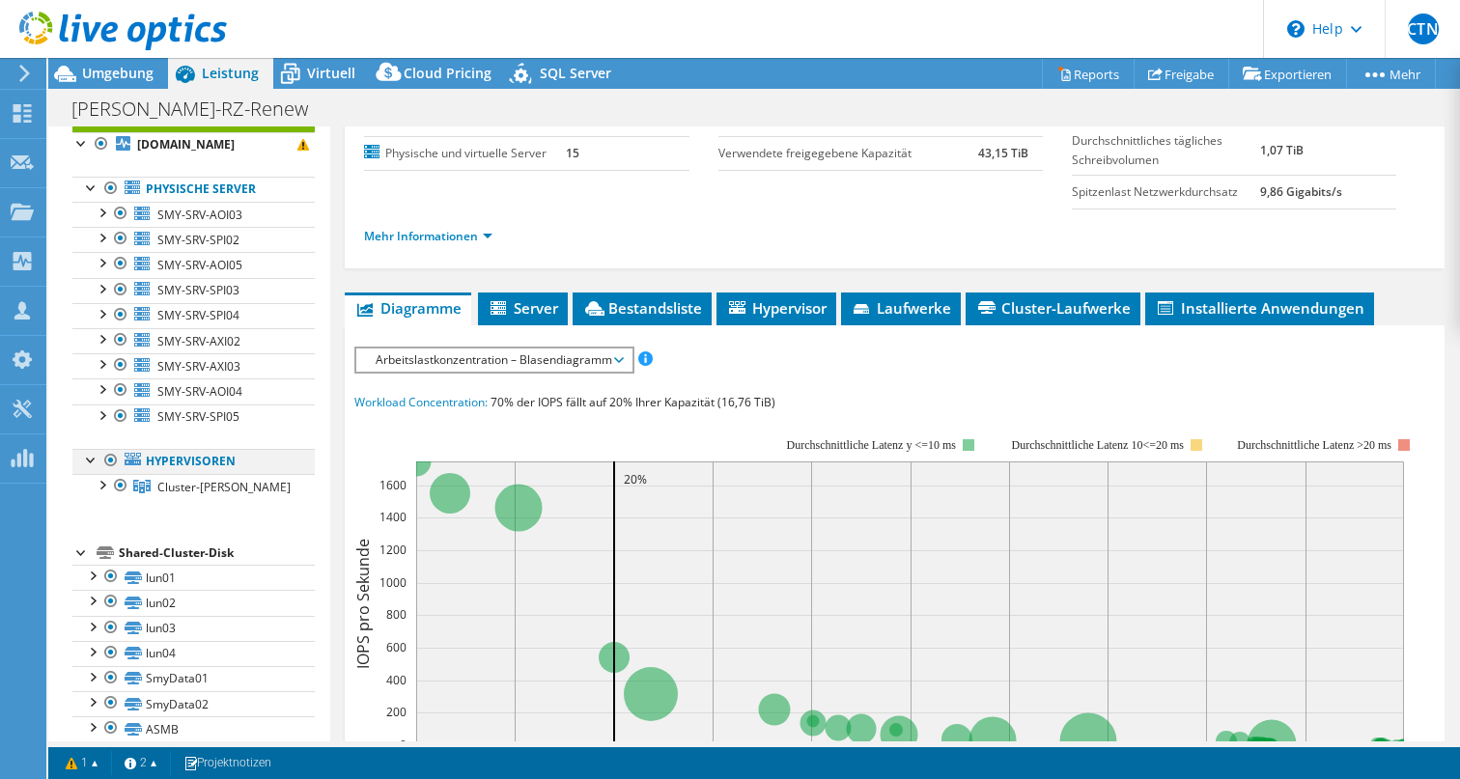
click at [111, 472] on div at bounding box center [110, 460] width 19 height 23
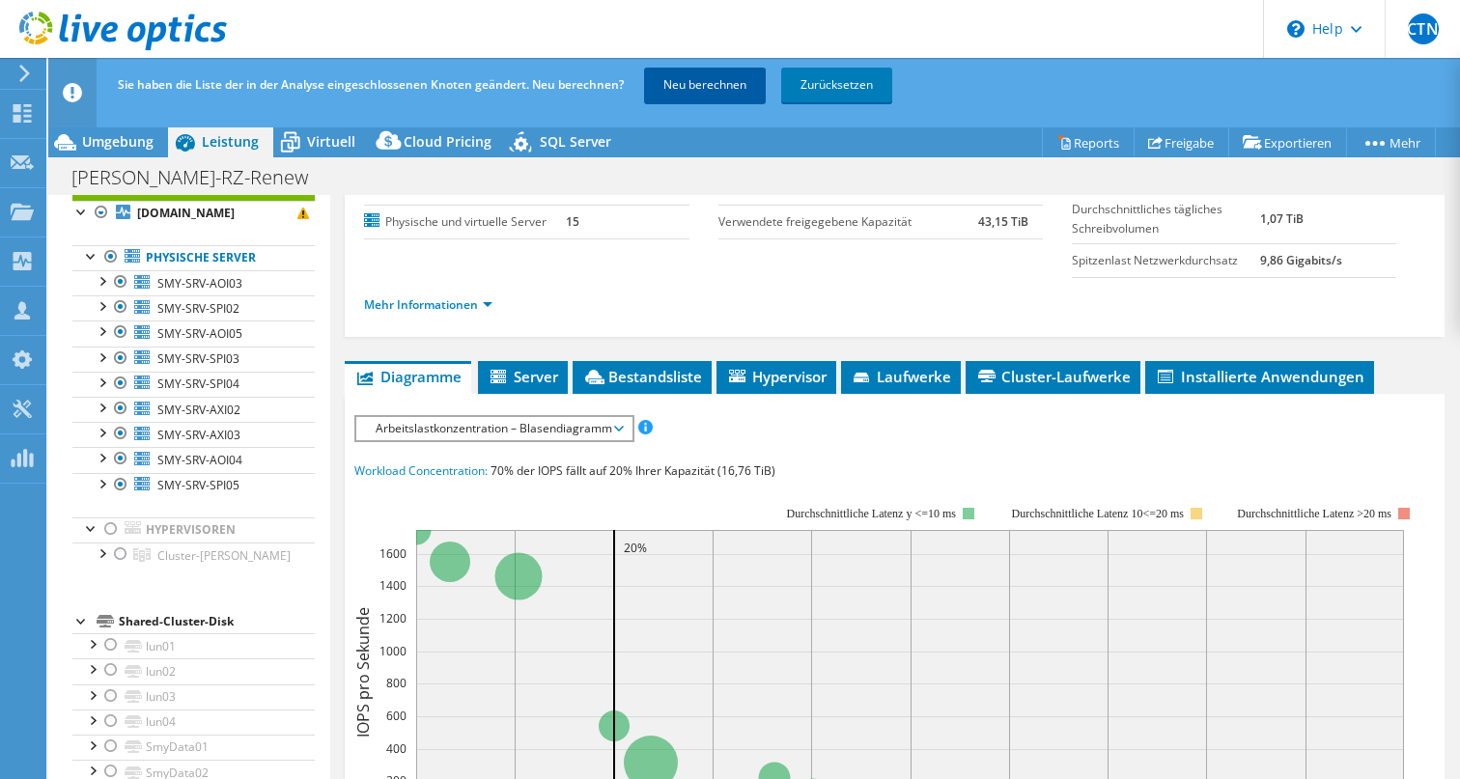
click at [715, 89] on link "Neu berechnen" at bounding box center [705, 85] width 122 height 35
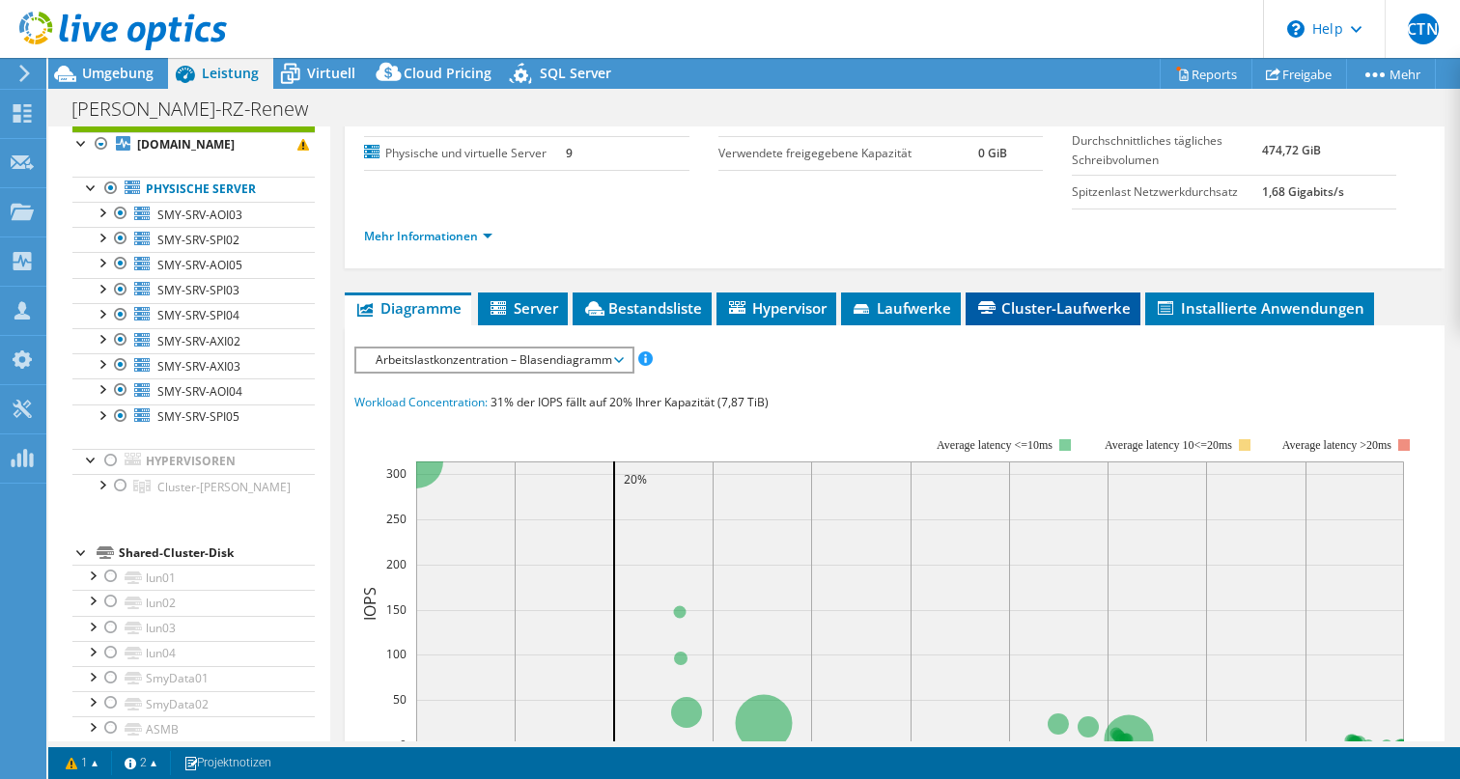
click at [1053, 318] on span "Cluster-Laufwerke" at bounding box center [1052, 307] width 155 height 19
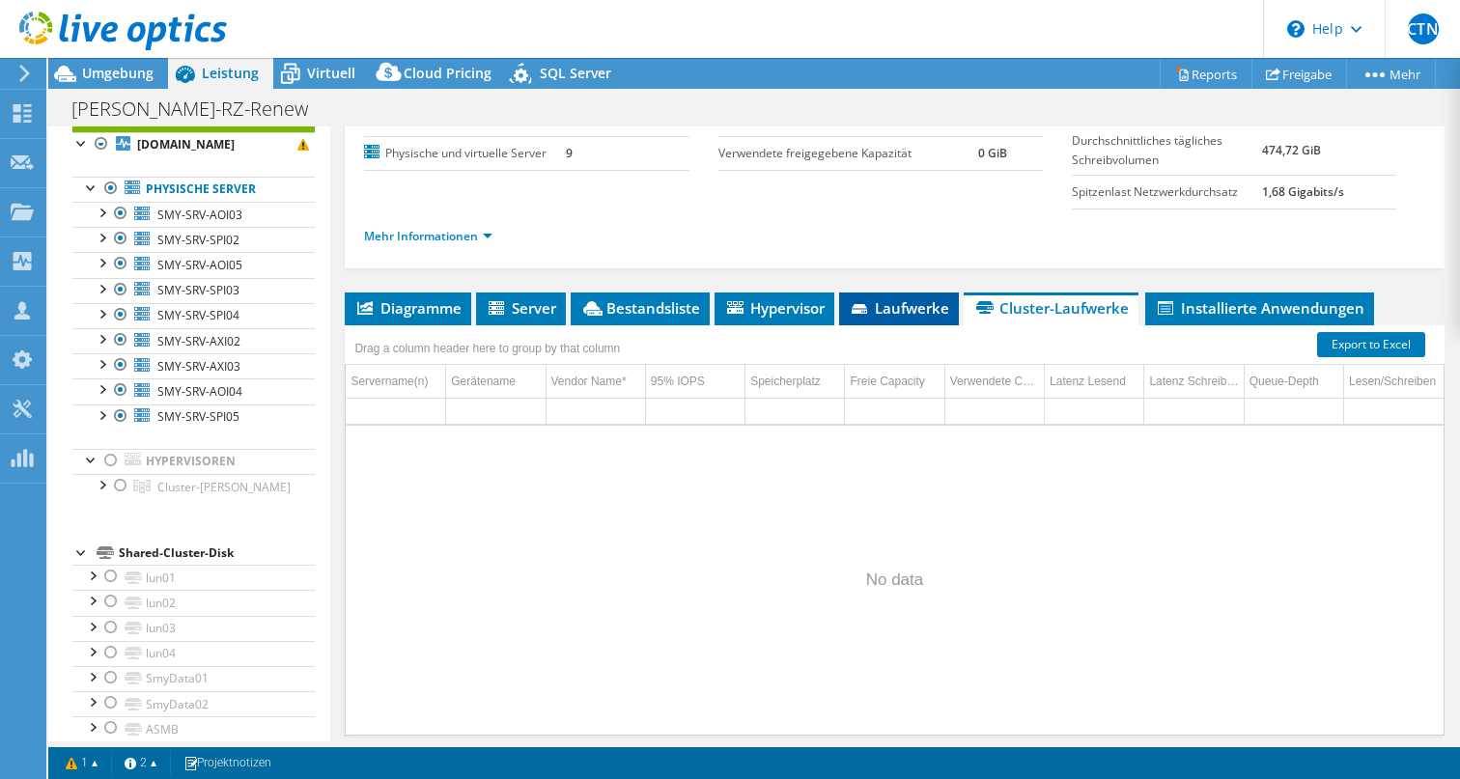
click at [906, 318] on span "Laufwerke" at bounding box center [899, 307] width 100 height 19
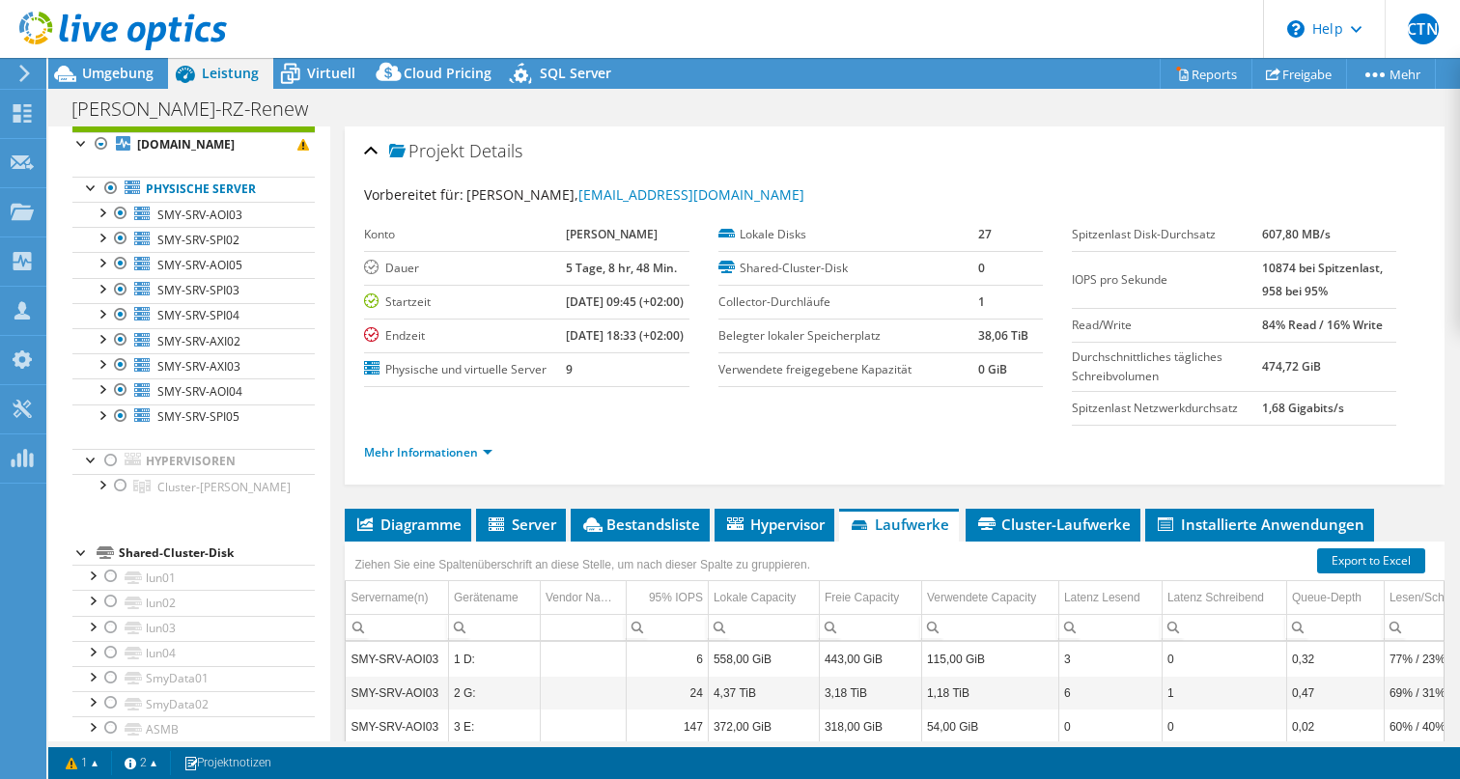
scroll to position [0, 0]
click at [122, 67] on span "Umgebung" at bounding box center [117, 73] width 71 height 18
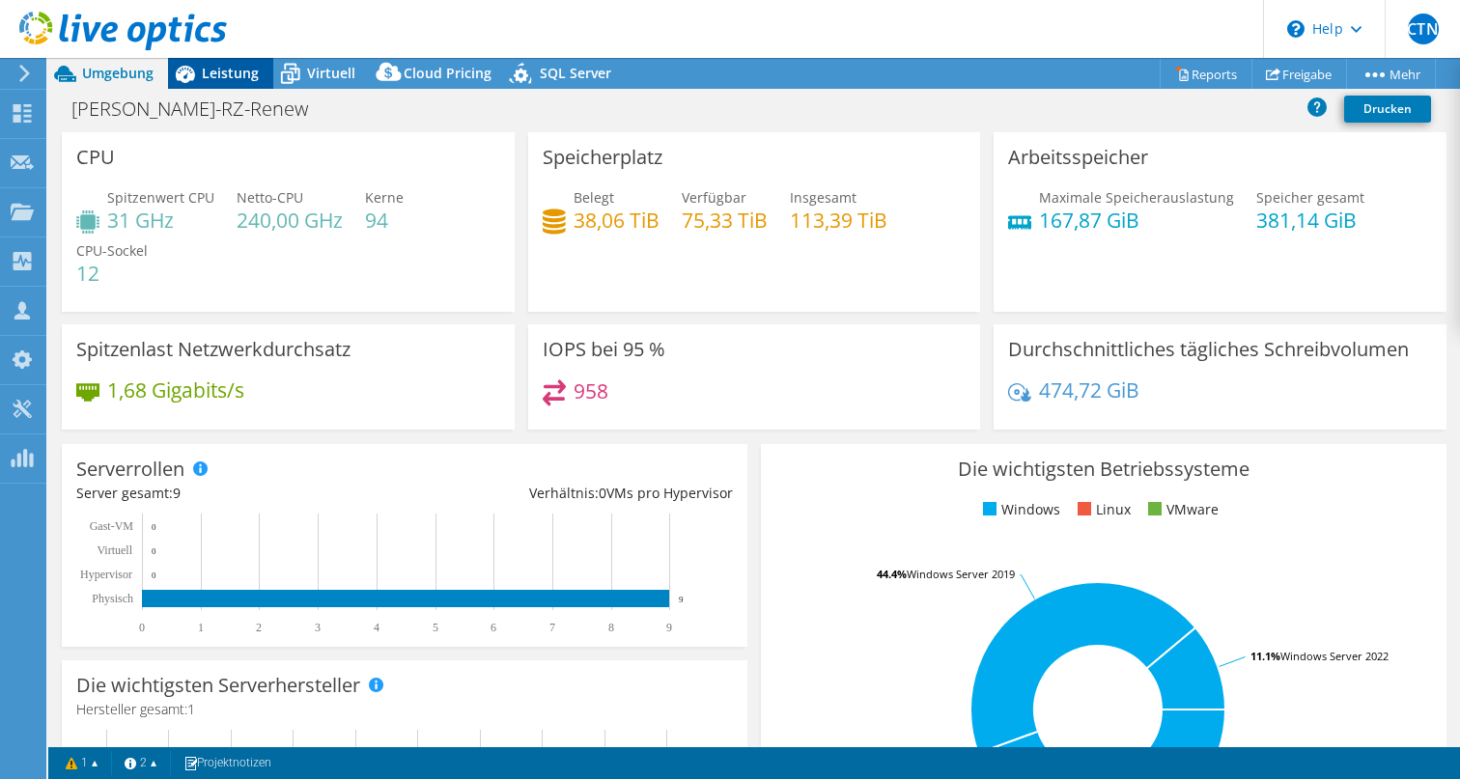
click at [238, 77] on span "Leistung" at bounding box center [230, 73] width 57 height 18
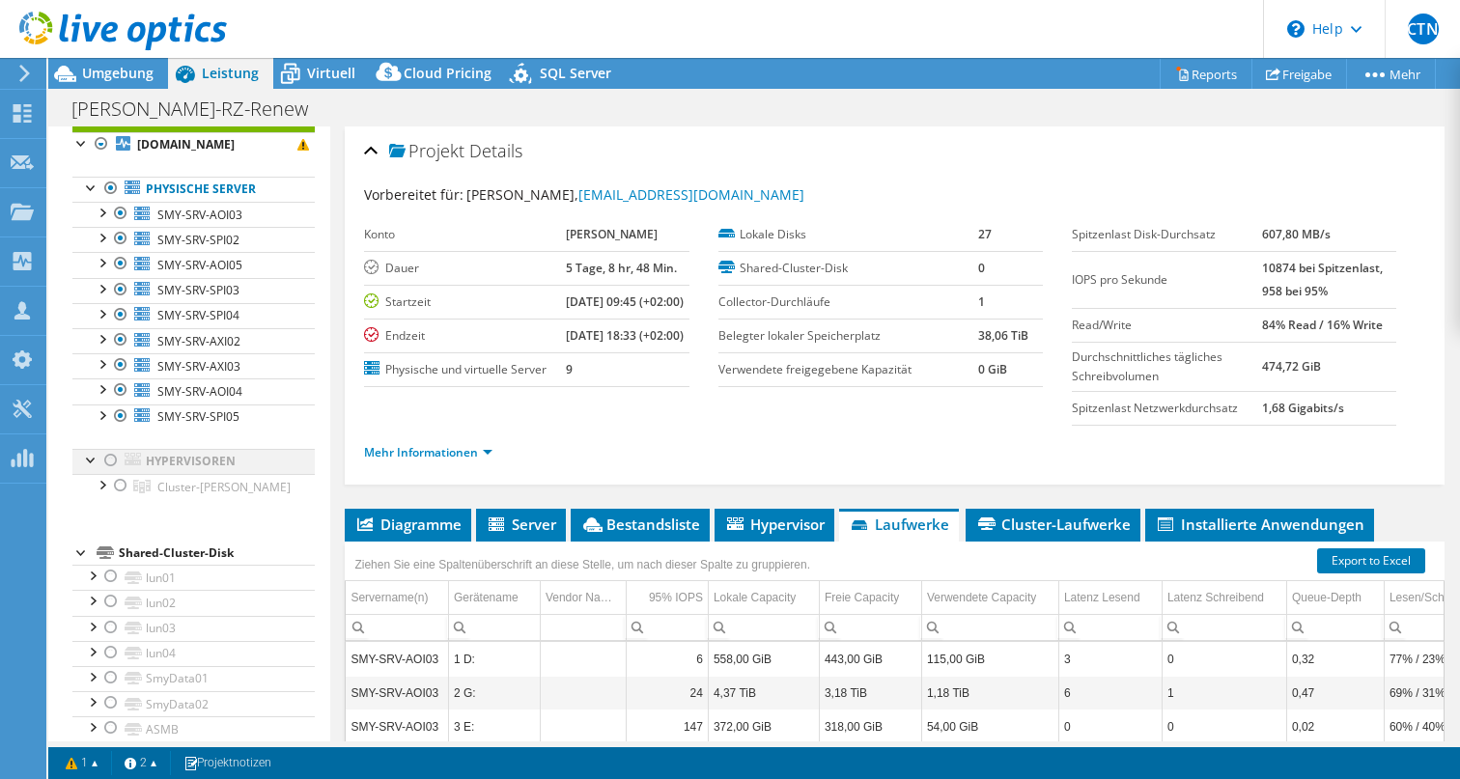
click at [110, 472] on div at bounding box center [110, 460] width 19 height 23
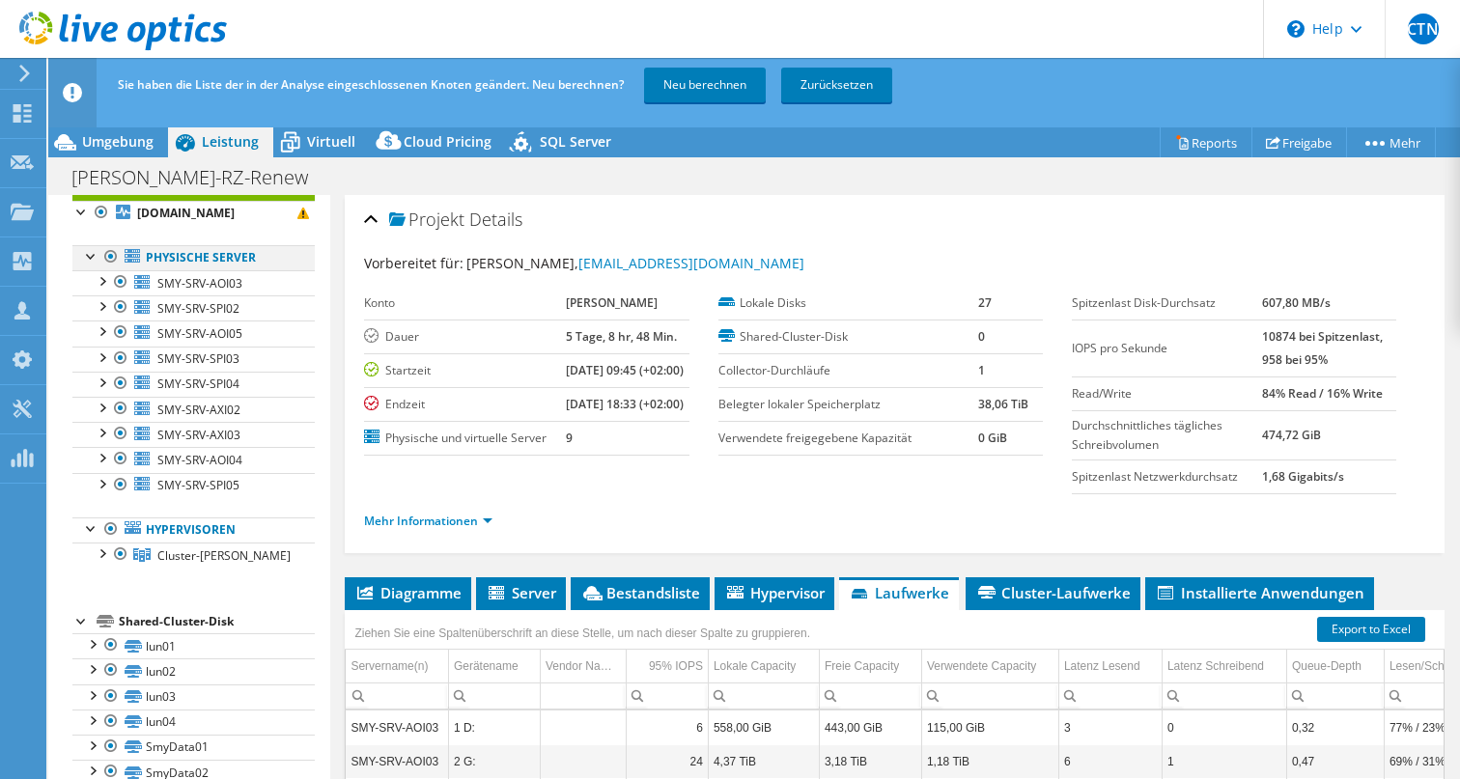
click at [108, 268] on div at bounding box center [110, 256] width 19 height 23
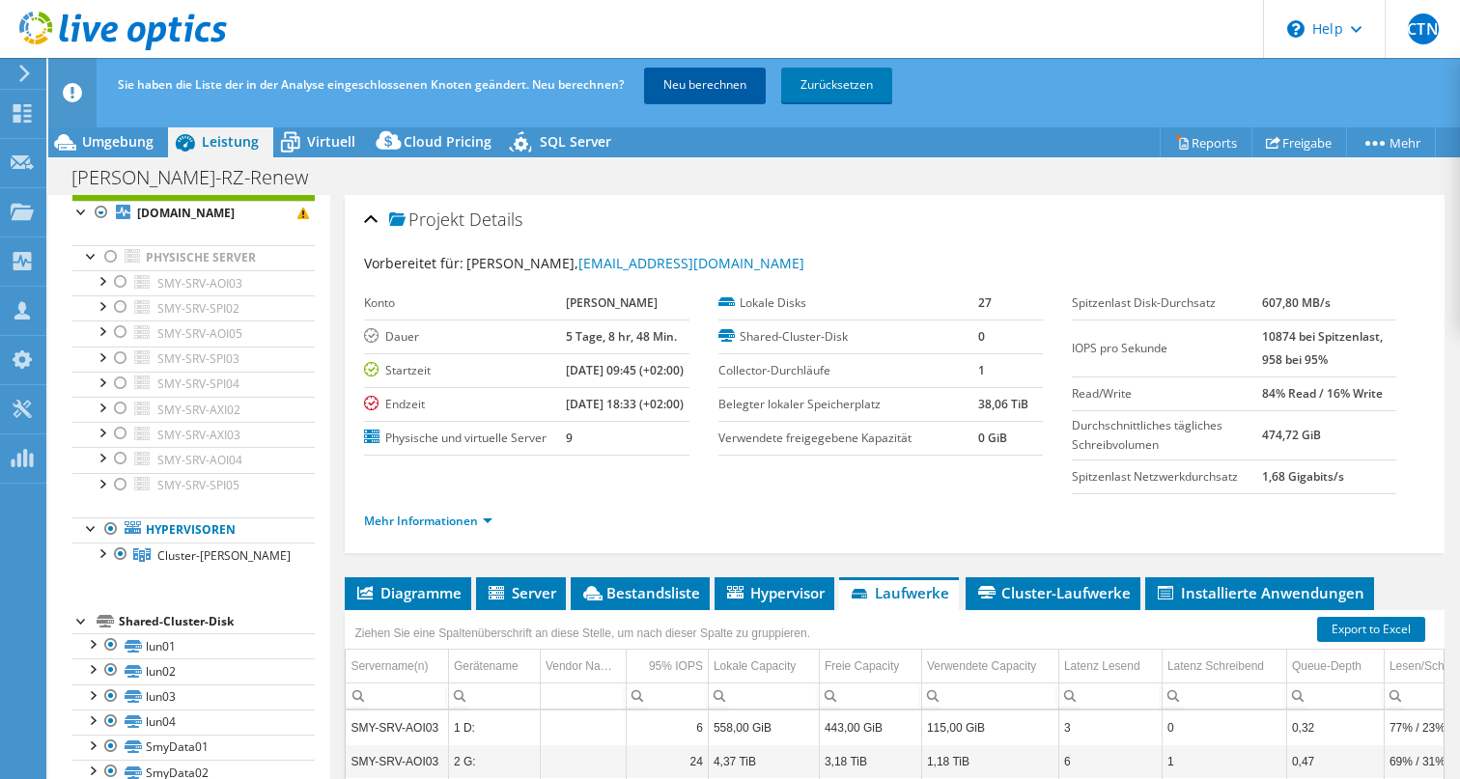
click at [713, 83] on link "Neu berechnen" at bounding box center [705, 85] width 122 height 35
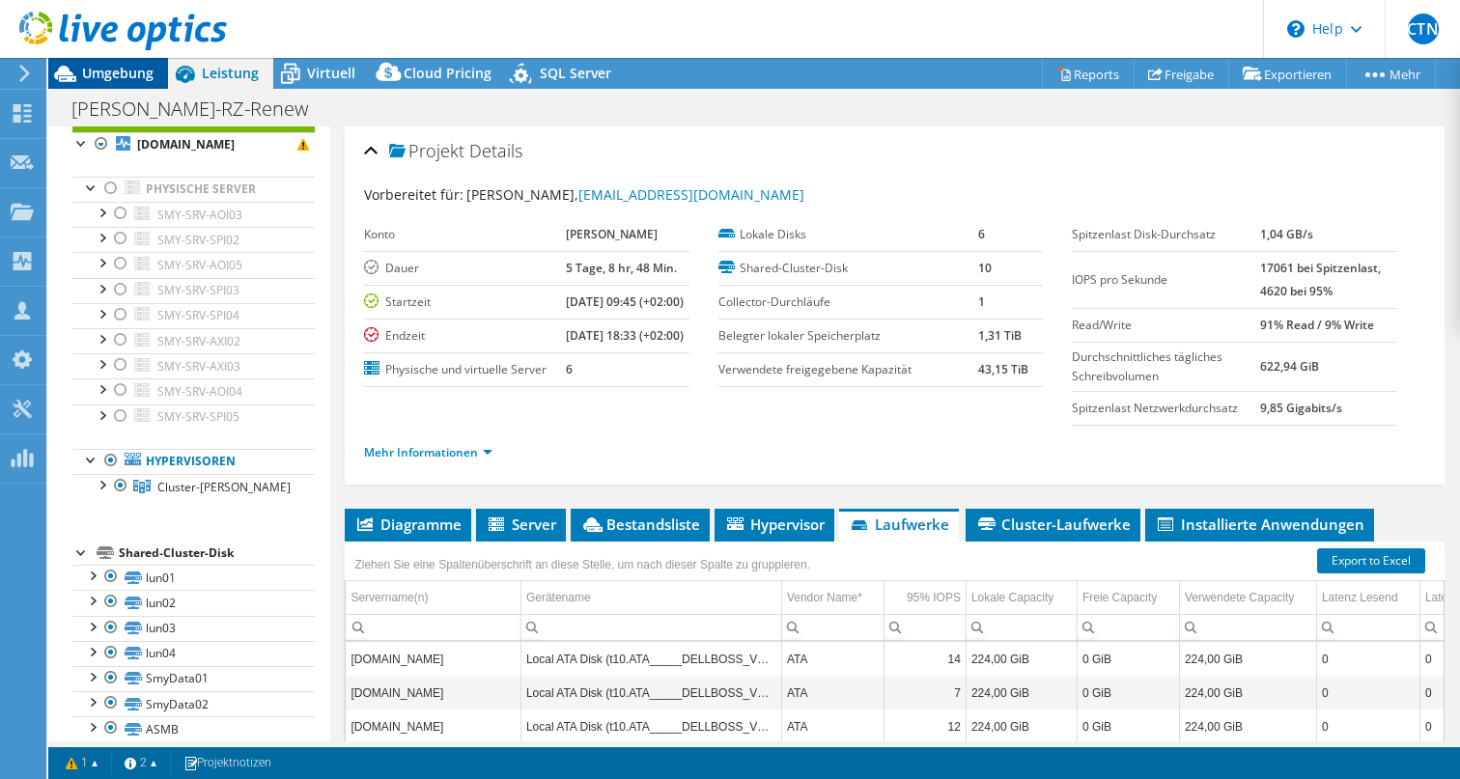
click at [102, 70] on span "Umgebung" at bounding box center [117, 73] width 71 height 18
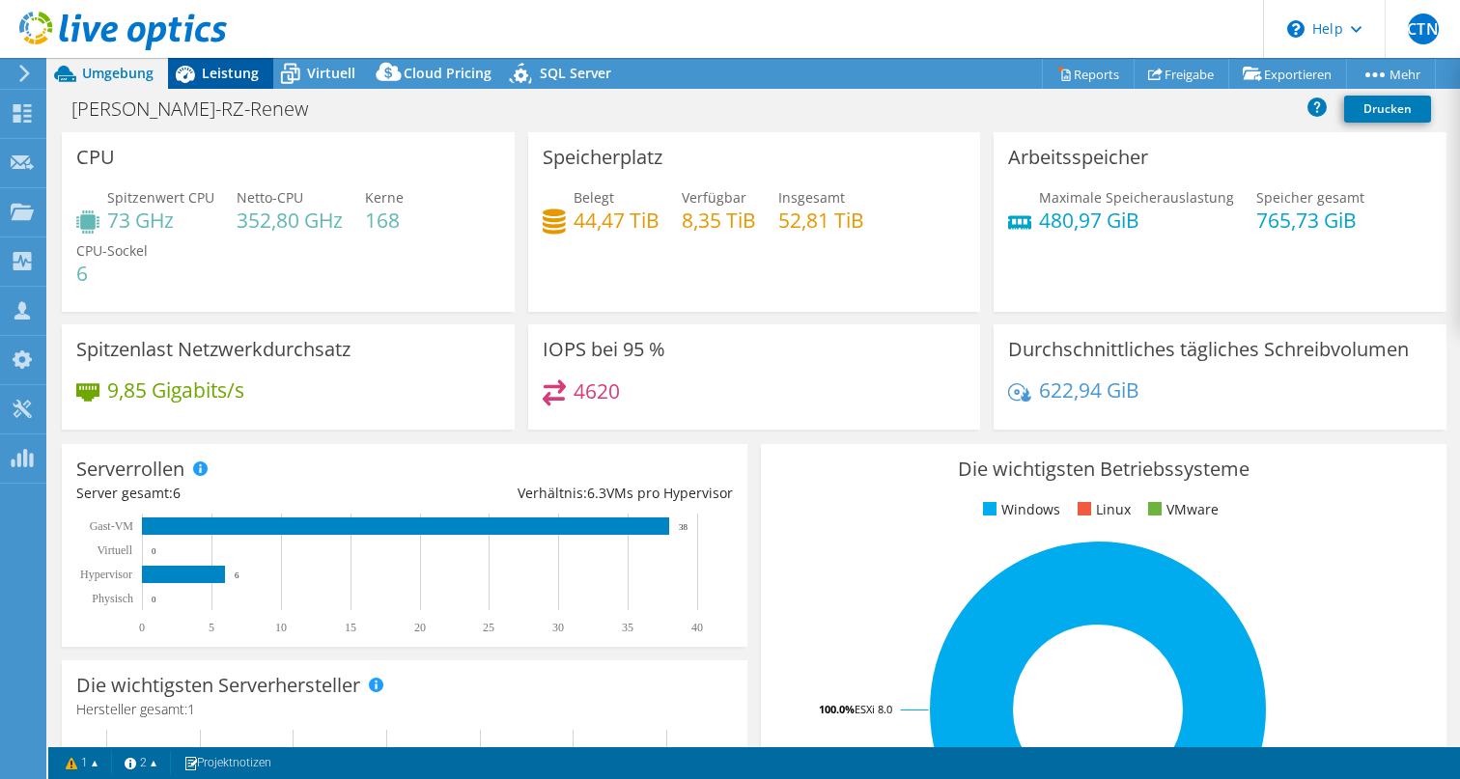
click at [225, 71] on span "Leistung" at bounding box center [230, 73] width 57 height 18
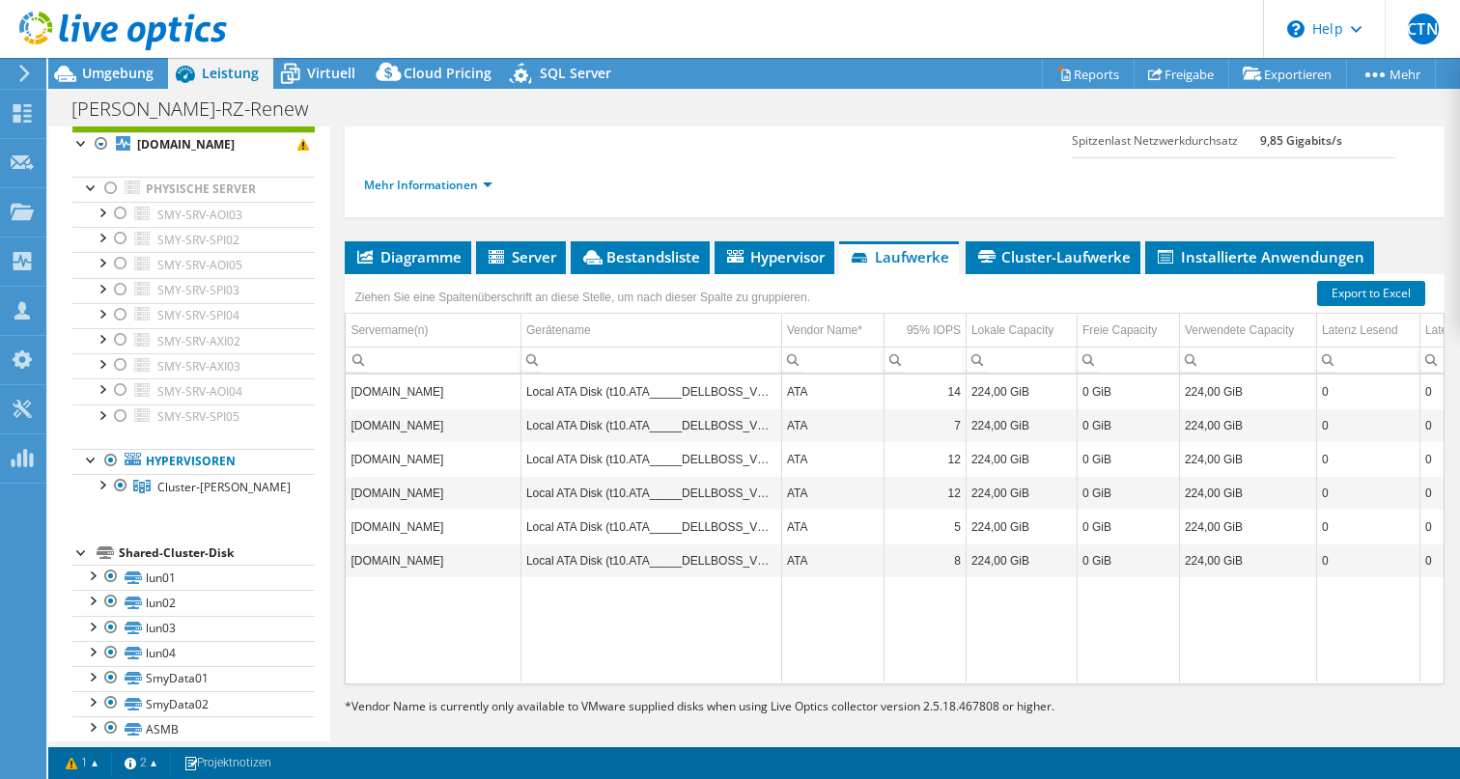
scroll to position [269, 0]
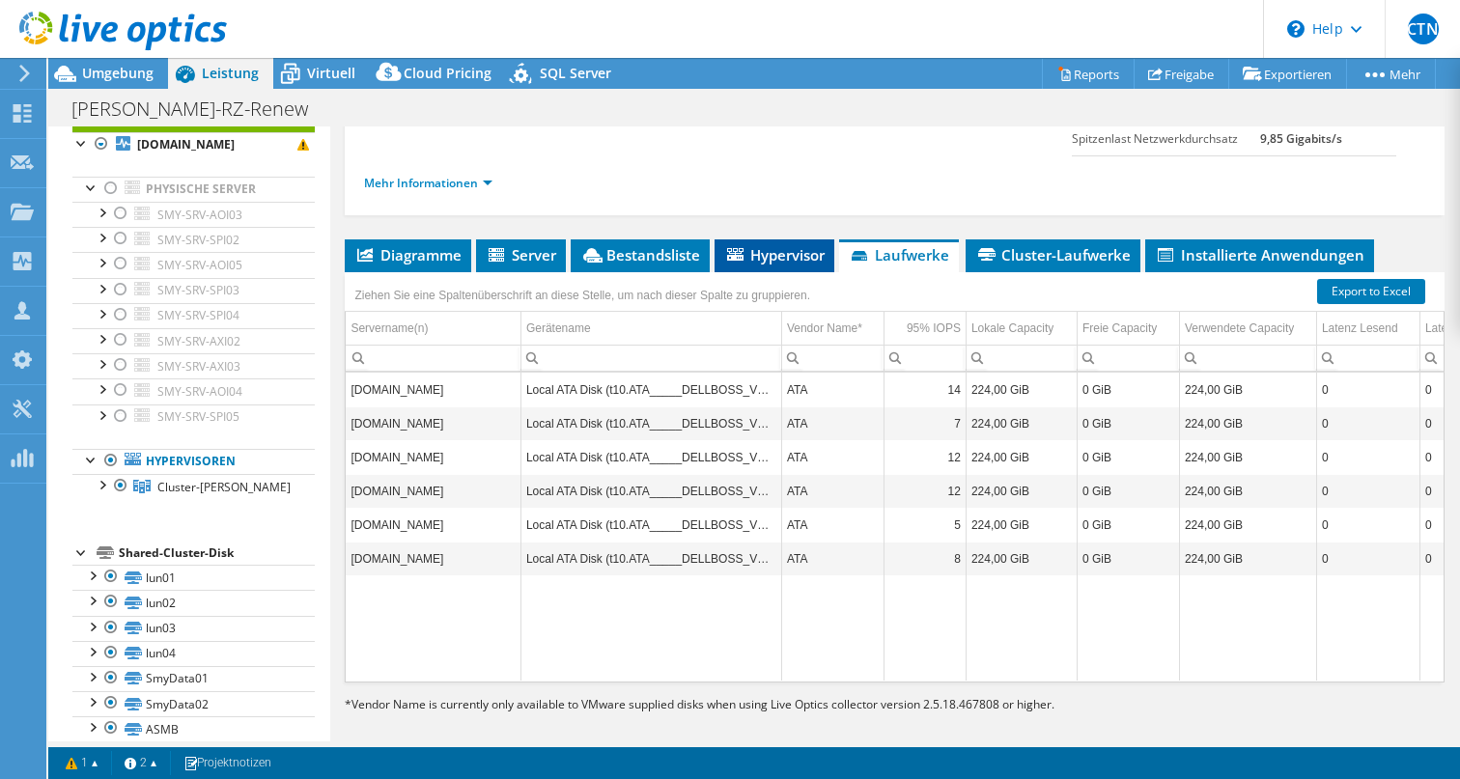
click at [781, 265] on span "Hypervisor" at bounding box center [774, 254] width 100 height 19
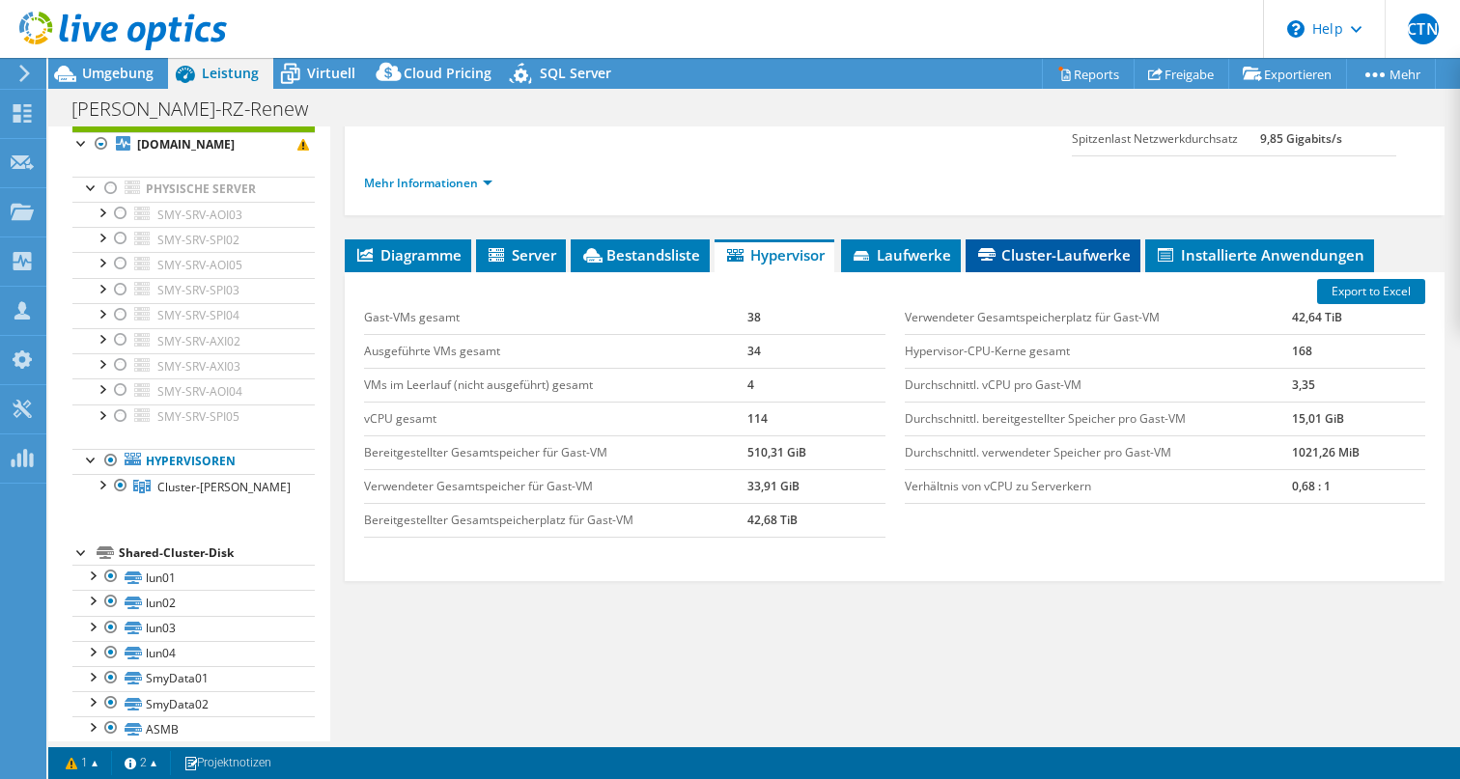
click at [1048, 265] on span "Cluster-Laufwerke" at bounding box center [1052, 254] width 155 height 19
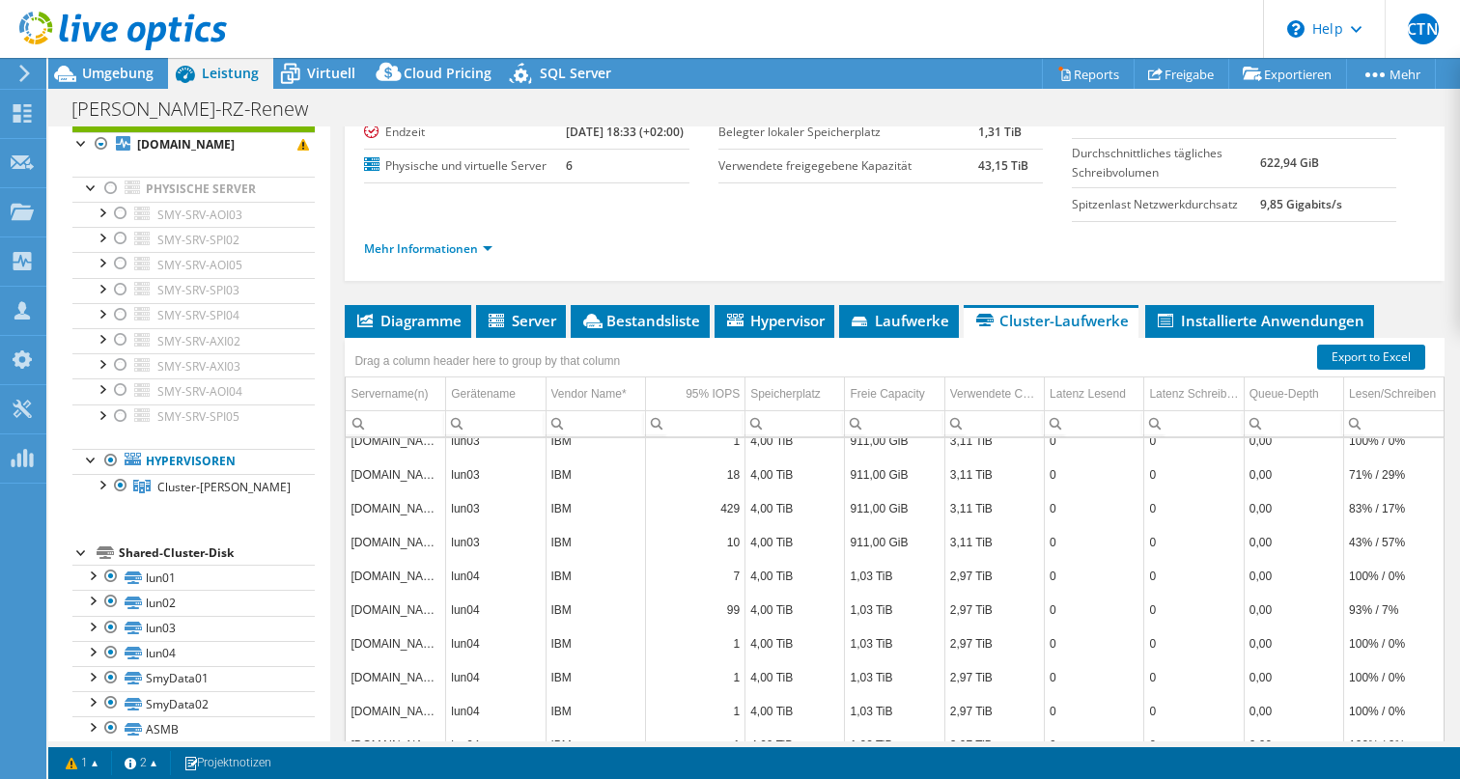
scroll to position [206, 0]
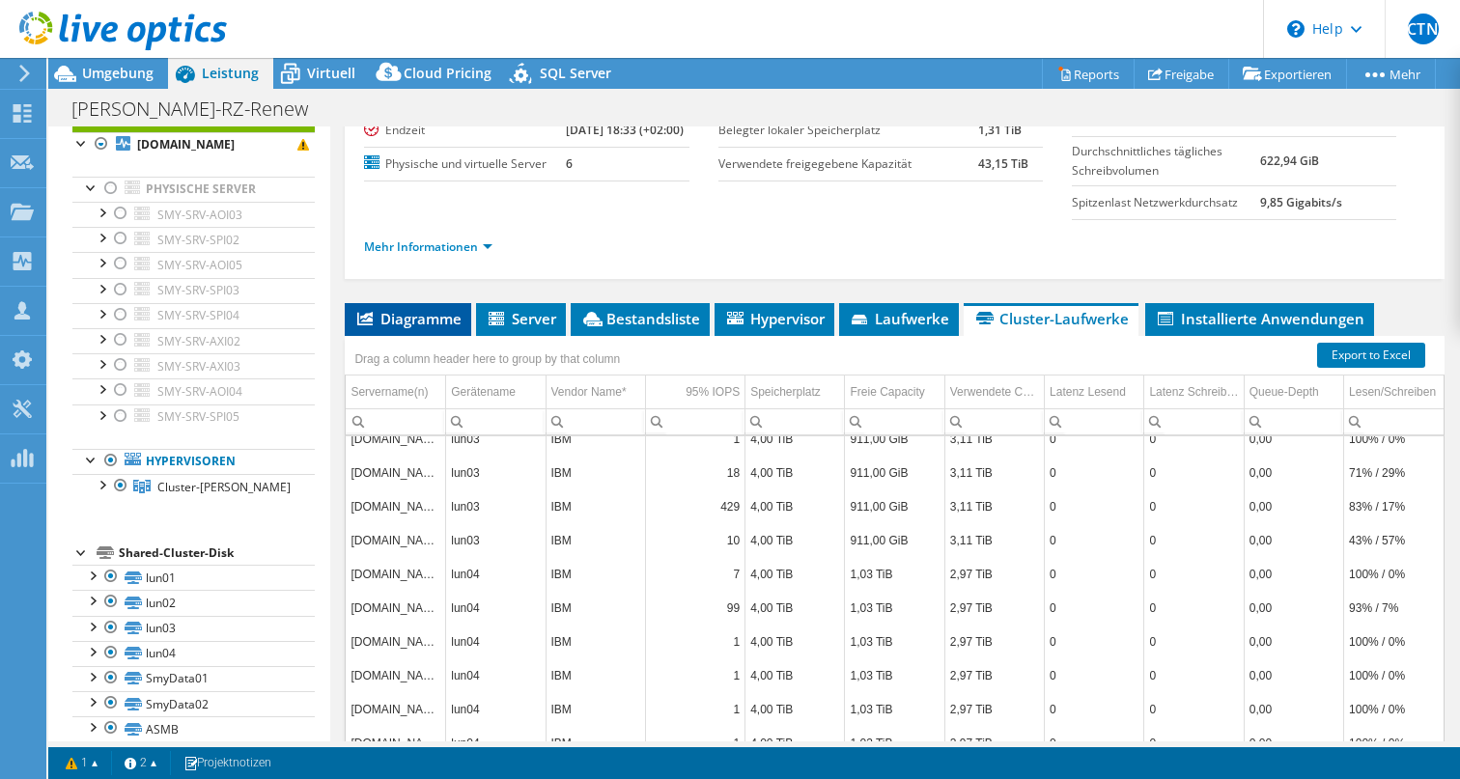
click at [413, 328] on li "Diagramme" at bounding box center [408, 319] width 126 height 33
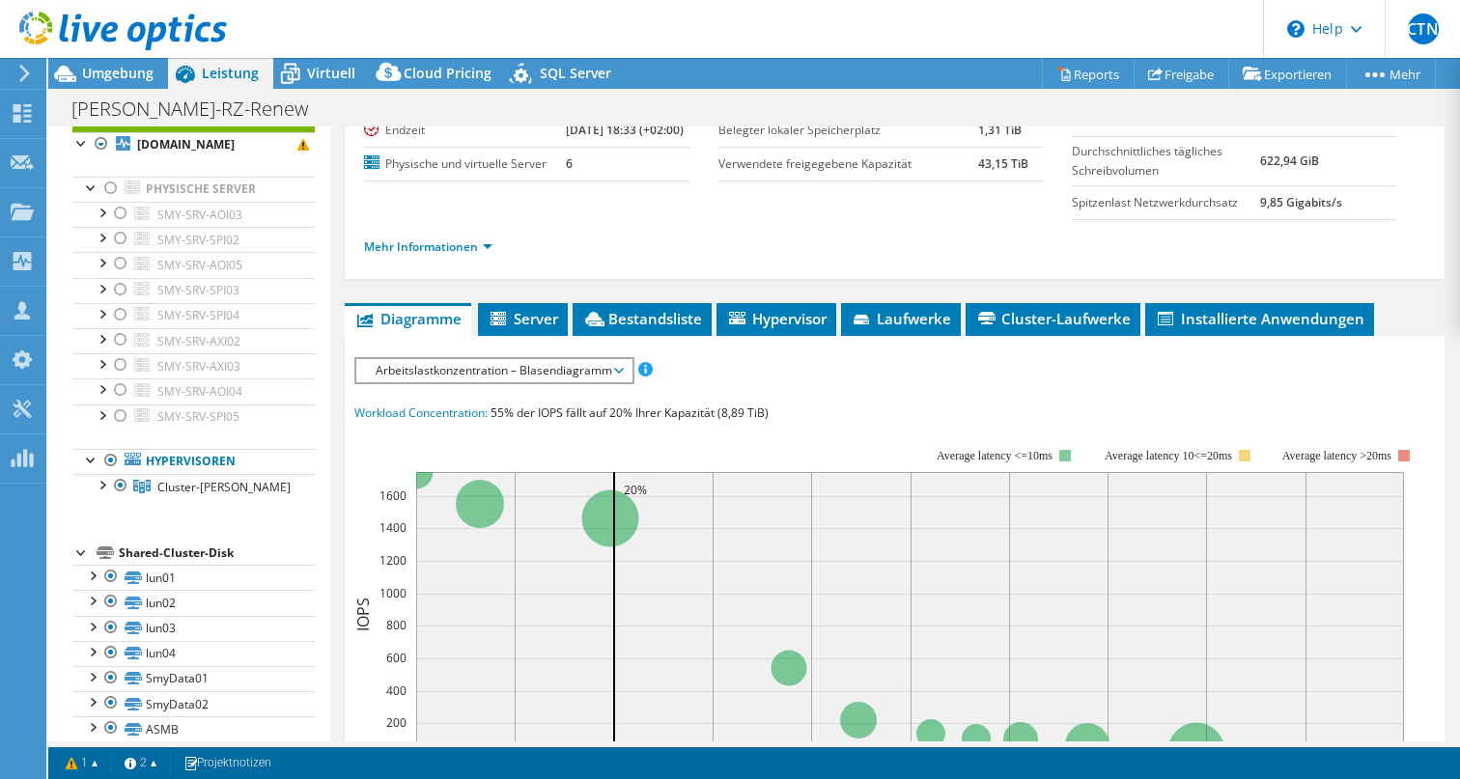
click at [620, 382] on span "Arbeitslastkonzentration – Blasendiagramm" at bounding box center [494, 370] width 256 height 23
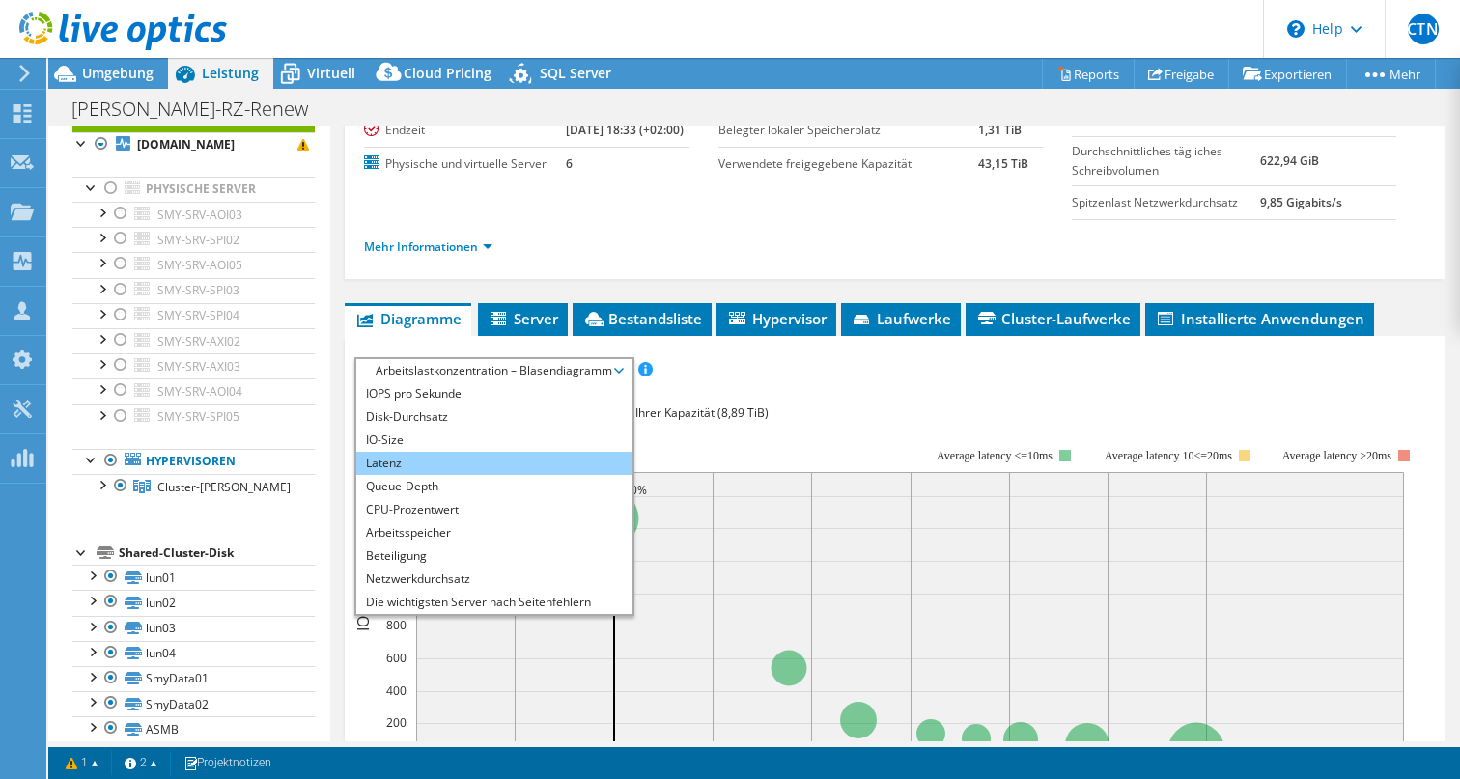
click at [514, 475] on li "Latenz" at bounding box center [493, 463] width 275 height 23
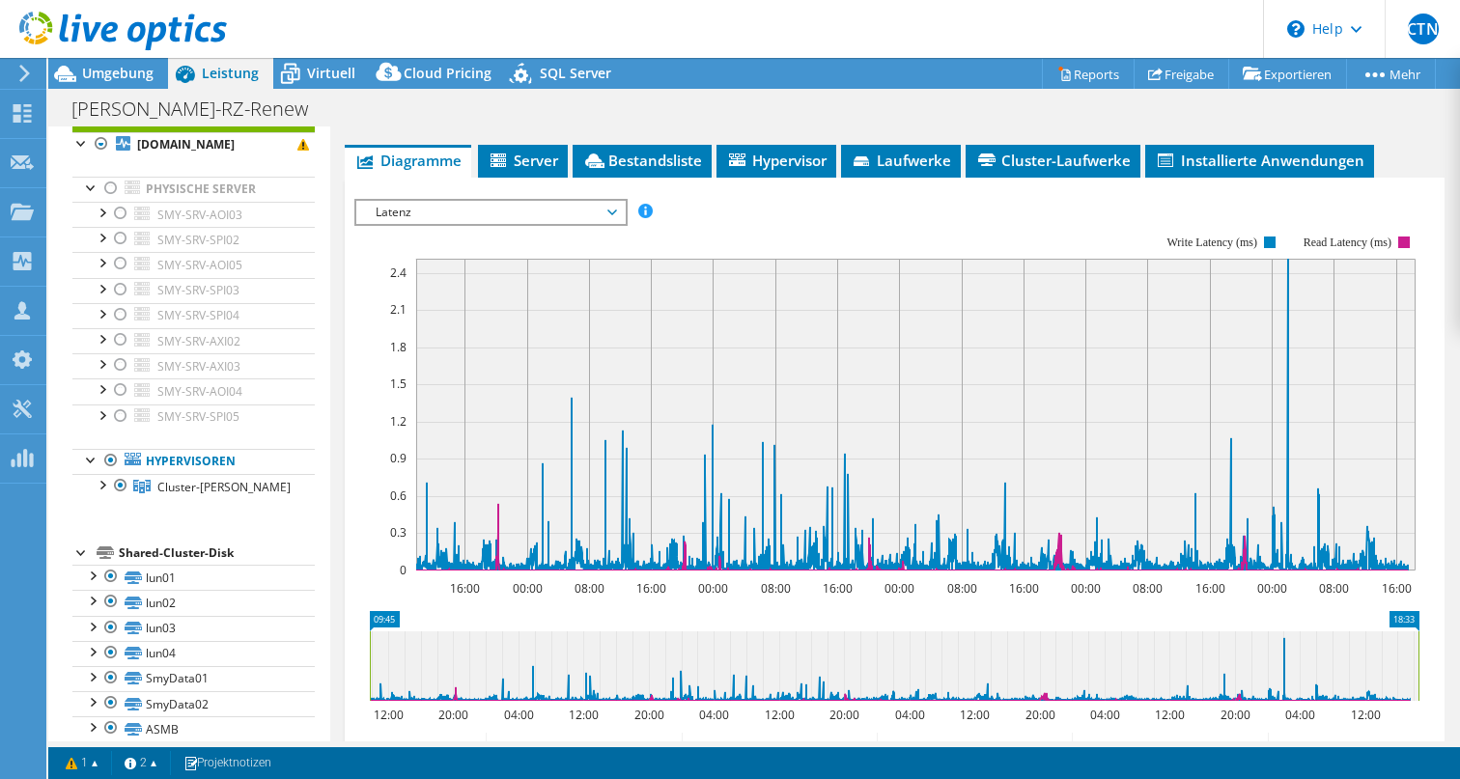
scroll to position [317, 0]
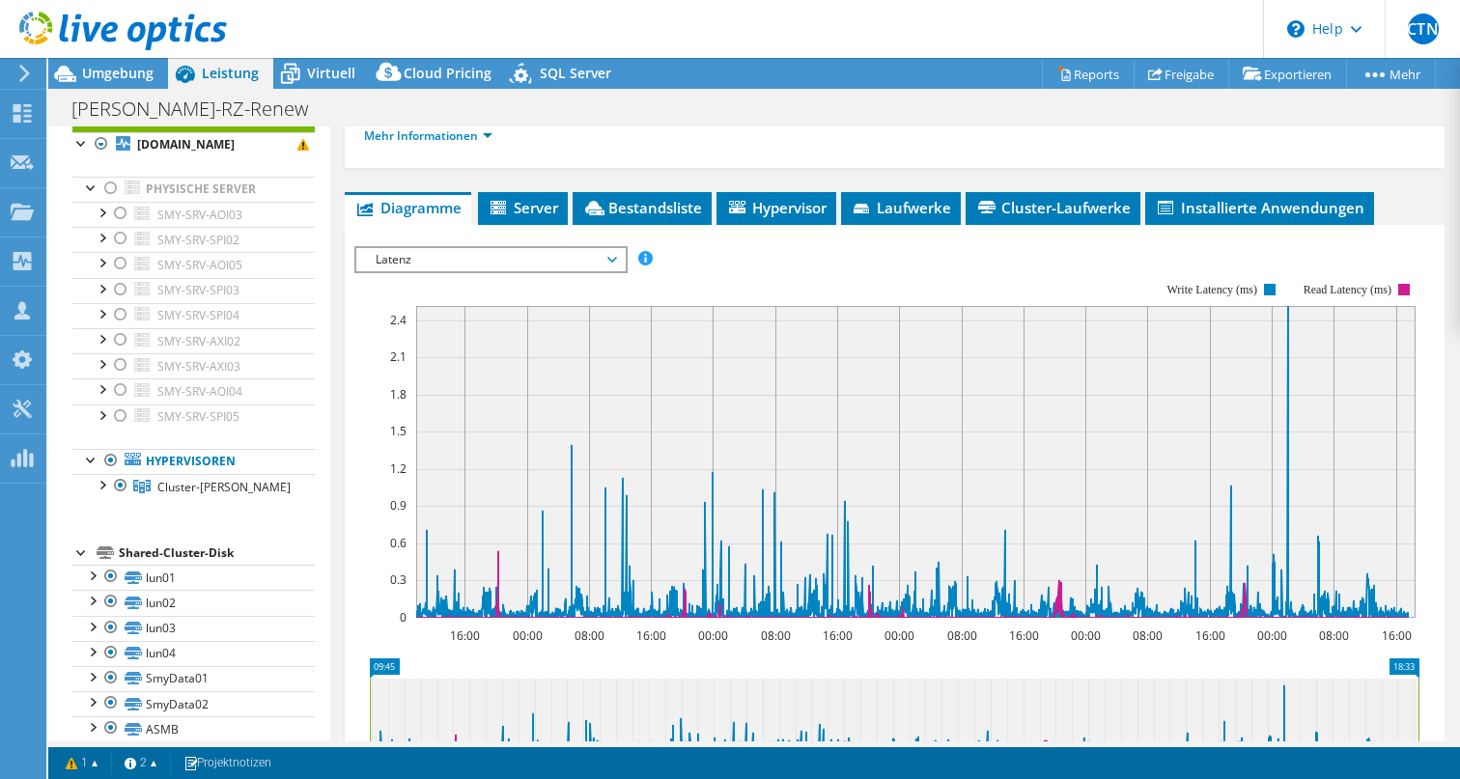
click at [612, 271] on span "Latenz" at bounding box center [490, 259] width 248 height 23
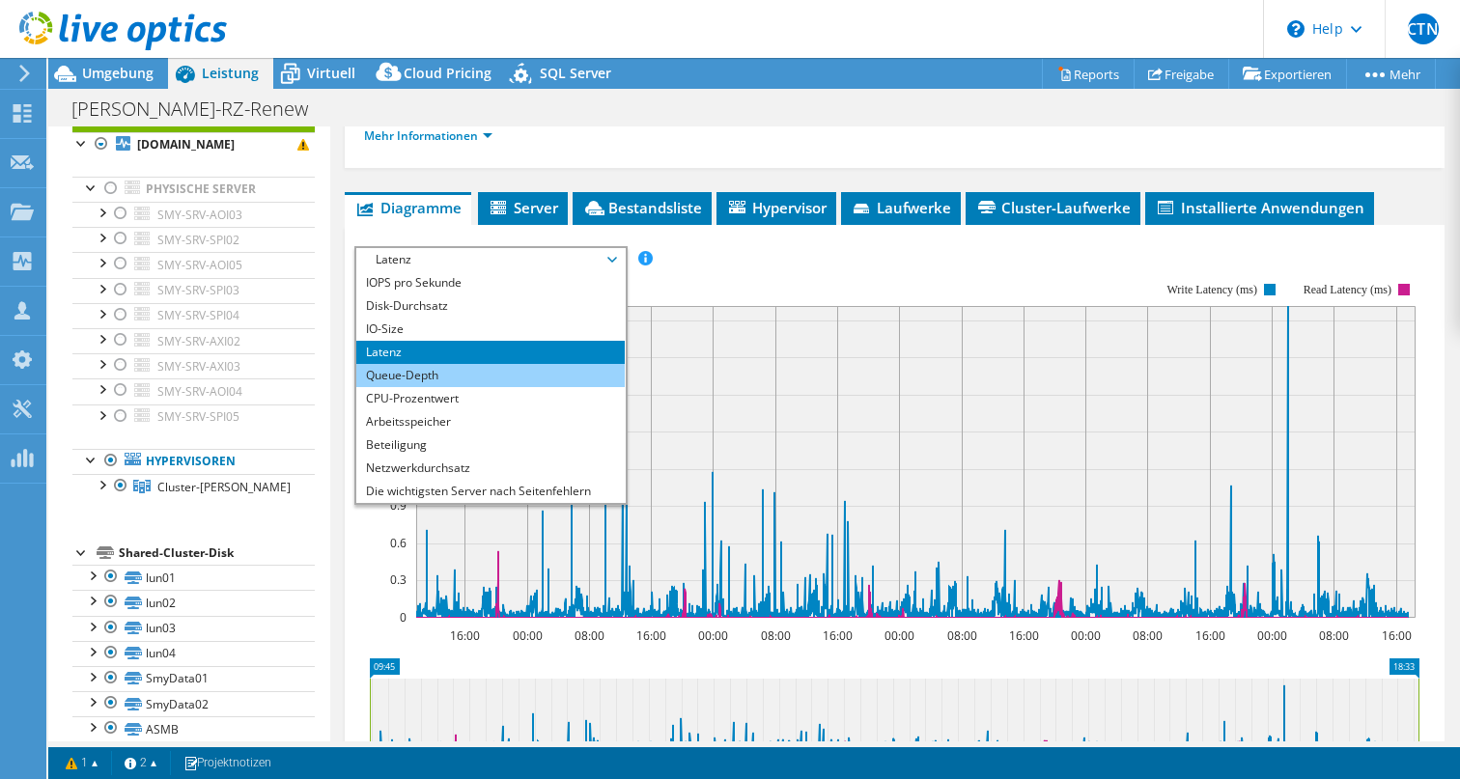
click at [472, 387] on li "Queue-Depth" at bounding box center [489, 375] width 267 height 23
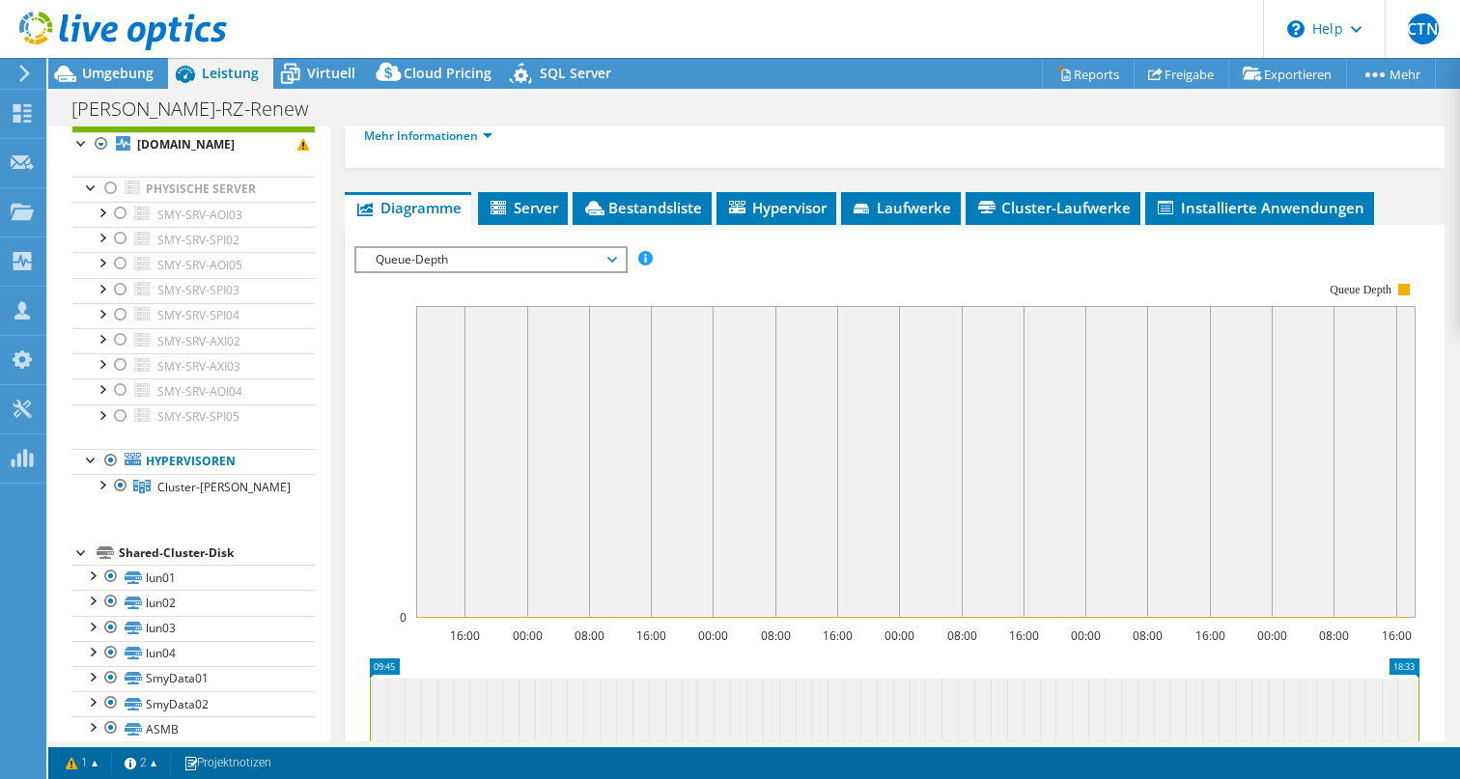
click at [613, 271] on span "Queue-Depth" at bounding box center [490, 259] width 248 height 23
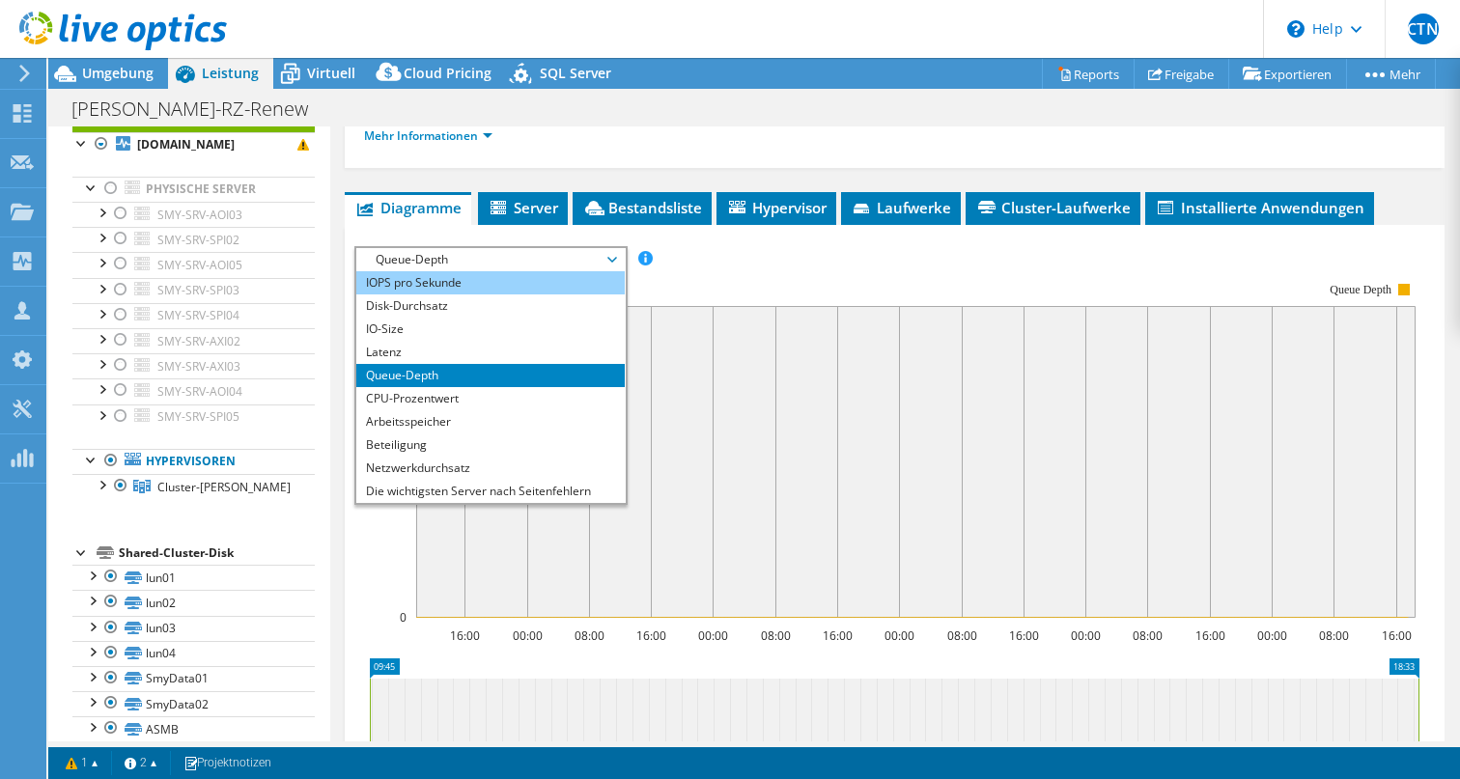
click at [566, 294] on li "IOPS pro Sekunde" at bounding box center [489, 282] width 267 height 23
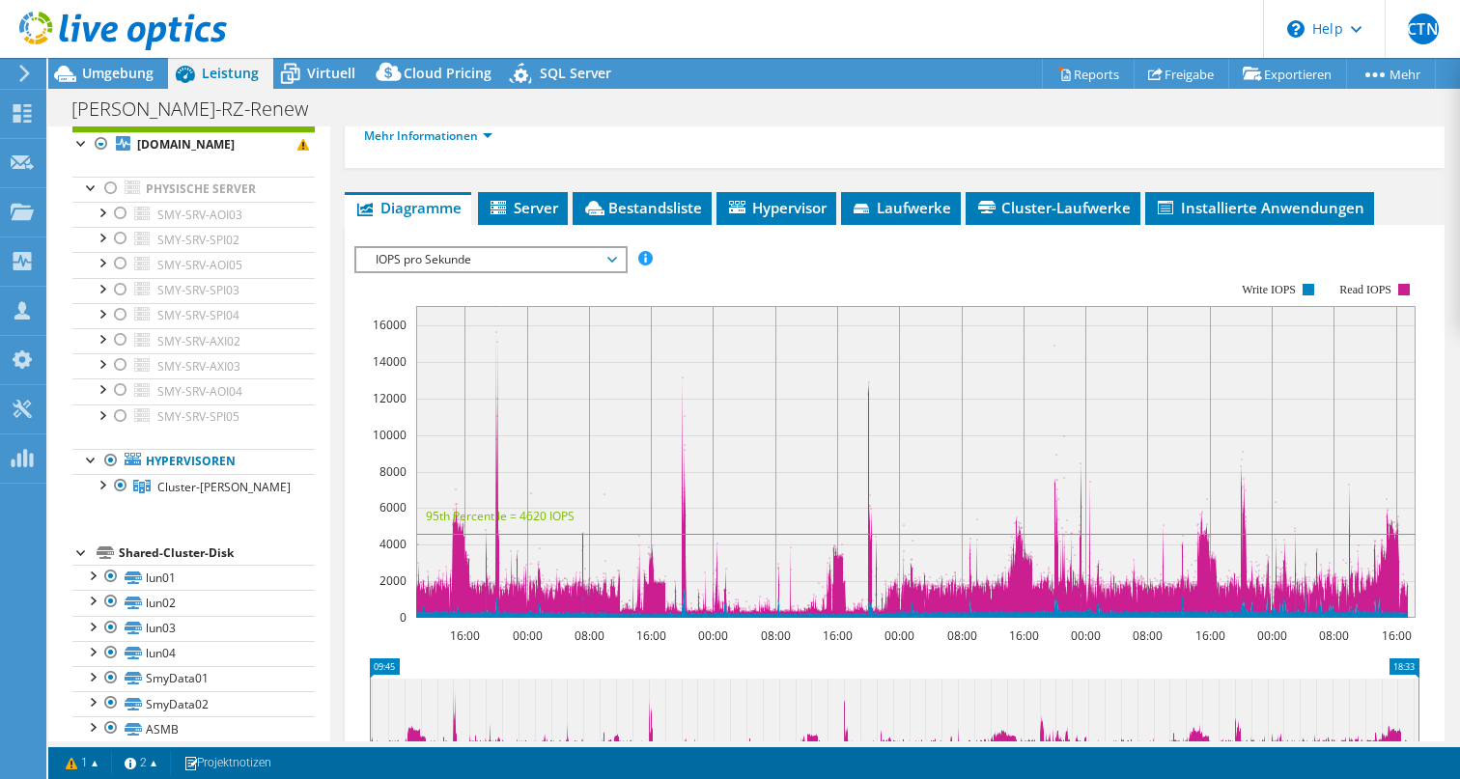
click at [494, 354] on rect at bounding box center [915, 462] width 999 height 312
click at [496, 356] on rect at bounding box center [915, 462] width 999 height 312
click at [614, 271] on span "IOPS pro Sekunde" at bounding box center [490, 259] width 248 height 23
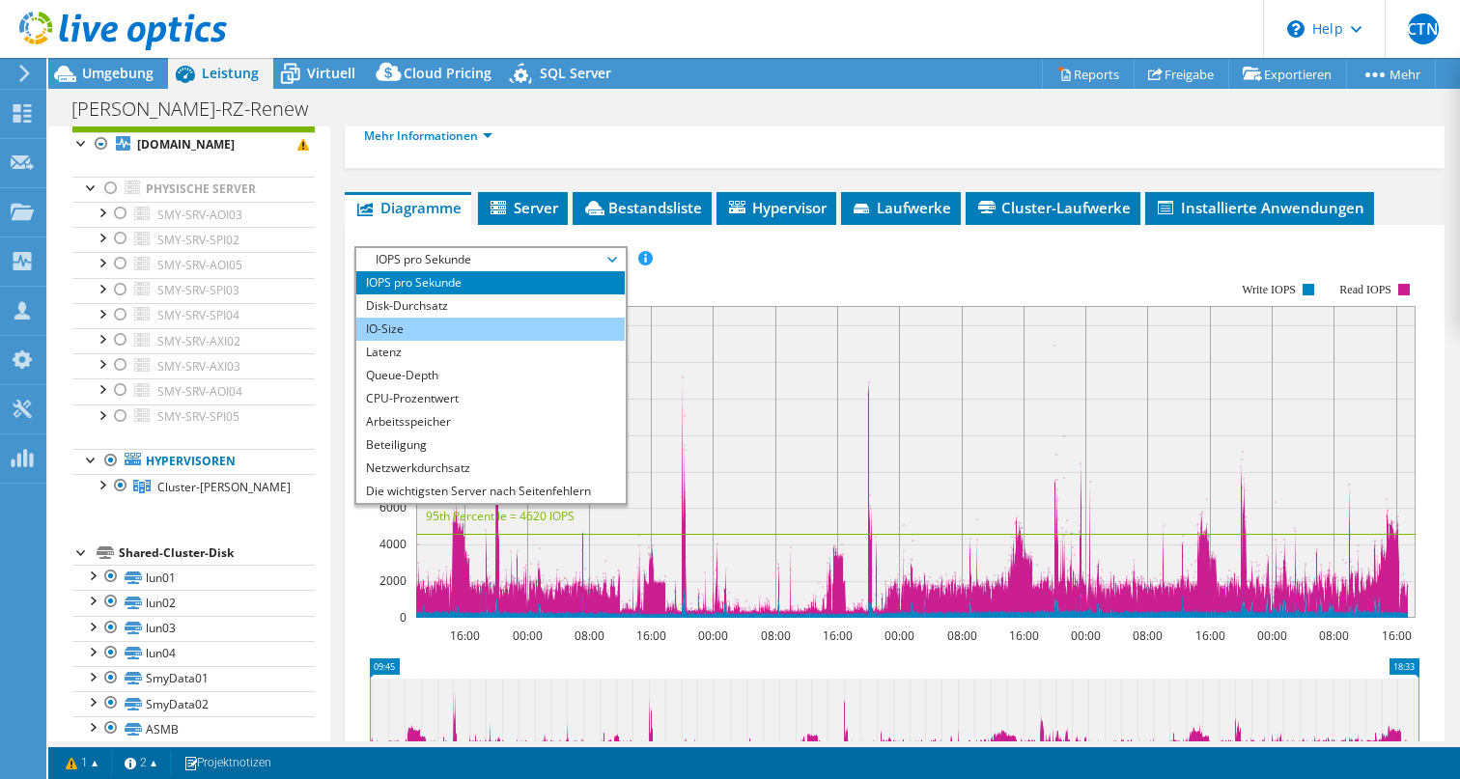
click at [540, 341] on li "IO-Size" at bounding box center [489, 329] width 267 height 23
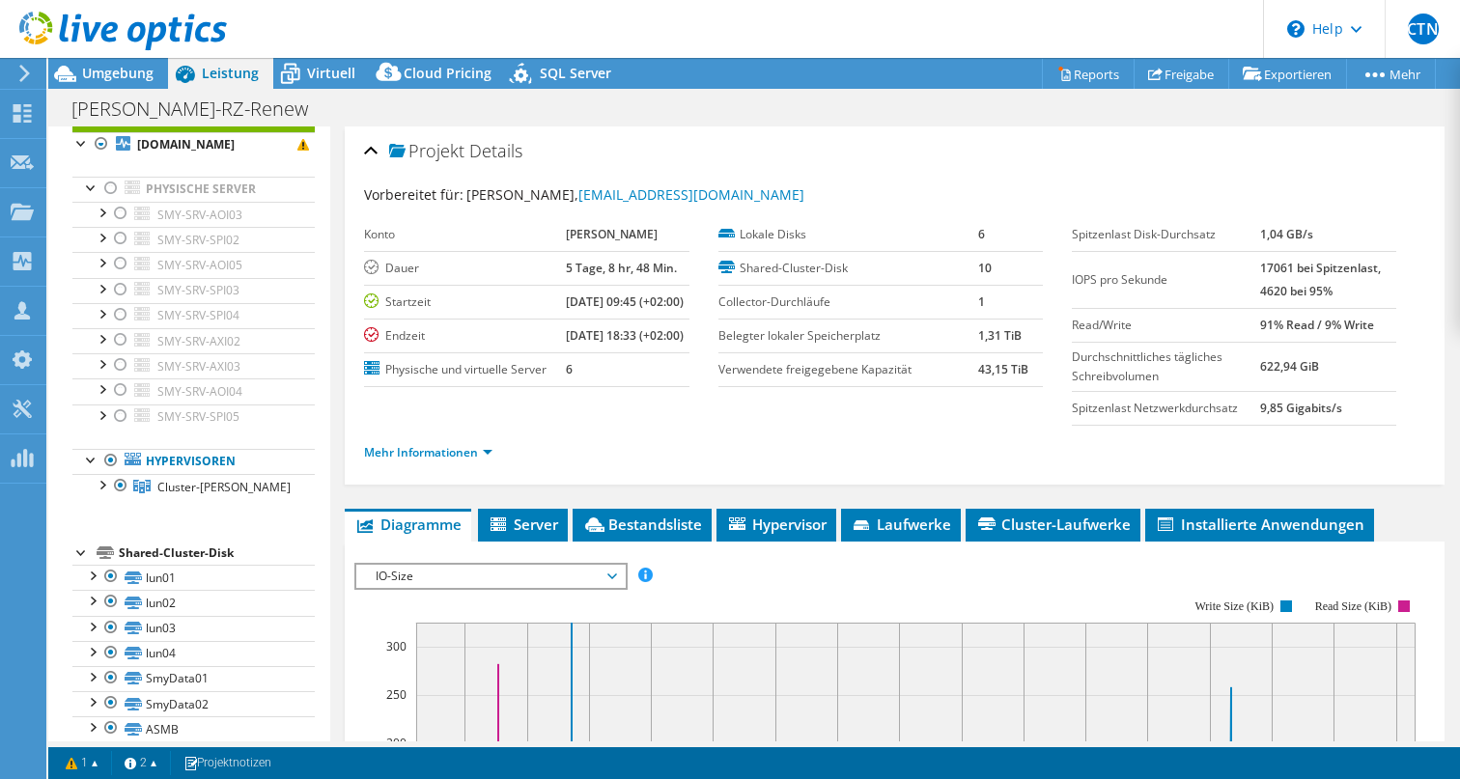
scroll to position [0, 0]
click at [479, 461] on link "Mehr Informationen" at bounding box center [428, 452] width 128 height 16
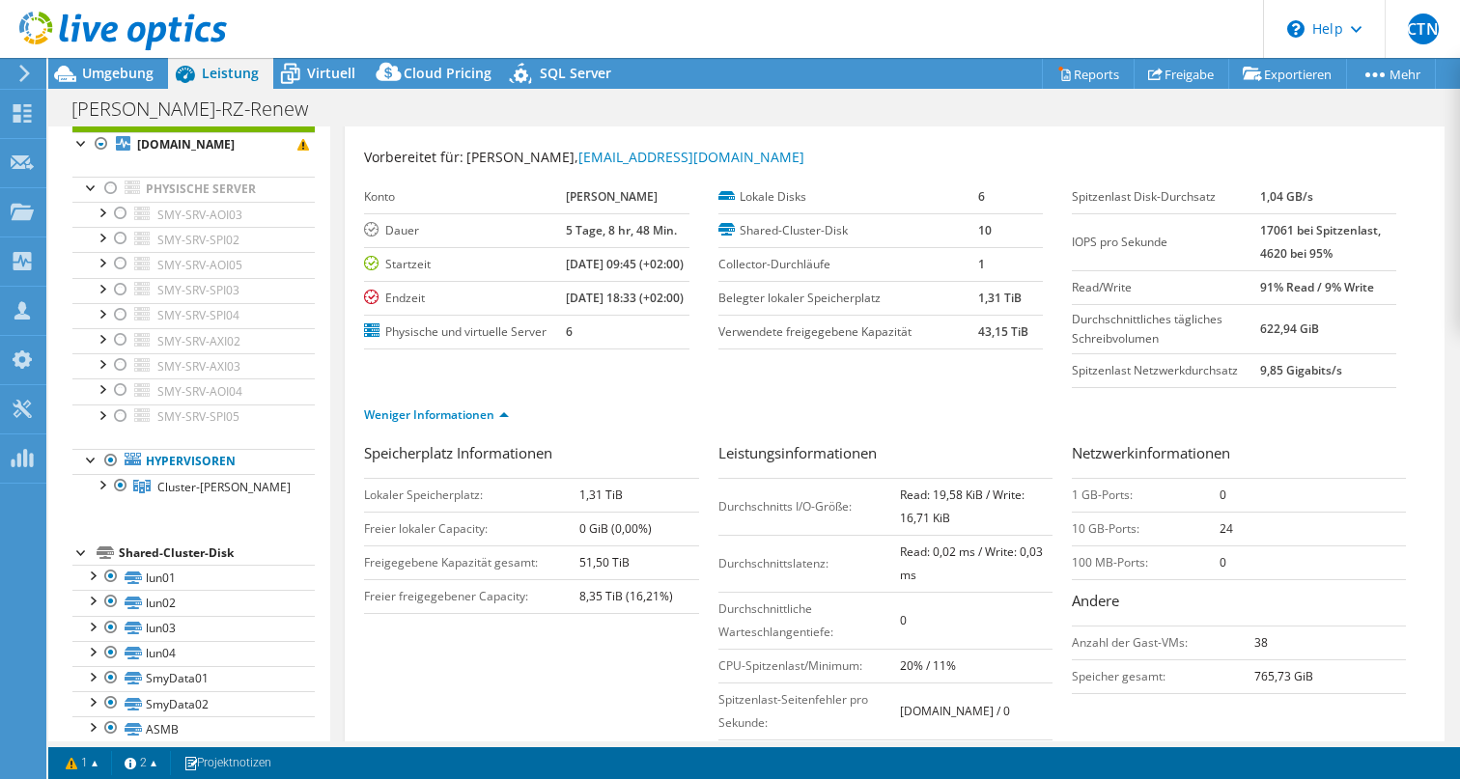
scroll to position [45, 0]
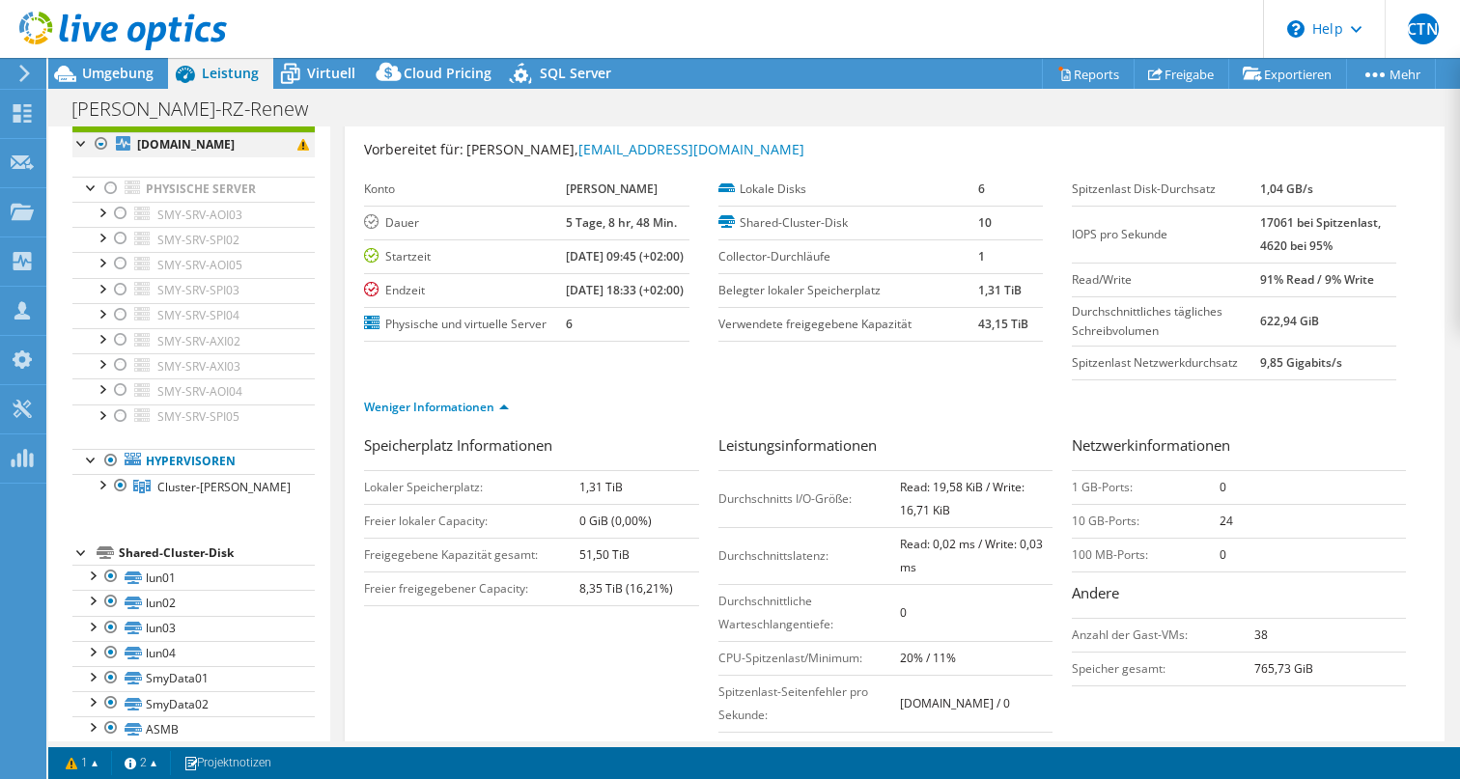
click at [100, 139] on div at bounding box center [101, 143] width 19 height 23
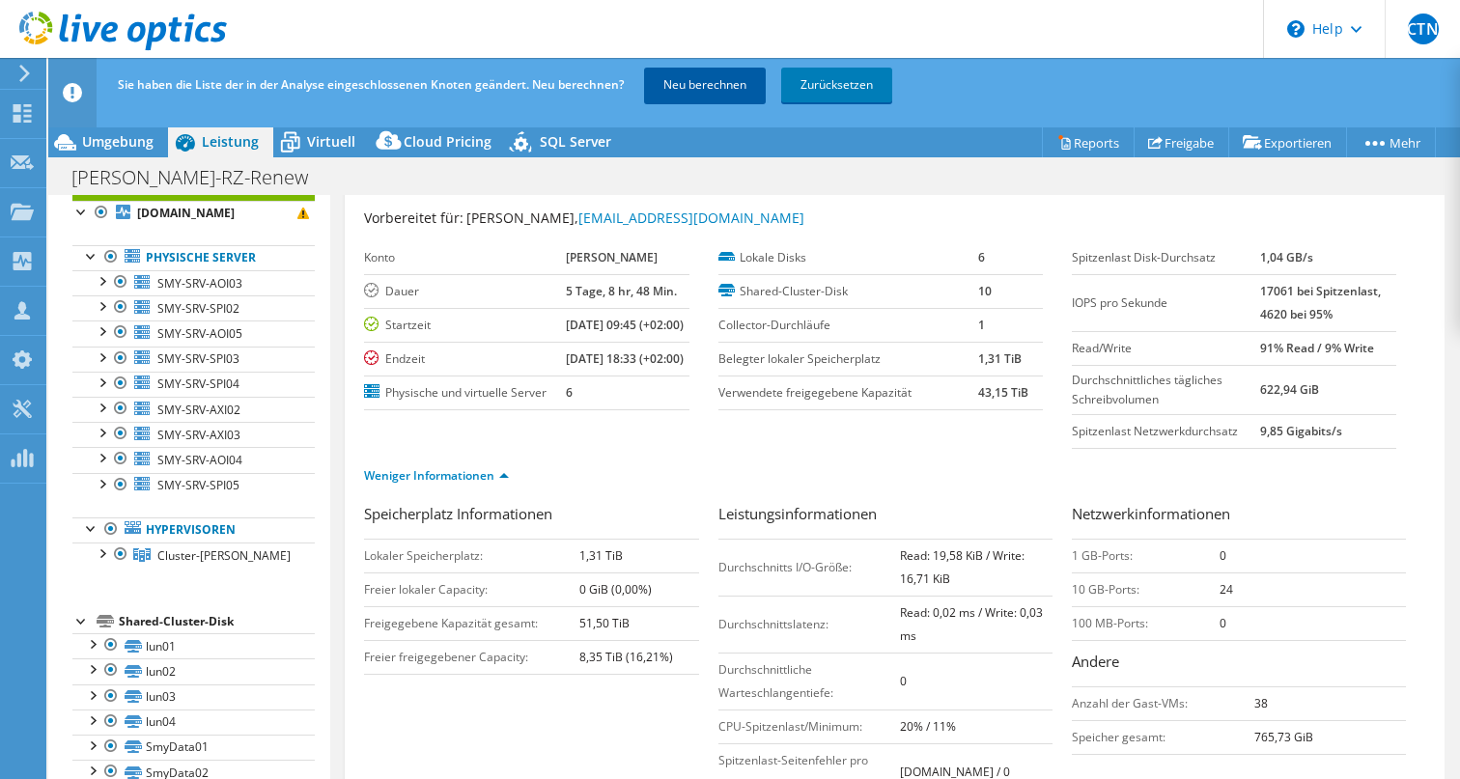
click at [713, 82] on link "Neu berechnen" at bounding box center [705, 85] width 122 height 35
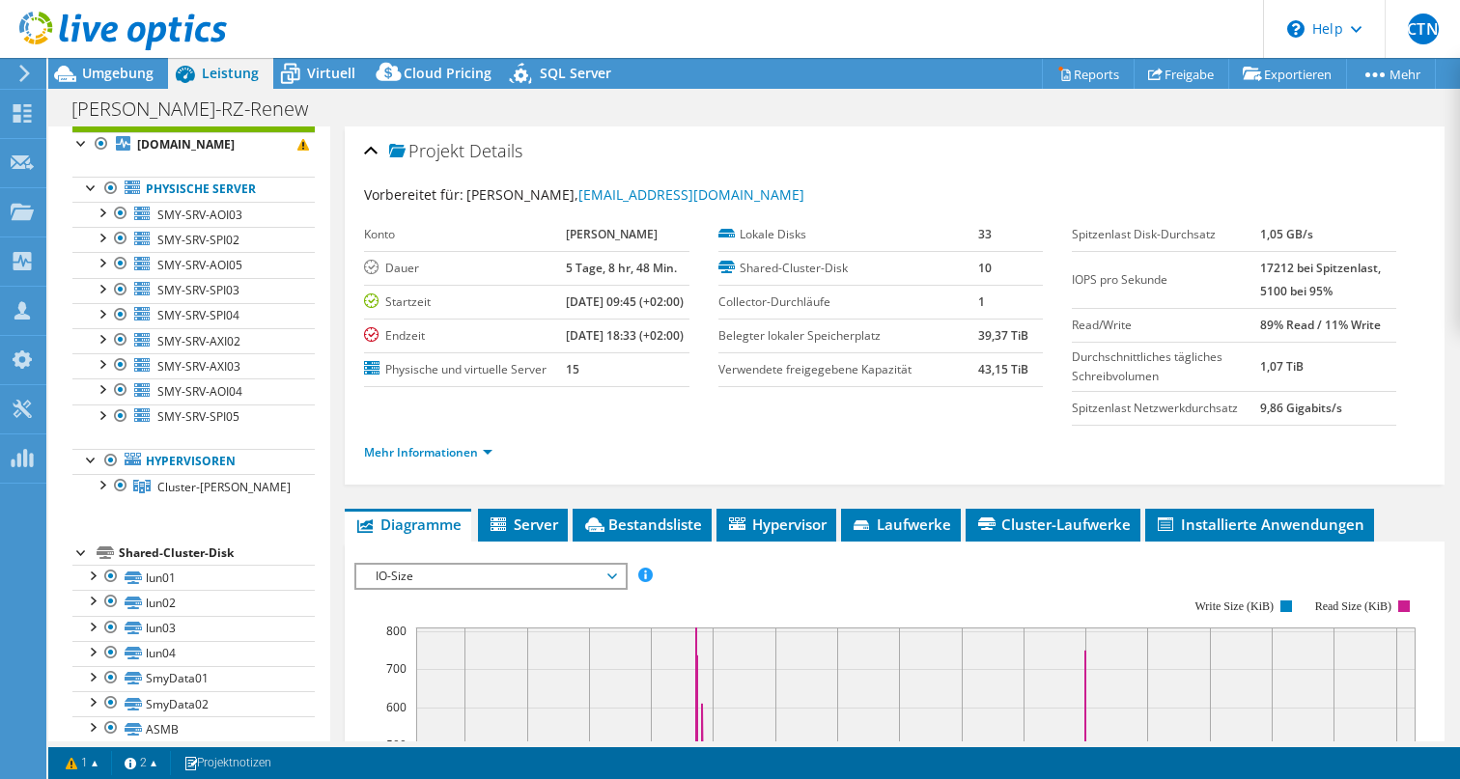
scroll to position [0, 0]
click at [480, 461] on link "Mehr Informationen" at bounding box center [428, 452] width 128 height 16
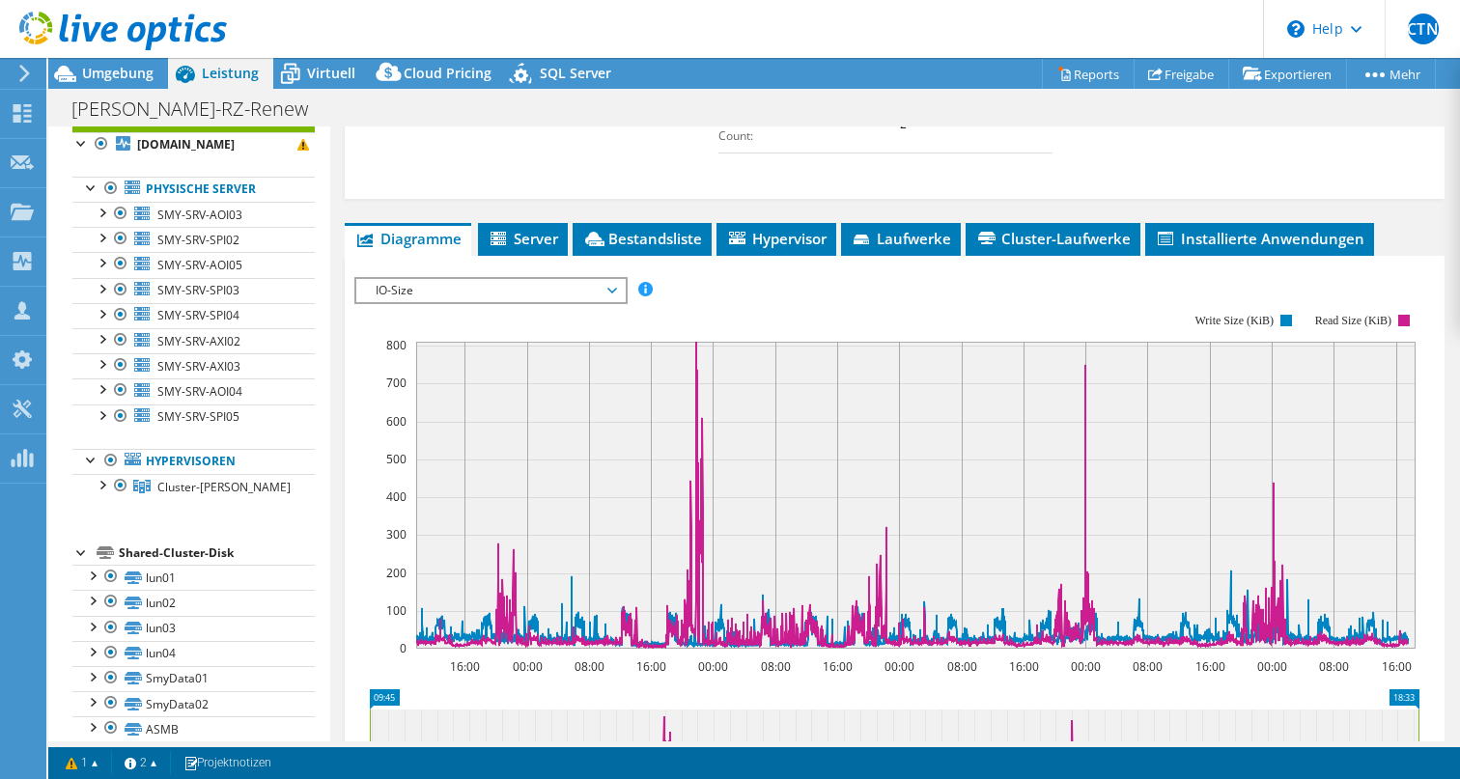
scroll to position [690, 0]
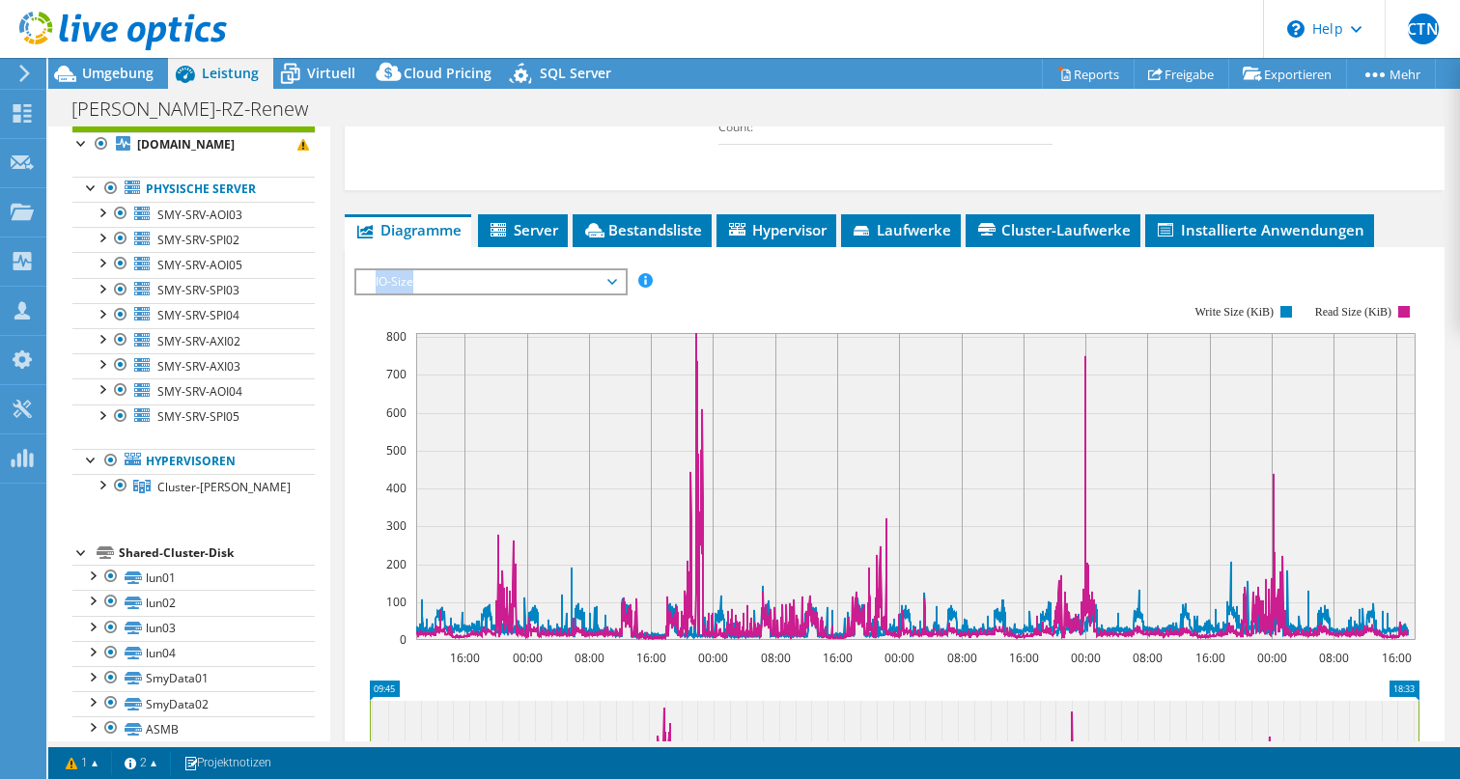
click at [609, 293] on span "IO-Size" at bounding box center [490, 281] width 248 height 23
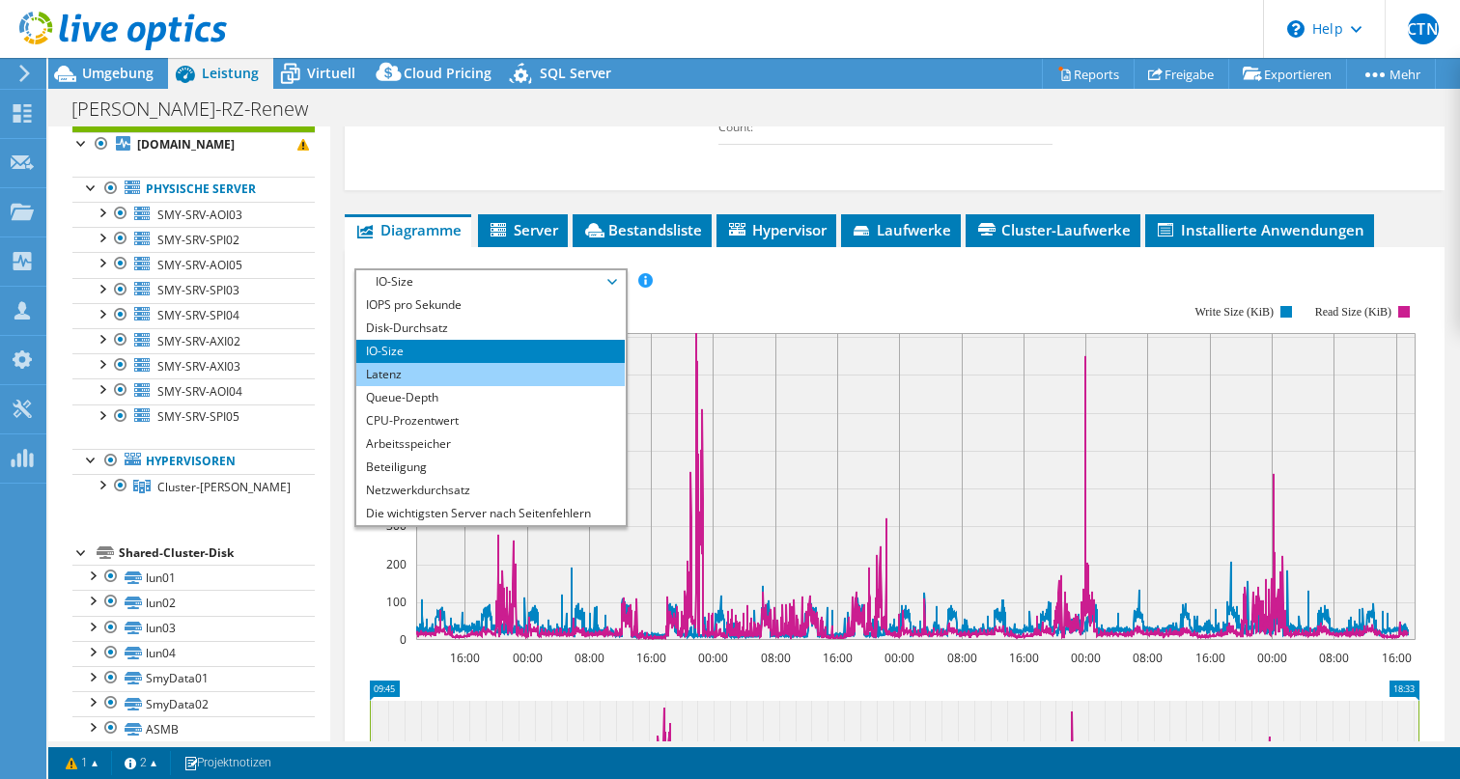
click at [485, 386] on li "Latenz" at bounding box center [489, 374] width 267 height 23
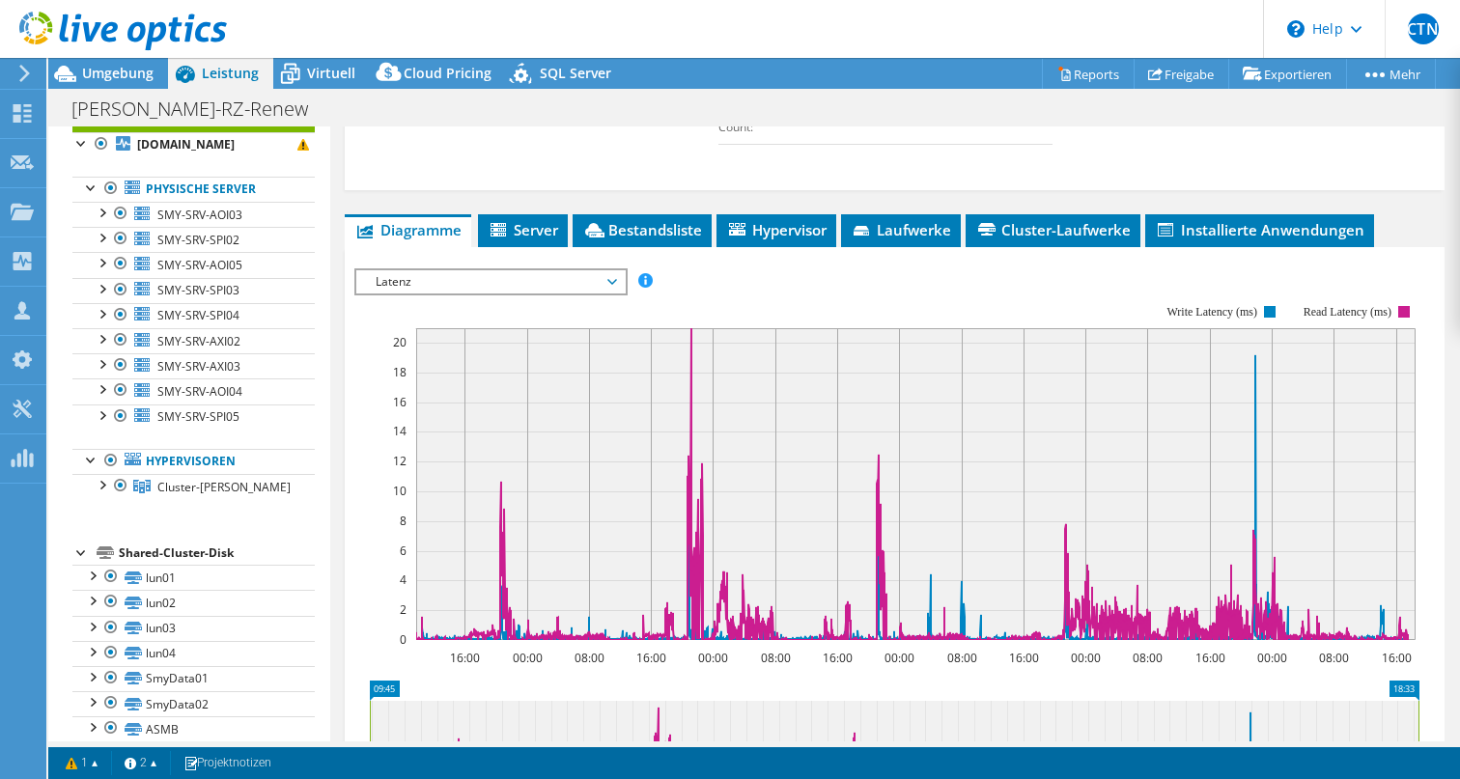
click at [613, 294] on span "Latenz" at bounding box center [490, 281] width 248 height 23
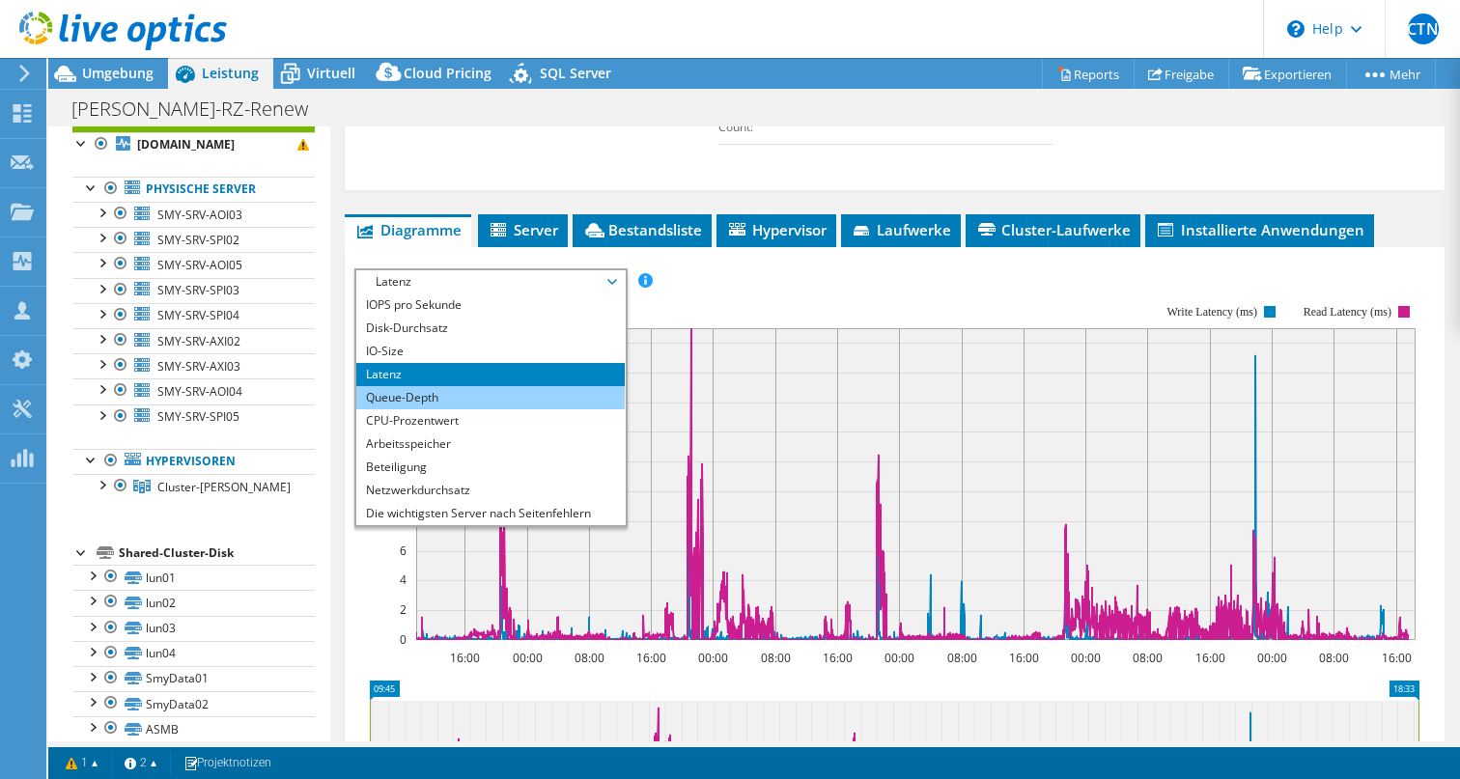
click at [441, 409] on li "Queue-Depth" at bounding box center [489, 397] width 267 height 23
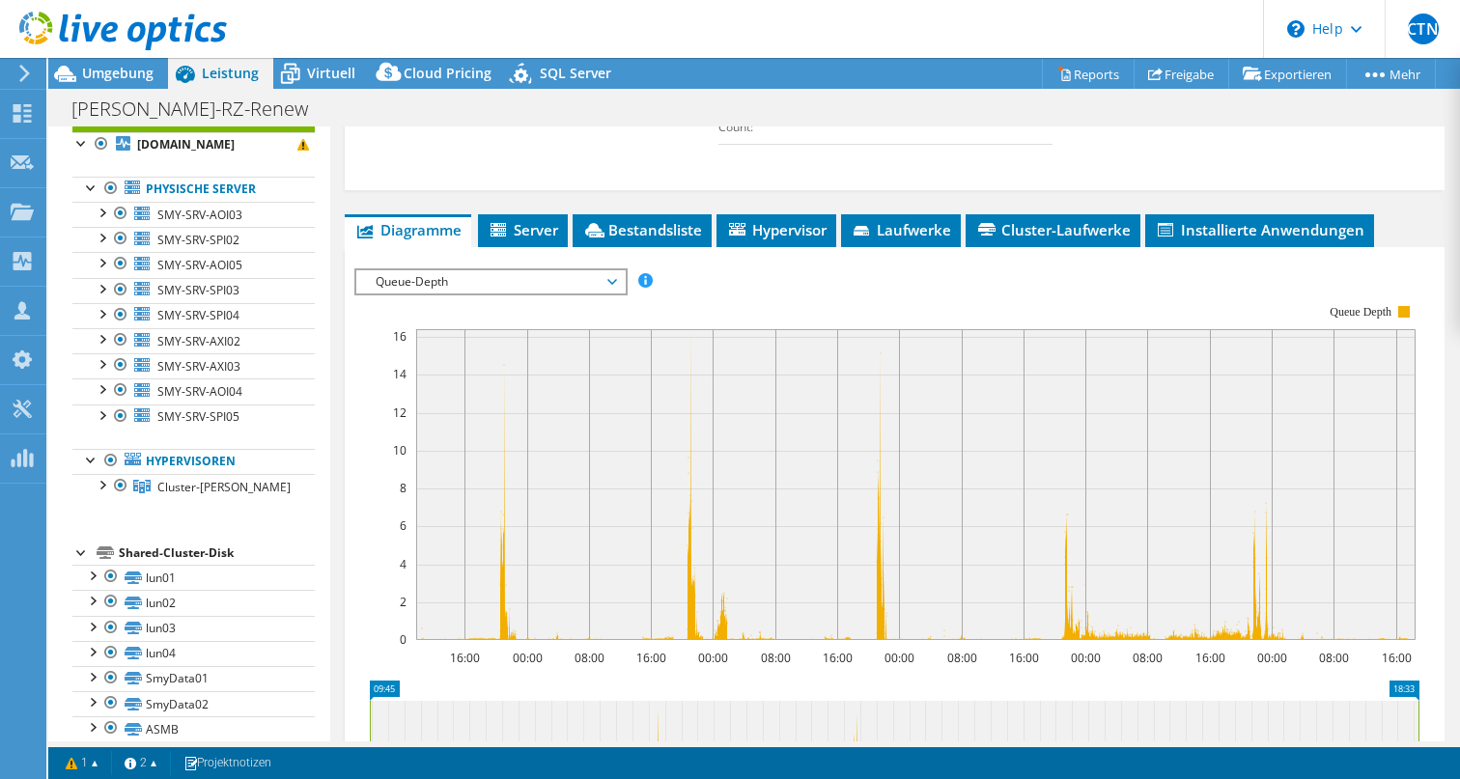
click at [616, 285] on icon at bounding box center [612, 282] width 10 height 6
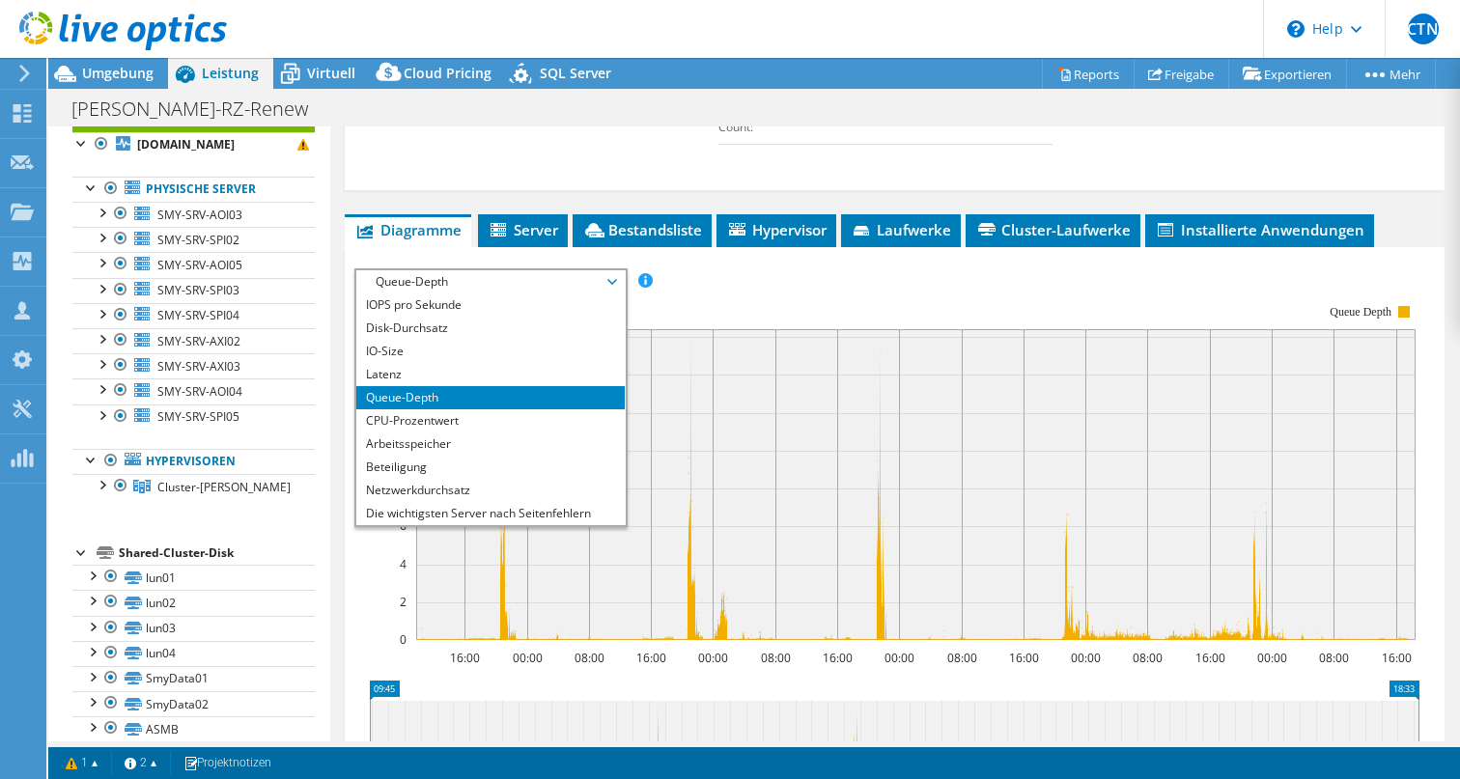
click at [772, 384] on rect at bounding box center [915, 484] width 999 height 311
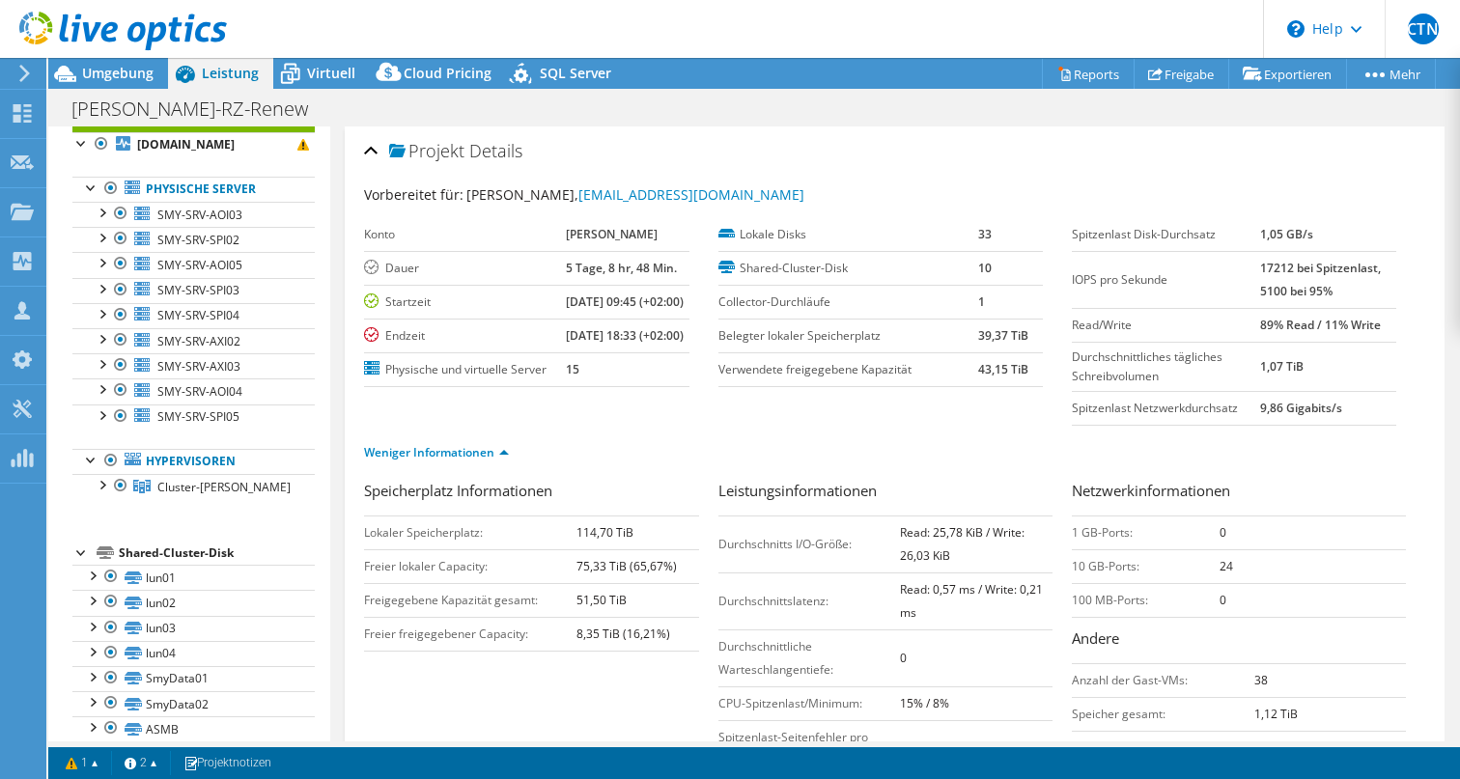
scroll to position [0, 0]
click at [111, 65] on span "Umgebung" at bounding box center [117, 73] width 71 height 18
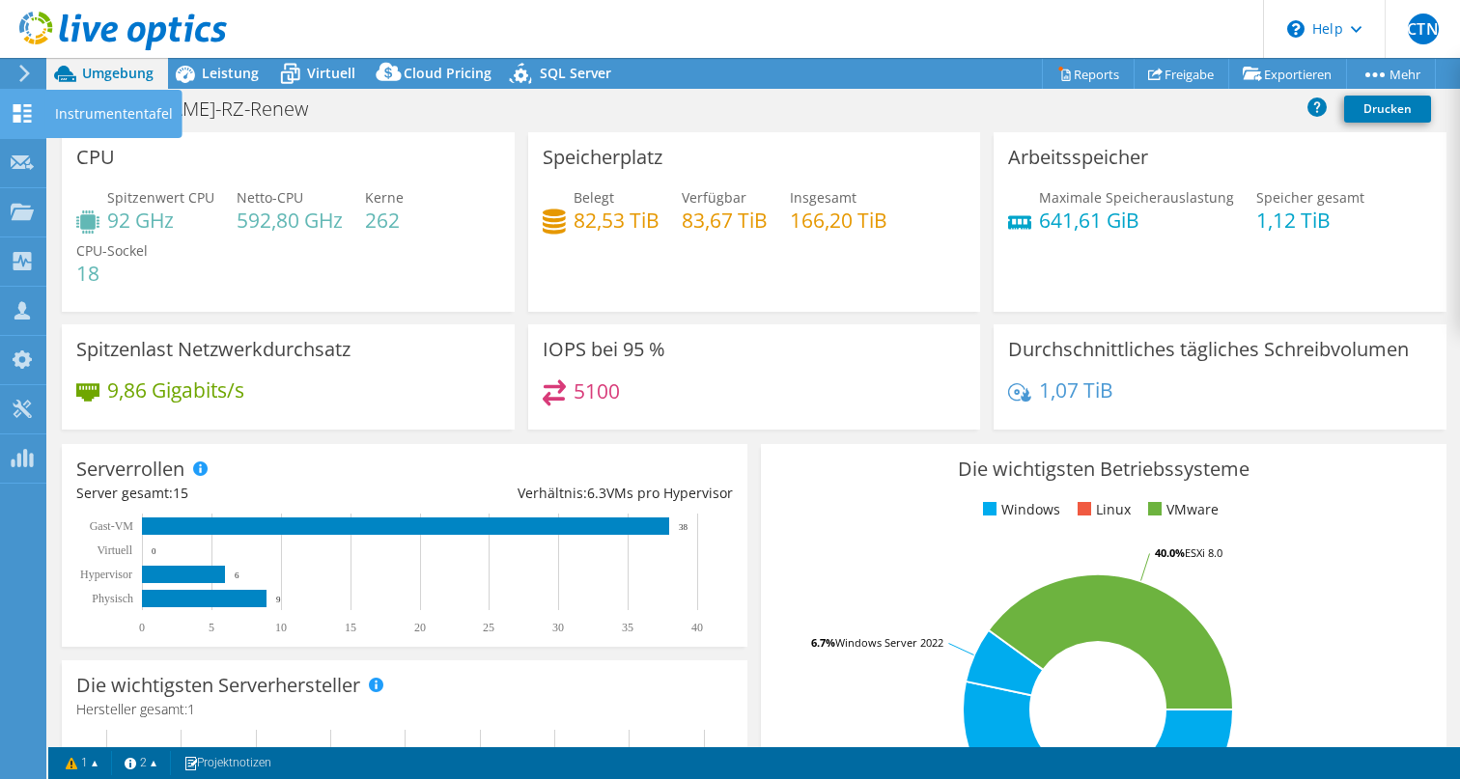
click at [12, 122] on icon at bounding box center [22, 113] width 23 height 18
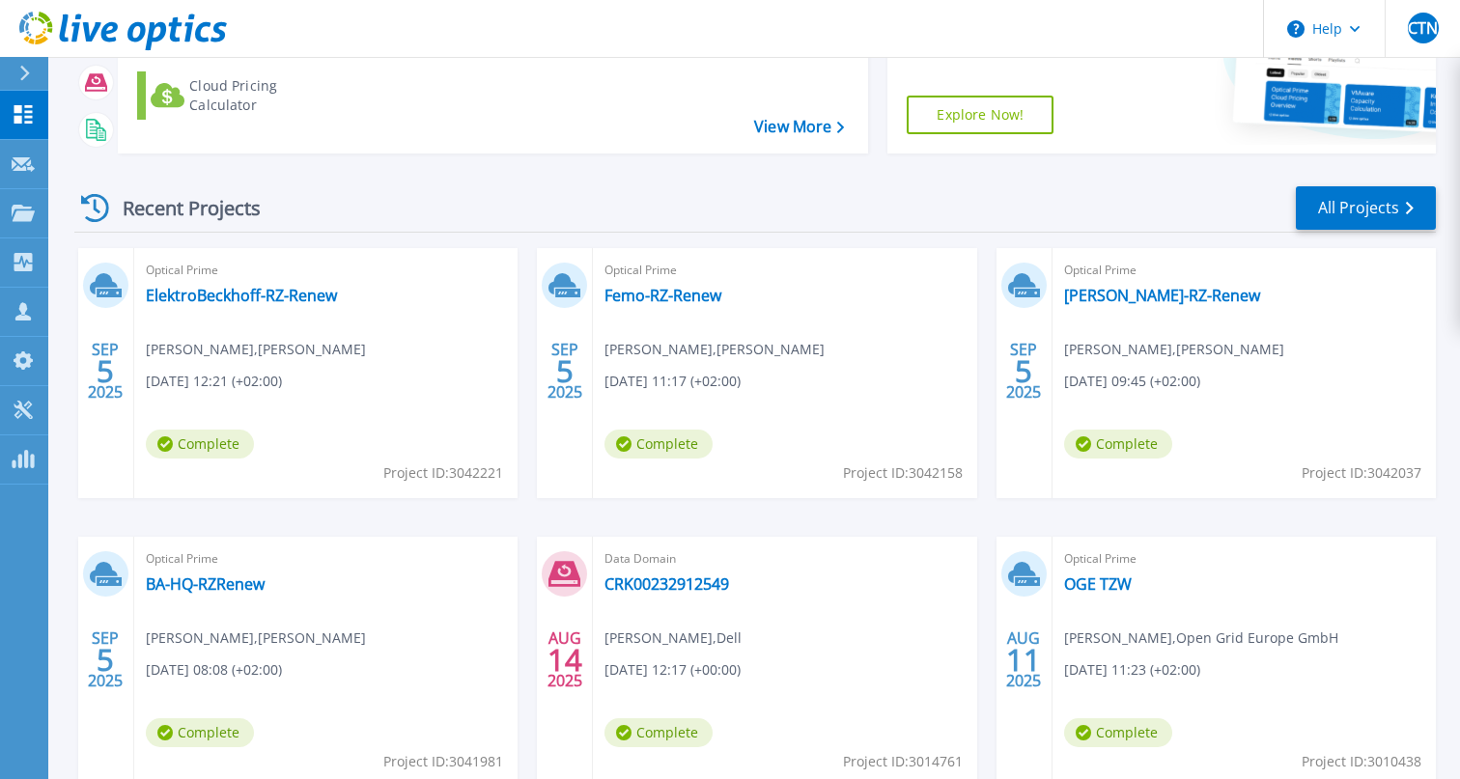
scroll to position [270, 0]
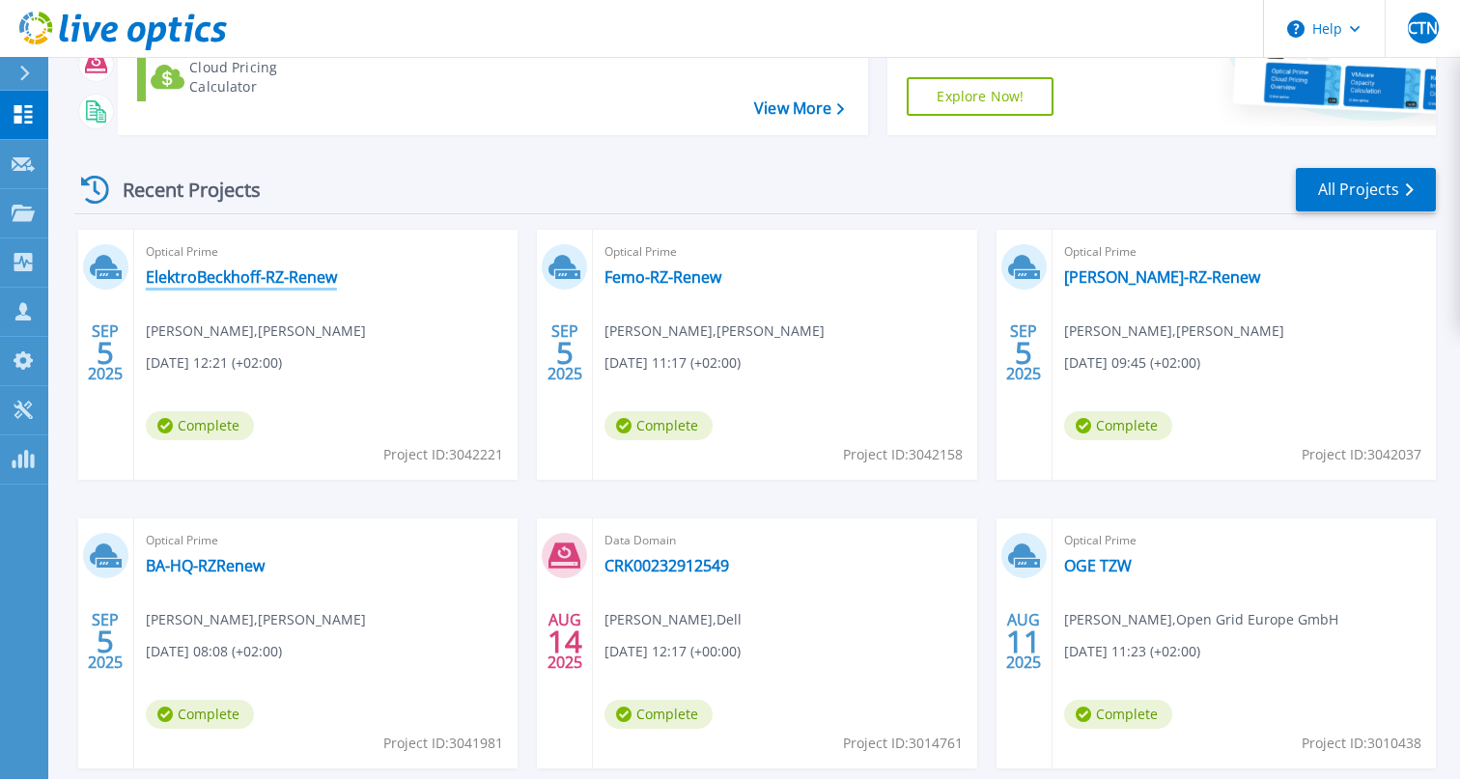
click at [233, 275] on link "ElektroBeckhoff-RZ-Renew" at bounding box center [241, 276] width 191 height 19
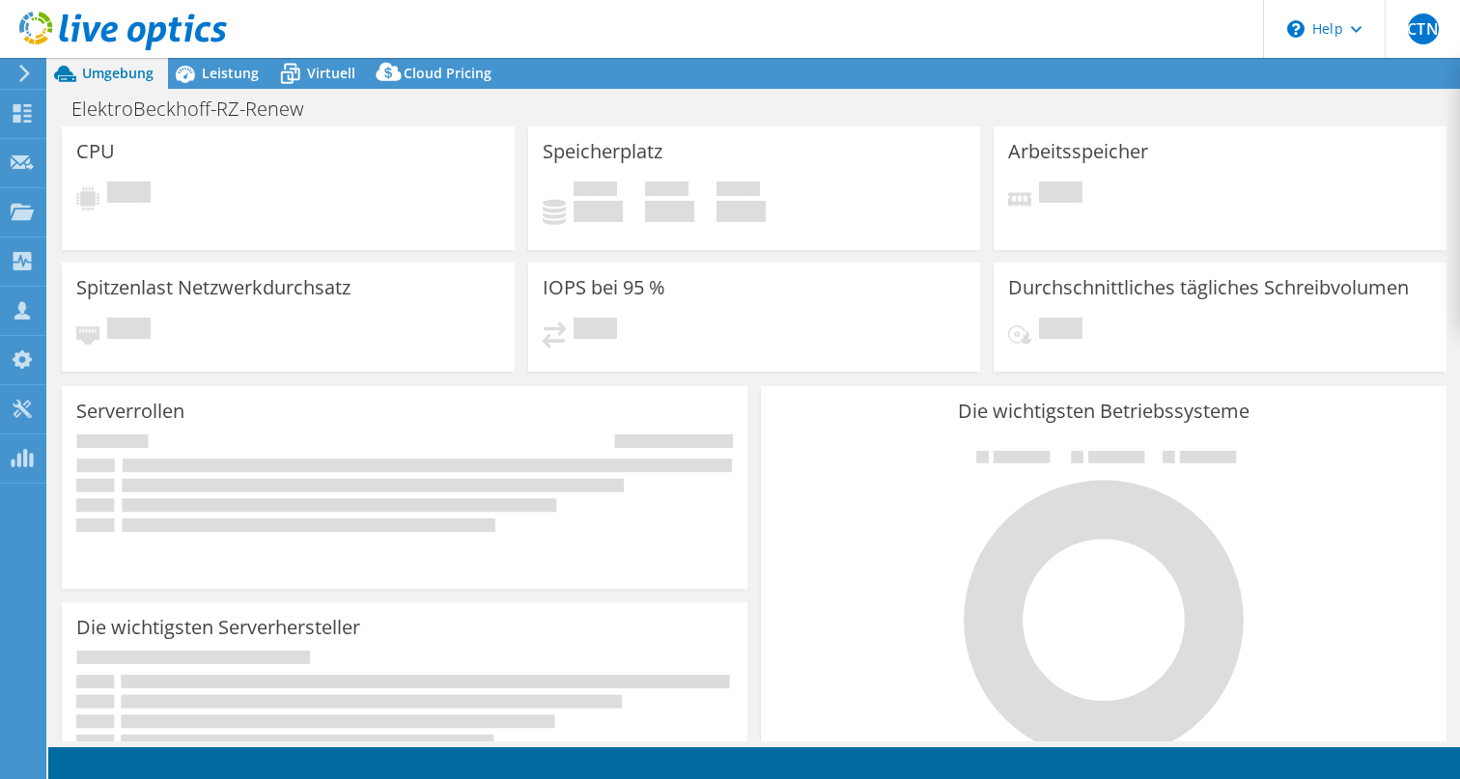
select select "USD"
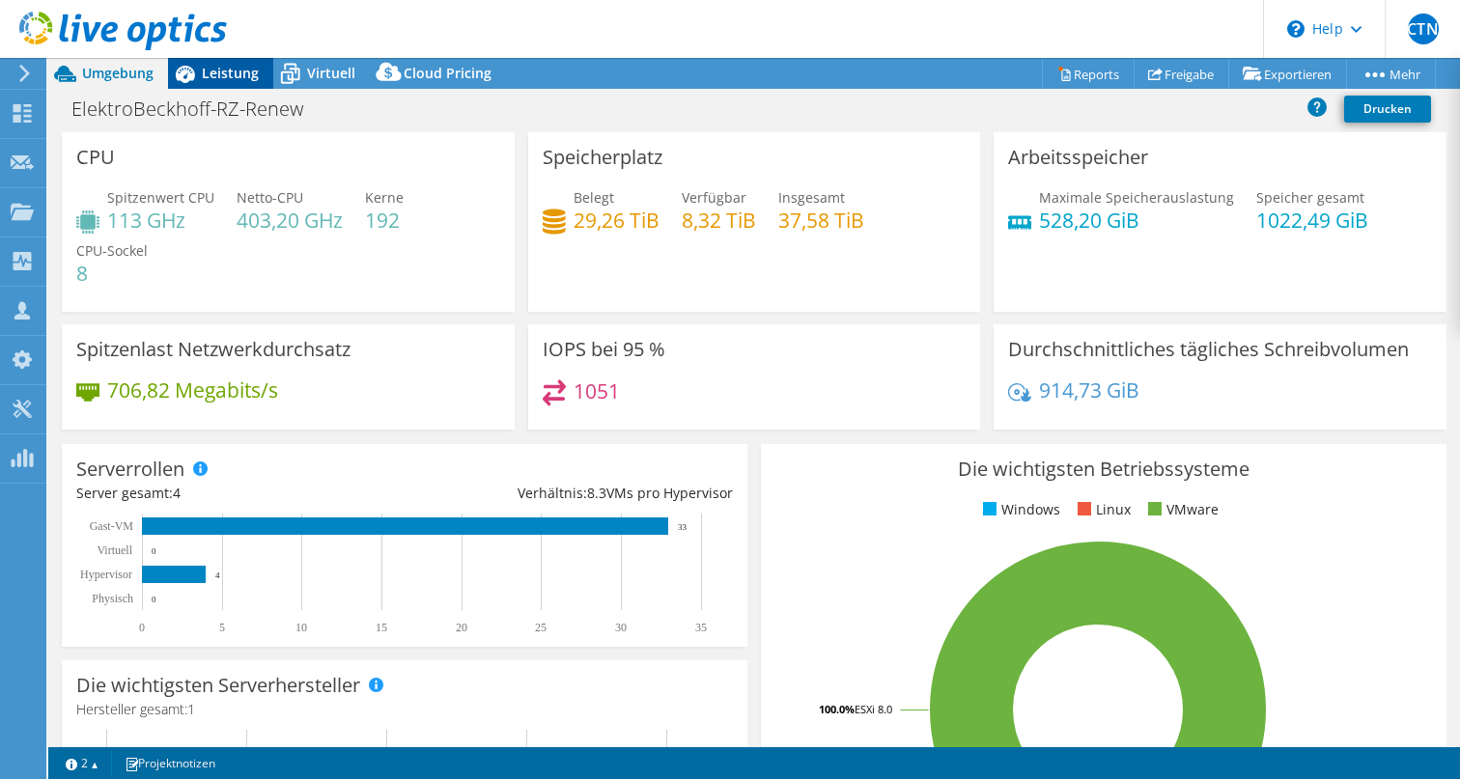
click at [224, 73] on span "Leistung" at bounding box center [230, 73] width 57 height 18
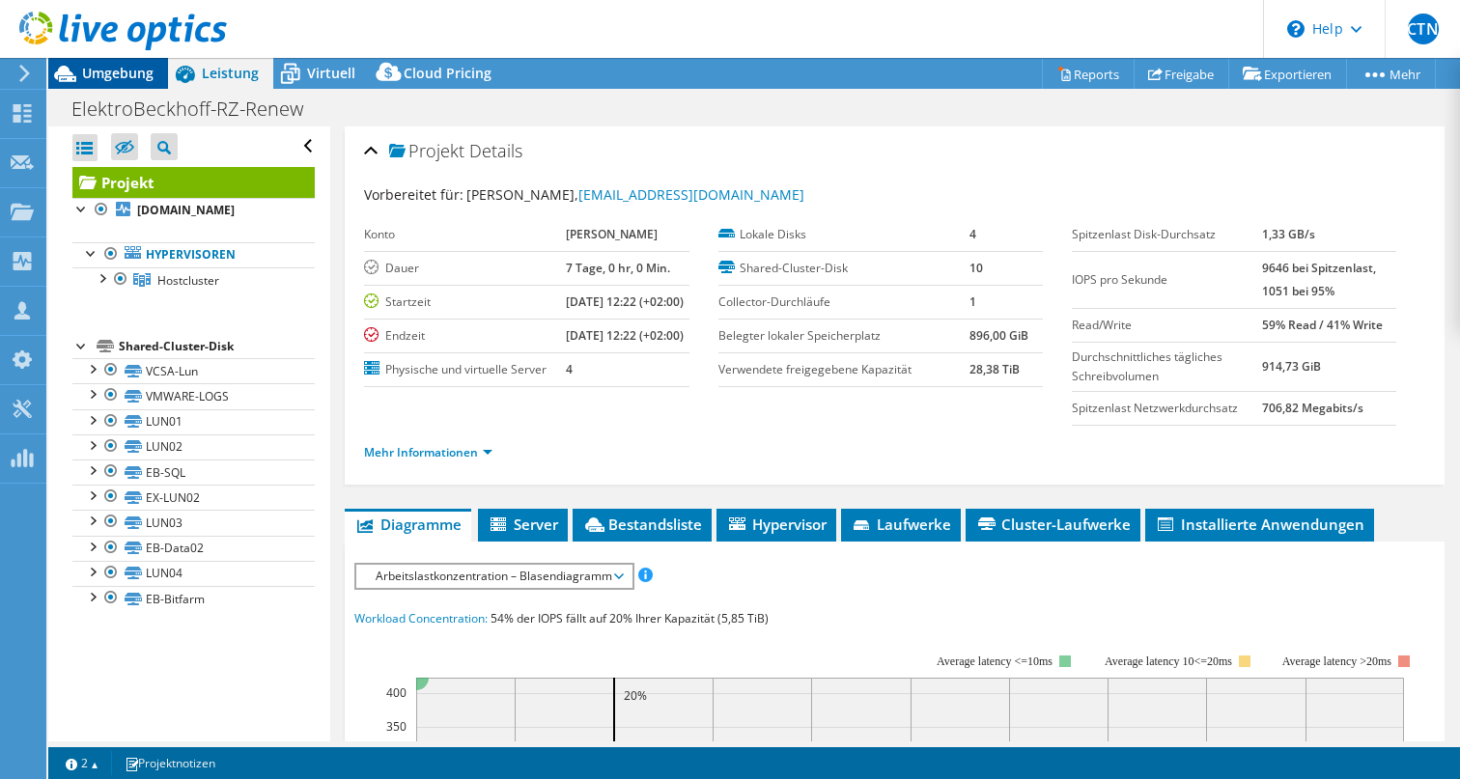
click at [119, 72] on span "Umgebung" at bounding box center [117, 73] width 71 height 18
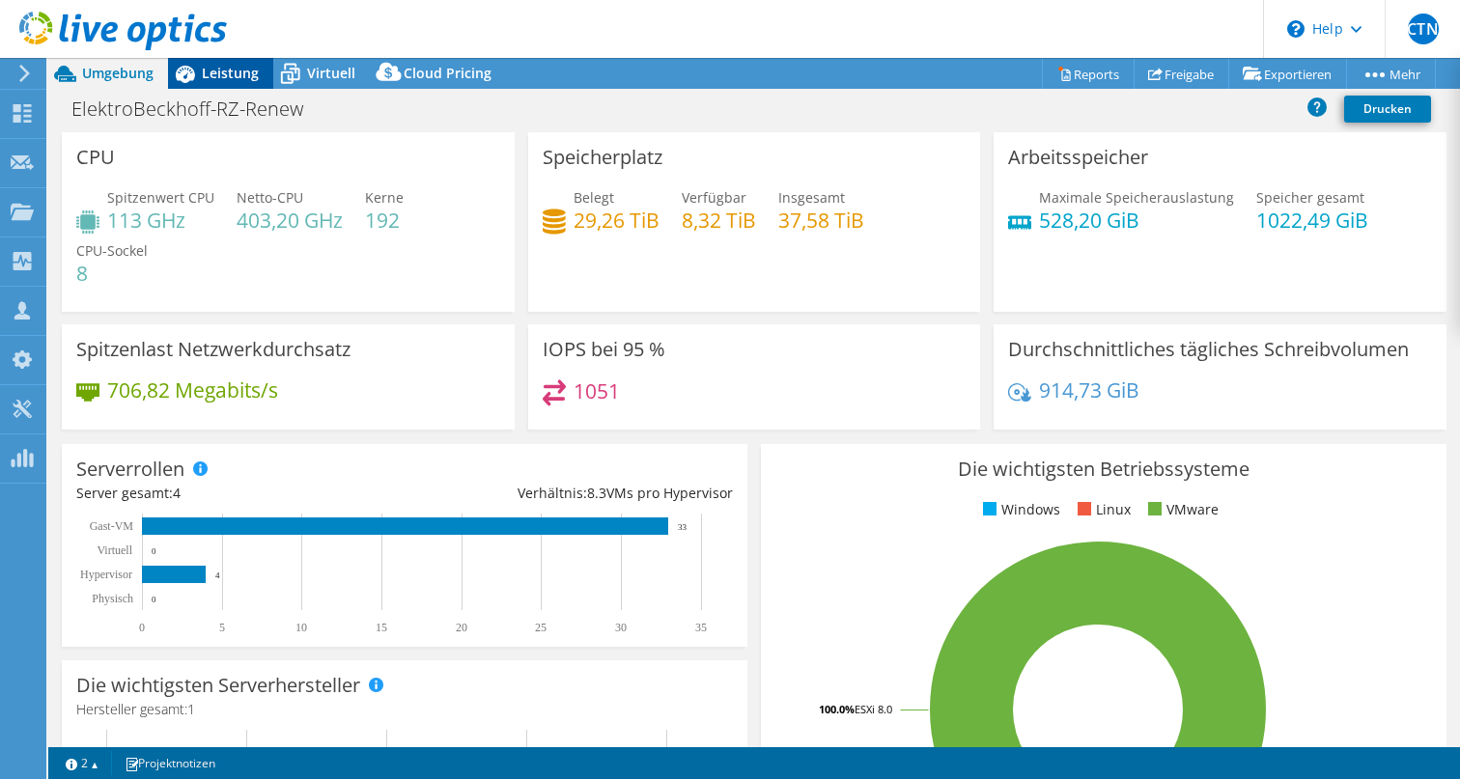
click at [234, 78] on span "Leistung" at bounding box center [230, 73] width 57 height 18
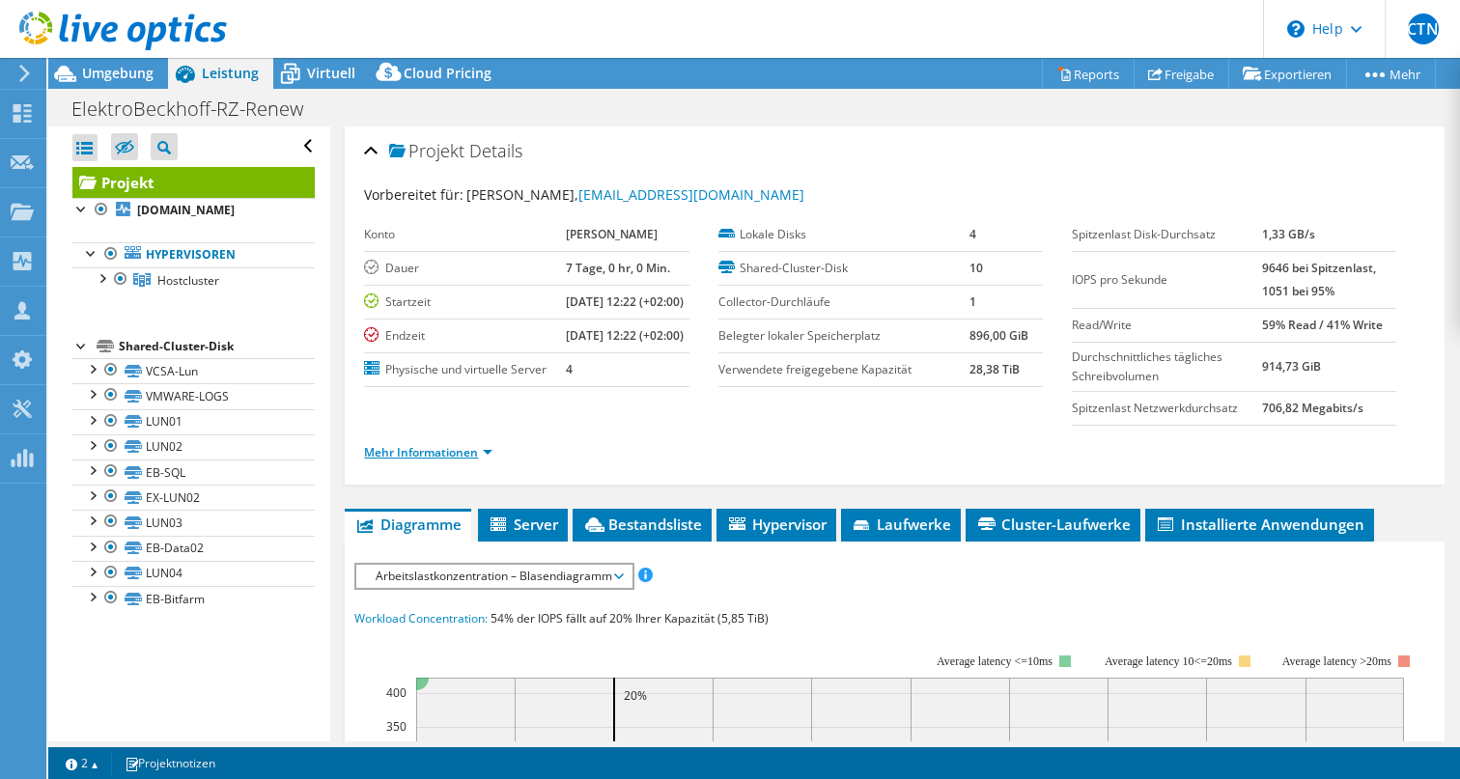
click at [456, 461] on link "Mehr Informationen" at bounding box center [428, 452] width 128 height 16
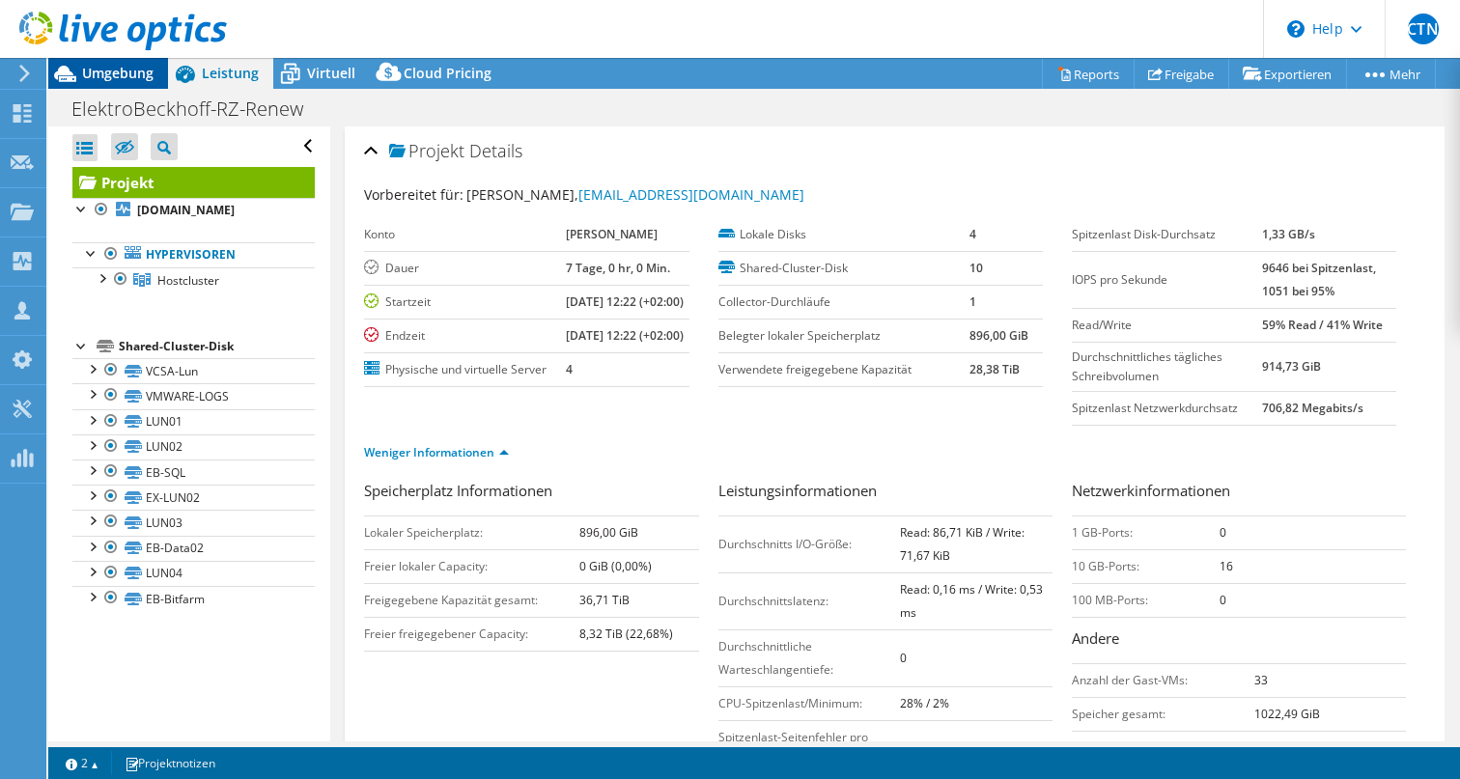
click at [94, 67] on span "Umgebung" at bounding box center [117, 73] width 71 height 18
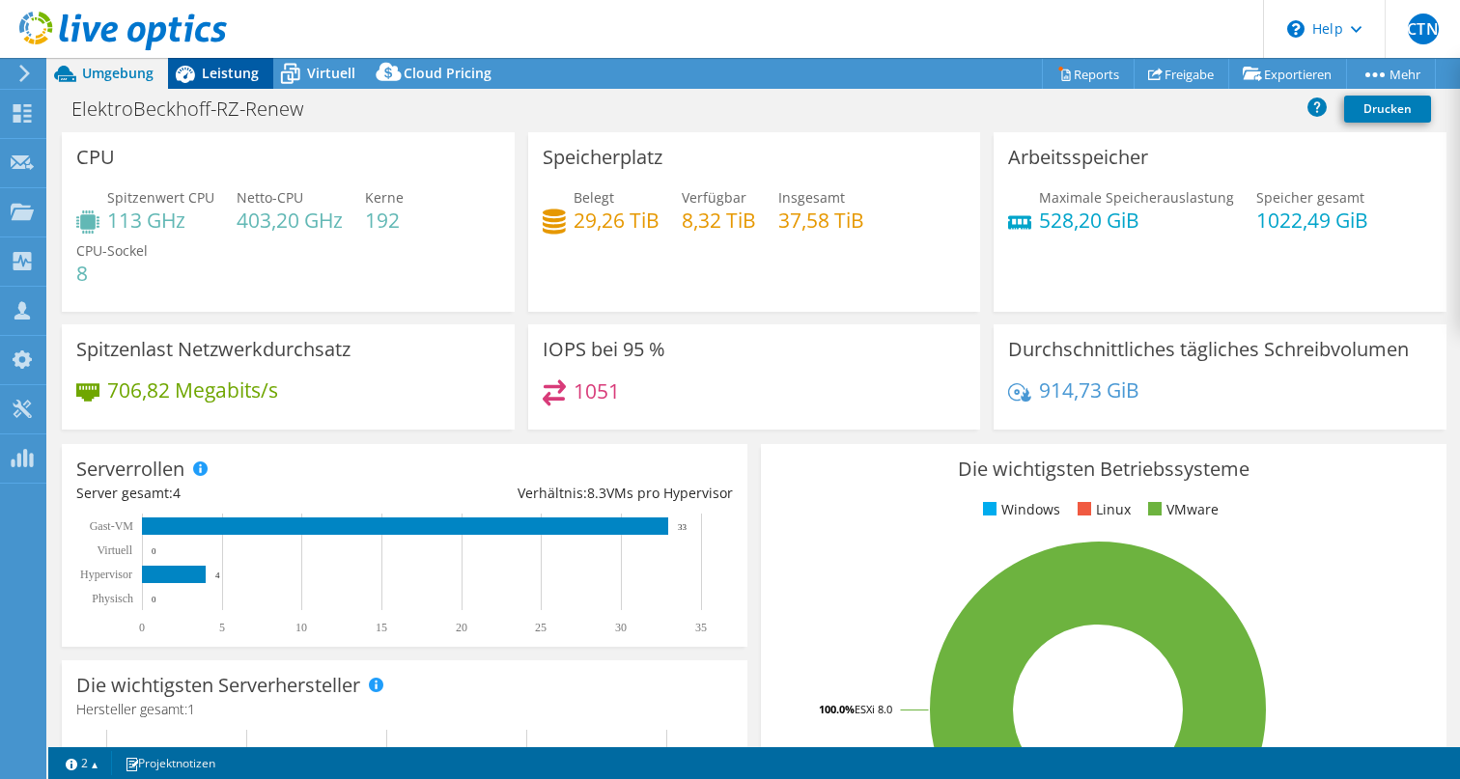
click at [224, 74] on span "Leistung" at bounding box center [230, 73] width 57 height 18
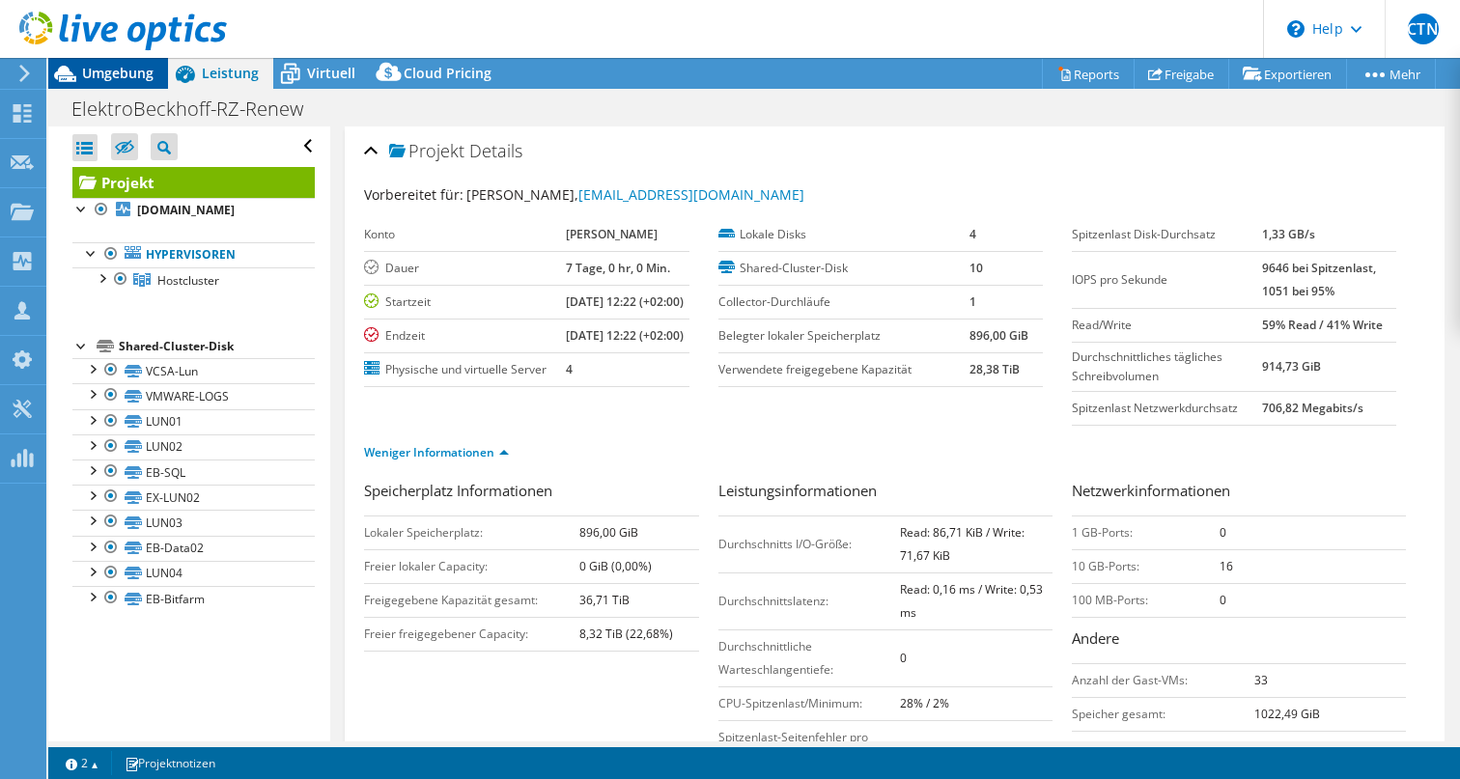
click at [122, 65] on span "Umgebung" at bounding box center [117, 73] width 71 height 18
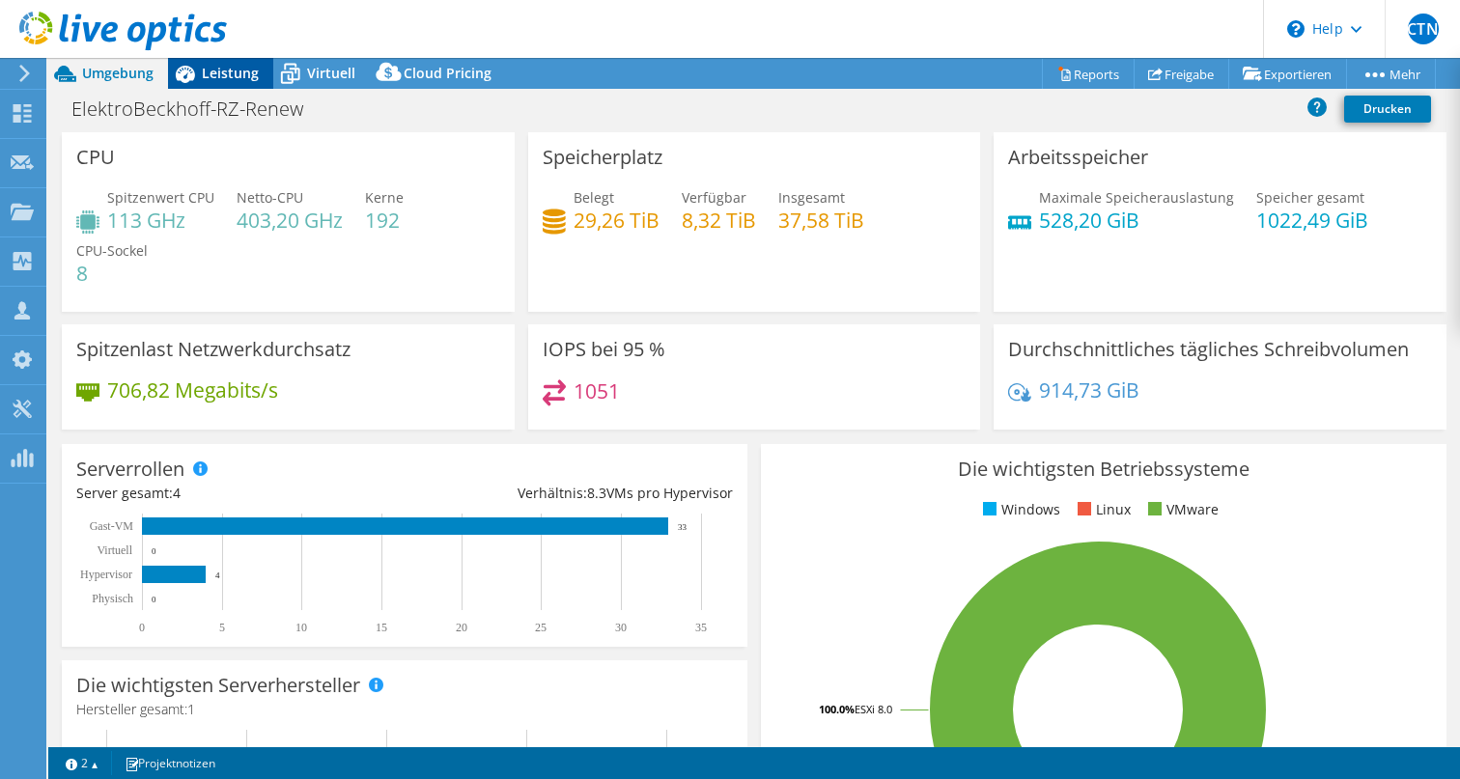
click at [204, 69] on span "Leistung" at bounding box center [230, 73] width 57 height 18
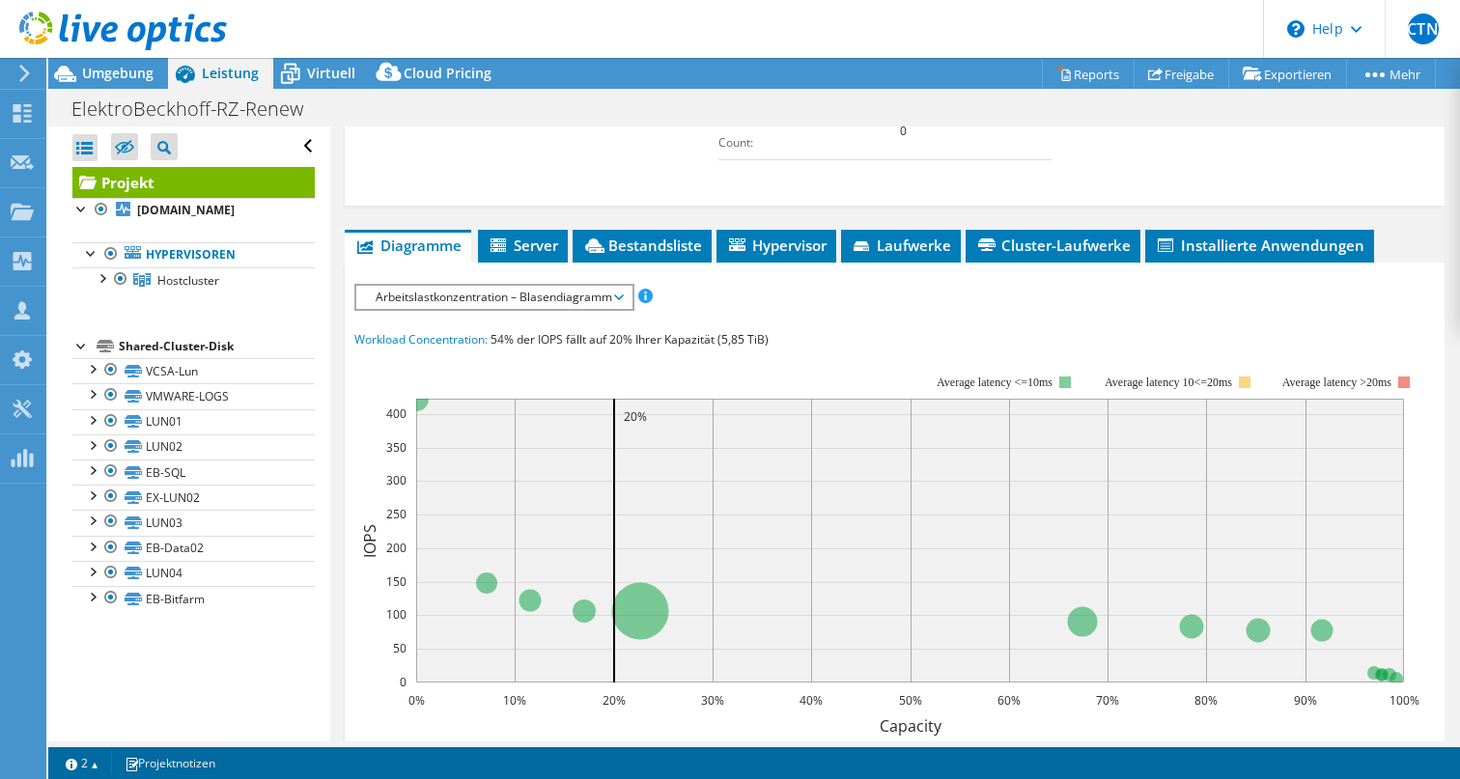
scroll to position [677, 0]
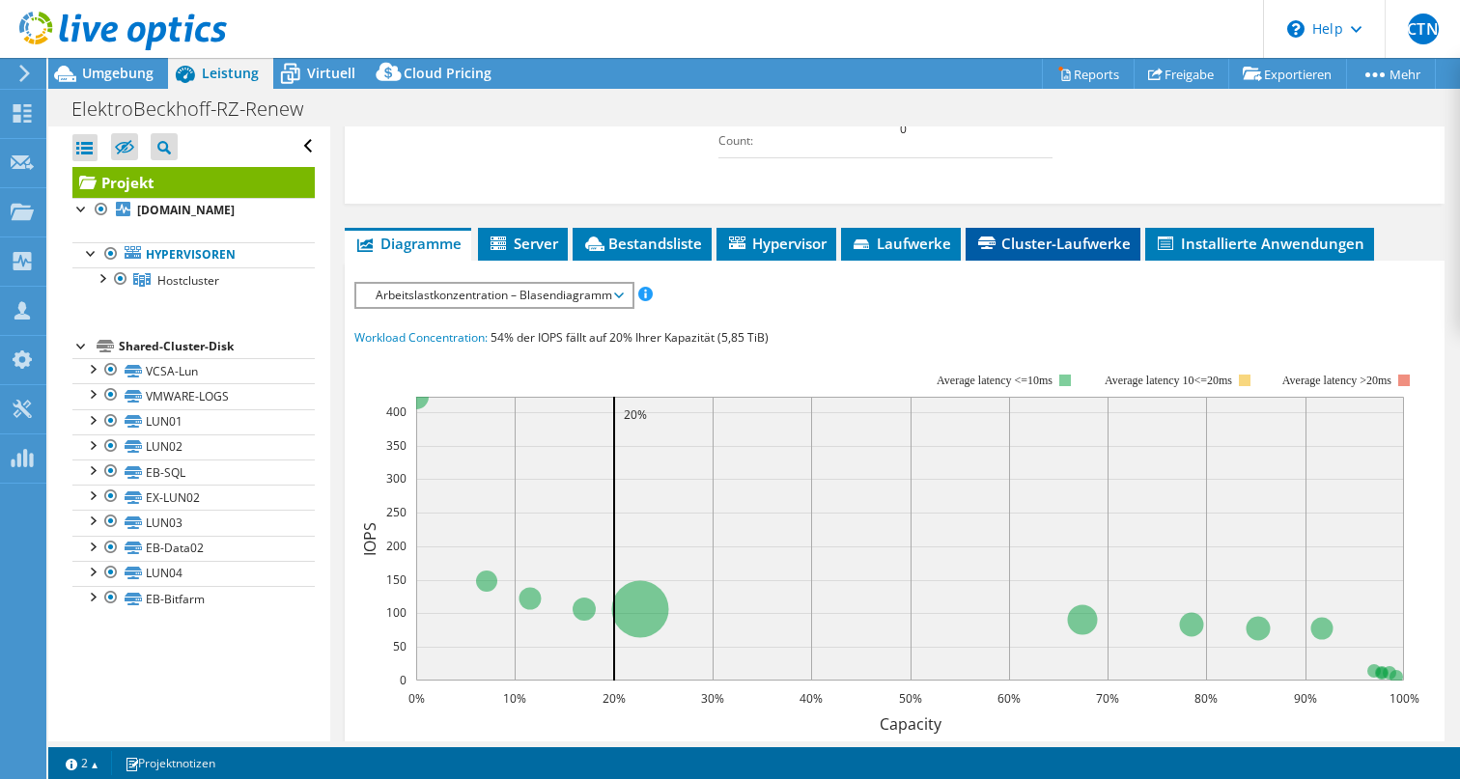
click at [1011, 261] on li "Cluster-Laufwerke" at bounding box center [1053, 244] width 175 height 33
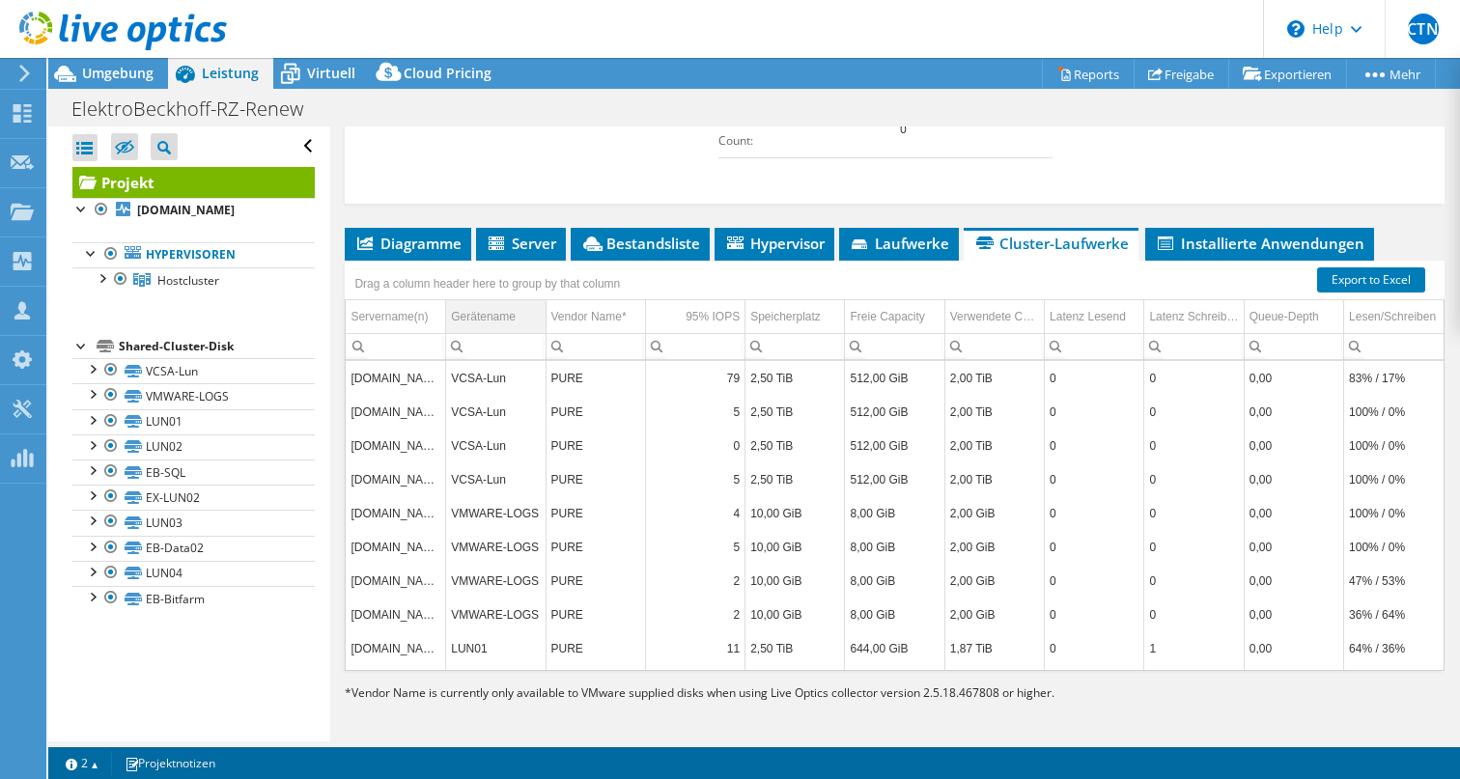
scroll to position [0, 0]
click at [23, 115] on icon at bounding box center [22, 113] width 23 height 18
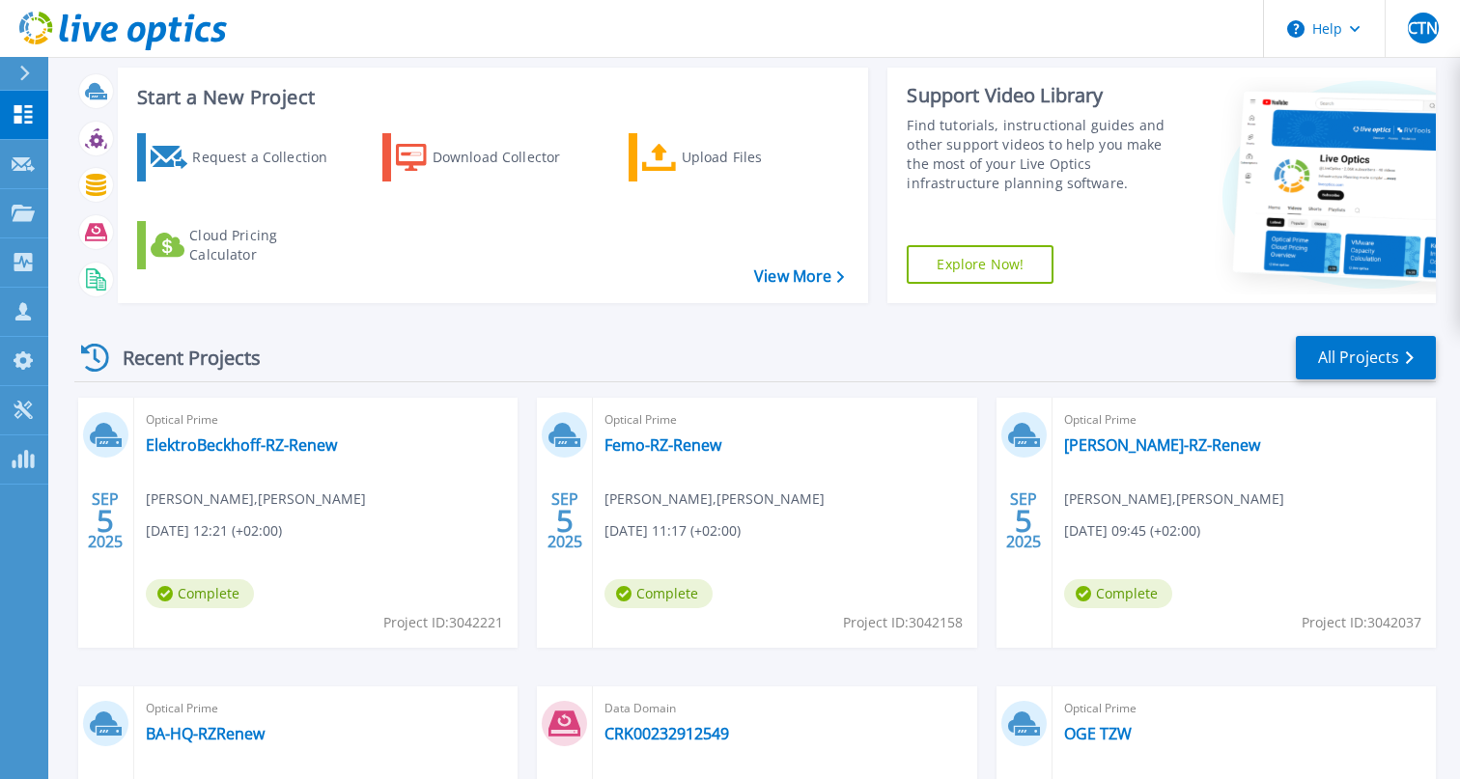
scroll to position [89, 0]
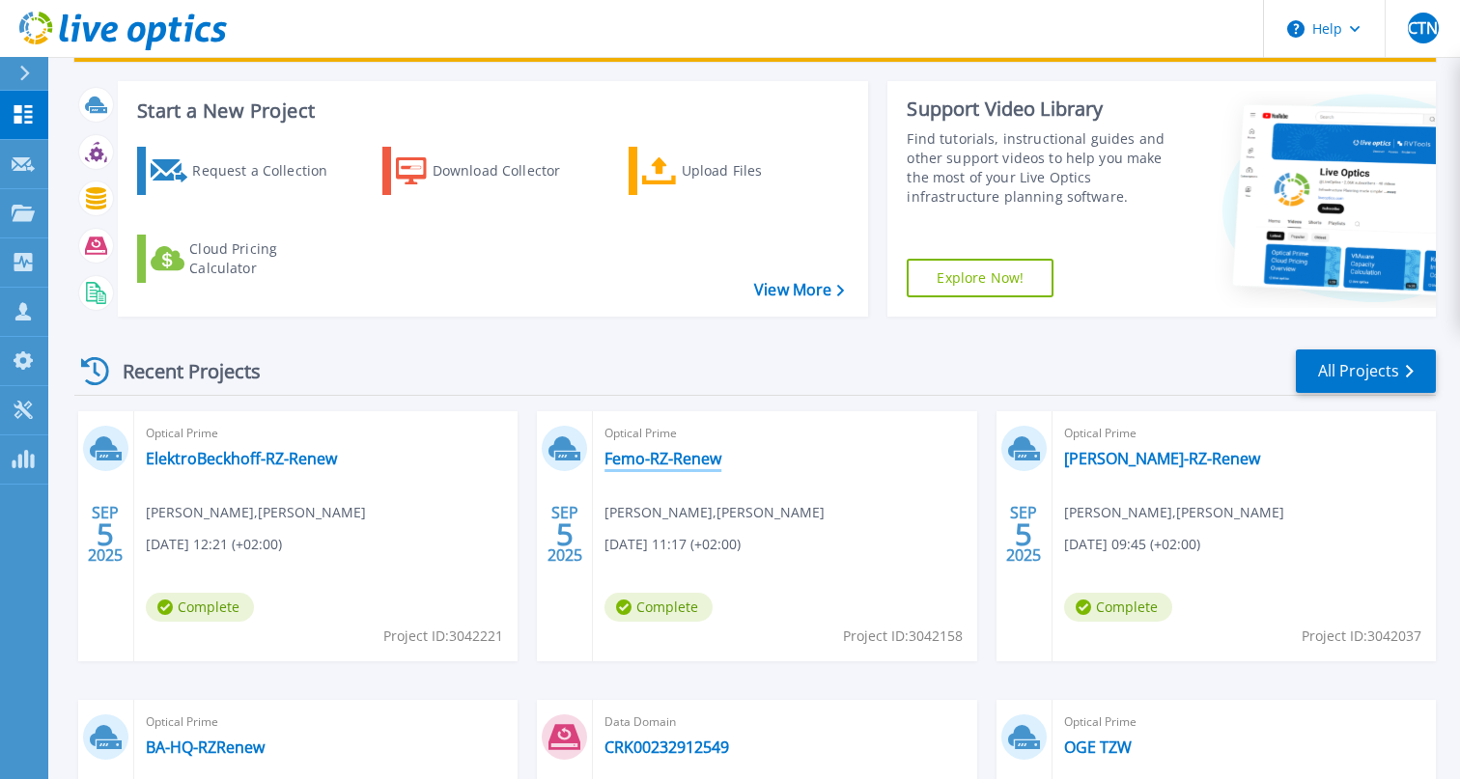
click at [673, 459] on link "Femo-RZ-Renew" at bounding box center [662, 458] width 117 height 19
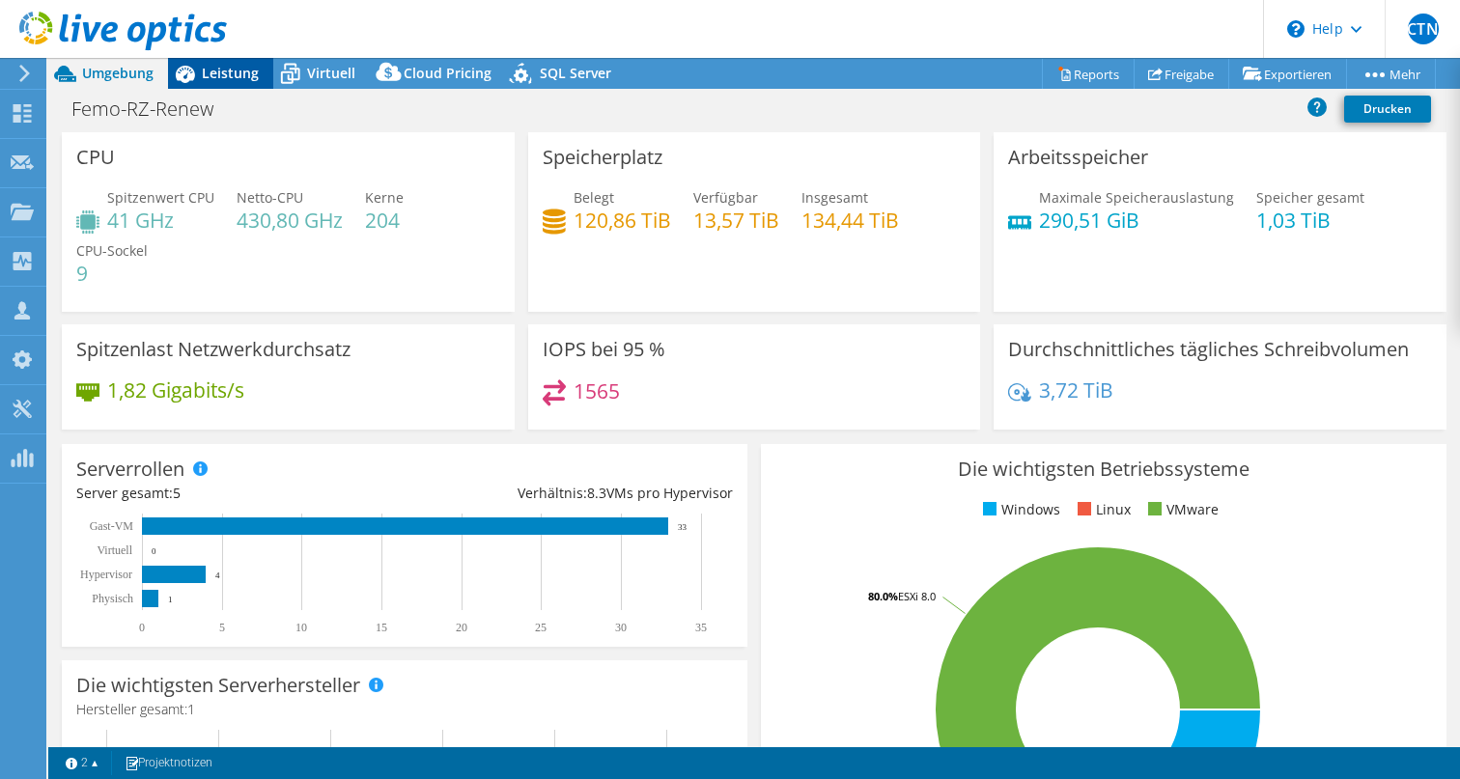
click at [222, 72] on span "Leistung" at bounding box center [230, 73] width 57 height 18
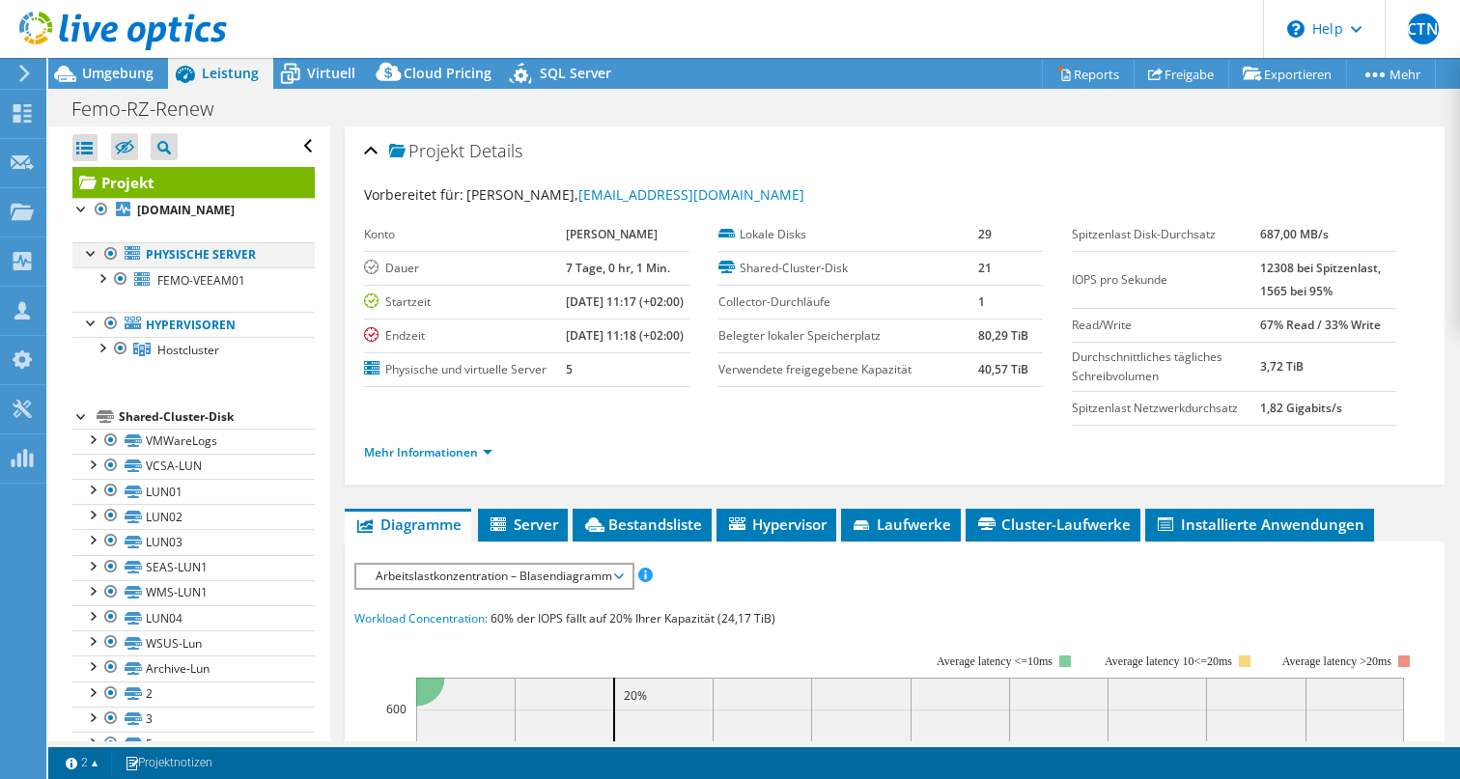
click at [109, 266] on div at bounding box center [110, 253] width 19 height 23
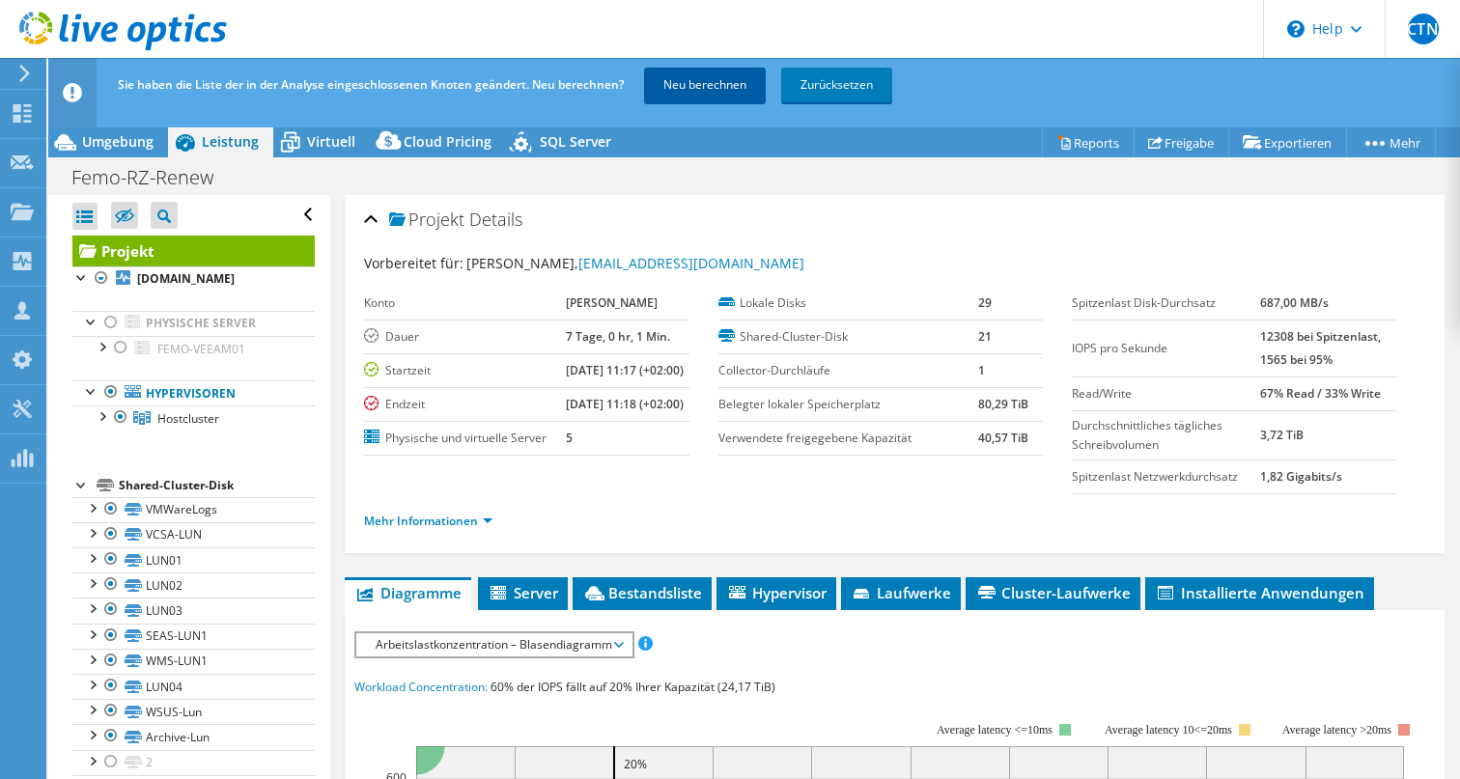
click at [709, 86] on link "Neu berechnen" at bounding box center [705, 85] width 122 height 35
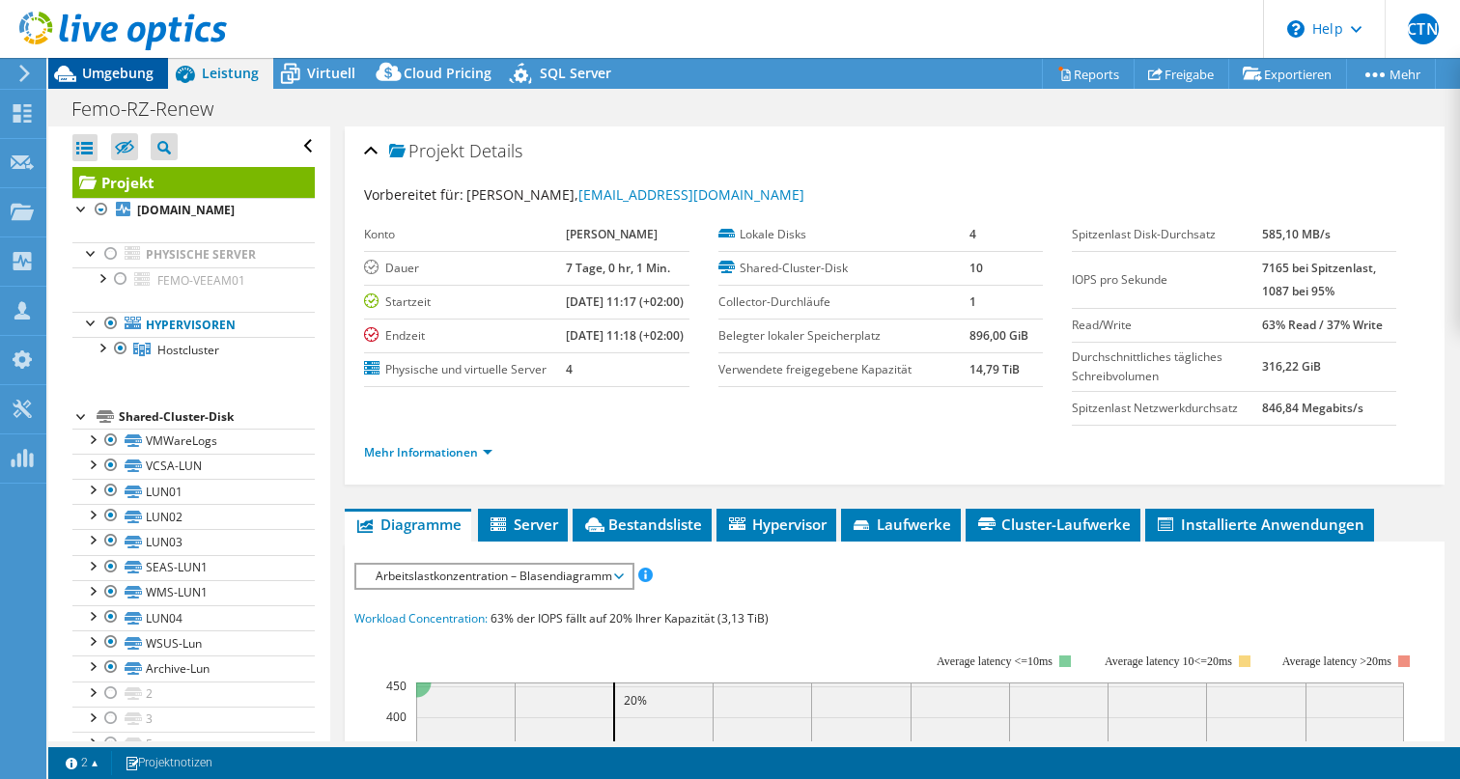
click at [116, 69] on span "Umgebung" at bounding box center [117, 73] width 71 height 18
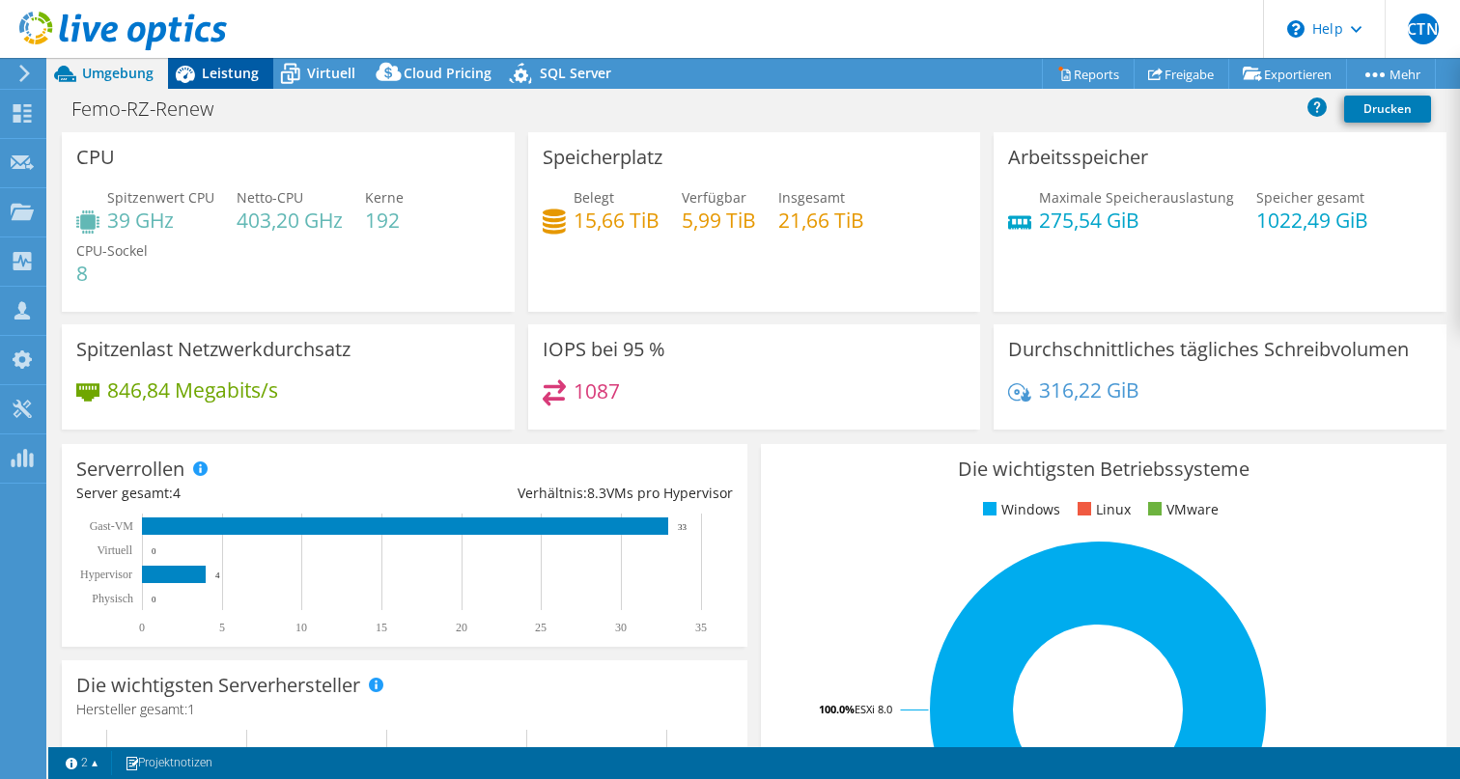
click at [233, 70] on span "Leistung" at bounding box center [230, 73] width 57 height 18
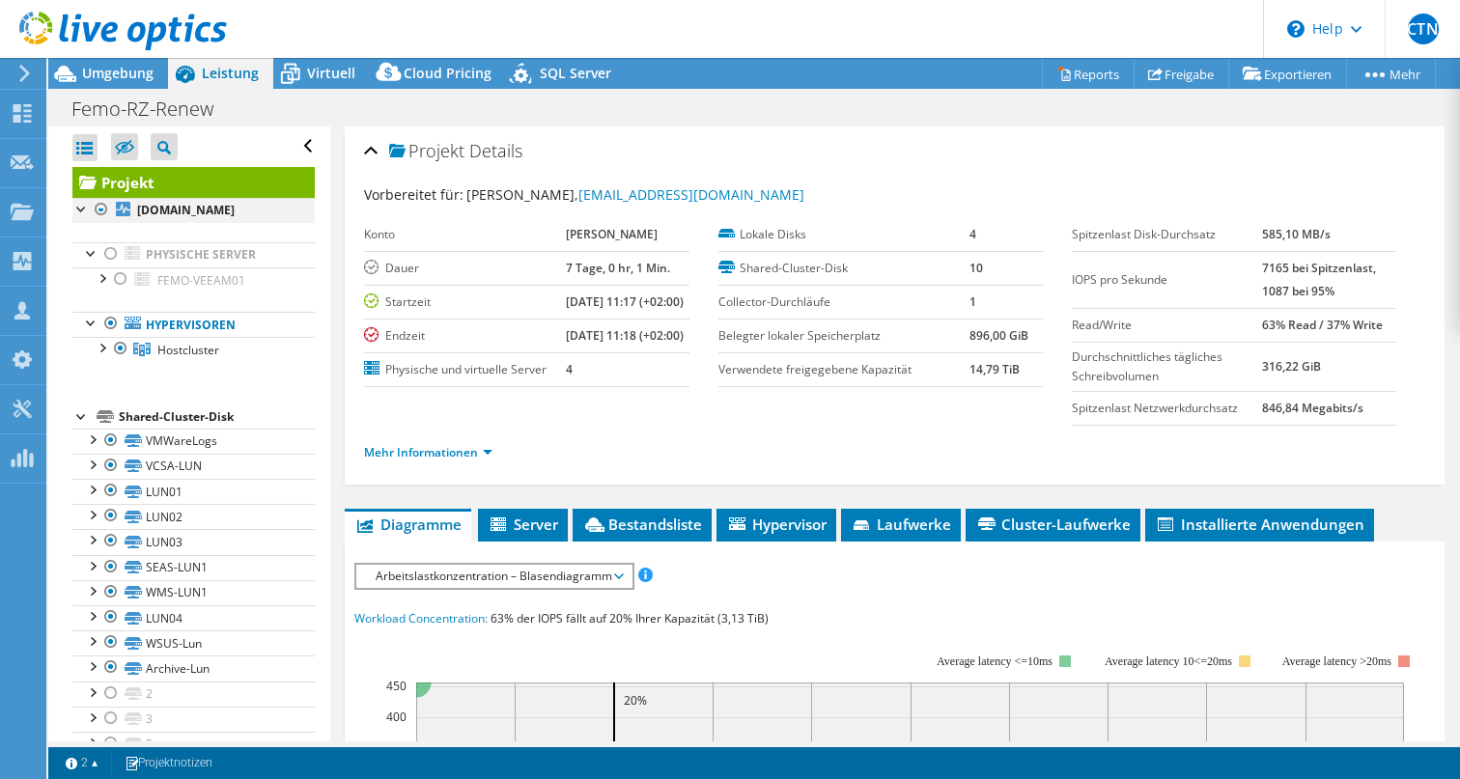
click at [98, 204] on div at bounding box center [101, 209] width 19 height 23
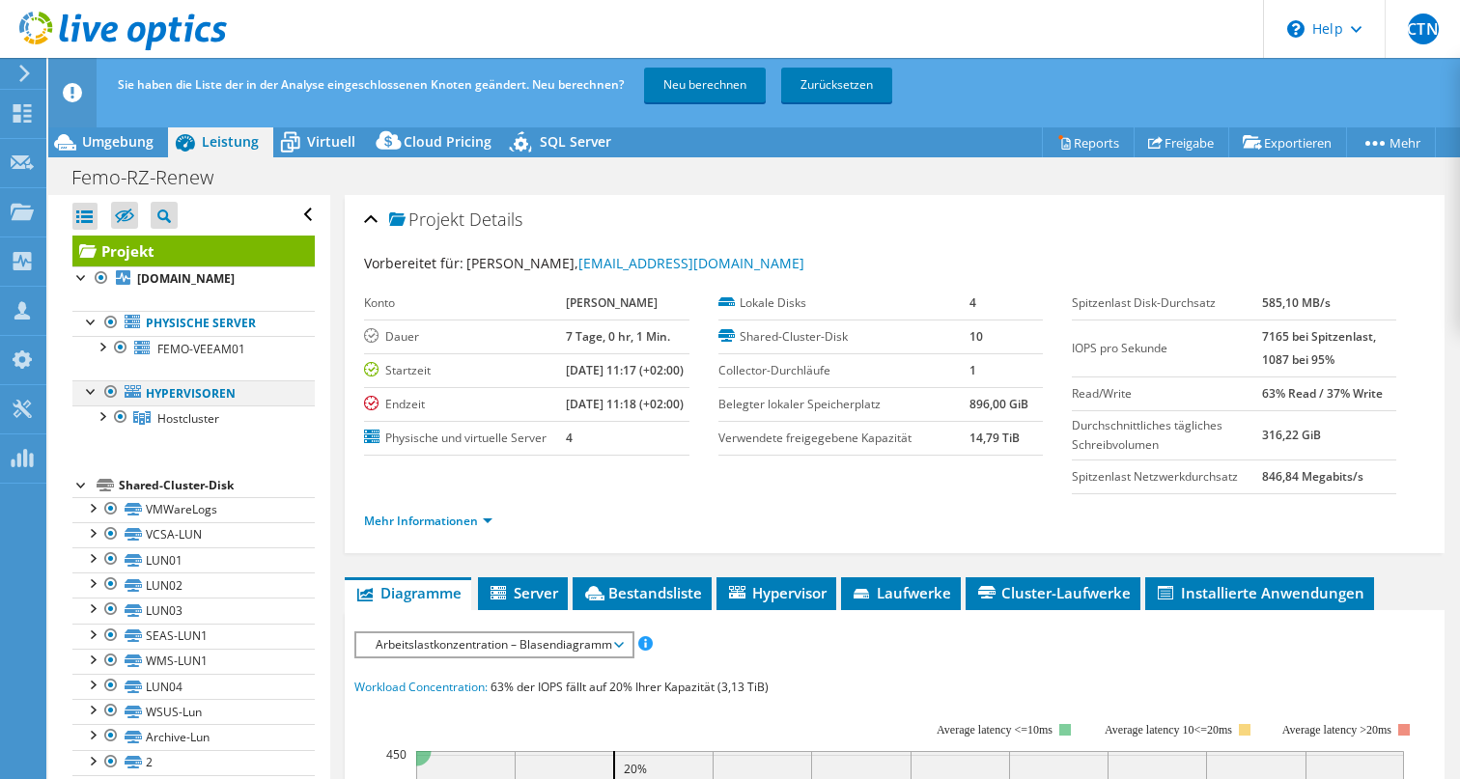
click at [110, 404] on div at bounding box center [110, 391] width 19 height 23
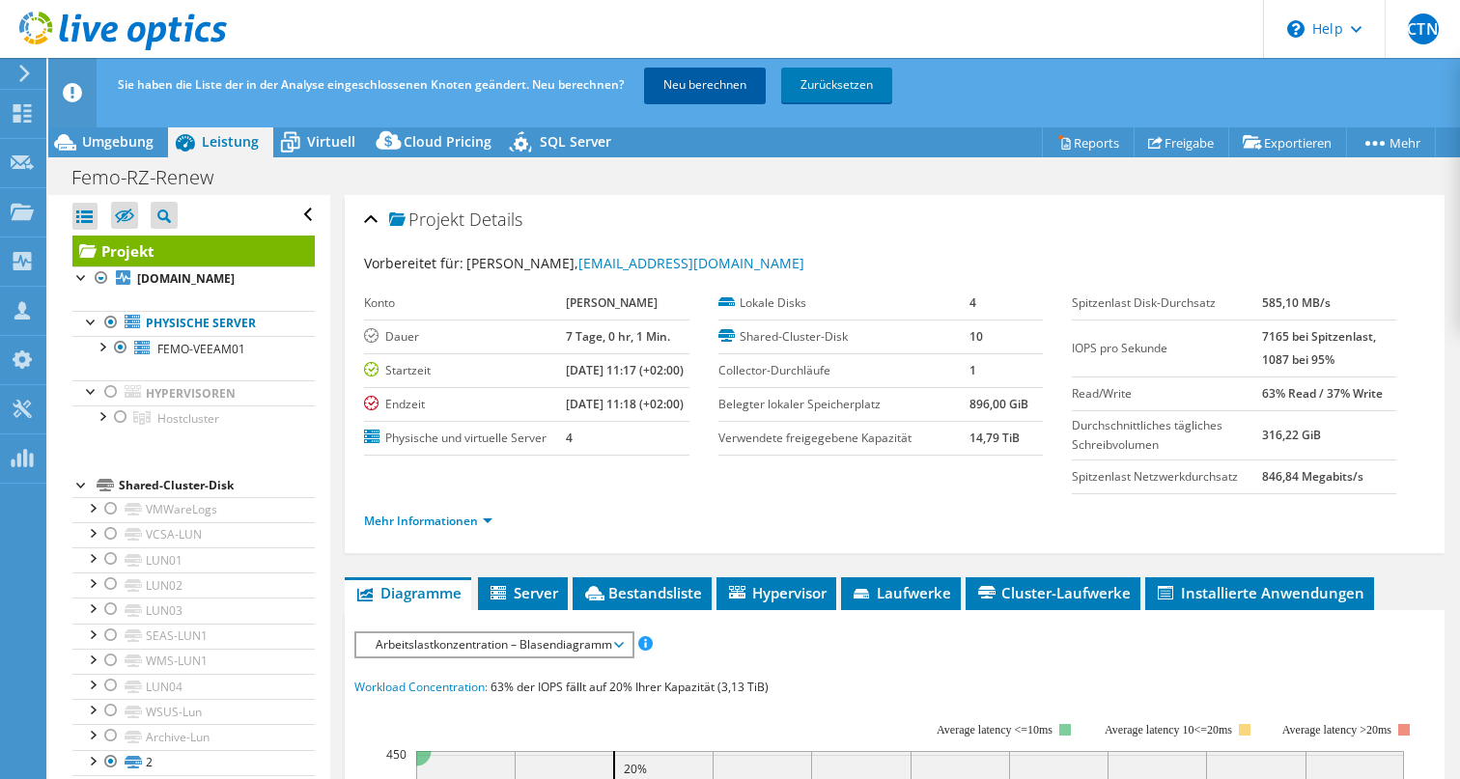
click at [711, 82] on link "Neu berechnen" at bounding box center [705, 85] width 122 height 35
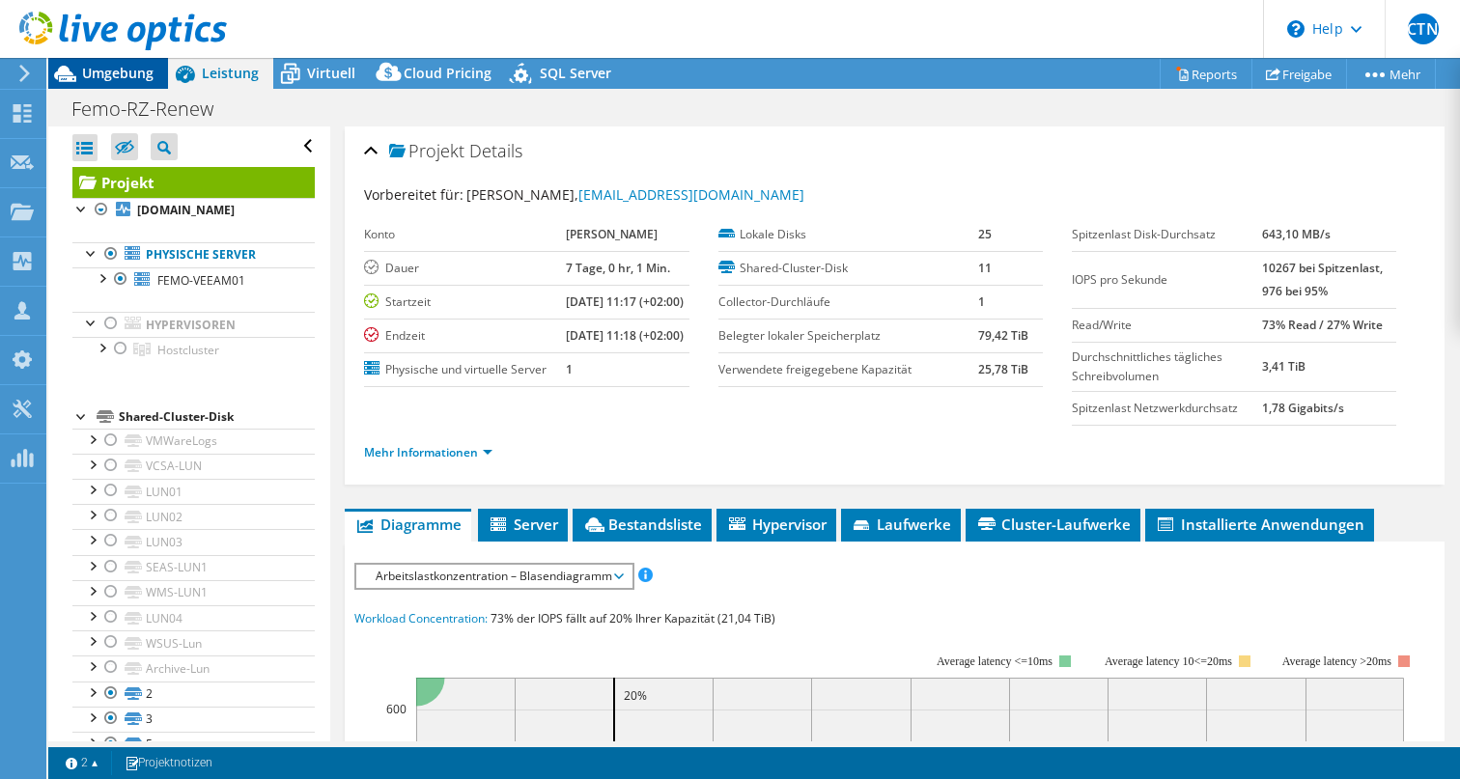
click at [83, 70] on span "Umgebung" at bounding box center [117, 73] width 71 height 18
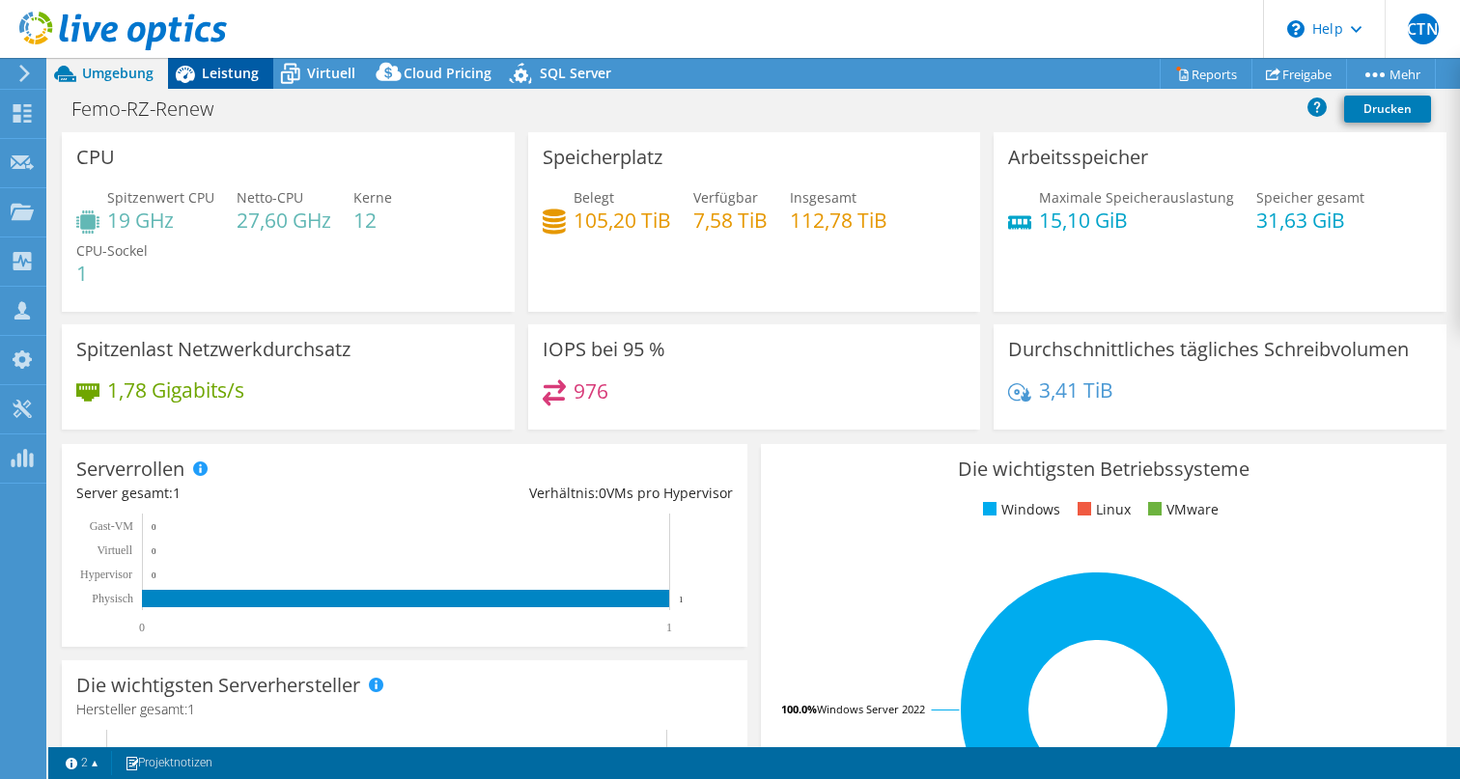
click at [235, 65] on span "Leistung" at bounding box center [230, 73] width 57 height 18
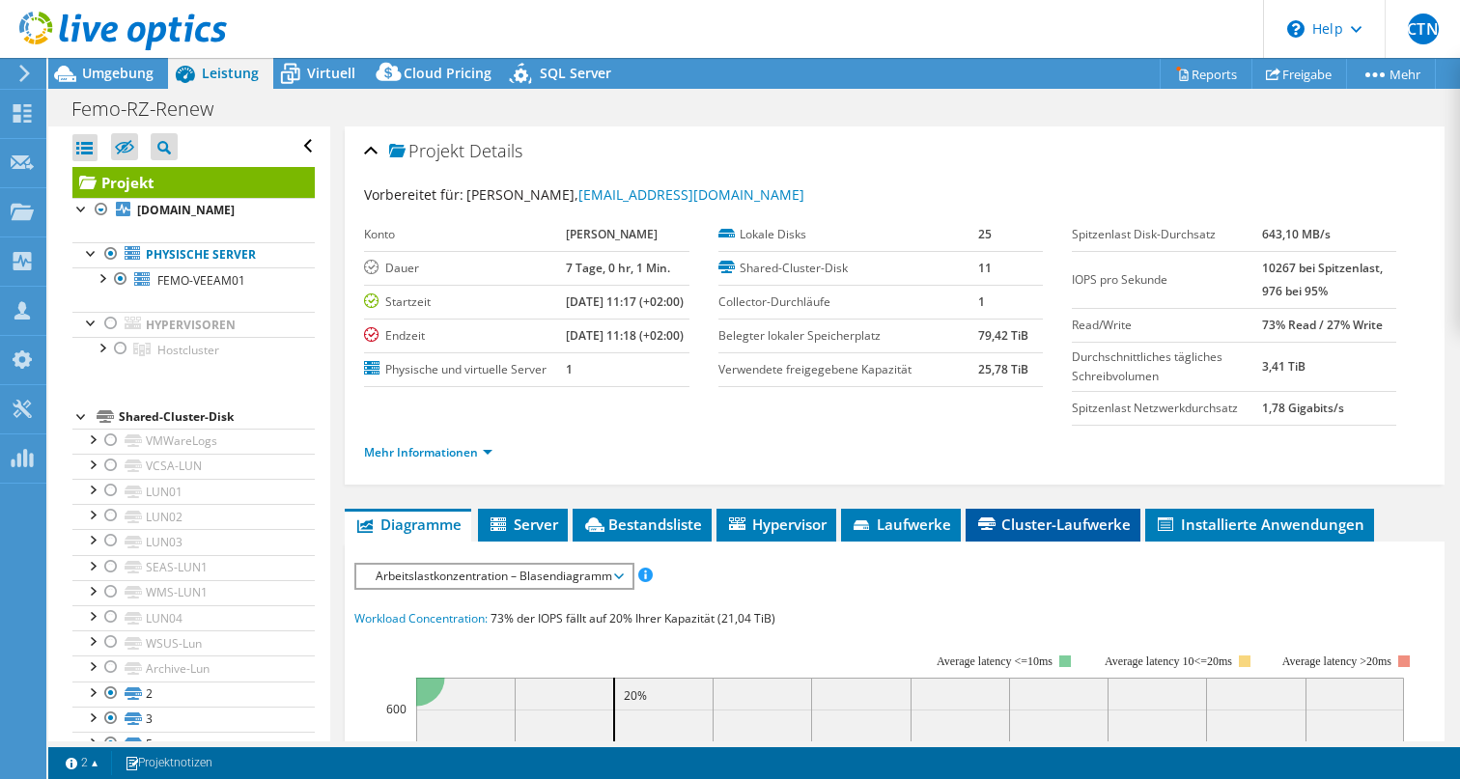
click at [1035, 534] on span "Cluster-Laufwerke" at bounding box center [1052, 524] width 155 height 19
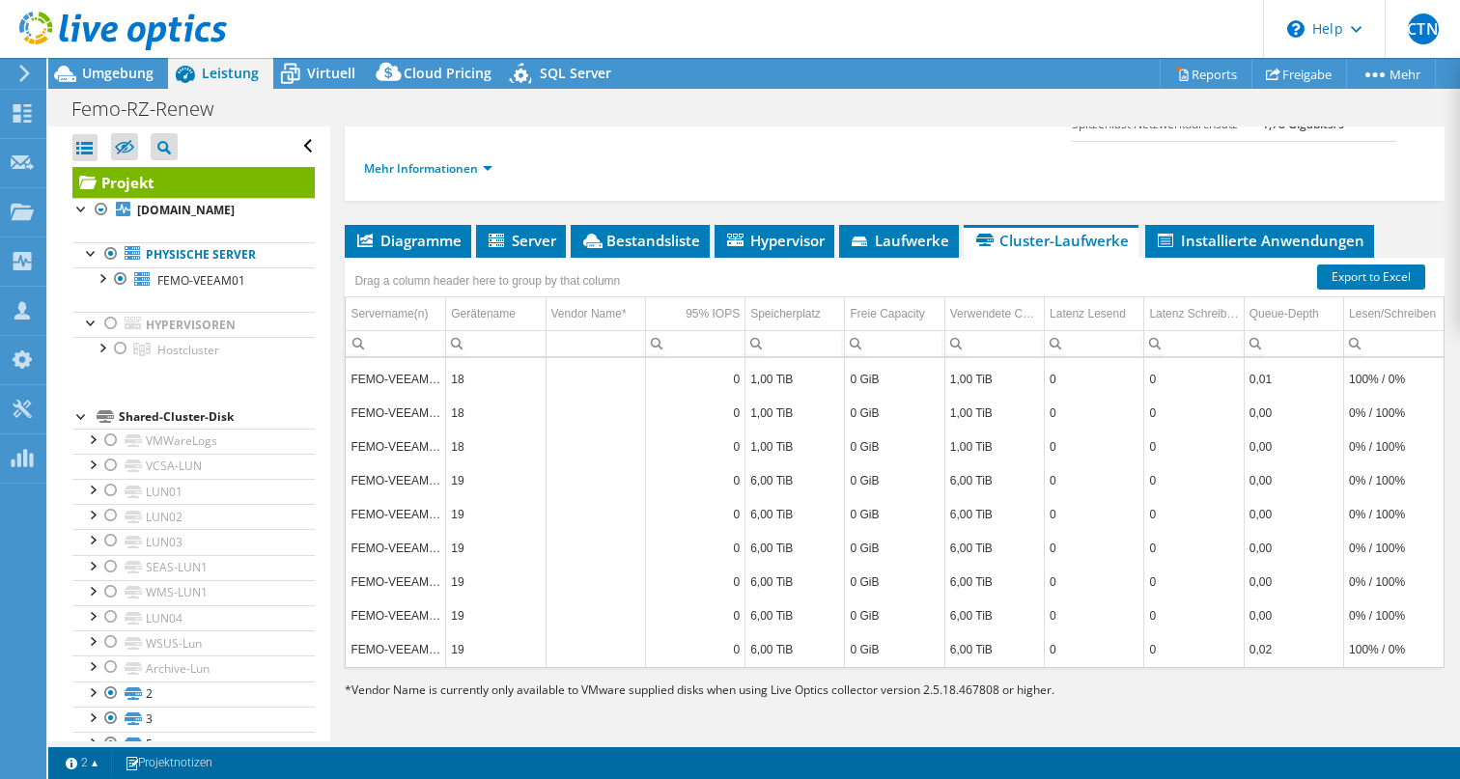
scroll to position [319, 0]
click at [914, 231] on span "Laufwerke" at bounding box center [899, 240] width 100 height 19
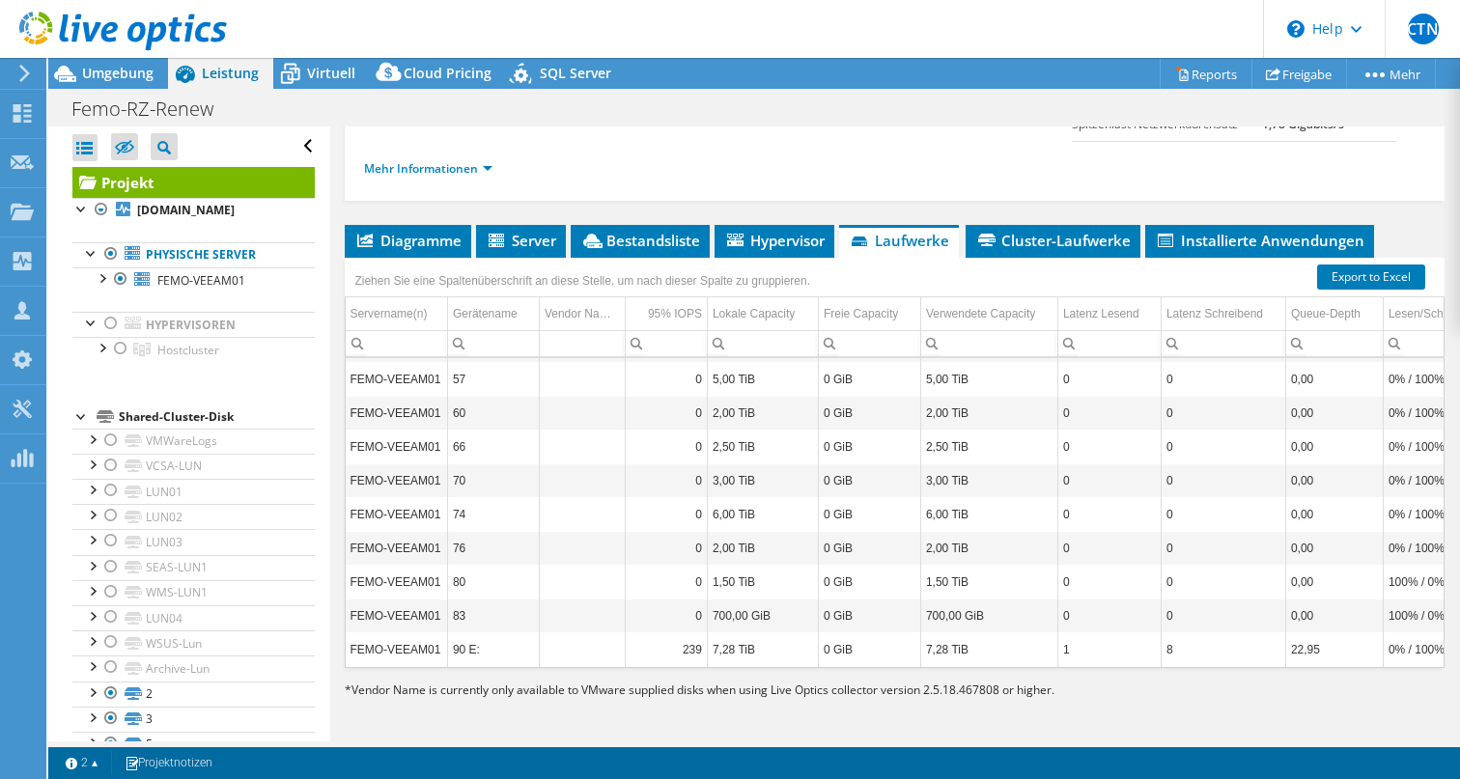
scroll to position [236, 0]
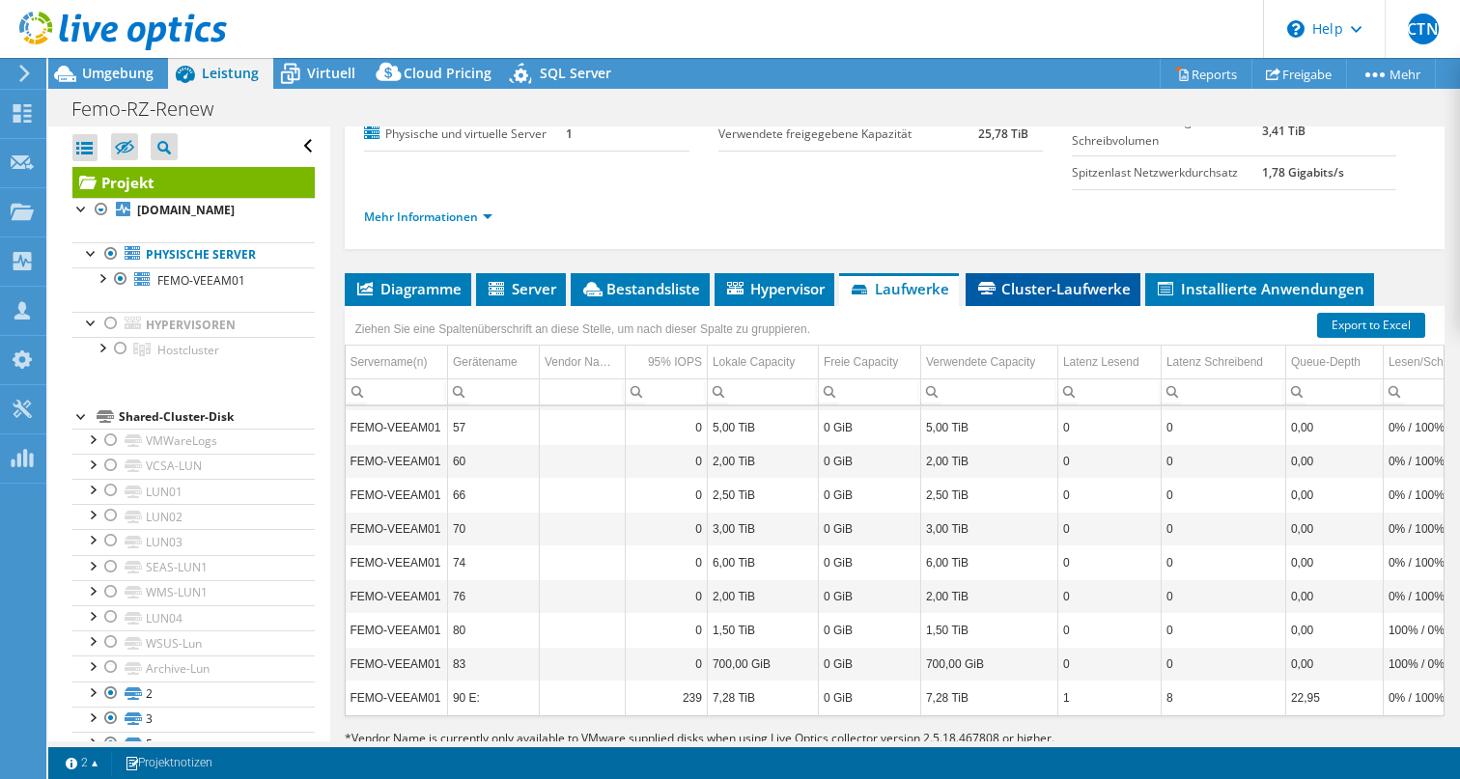
click at [1054, 298] on span "Cluster-Laufwerke" at bounding box center [1052, 288] width 155 height 19
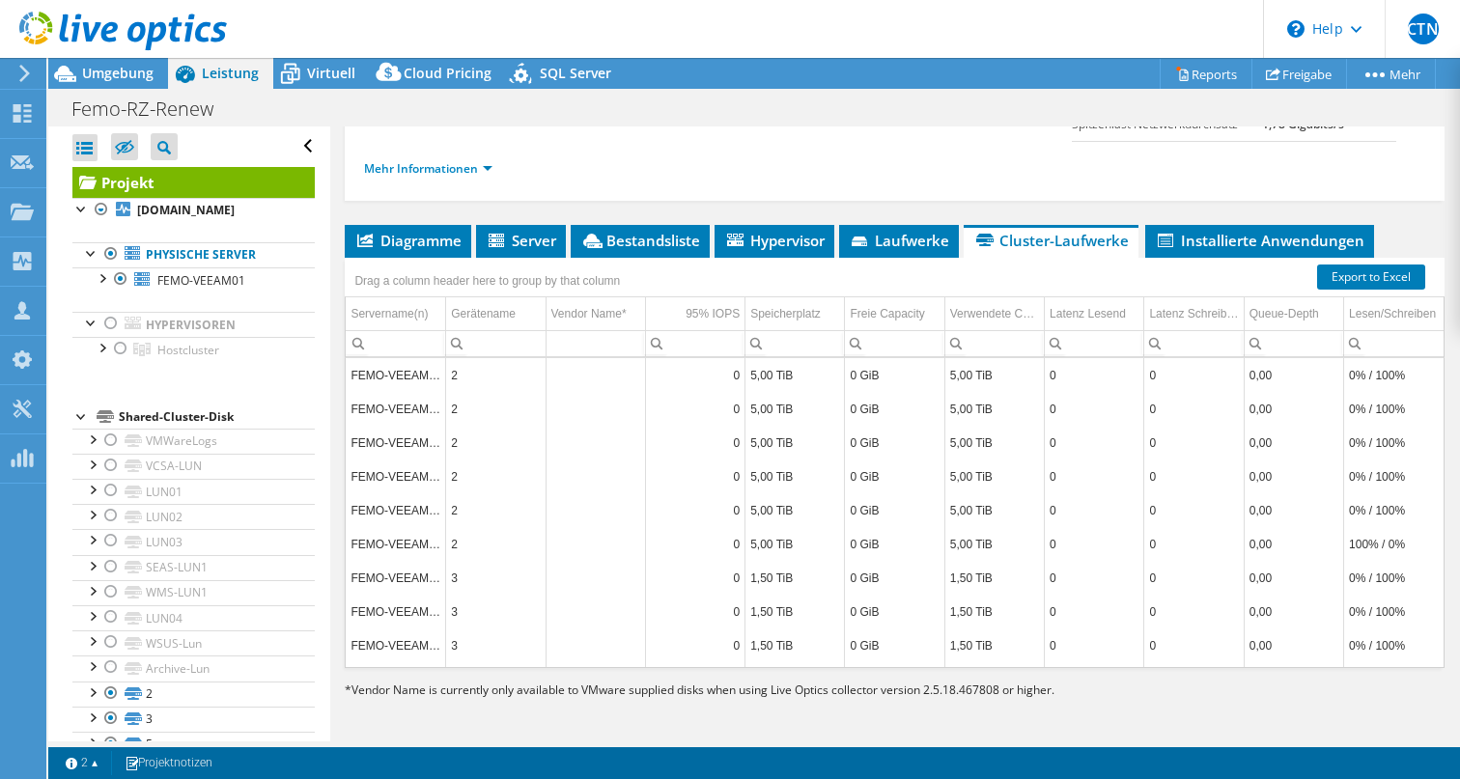
scroll to position [179, 0]
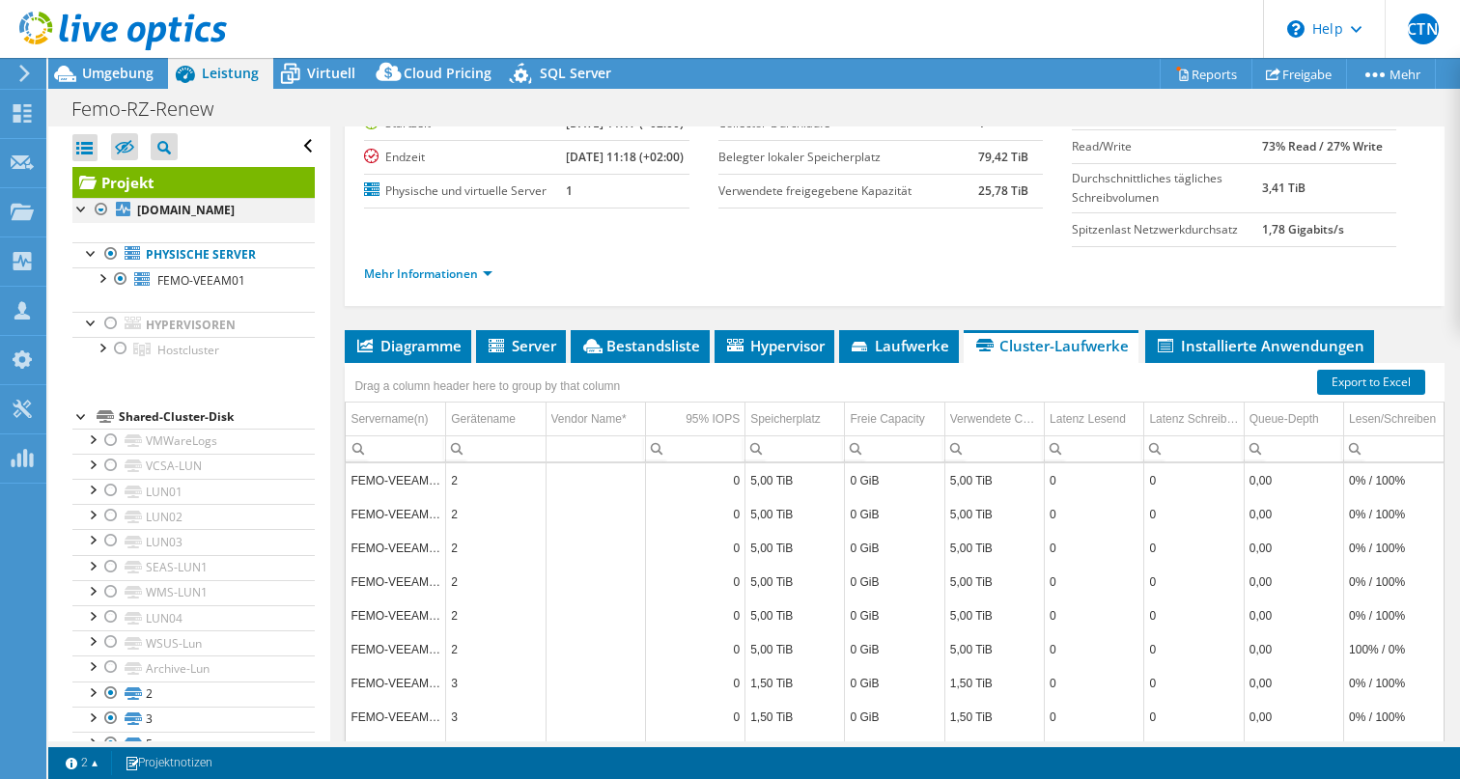
click at [102, 209] on div at bounding box center [101, 209] width 19 height 23
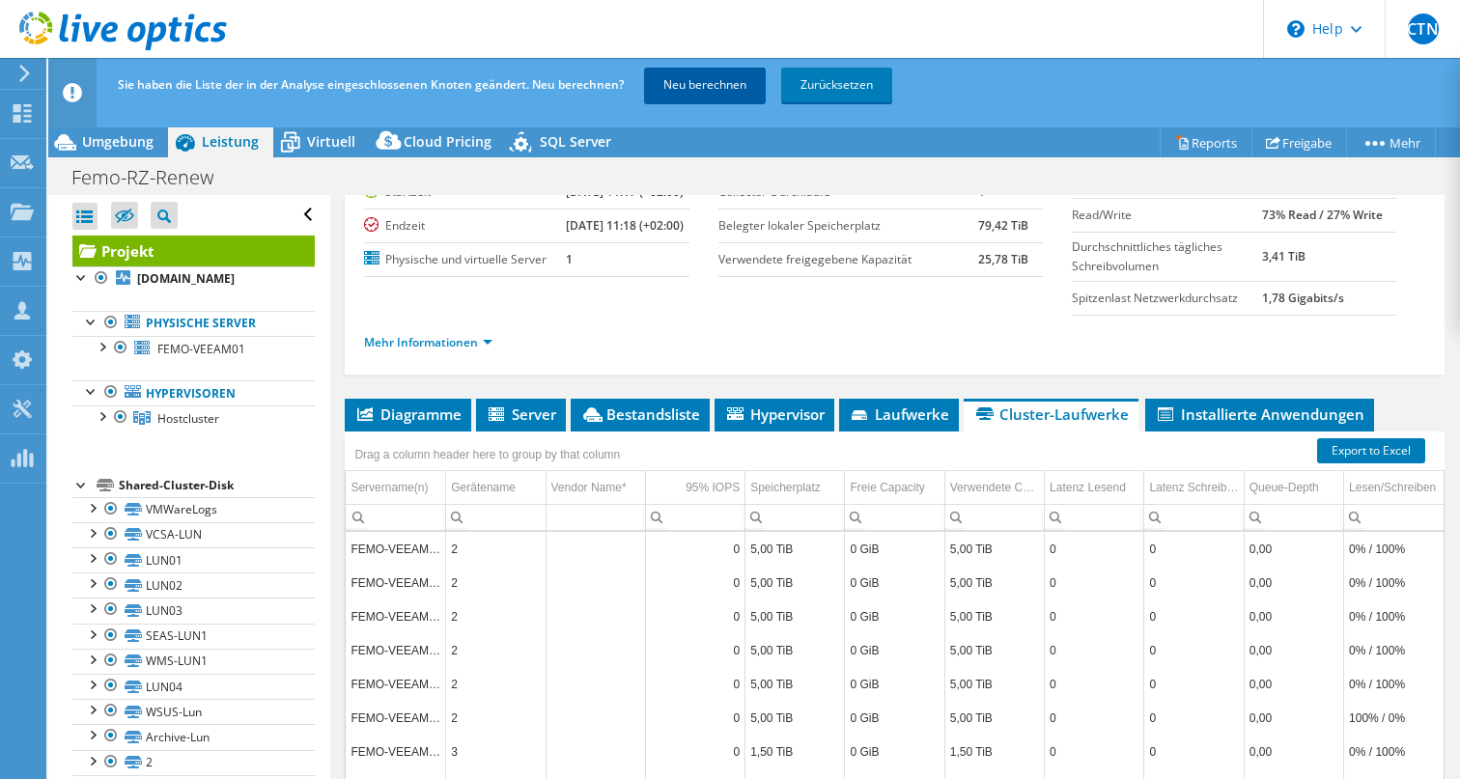
click at [702, 83] on link "Neu berechnen" at bounding box center [705, 85] width 122 height 35
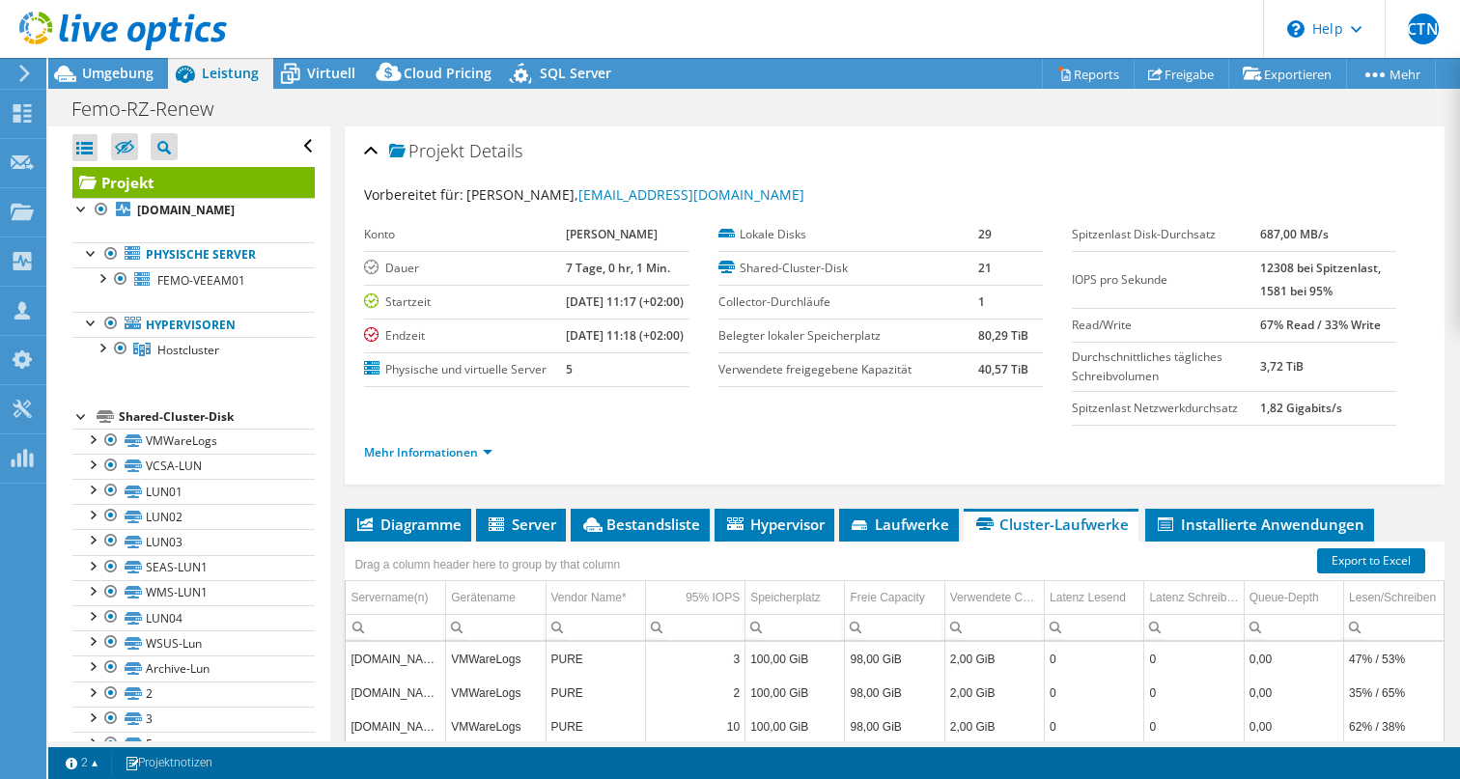
scroll to position [0, 0]
click at [111, 335] on div at bounding box center [110, 323] width 19 height 23
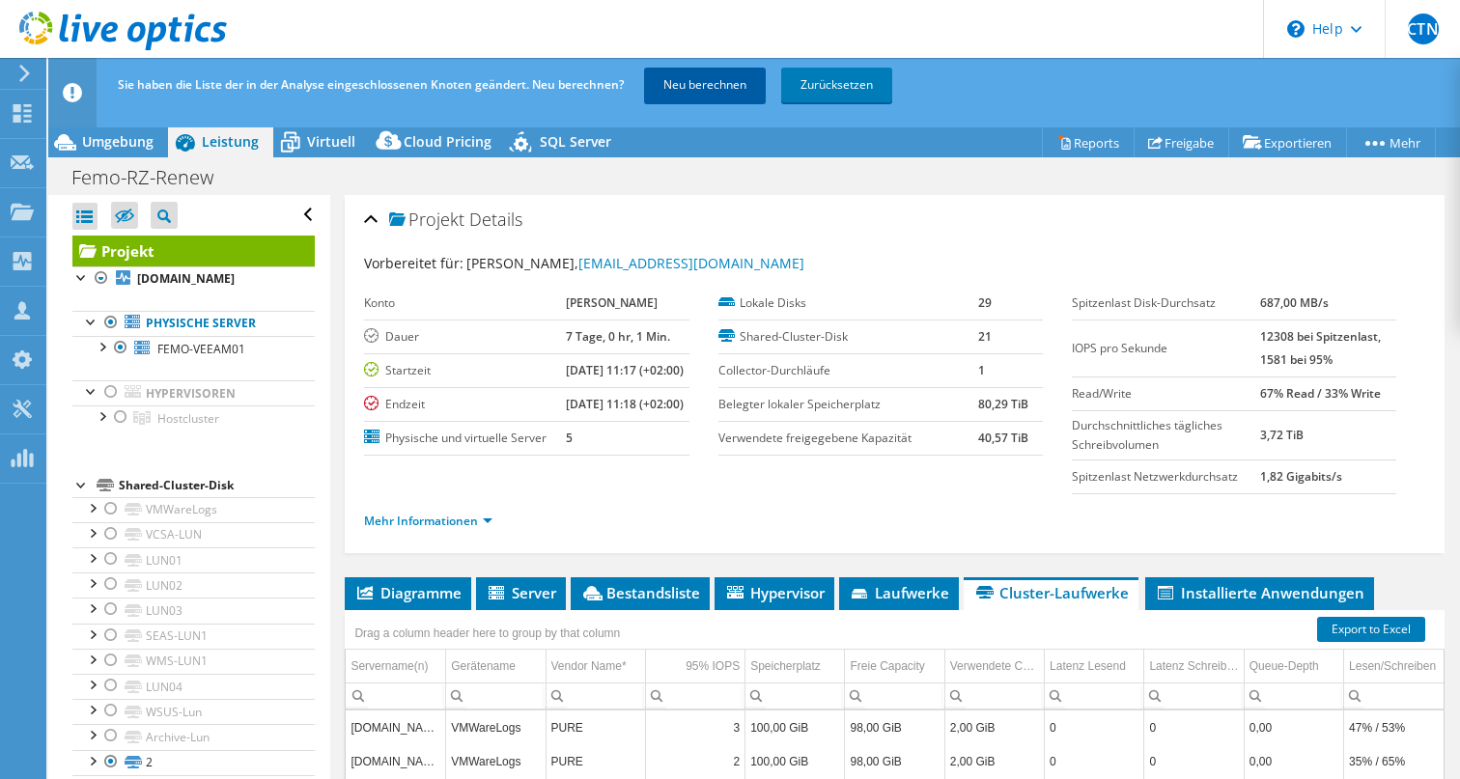
click at [720, 77] on link "Neu berechnen" at bounding box center [705, 85] width 122 height 35
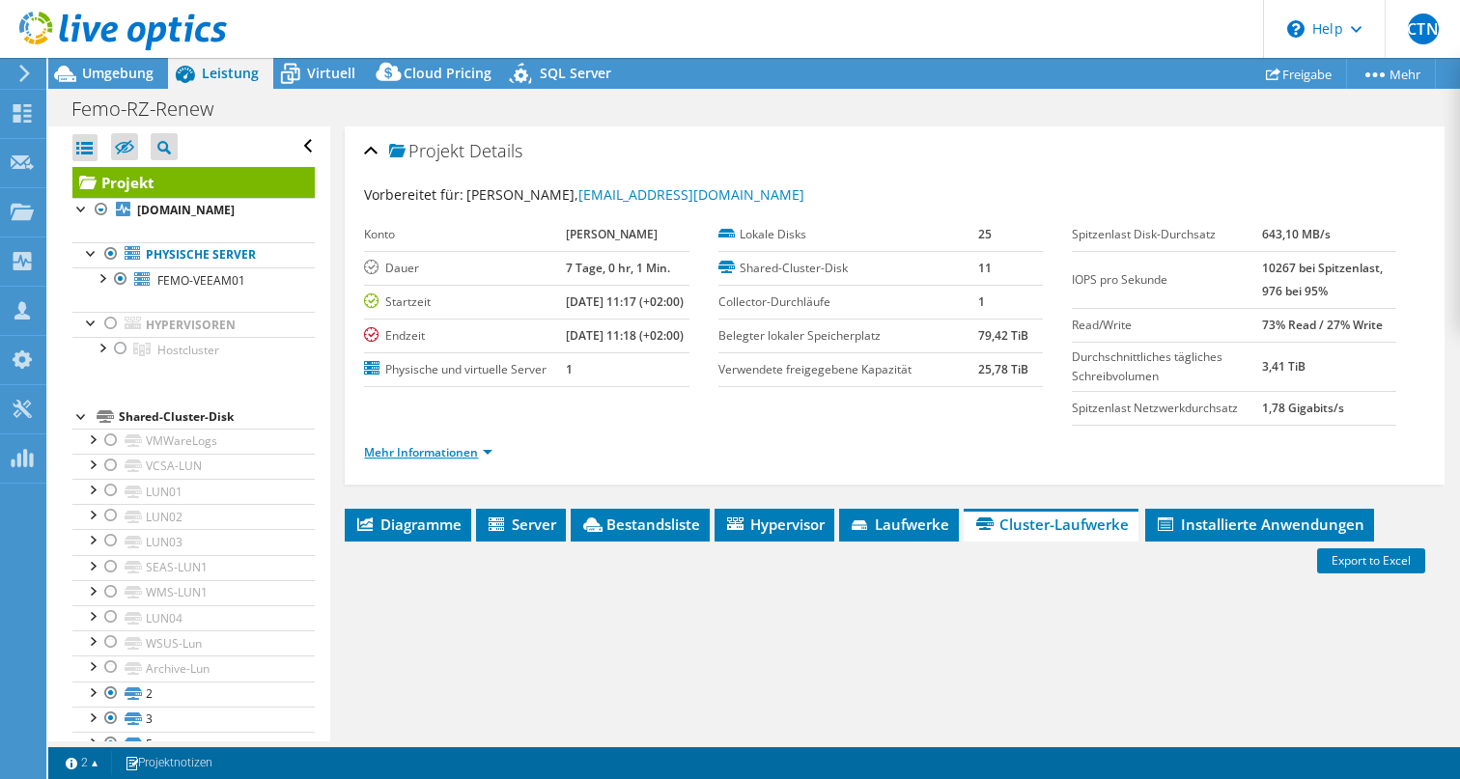
click at [472, 461] on link "Mehr Informationen" at bounding box center [428, 452] width 128 height 16
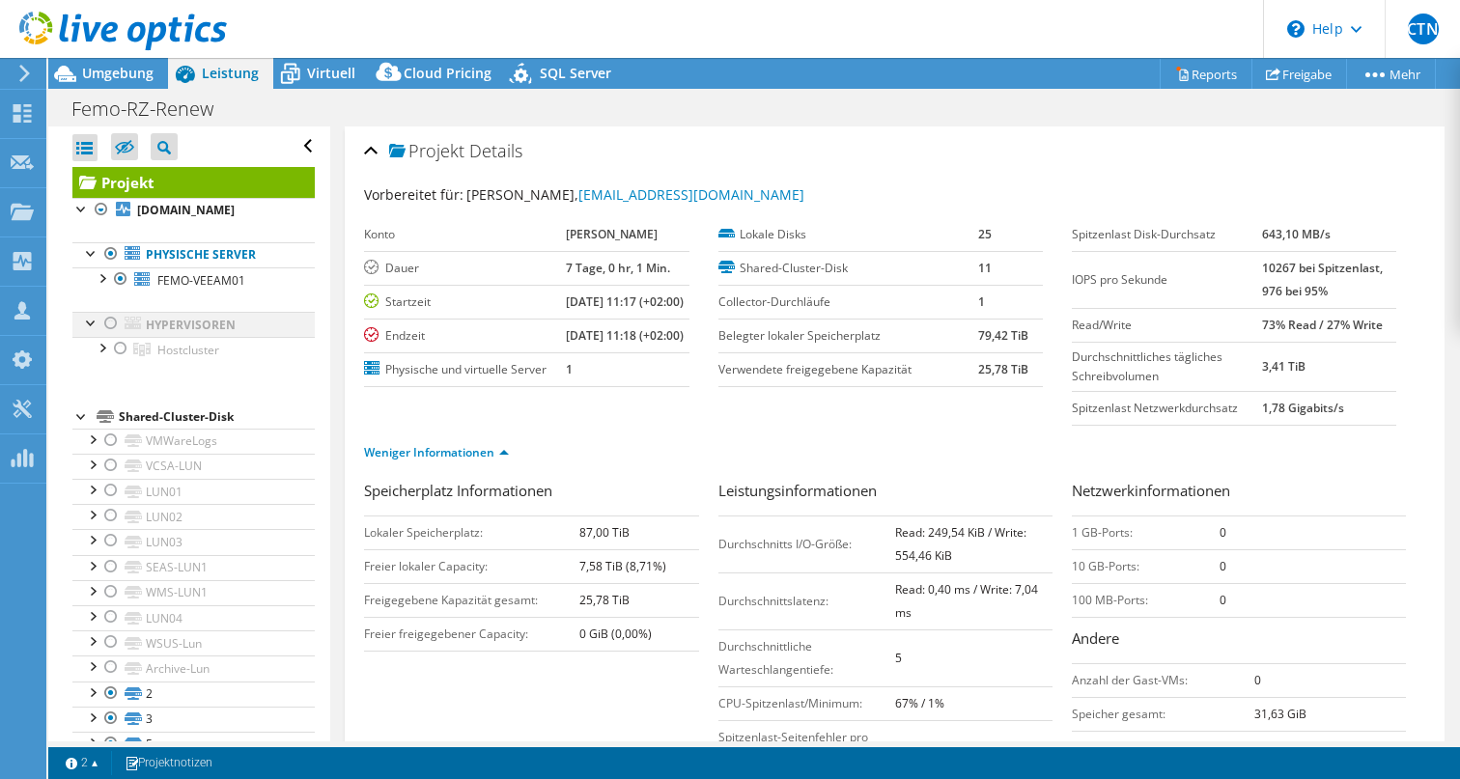
click at [109, 335] on div at bounding box center [110, 323] width 19 height 23
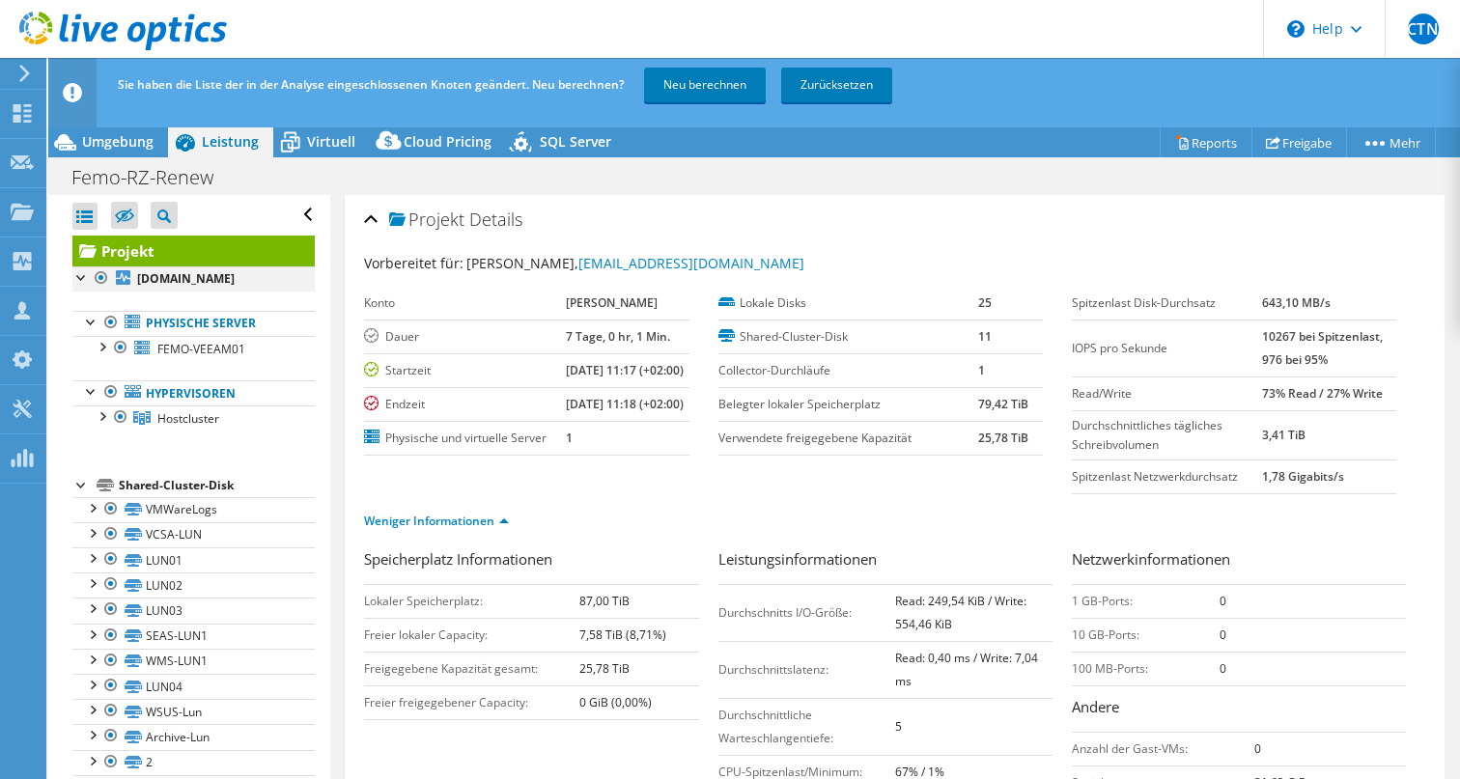
click at [104, 273] on div at bounding box center [101, 277] width 19 height 23
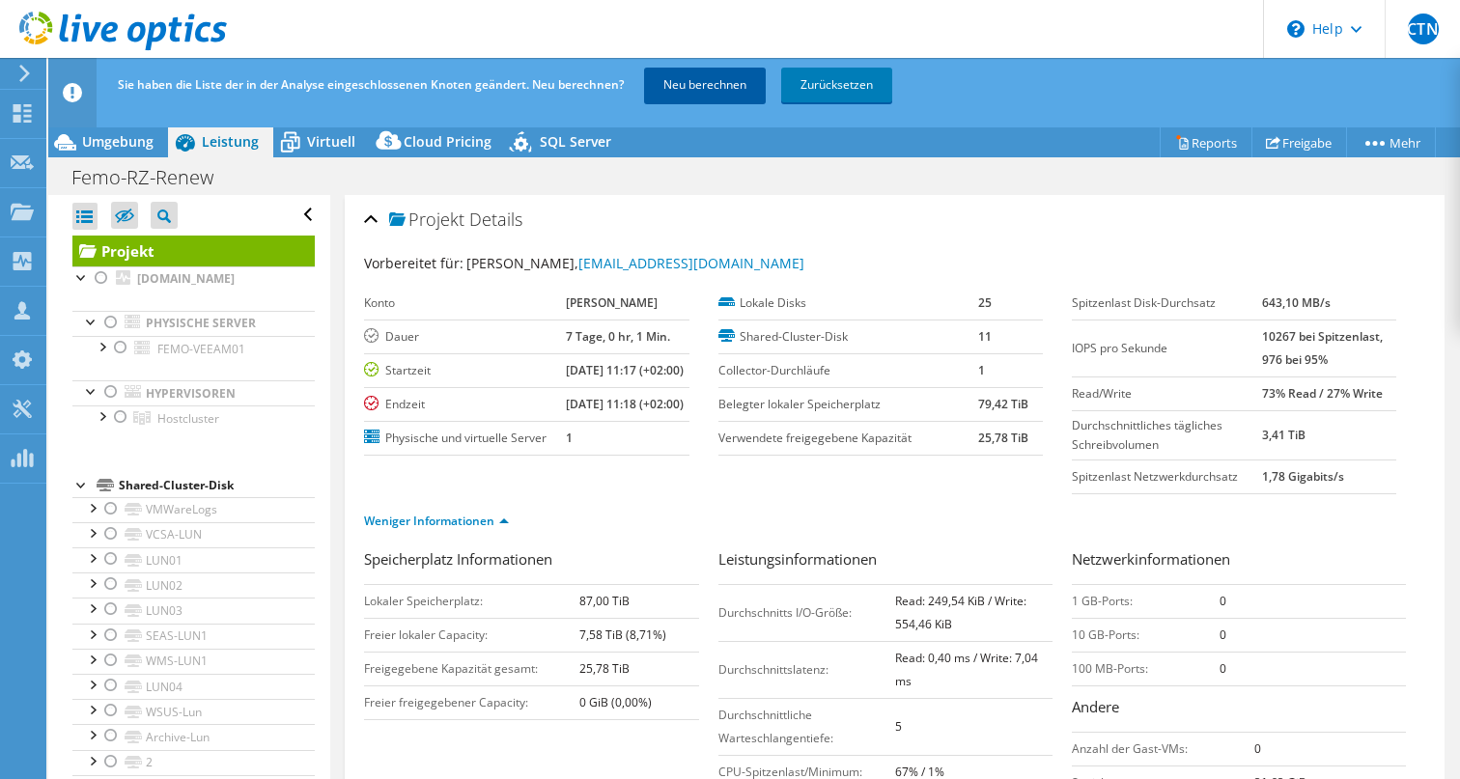
click at [713, 80] on link "Neu berechnen" at bounding box center [705, 85] width 122 height 35
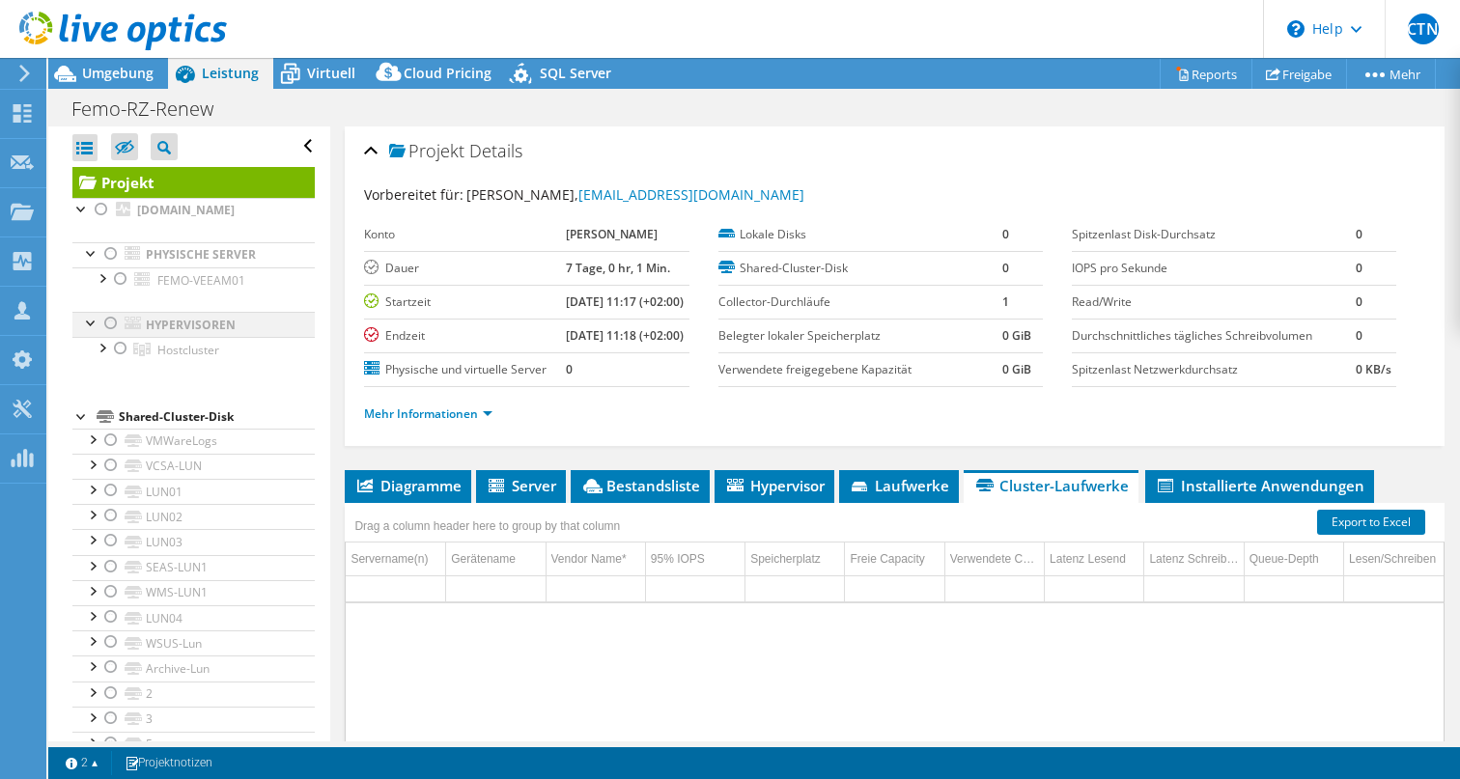
click at [108, 335] on div at bounding box center [110, 323] width 19 height 23
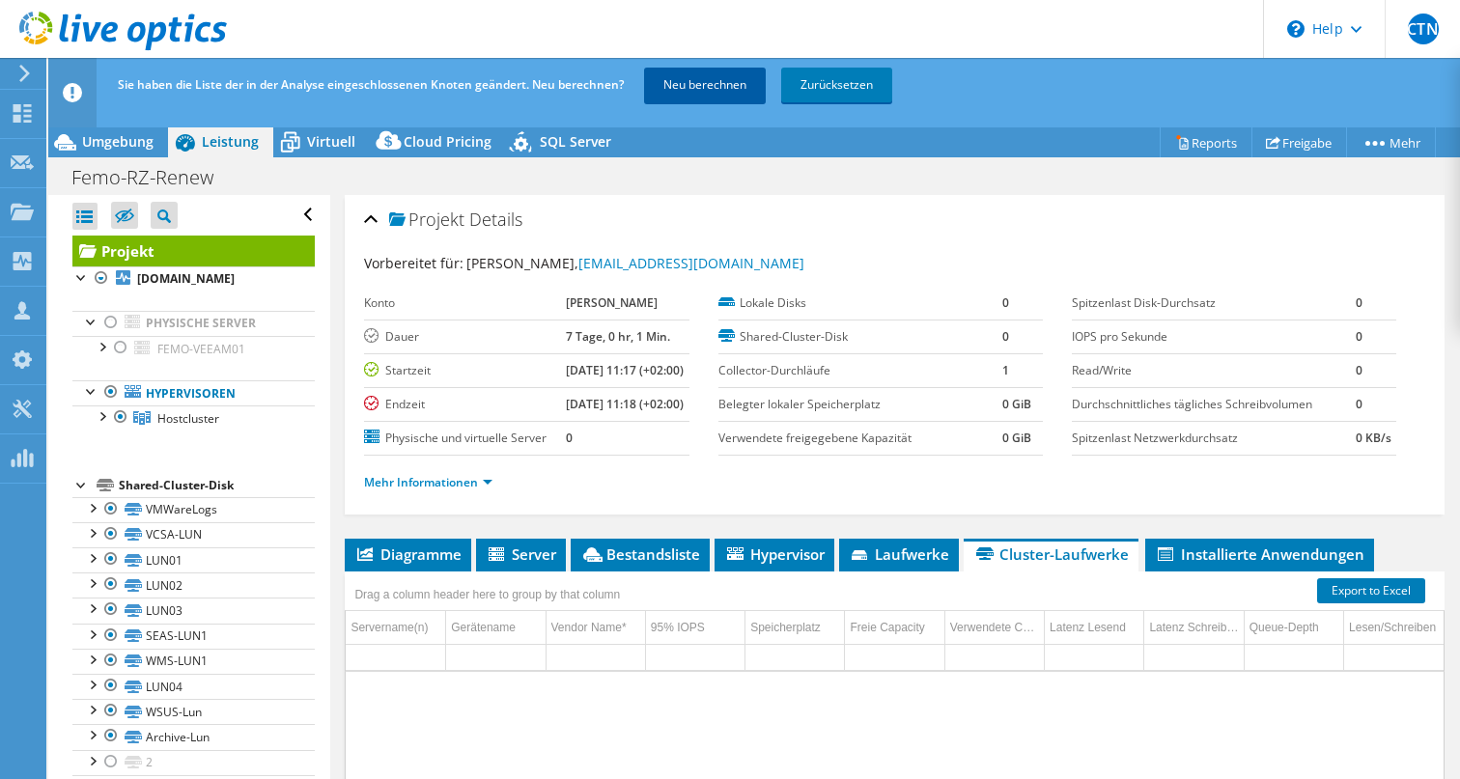
click at [715, 83] on link "Neu berechnen" at bounding box center [705, 85] width 122 height 35
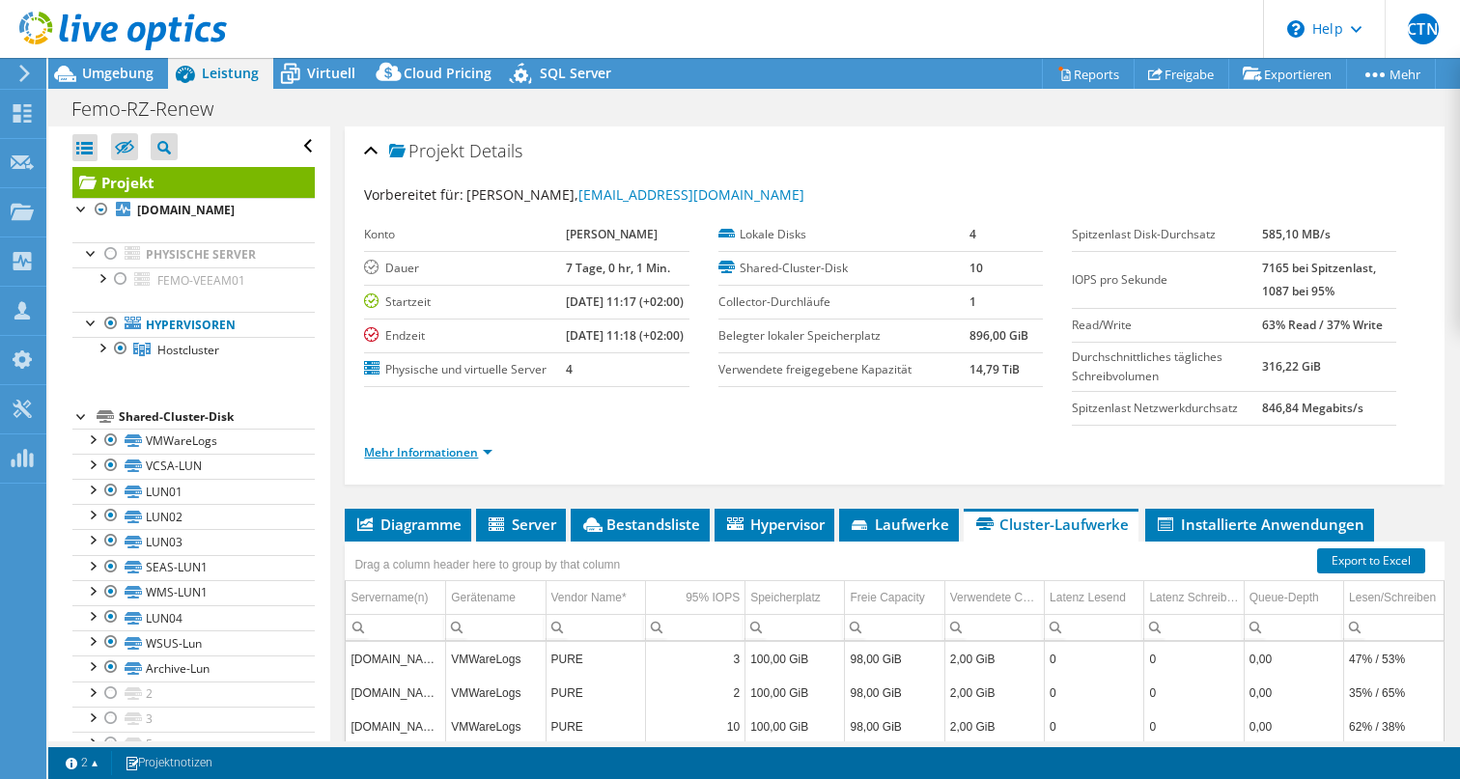
click at [460, 461] on link "Mehr Informationen" at bounding box center [428, 452] width 128 height 16
